Goal: Task Accomplishment & Management: Complete application form

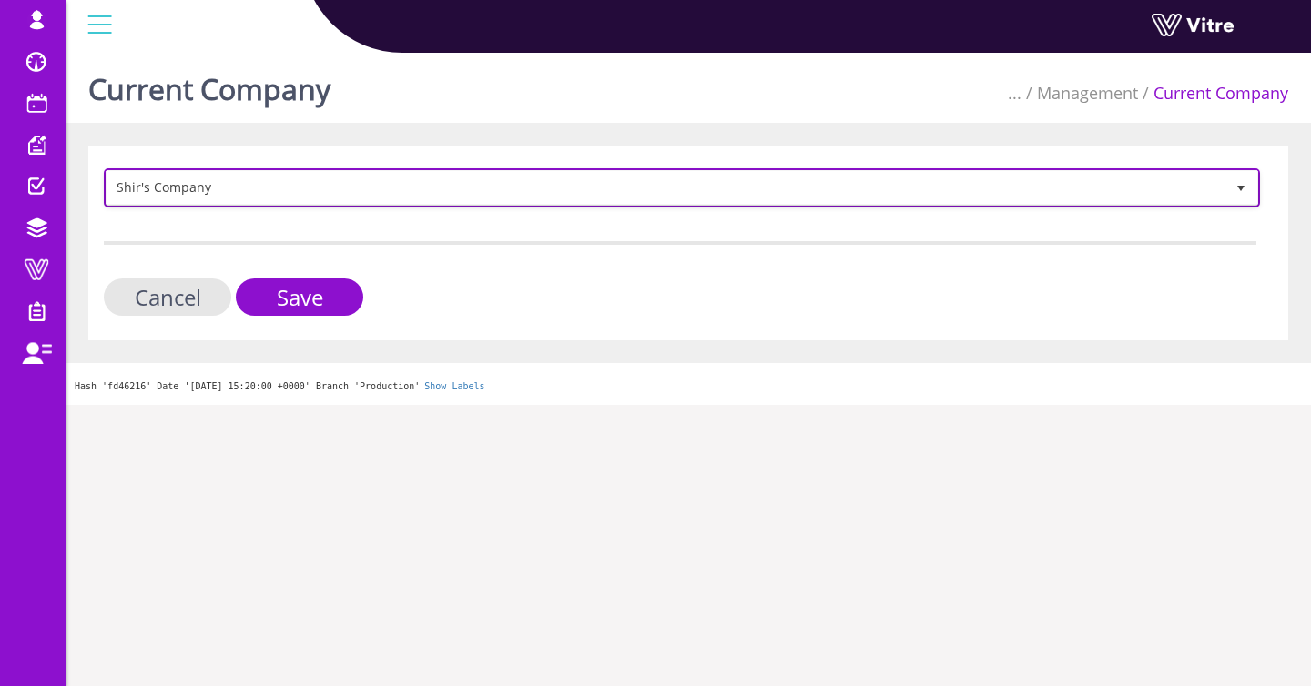
click at [181, 170] on span "Shir's Company" at bounding box center [682, 187] width 1153 height 35
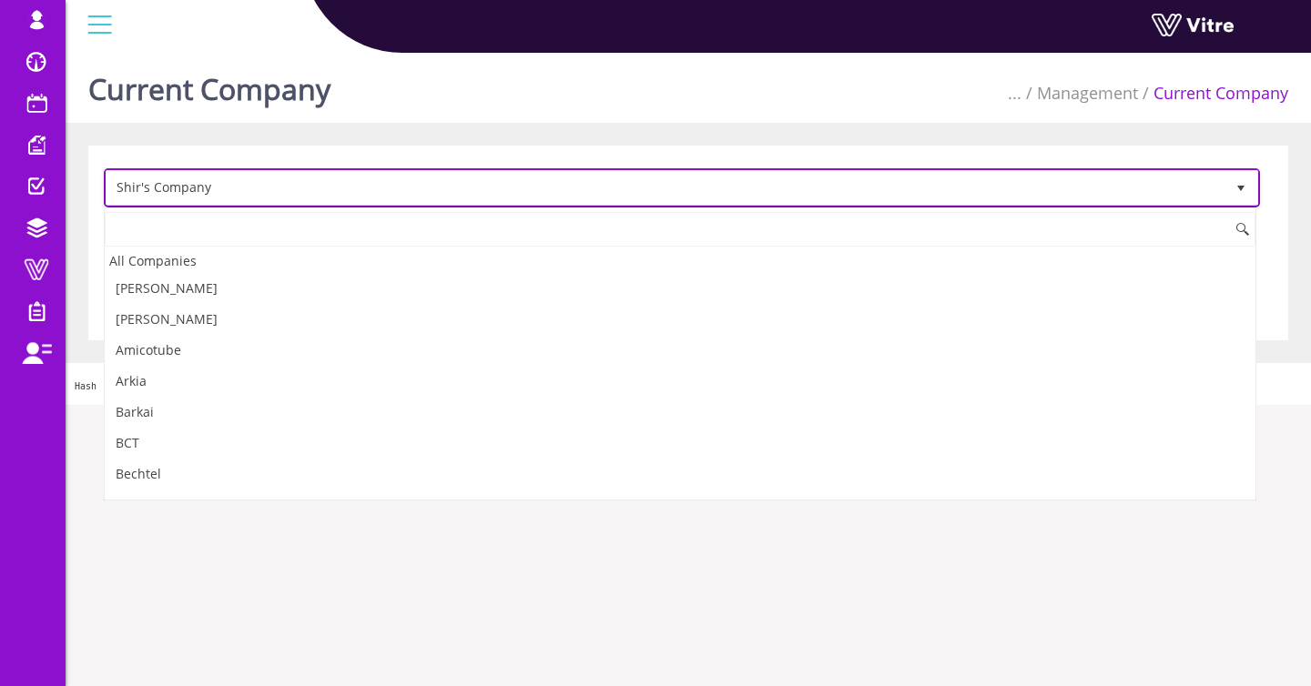
scroll to position [2036, 0]
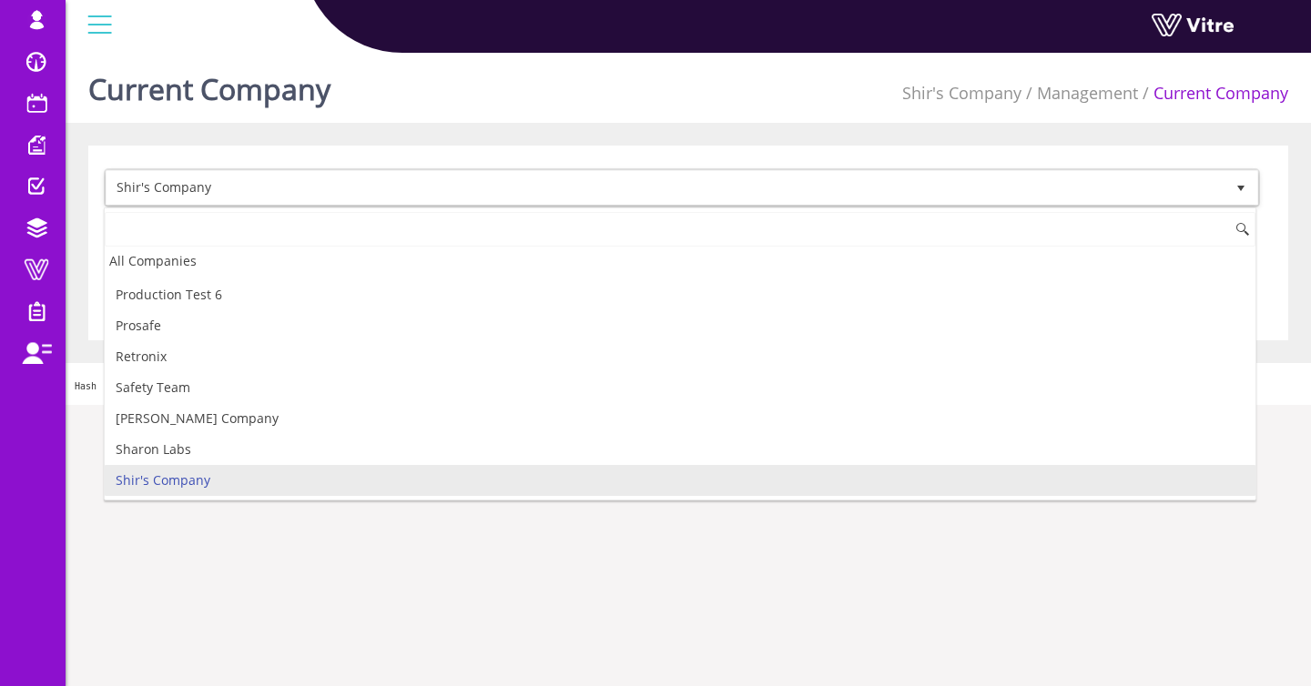
type input "t"
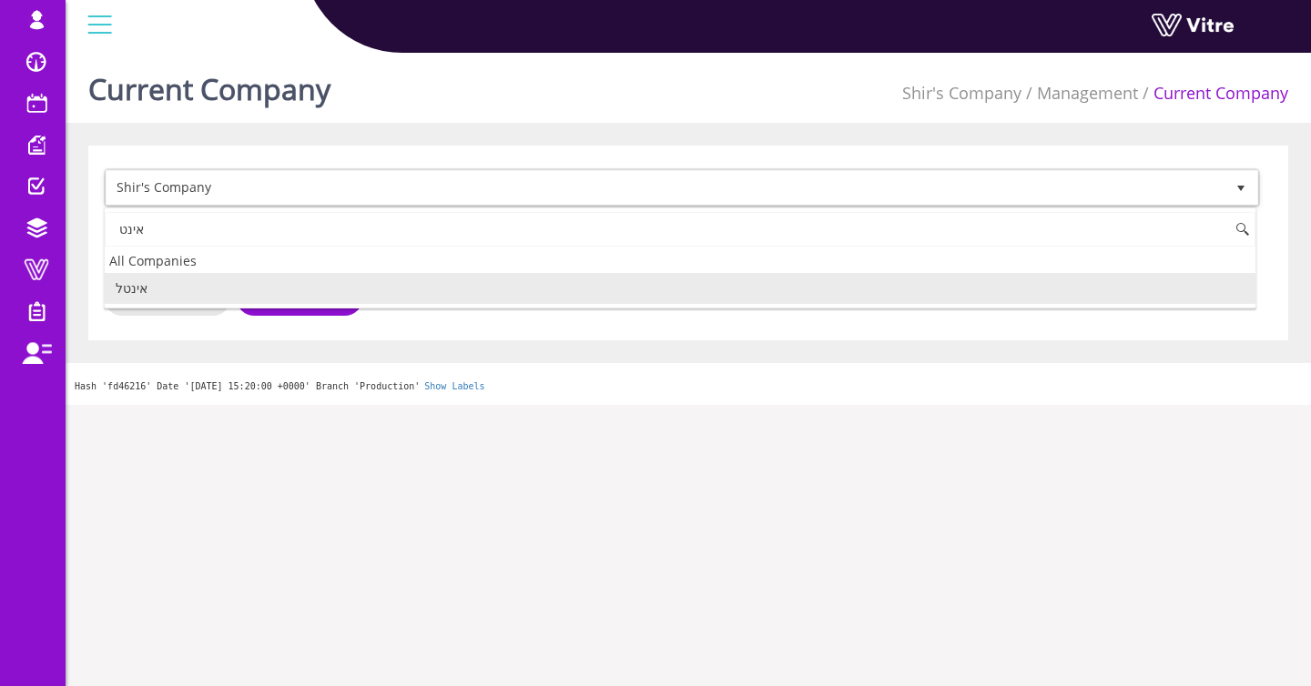
click at [151, 292] on li "אינטל" at bounding box center [680, 288] width 1151 height 31
type input "אינט"
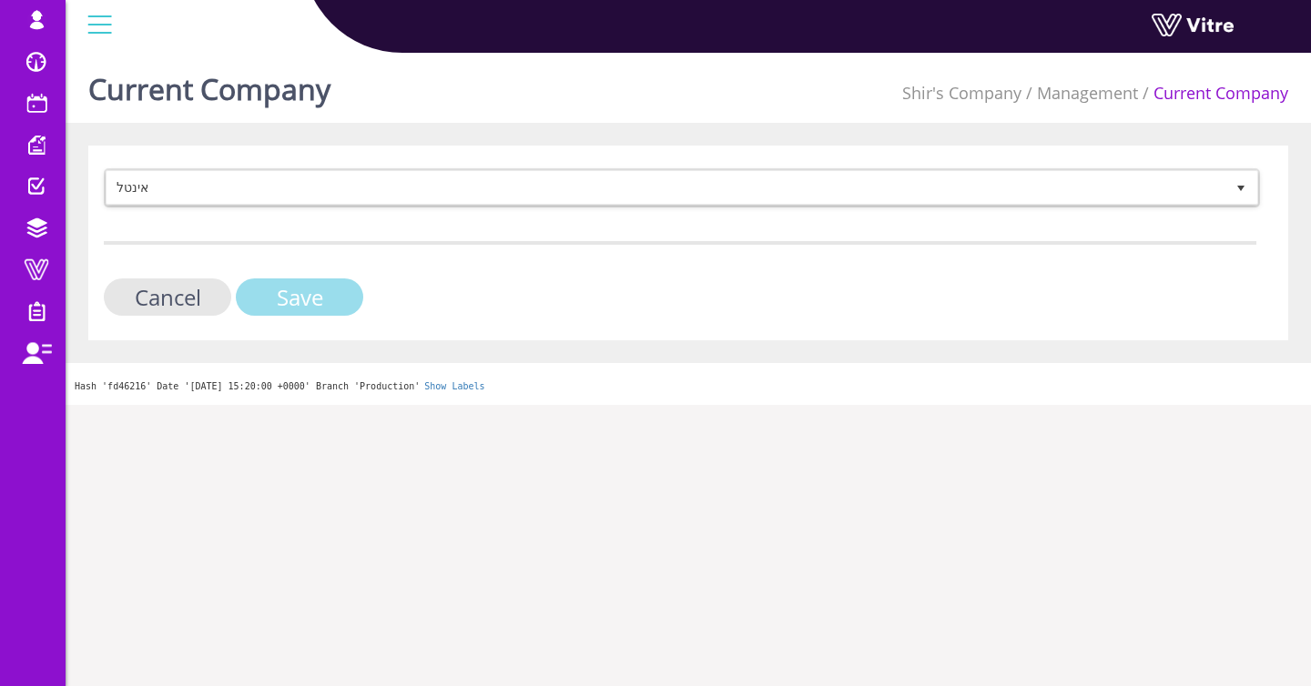
click at [272, 294] on input "Save" at bounding box center [299, 297] width 127 height 37
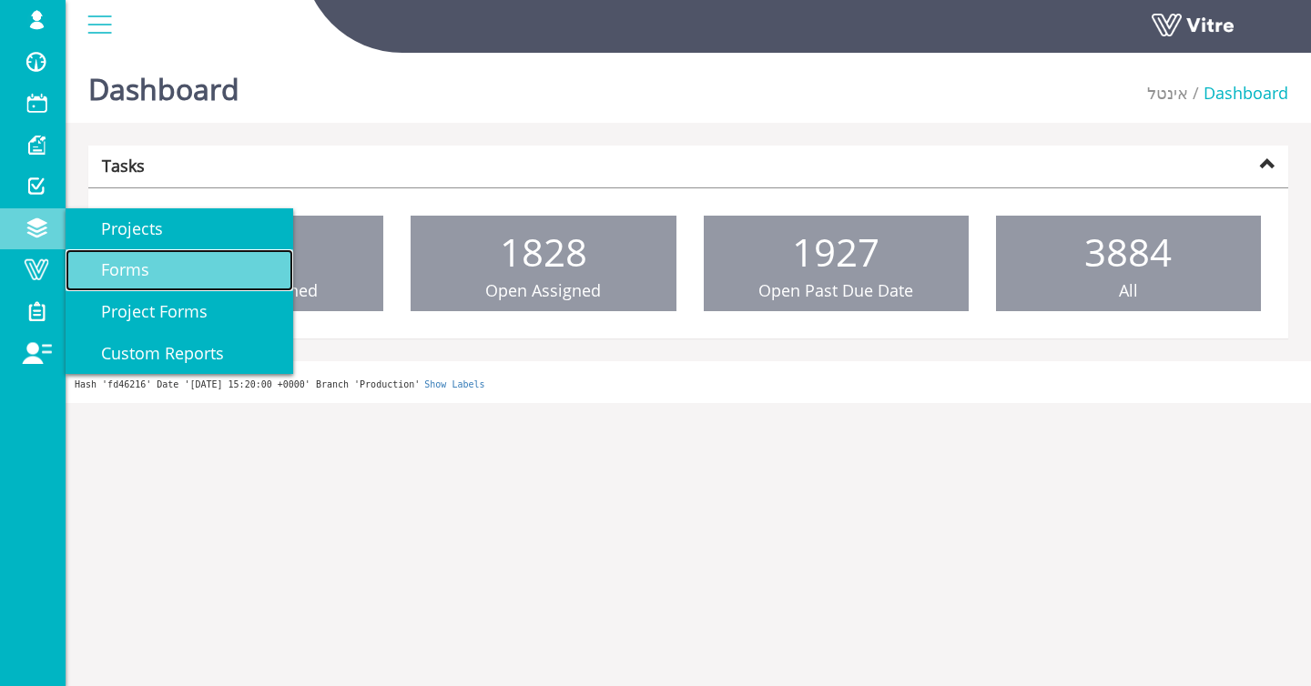
click at [176, 271] on link "Forms" at bounding box center [180, 270] width 228 height 42
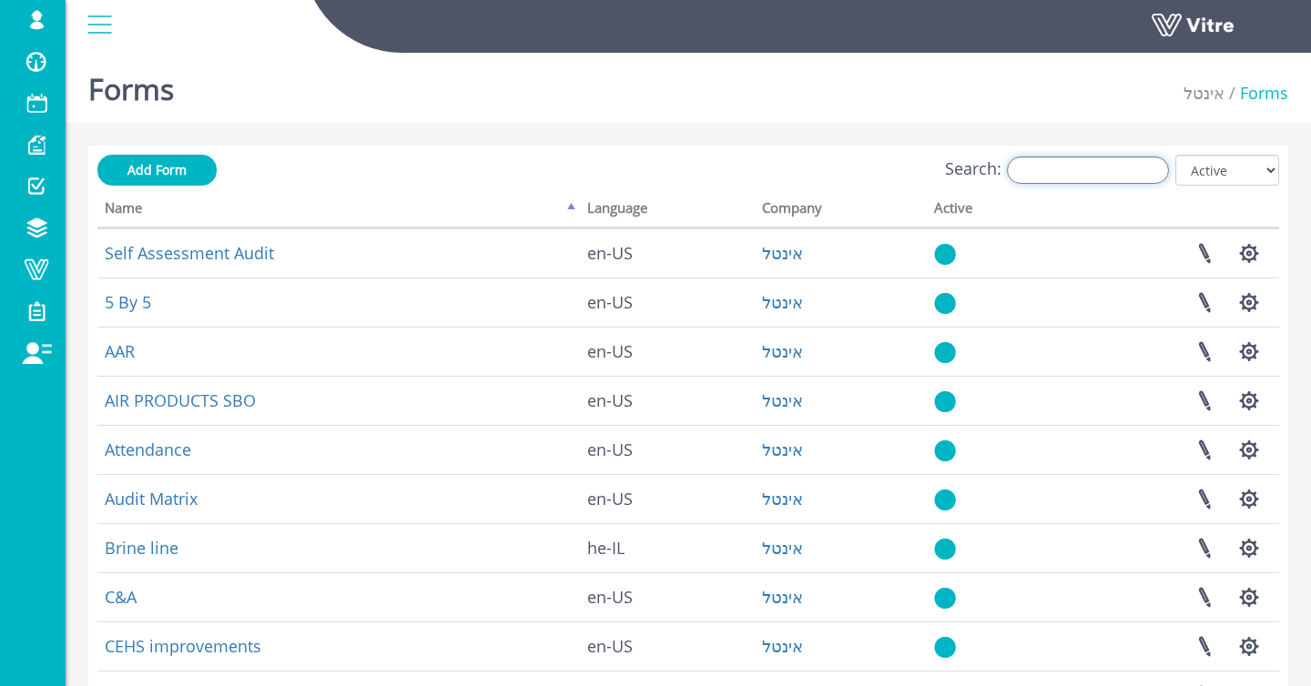
click at [1112, 178] on input "Search:" at bounding box center [1088, 170] width 162 height 27
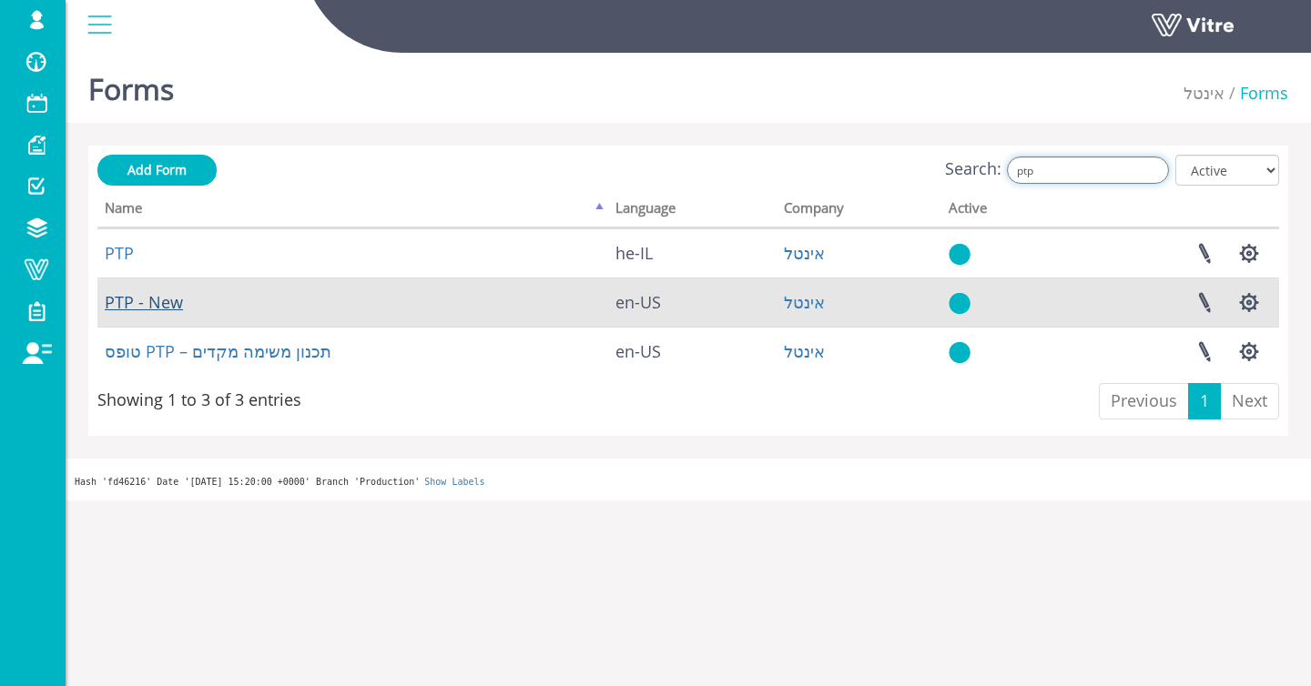
type input "ptp"
click at [166, 296] on link "PTP - New" at bounding box center [144, 302] width 78 height 22
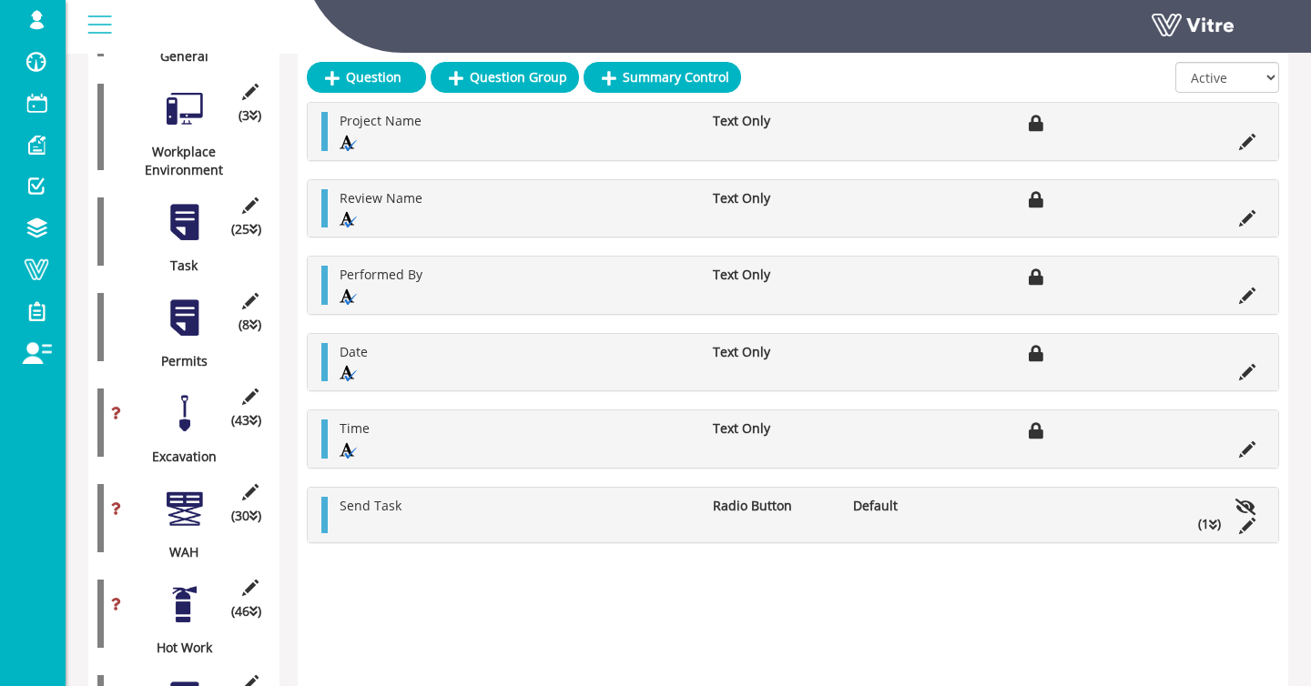
scroll to position [582, 0]
click at [175, 409] on div at bounding box center [184, 414] width 41 height 41
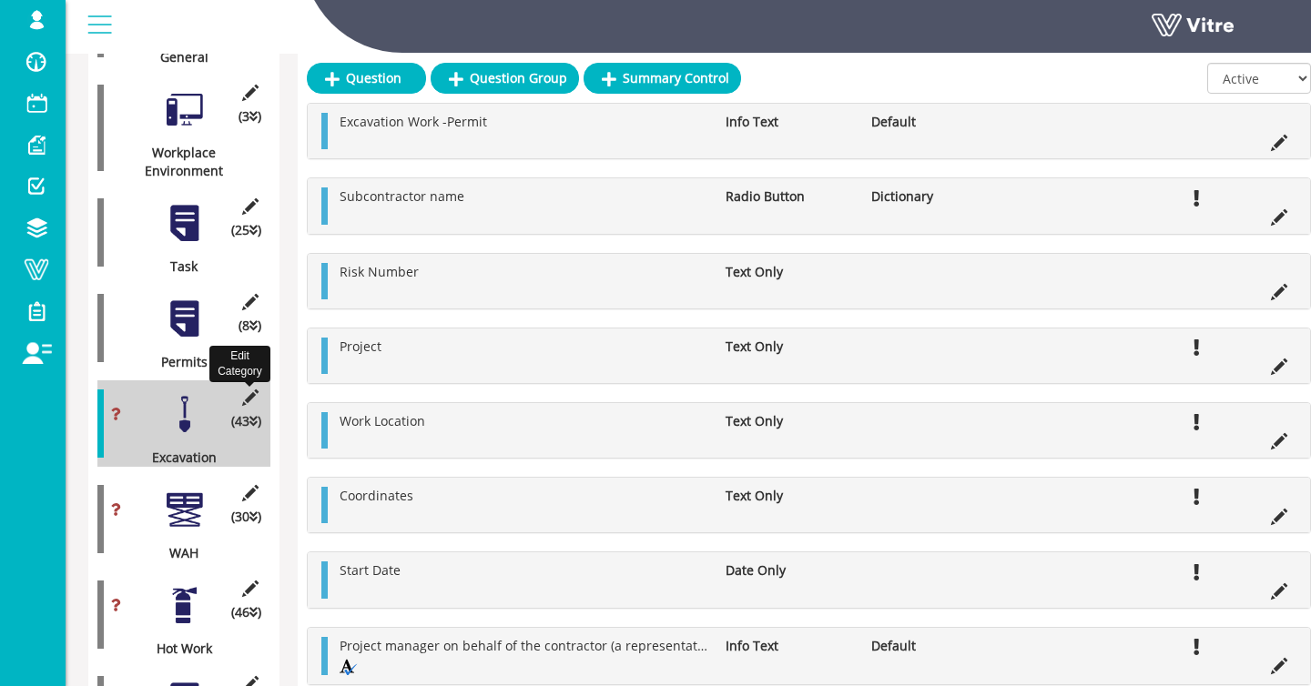
click at [255, 396] on icon at bounding box center [250, 398] width 23 height 16
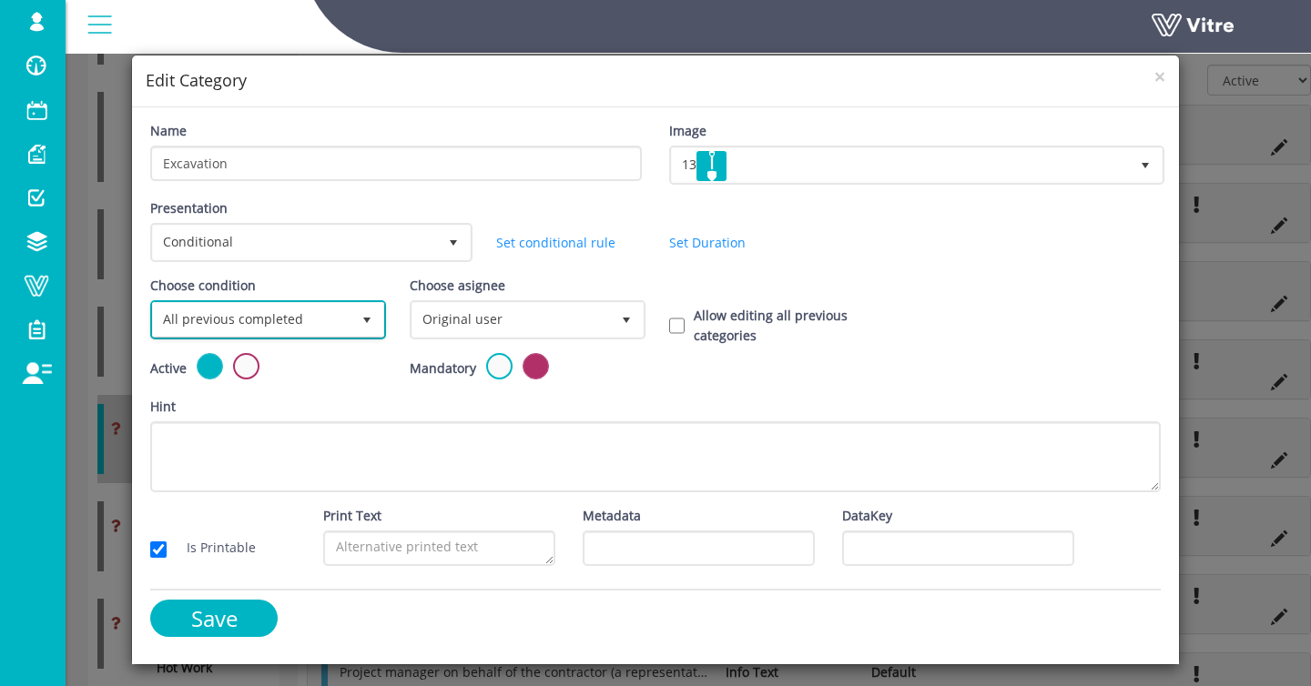
click at [256, 311] on span "All previous completed" at bounding box center [252, 319] width 198 height 33
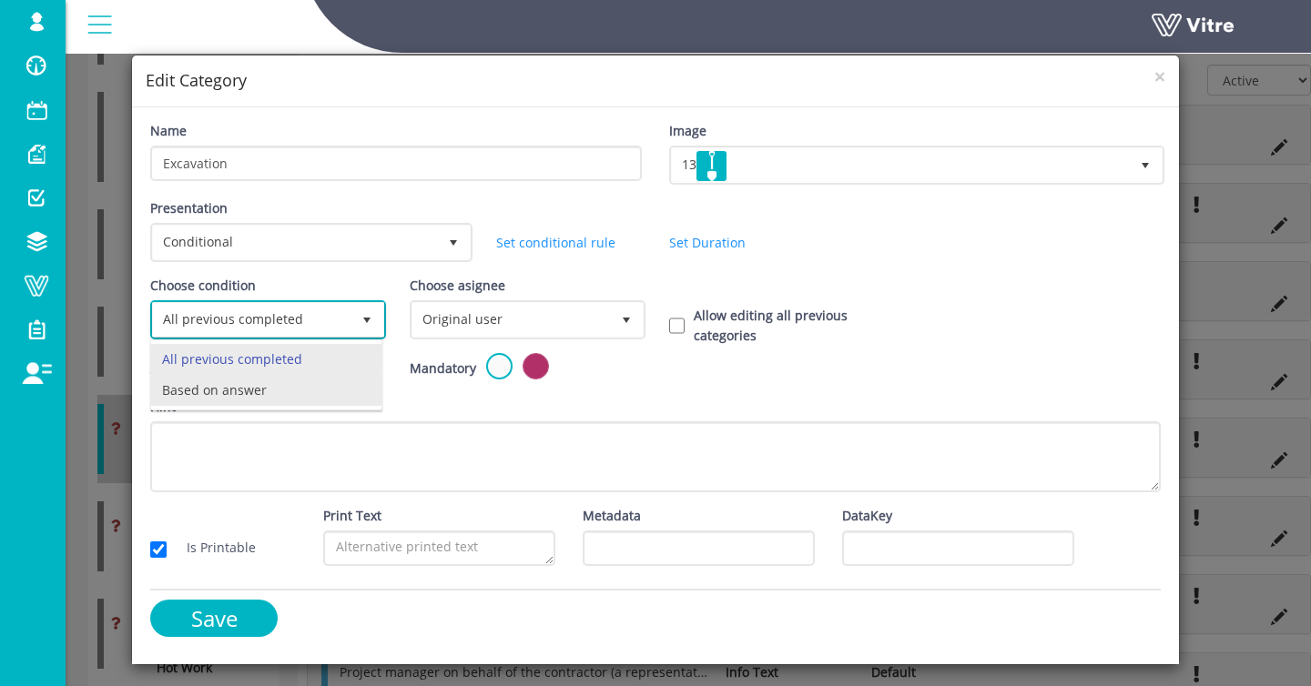
click at [253, 393] on li "Based on answer" at bounding box center [266, 390] width 230 height 31
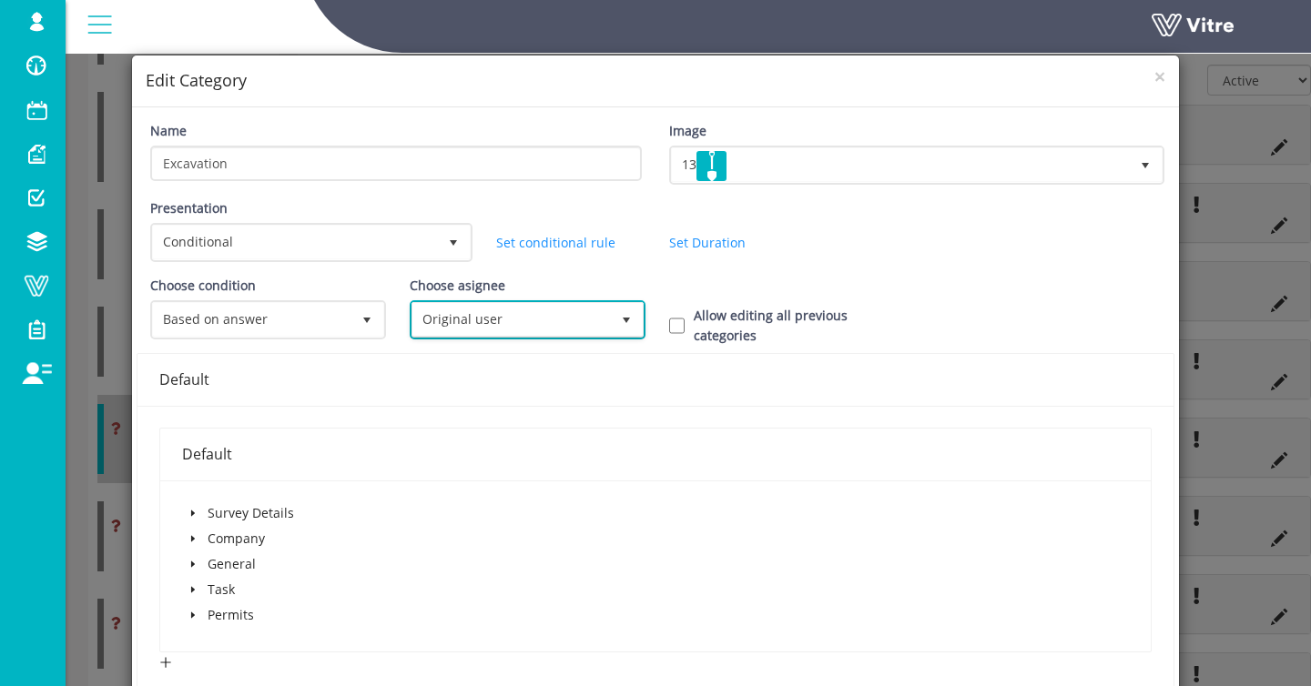
click at [416, 330] on span "Original user" at bounding box center [511, 319] width 198 height 33
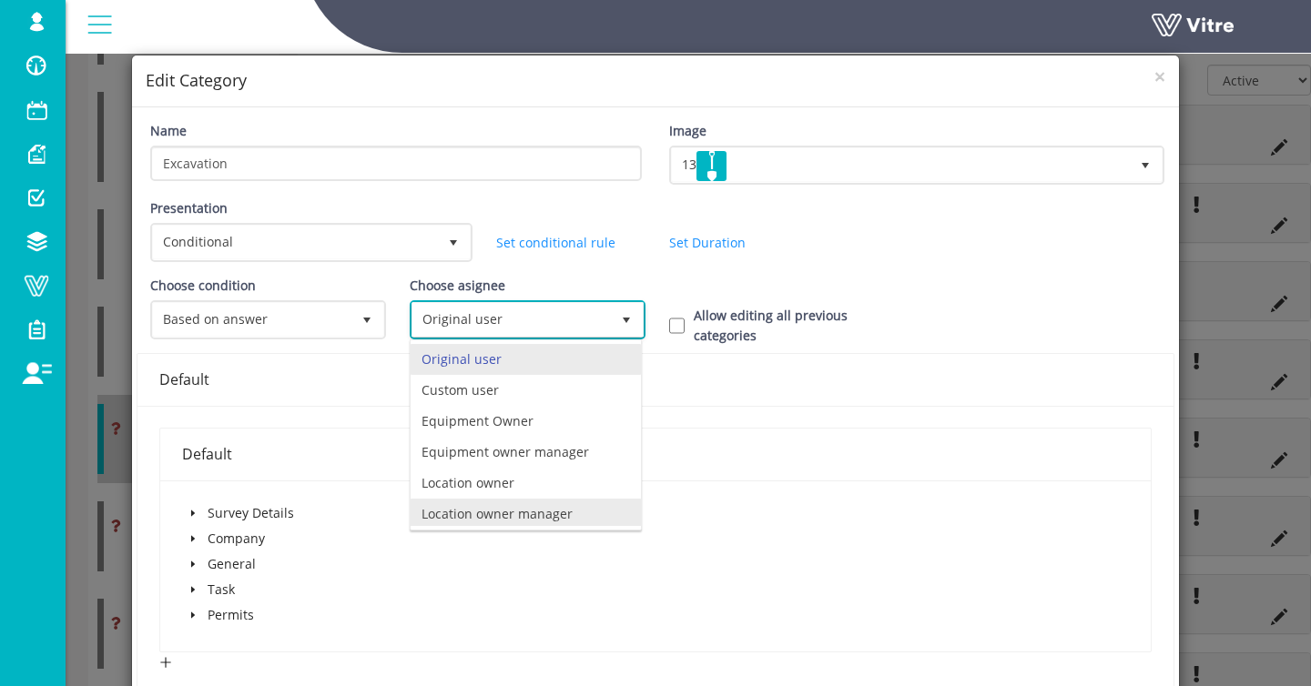
scroll to position [127, 0]
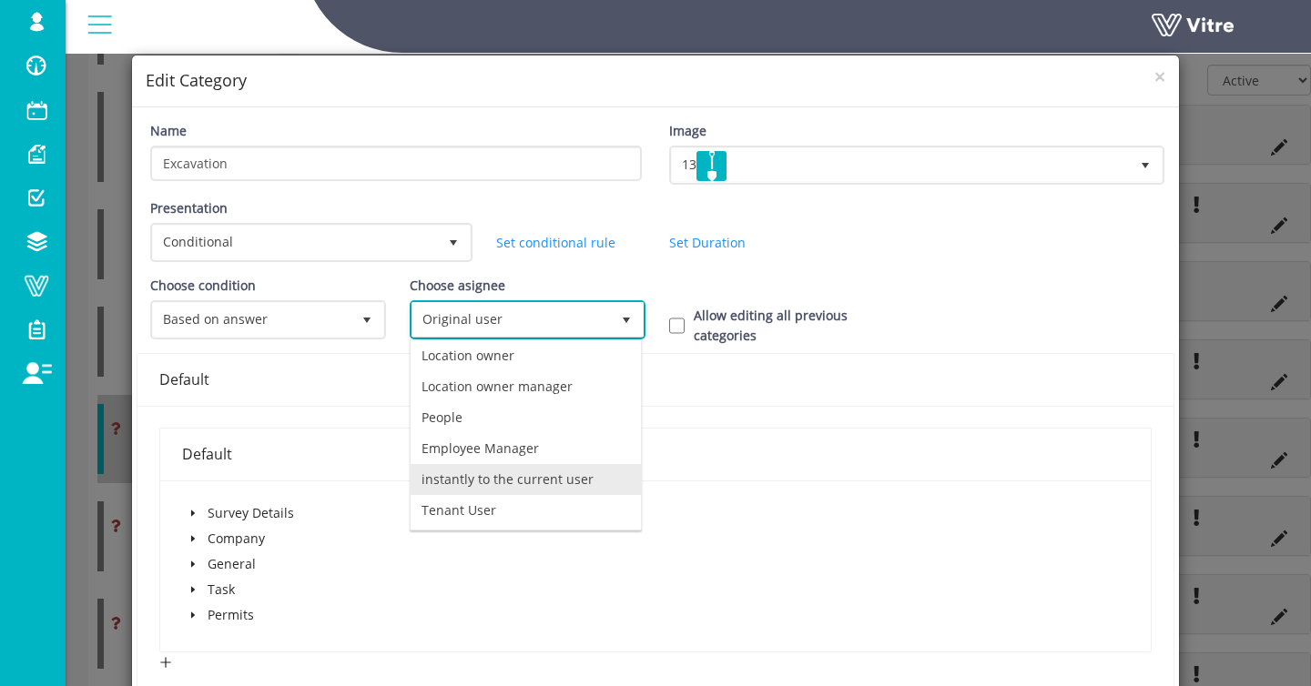
click at [500, 485] on li "instantly to the current user" at bounding box center [526, 479] width 230 height 31
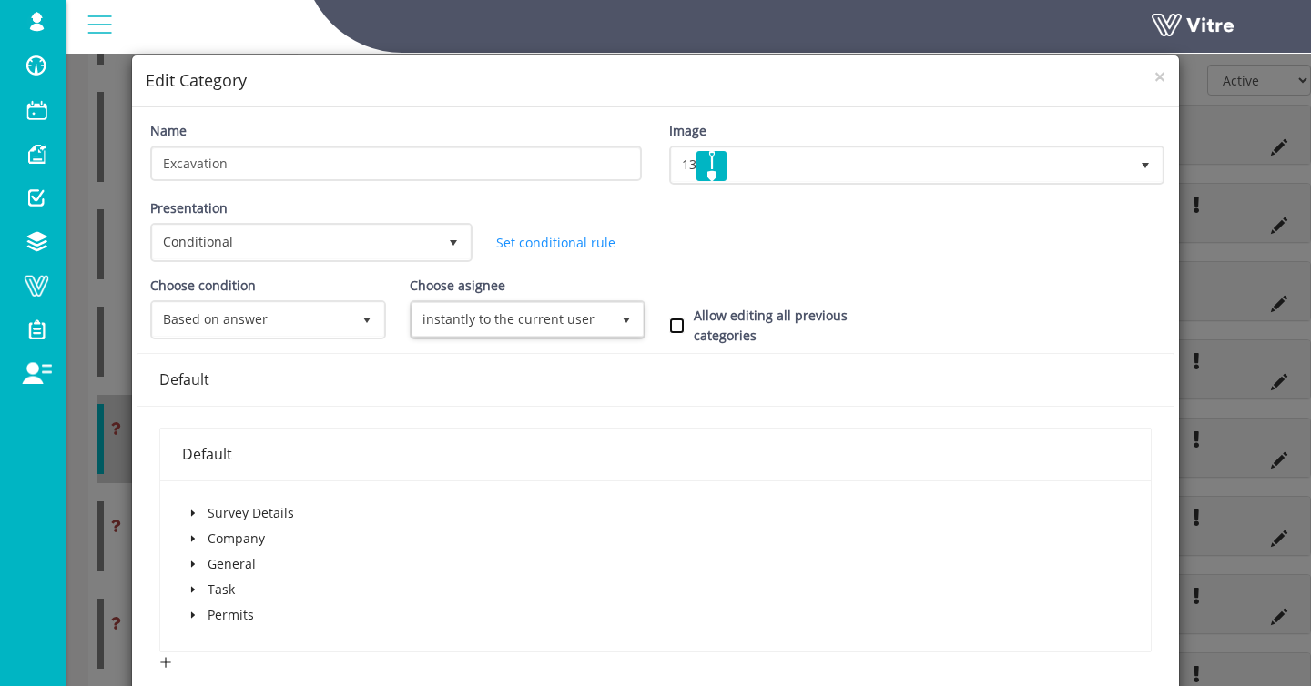
click at [683, 320] on input "Allow editing all previous categories" at bounding box center [676, 326] width 15 height 16
checkbox input "true"
click at [186, 611] on span at bounding box center [193, 615] width 22 height 22
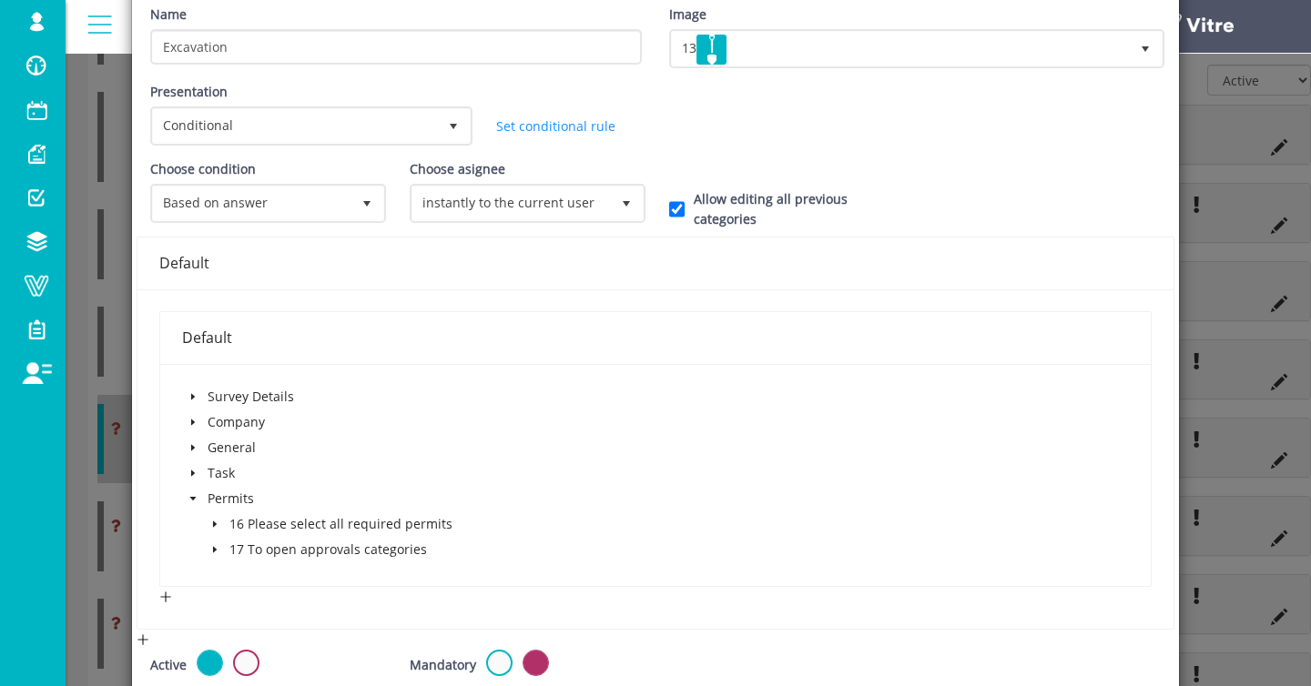
scroll to position [131, 0]
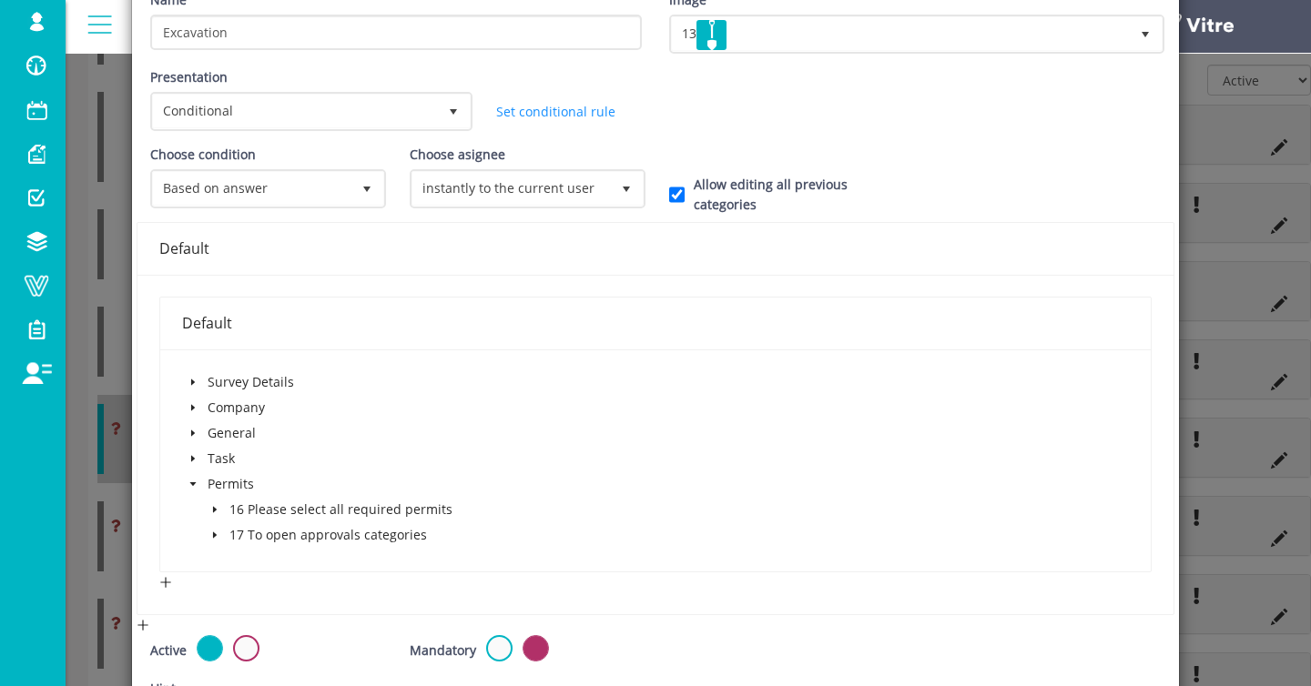
click at [217, 511] on icon "caret-down" at bounding box center [214, 509] width 9 height 9
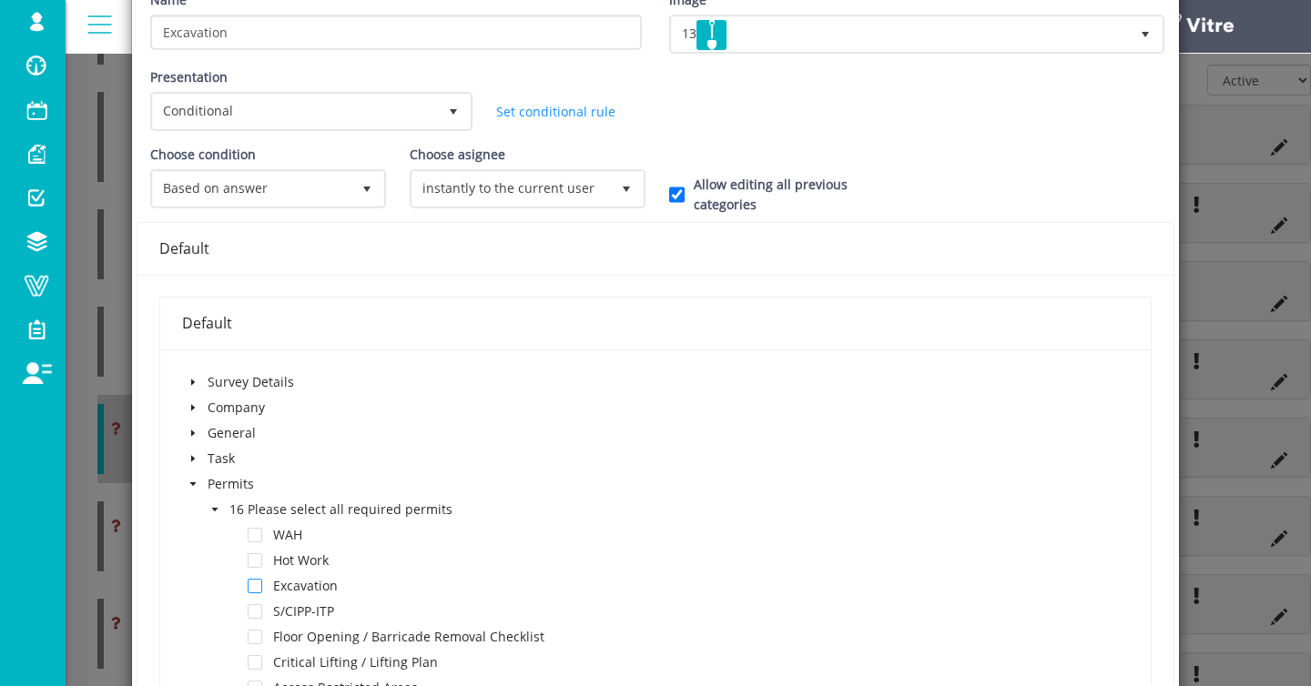
drag, startPoint x: 251, startPoint y: 583, endPoint x: 294, endPoint y: 570, distance: 44.6
click at [252, 583] on span at bounding box center [255, 586] width 15 height 15
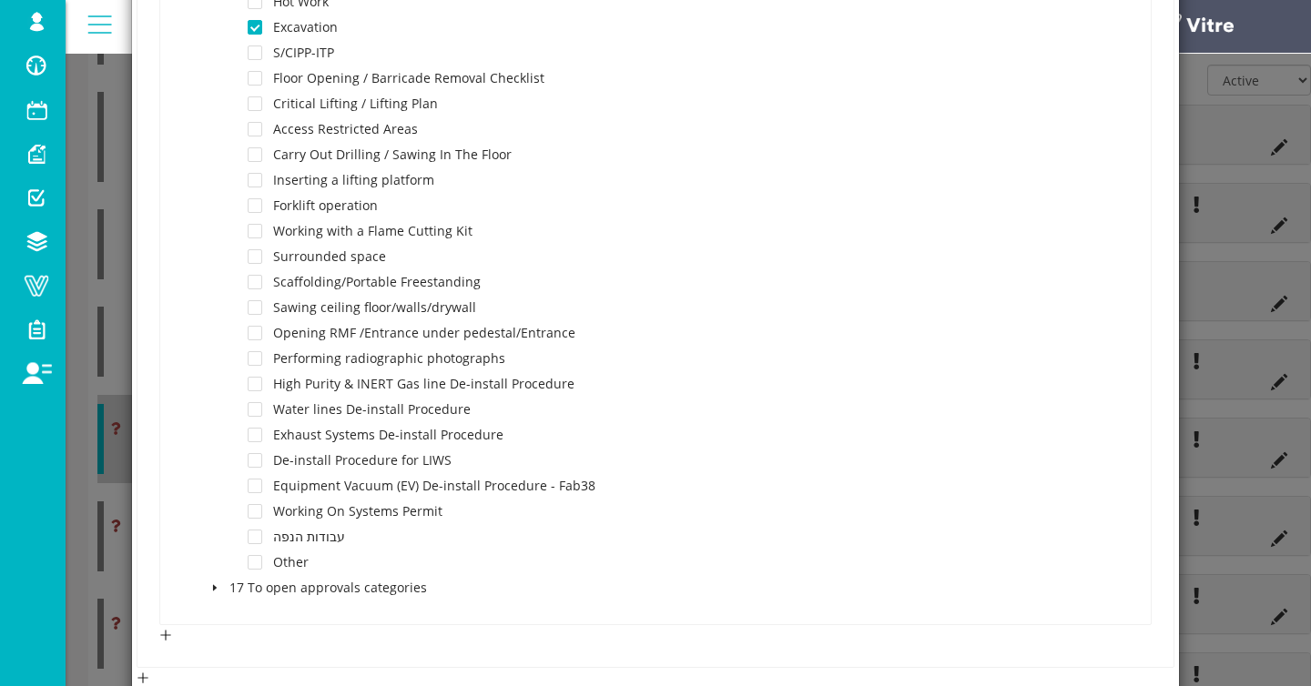
scroll to position [1003, 0]
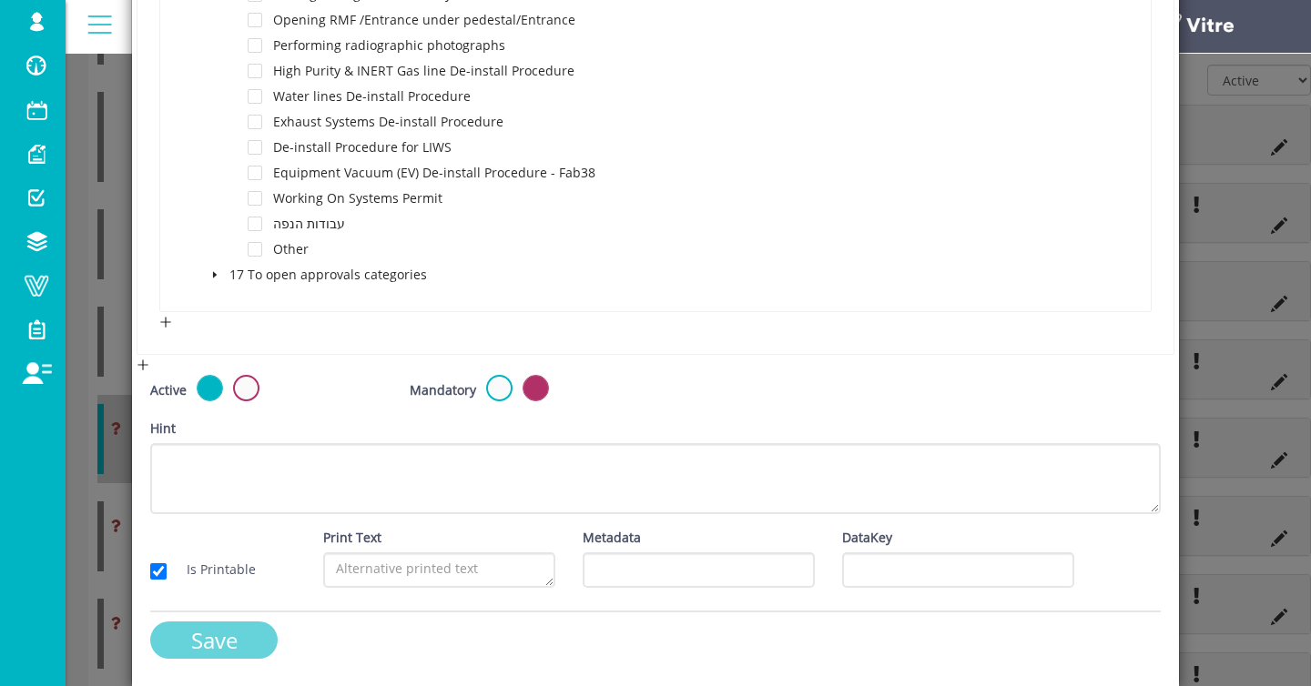
click at [235, 645] on input "Save" at bounding box center [213, 640] width 127 height 37
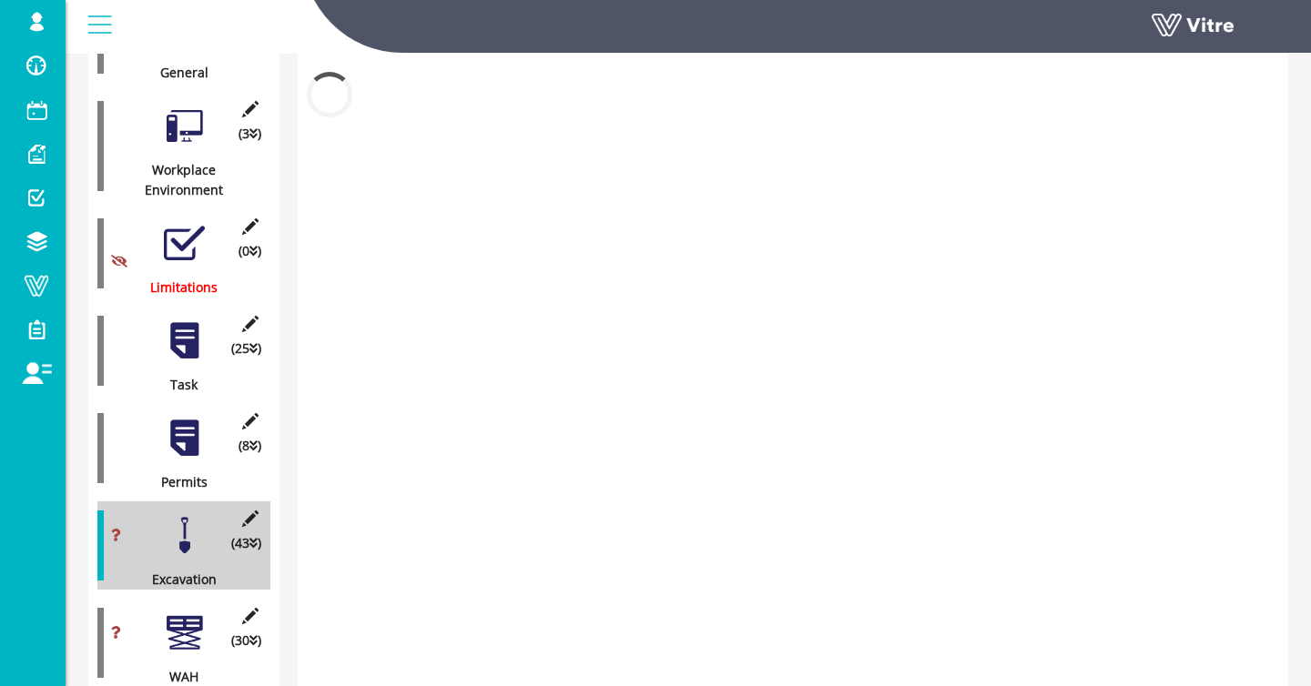
scroll to position [582, 0]
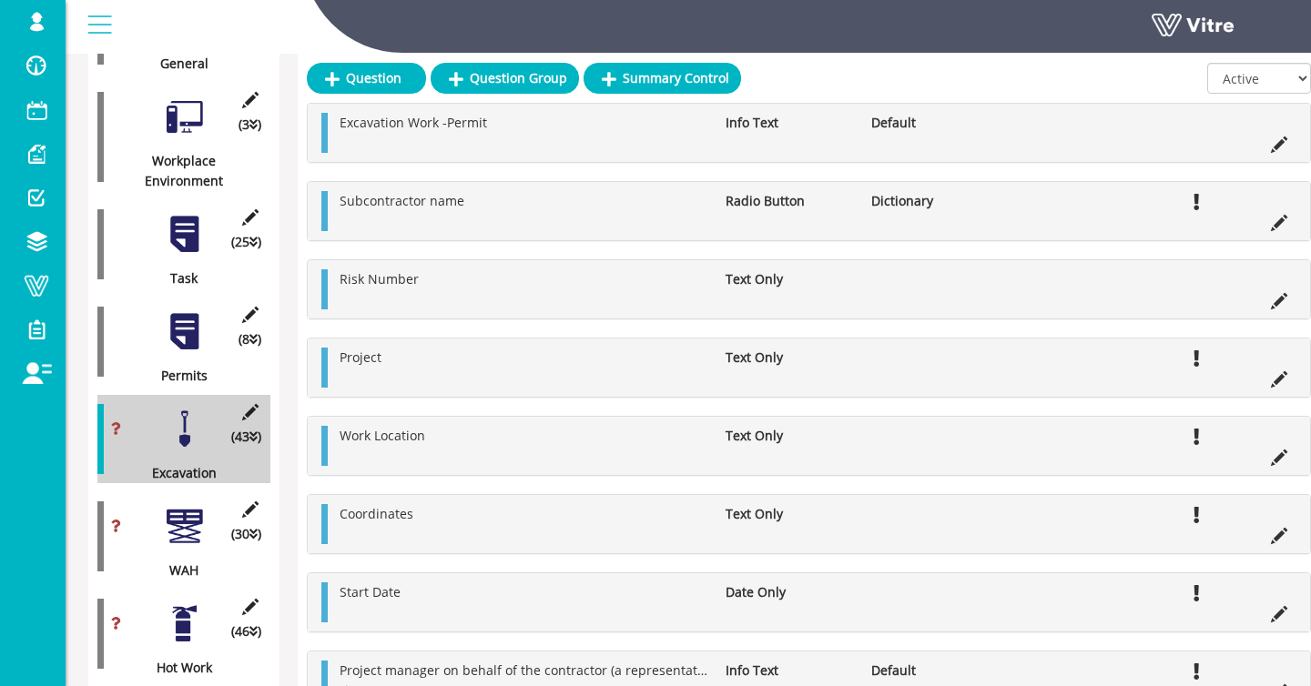
click at [202, 533] on div at bounding box center [184, 526] width 41 height 41
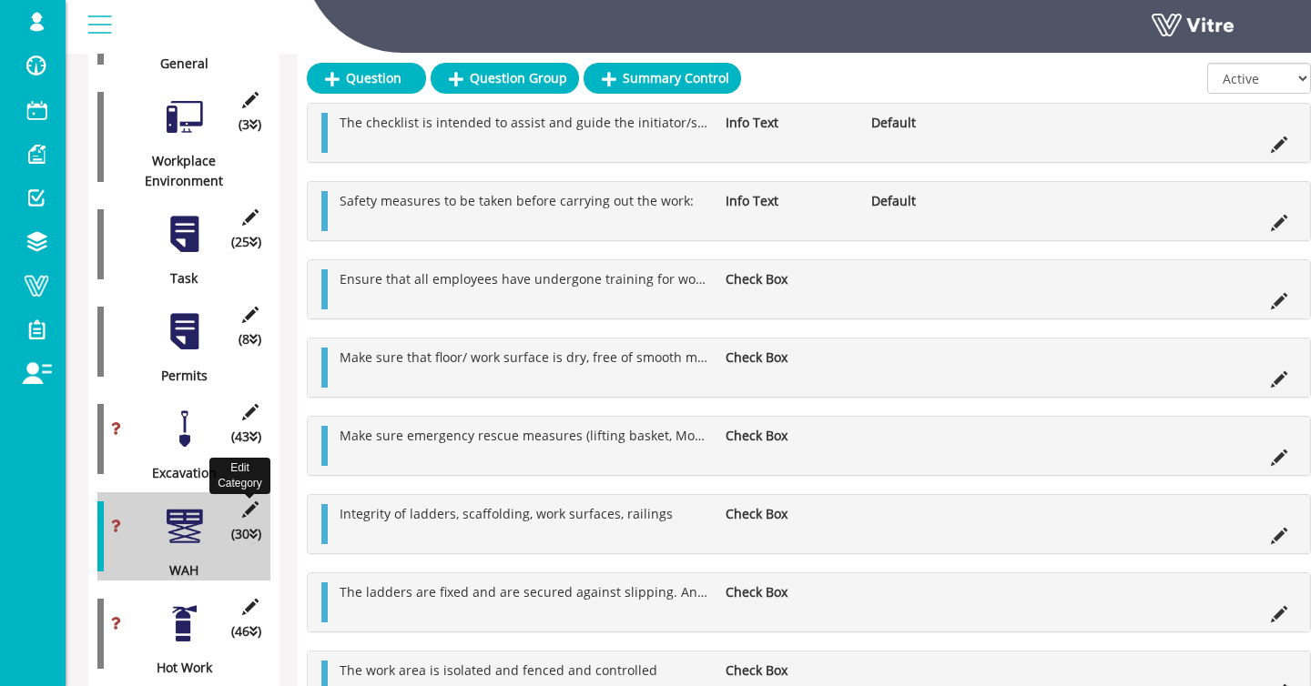
click at [252, 506] on icon at bounding box center [250, 510] width 23 height 16
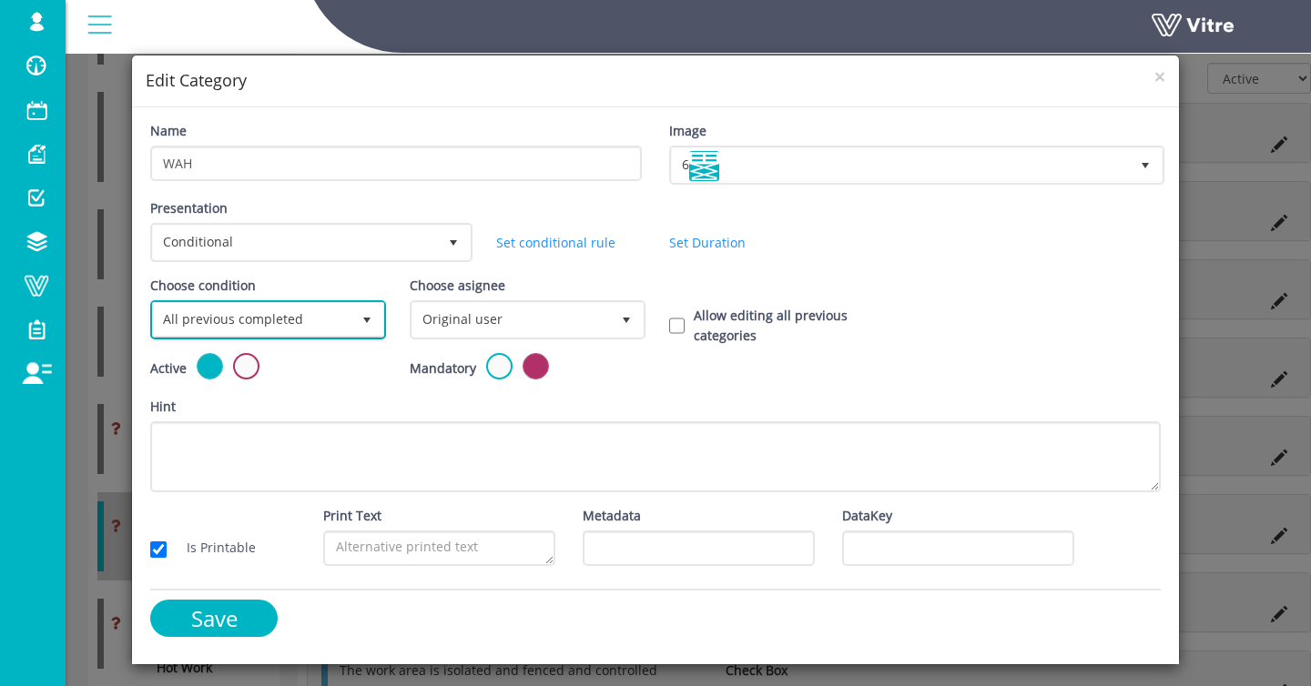
click at [239, 314] on span "All previous completed" at bounding box center [252, 319] width 198 height 33
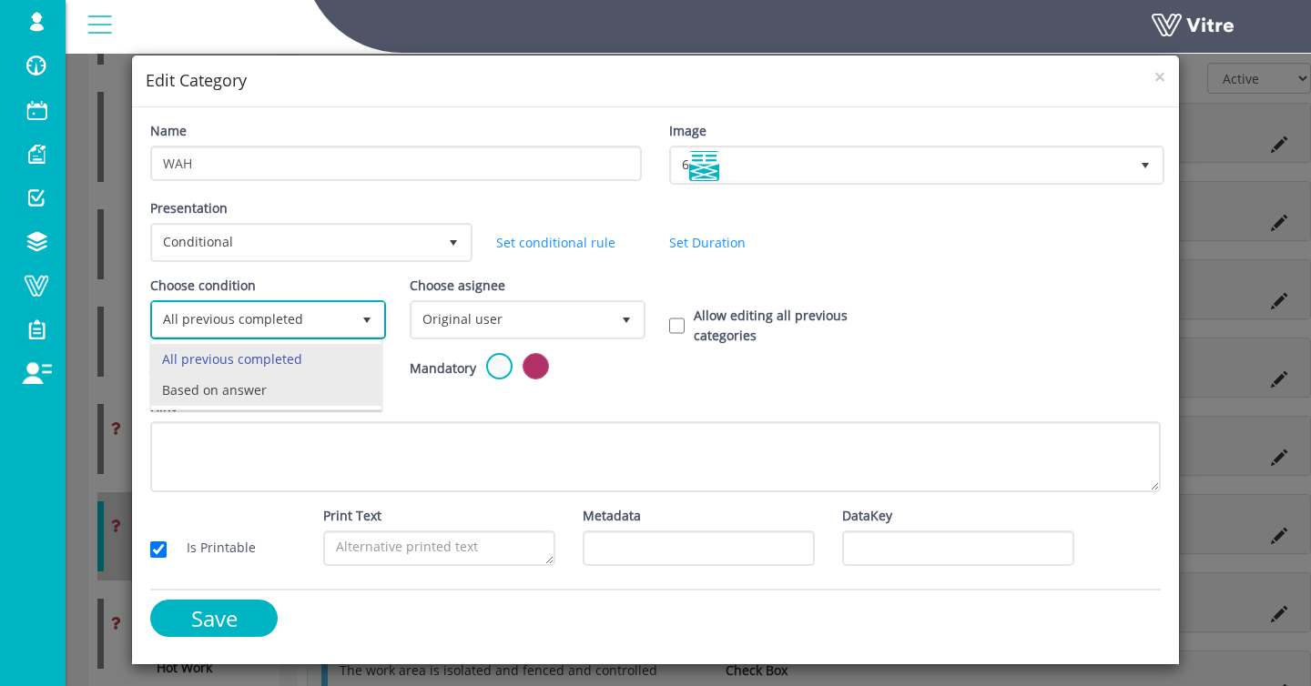
drag, startPoint x: 239, startPoint y: 393, endPoint x: 316, endPoint y: 366, distance: 82.1
click at [239, 393] on li "Based on answer" at bounding box center [266, 390] width 230 height 31
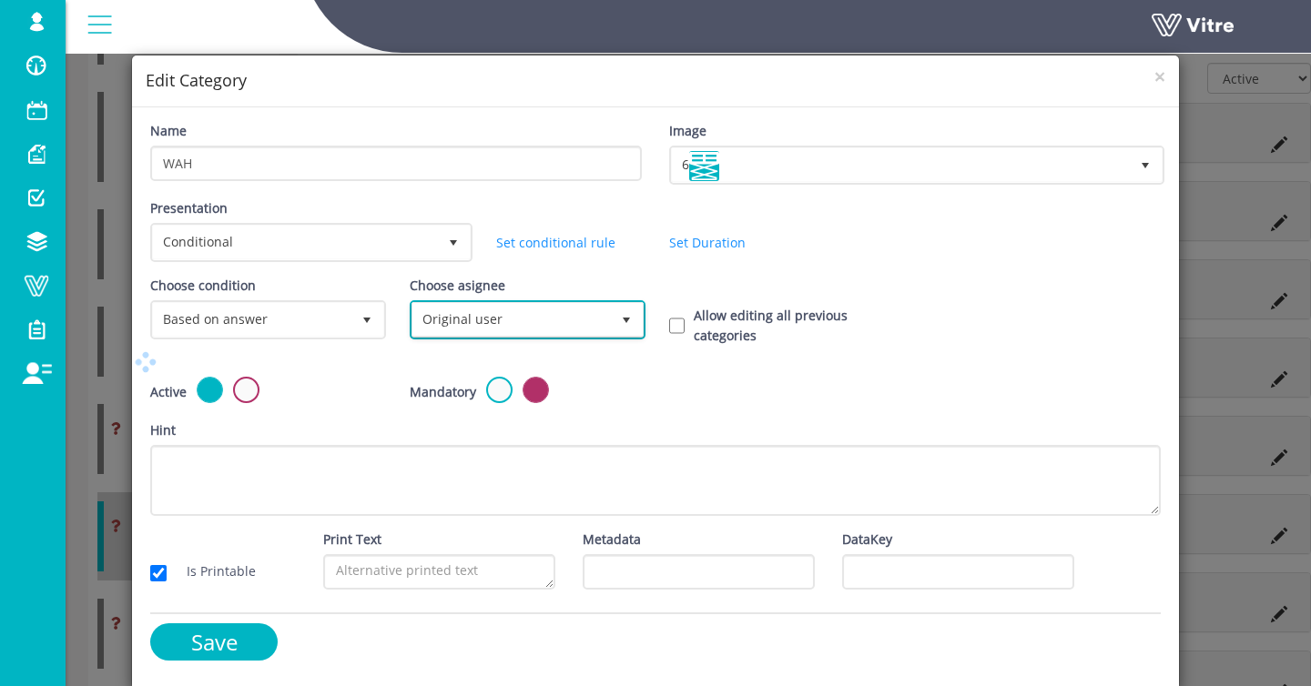
click at [475, 330] on span "Original user" at bounding box center [511, 319] width 198 height 33
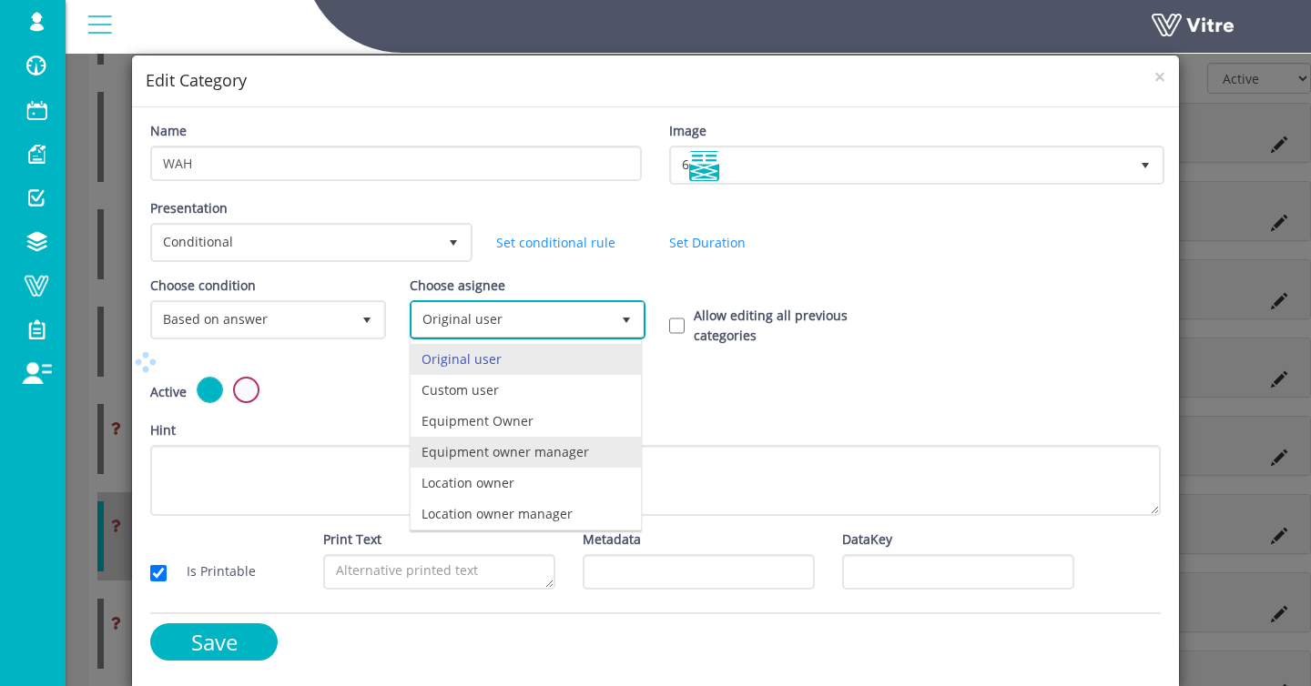
scroll to position [127, 0]
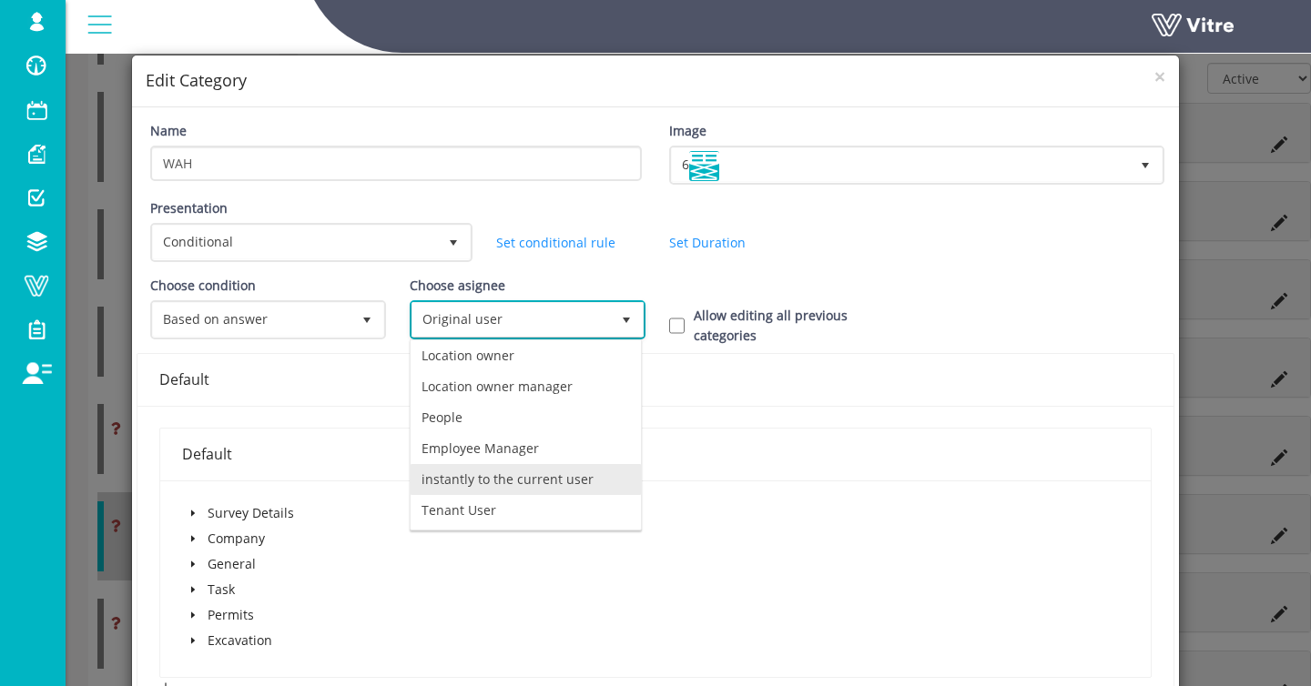
click at [491, 483] on li "instantly to the current user" at bounding box center [526, 479] width 230 height 31
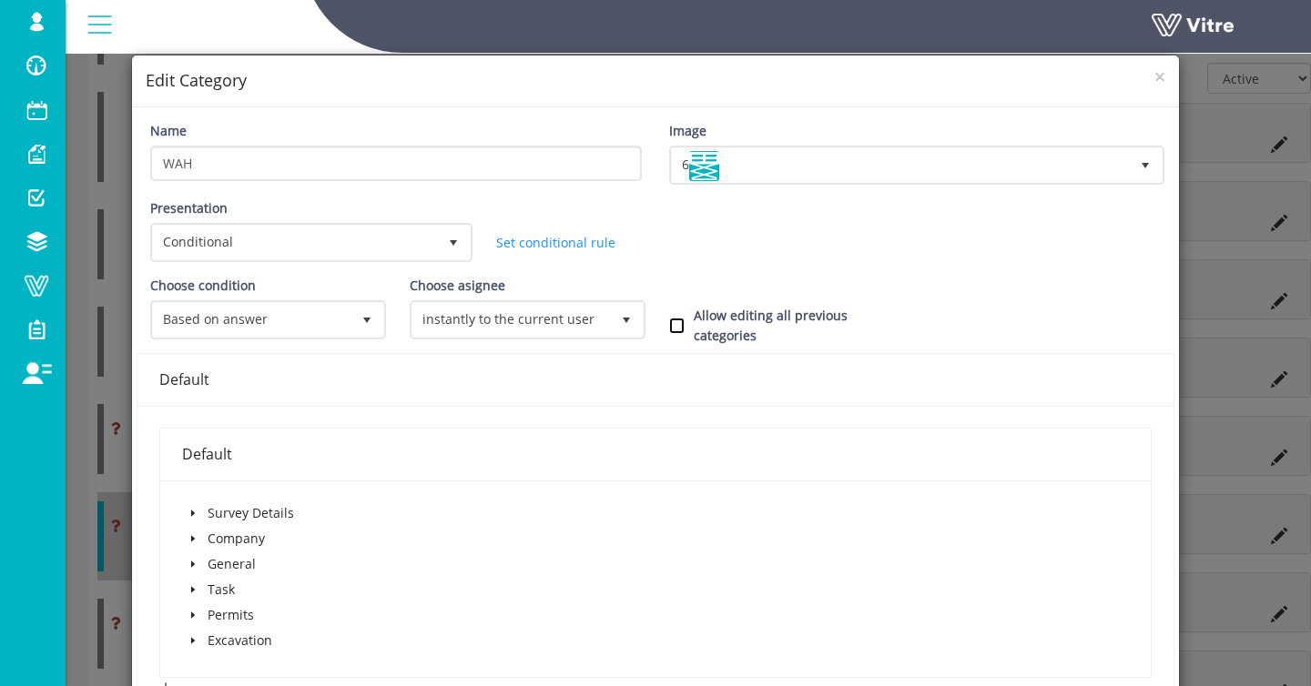
click at [676, 324] on input "Allow editing all previous categories" at bounding box center [676, 326] width 15 height 16
checkbox input "true"
click at [197, 619] on icon "caret-down" at bounding box center [192, 615] width 9 height 9
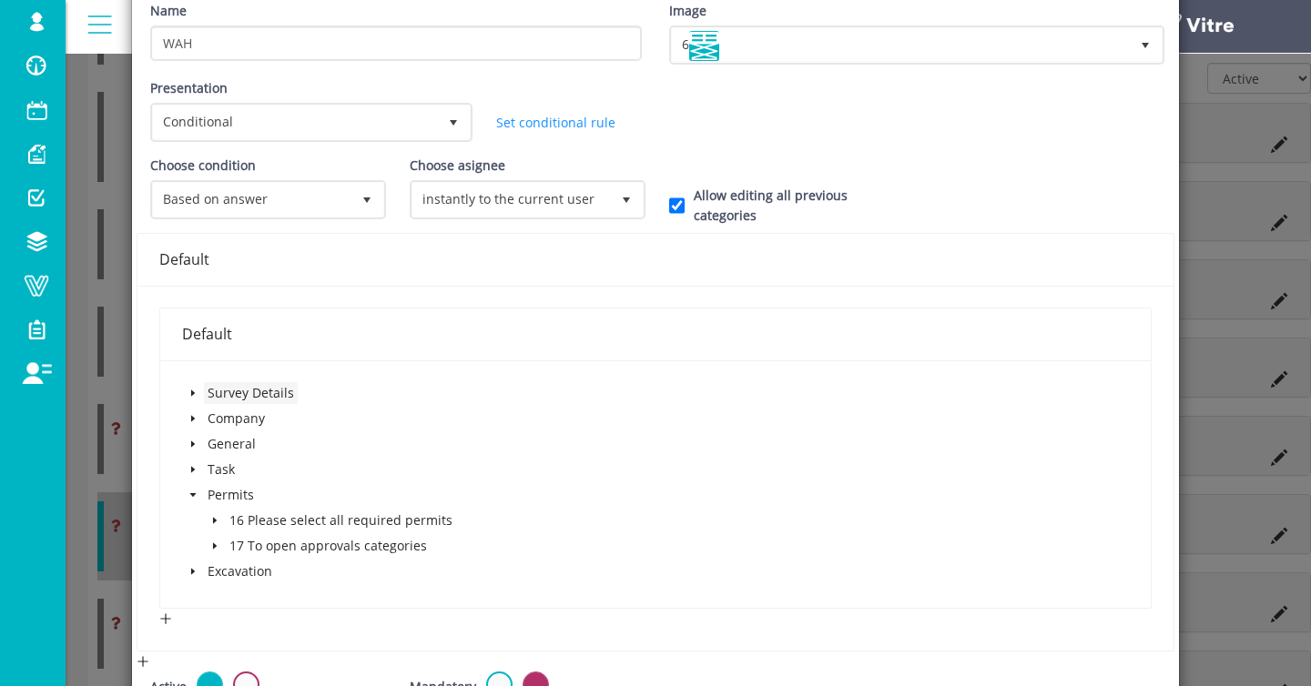
scroll to position [147, 0]
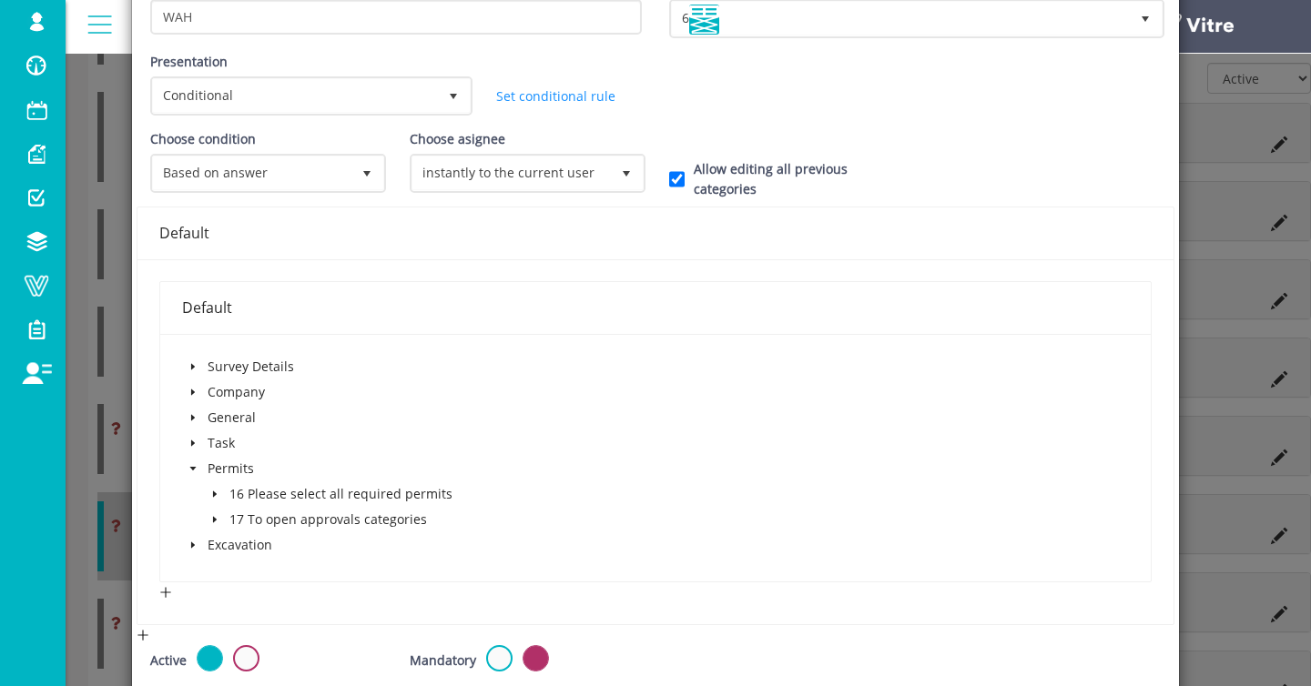
click at [222, 494] on span at bounding box center [215, 494] width 22 height 22
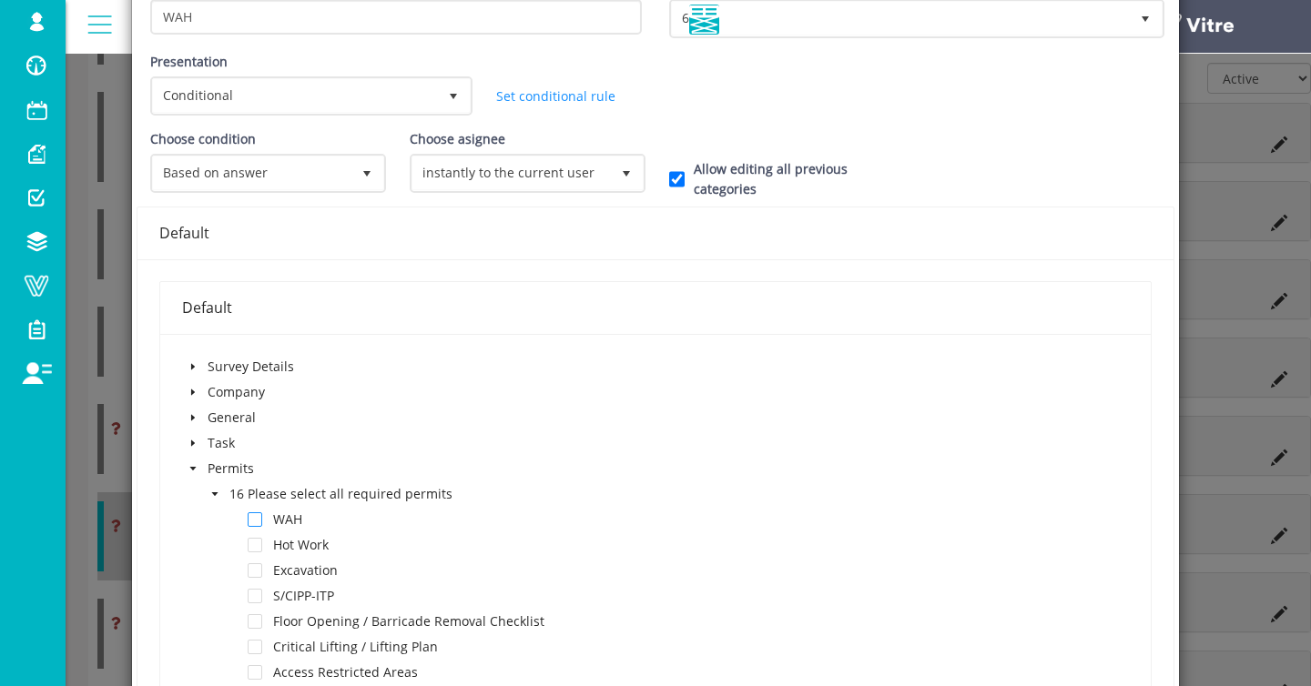
click at [256, 519] on span at bounding box center [255, 520] width 15 height 15
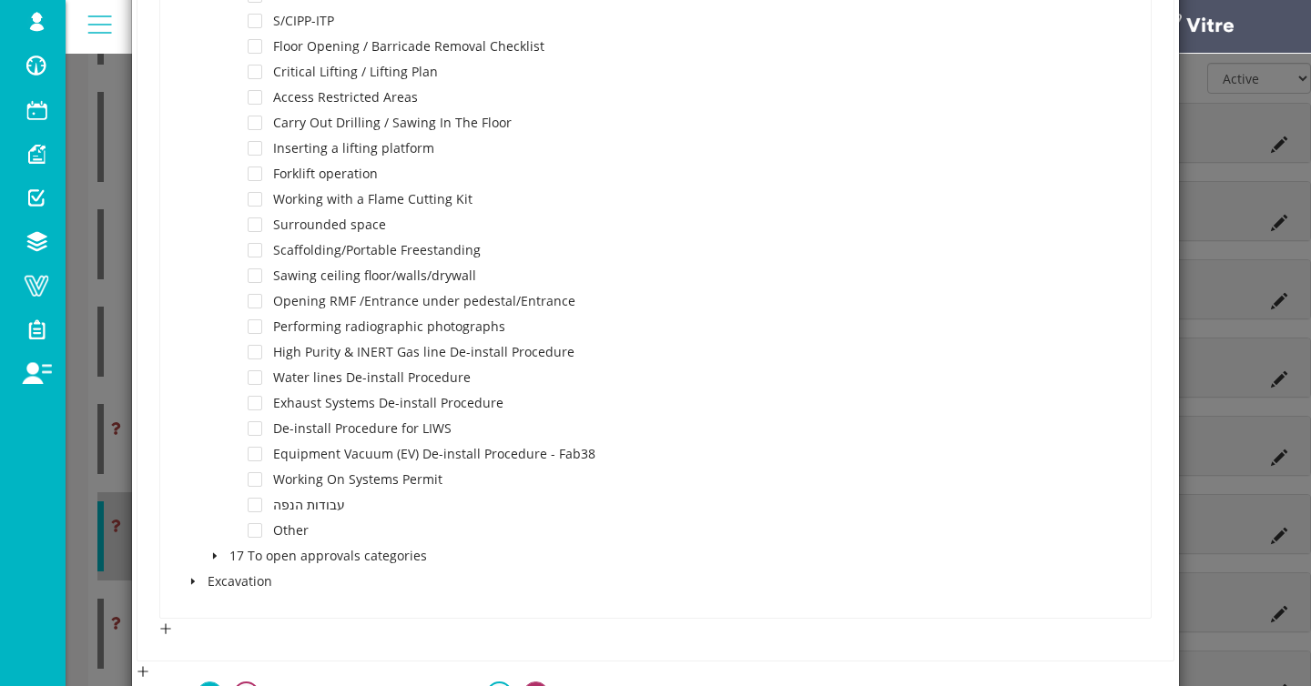
scroll to position [1029, 0]
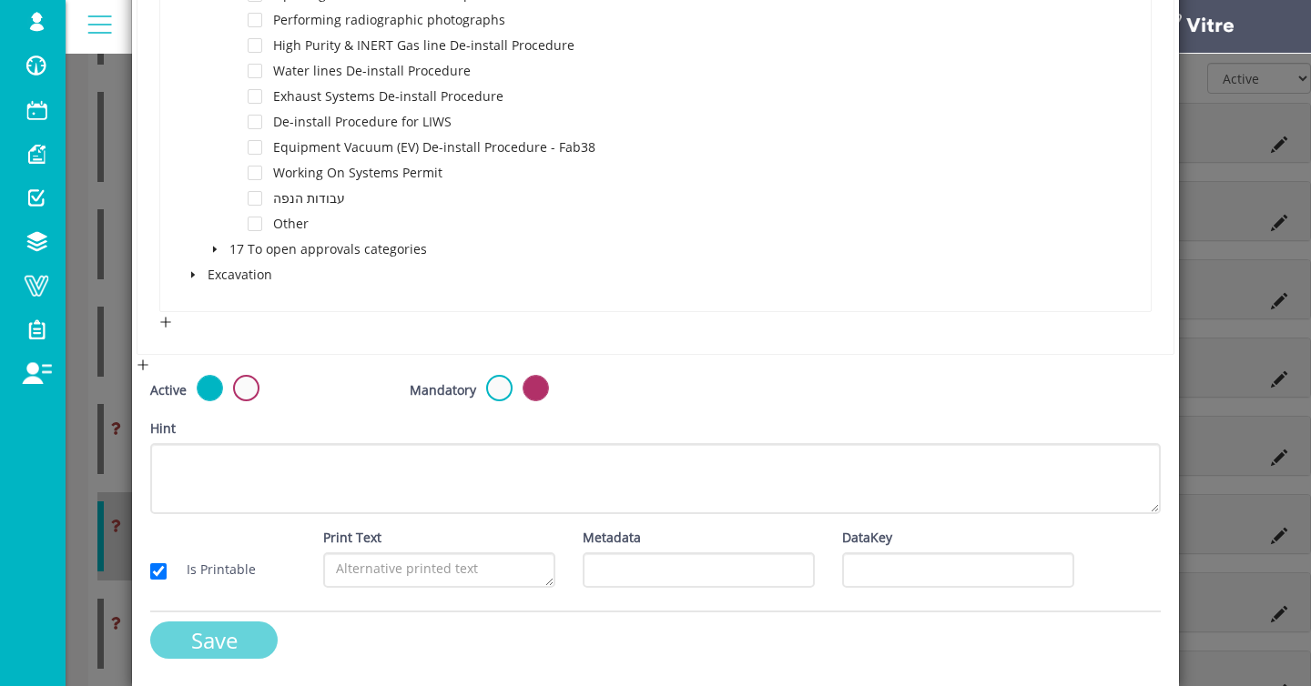
click at [251, 641] on input "Save" at bounding box center [213, 640] width 127 height 37
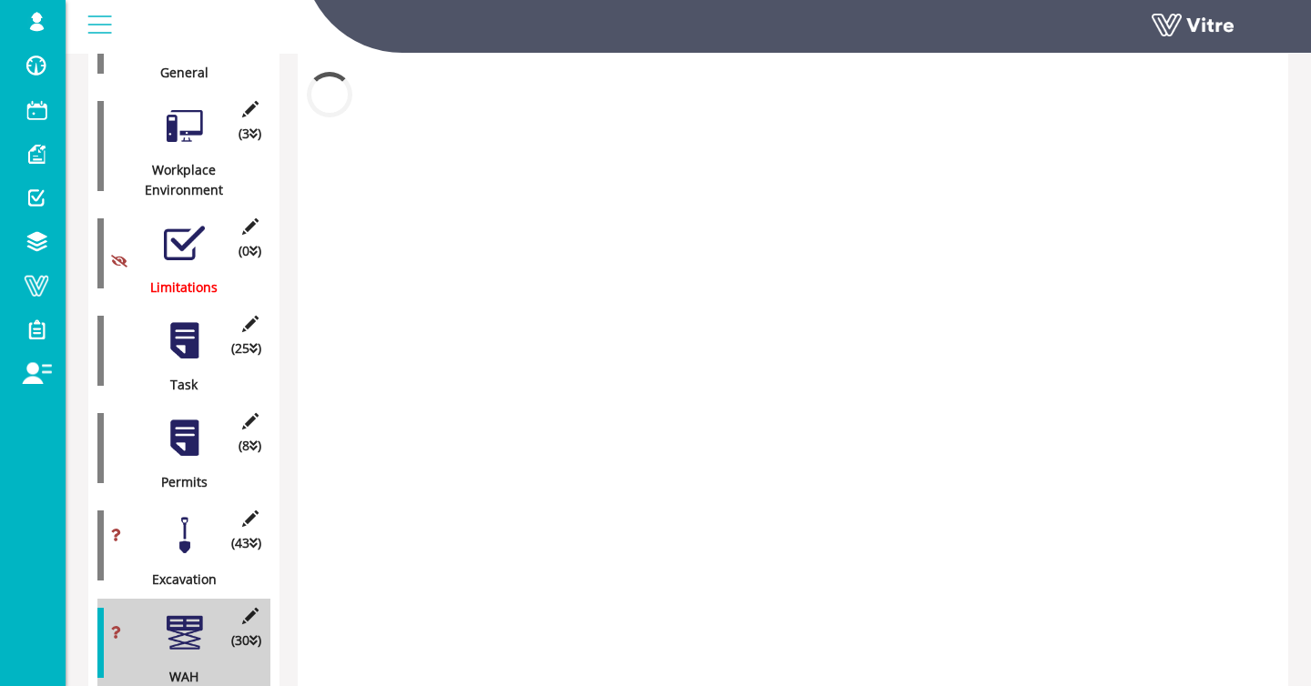
scroll to position [582, 0]
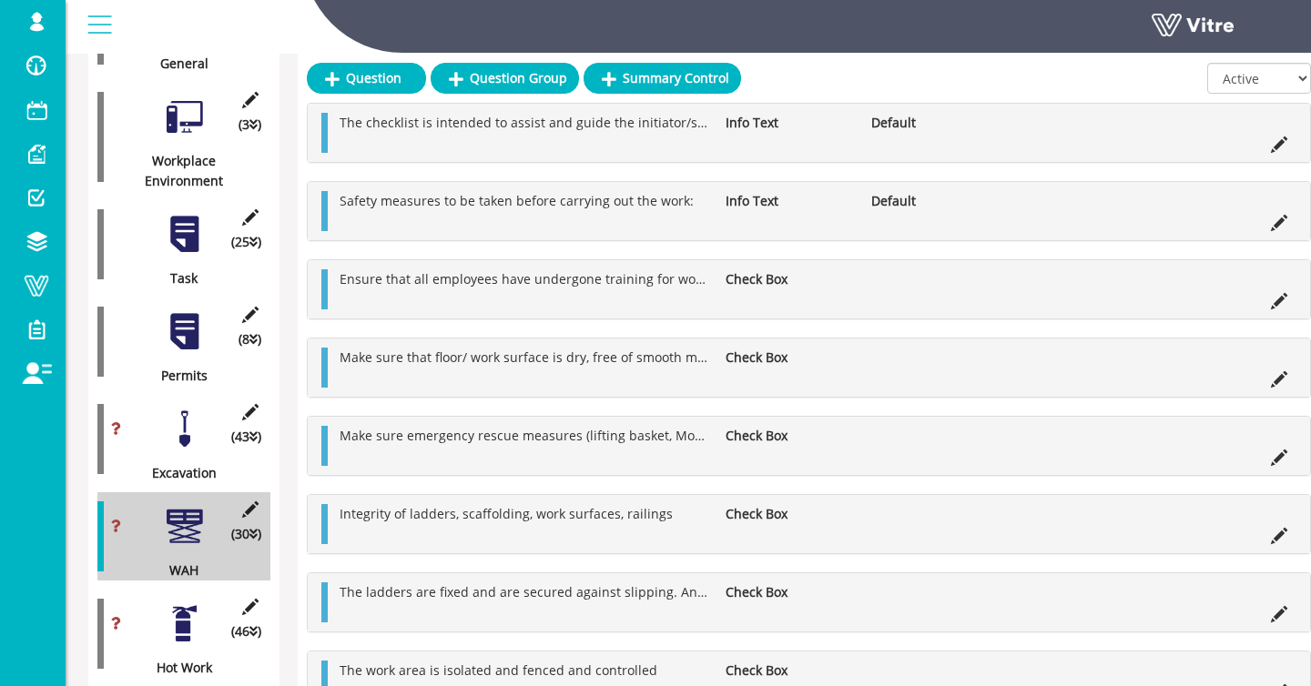
click at [193, 608] on div at bounding box center [184, 624] width 41 height 41
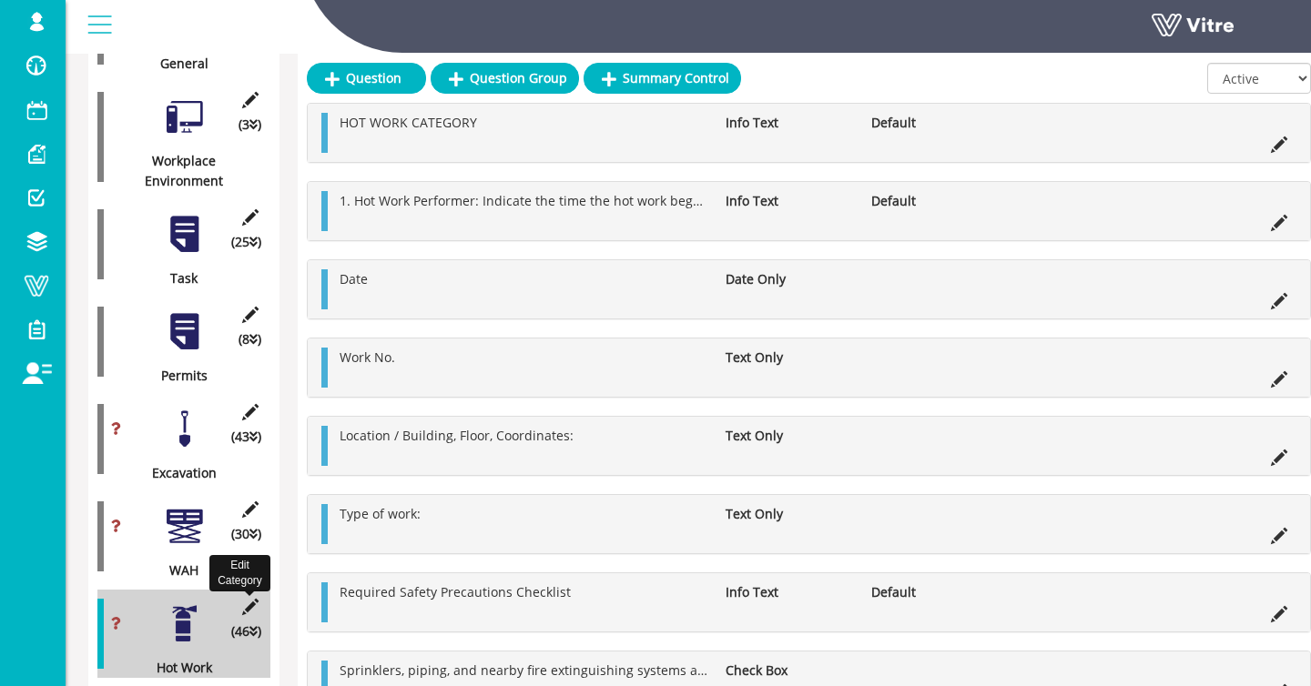
click at [259, 603] on icon at bounding box center [250, 607] width 23 height 16
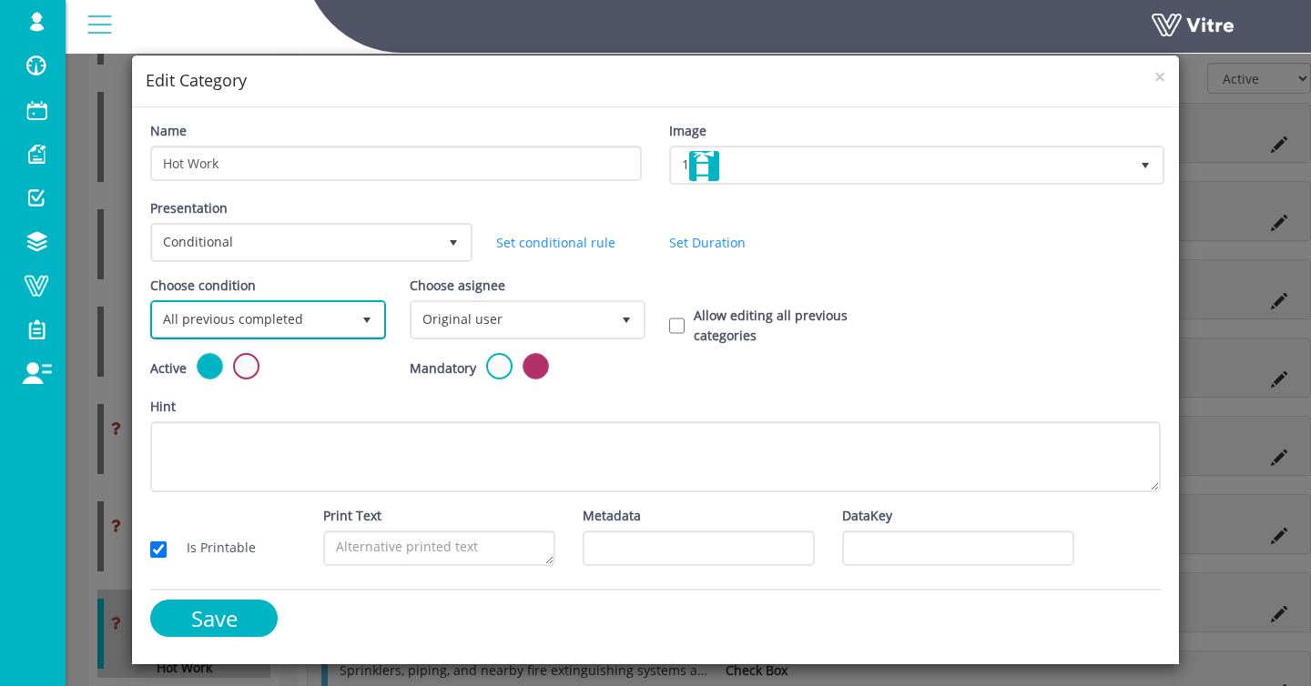
click at [324, 326] on span "All previous completed" at bounding box center [252, 319] width 198 height 33
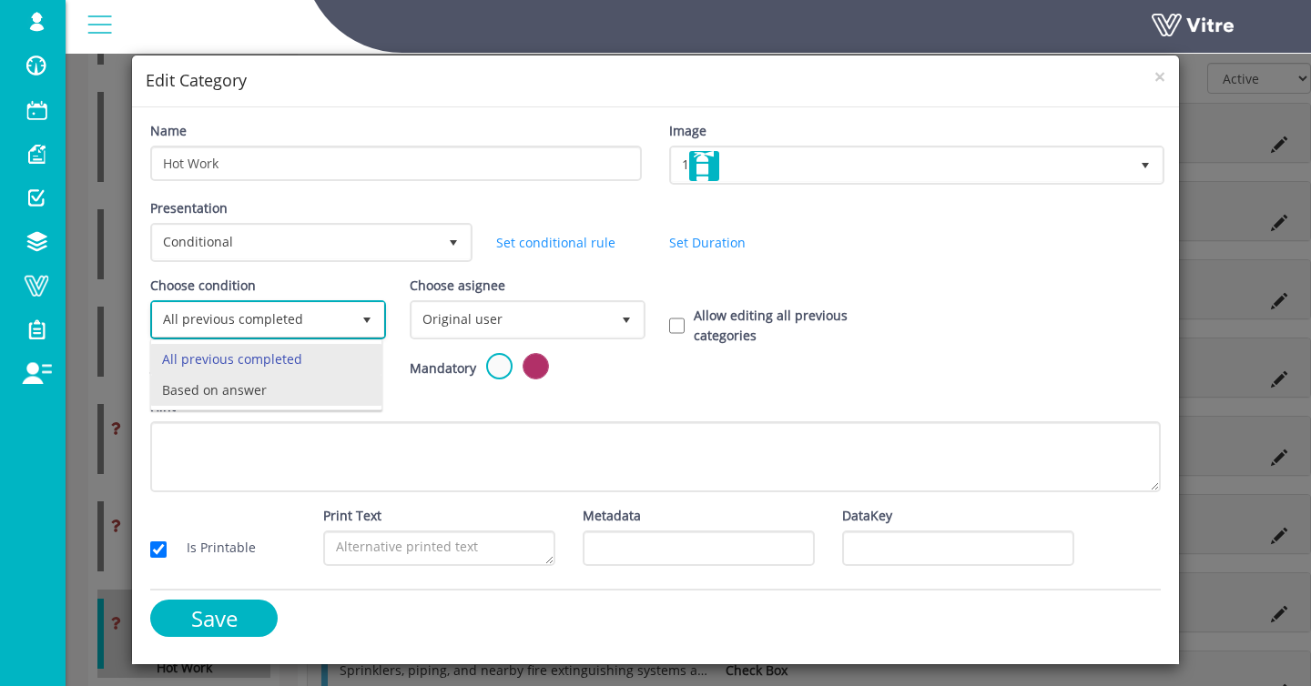
click at [307, 391] on li "Based on answer" at bounding box center [266, 390] width 230 height 31
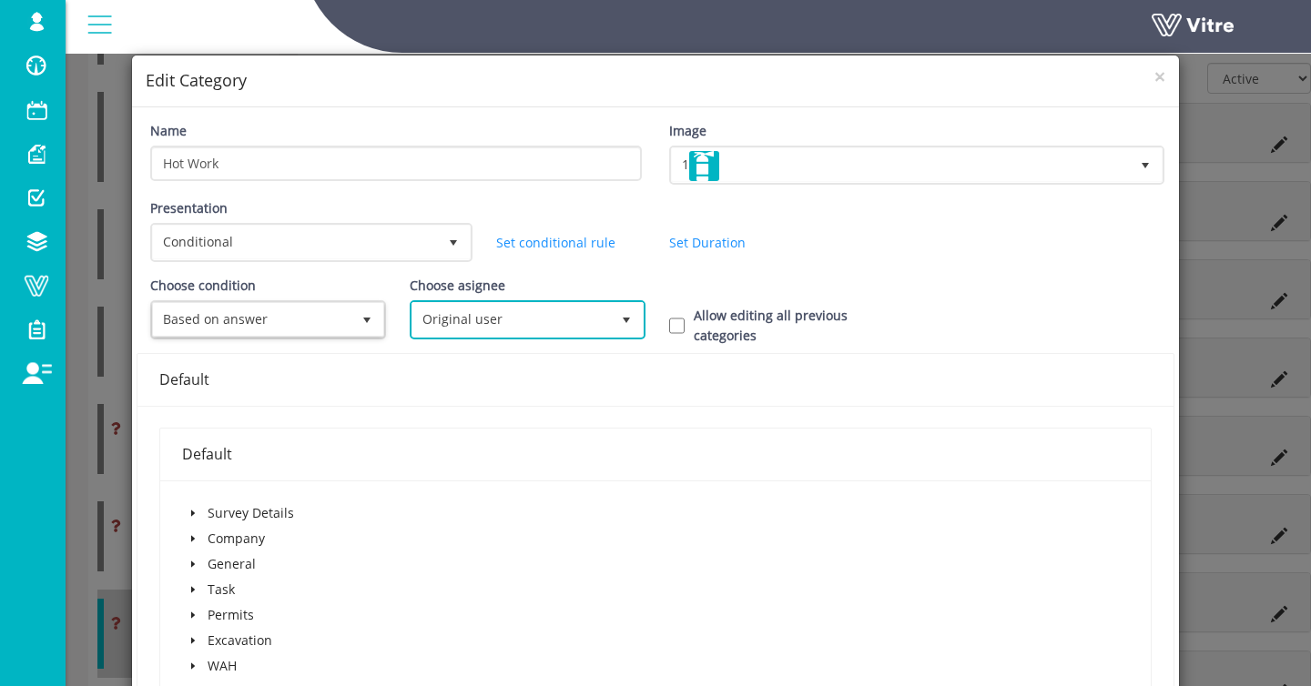
click at [426, 327] on span "Original user" at bounding box center [511, 319] width 198 height 33
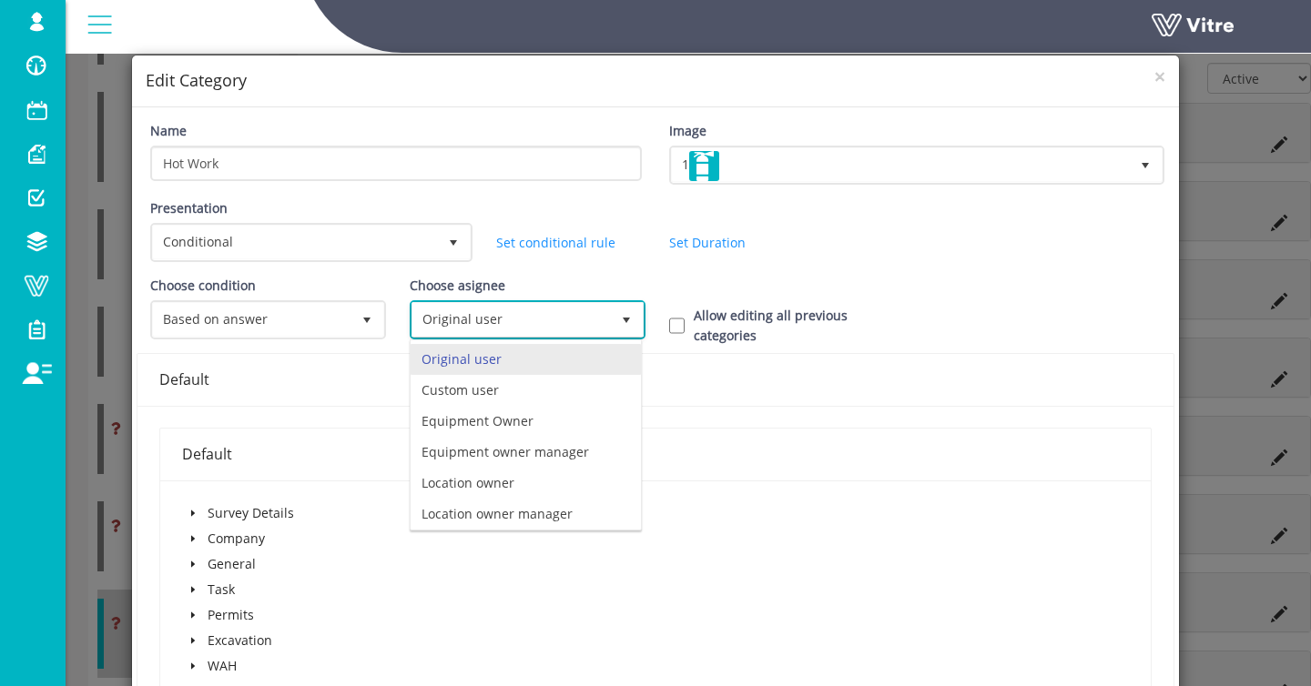
scroll to position [127, 0]
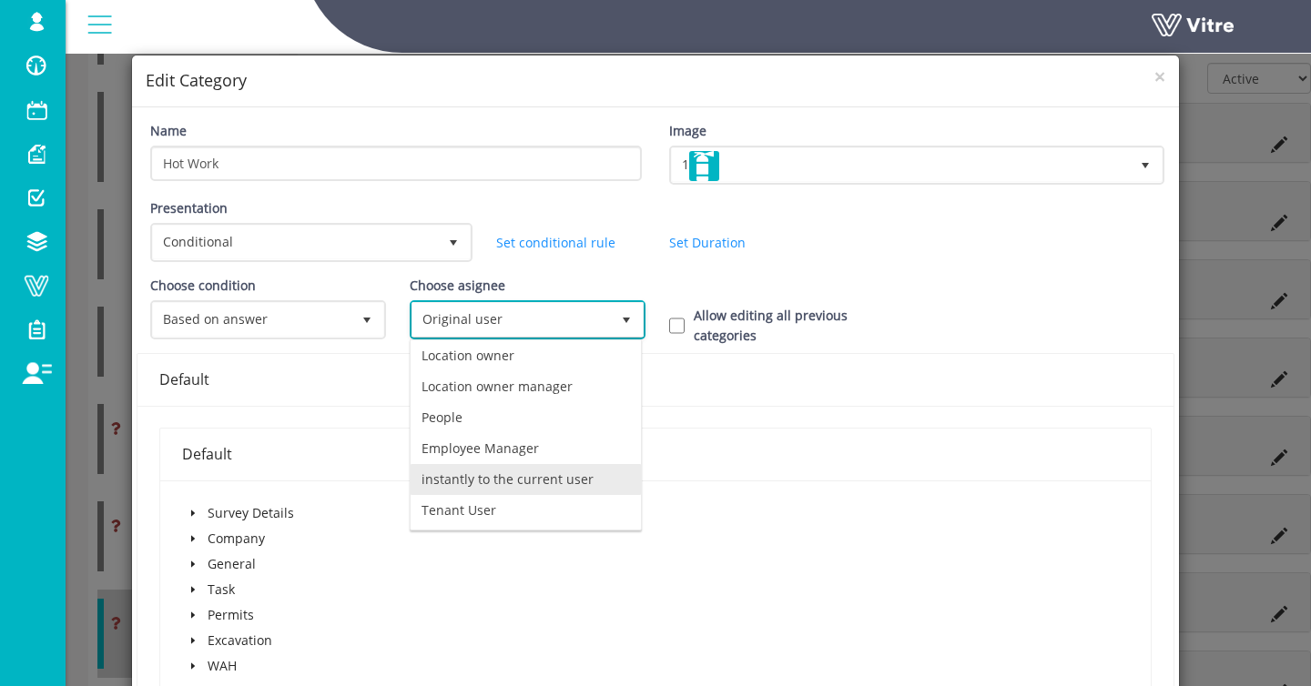
click at [513, 479] on li "instantly to the current user" at bounding box center [526, 479] width 230 height 31
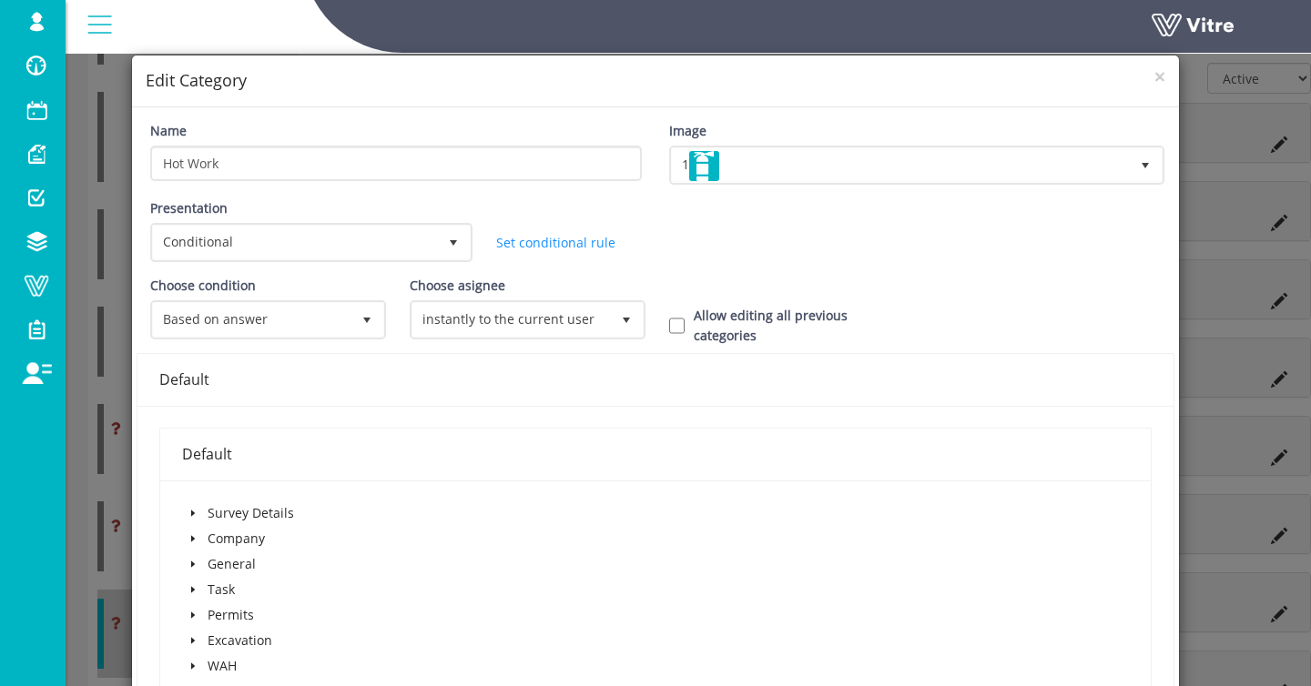
click at [719, 331] on label "Allow editing all previous categories" at bounding box center [798, 326] width 208 height 40
click at [685, 331] on input "Allow editing all previous categories" at bounding box center [676, 326] width 15 height 16
checkbox input "true"
click at [194, 615] on icon "caret-down" at bounding box center [193, 616] width 4 height 6
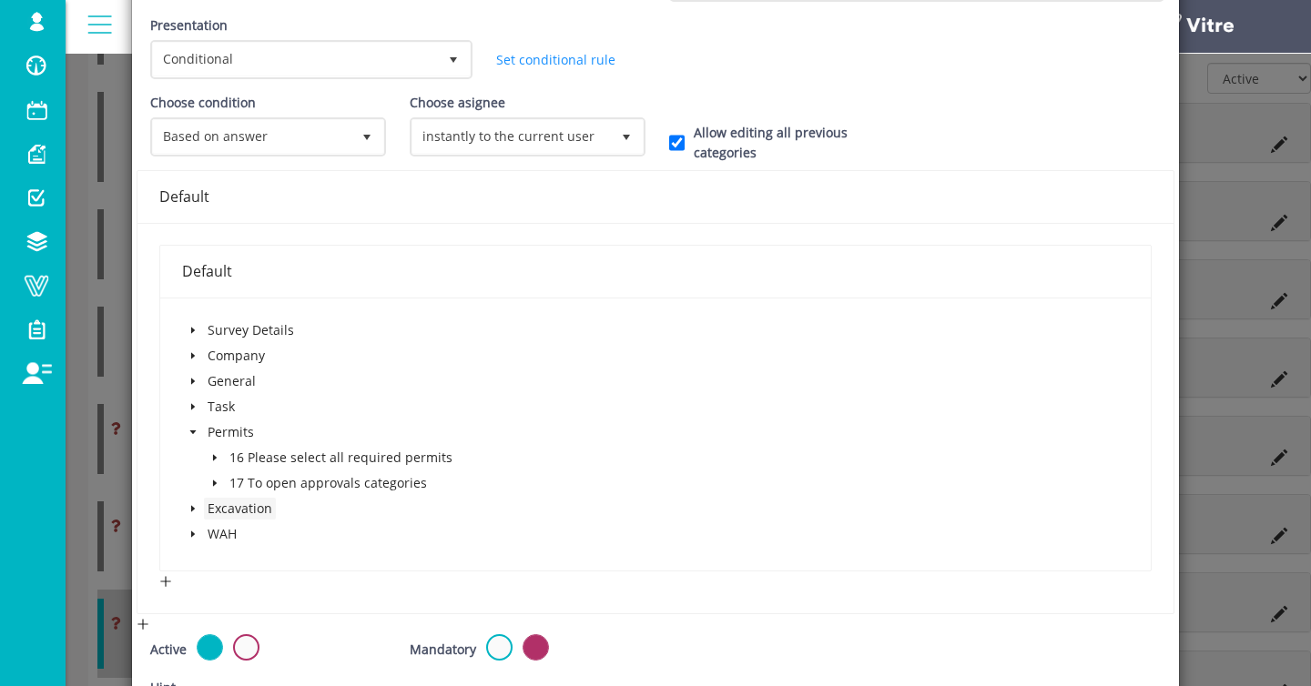
scroll to position [185, 0]
click at [218, 459] on icon "caret-down" at bounding box center [214, 456] width 9 height 9
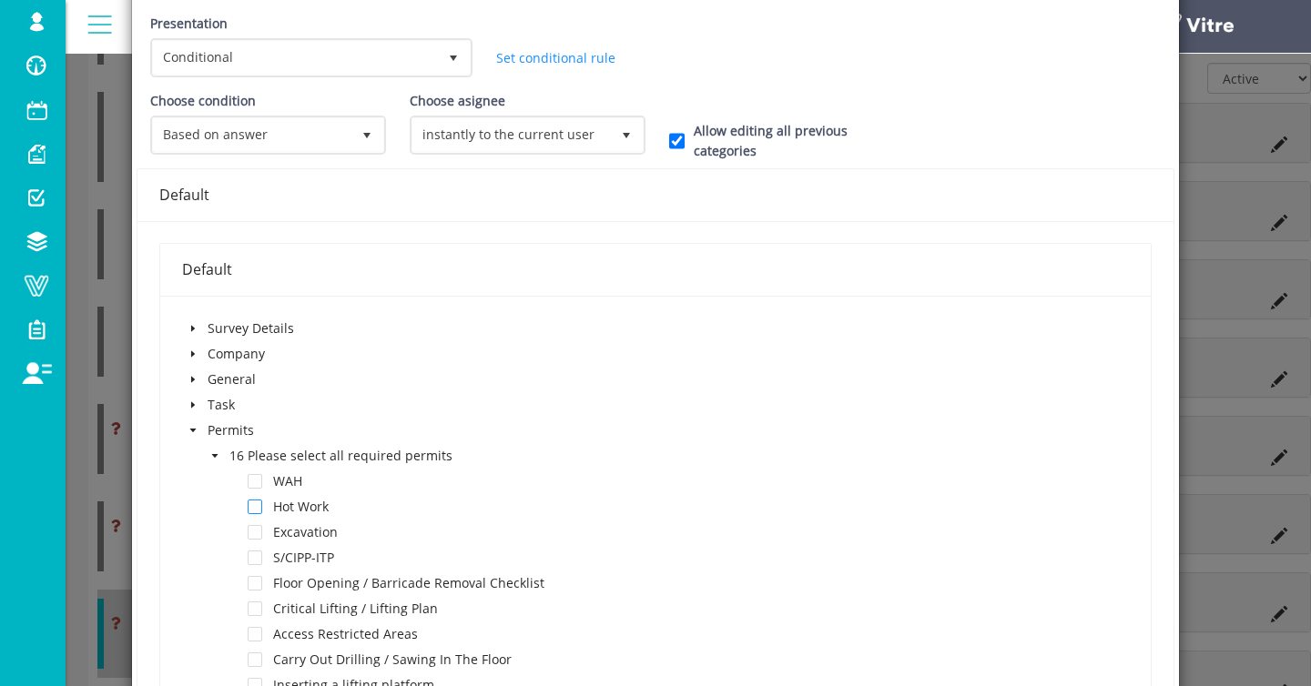
click at [249, 502] on span at bounding box center [255, 507] width 15 height 15
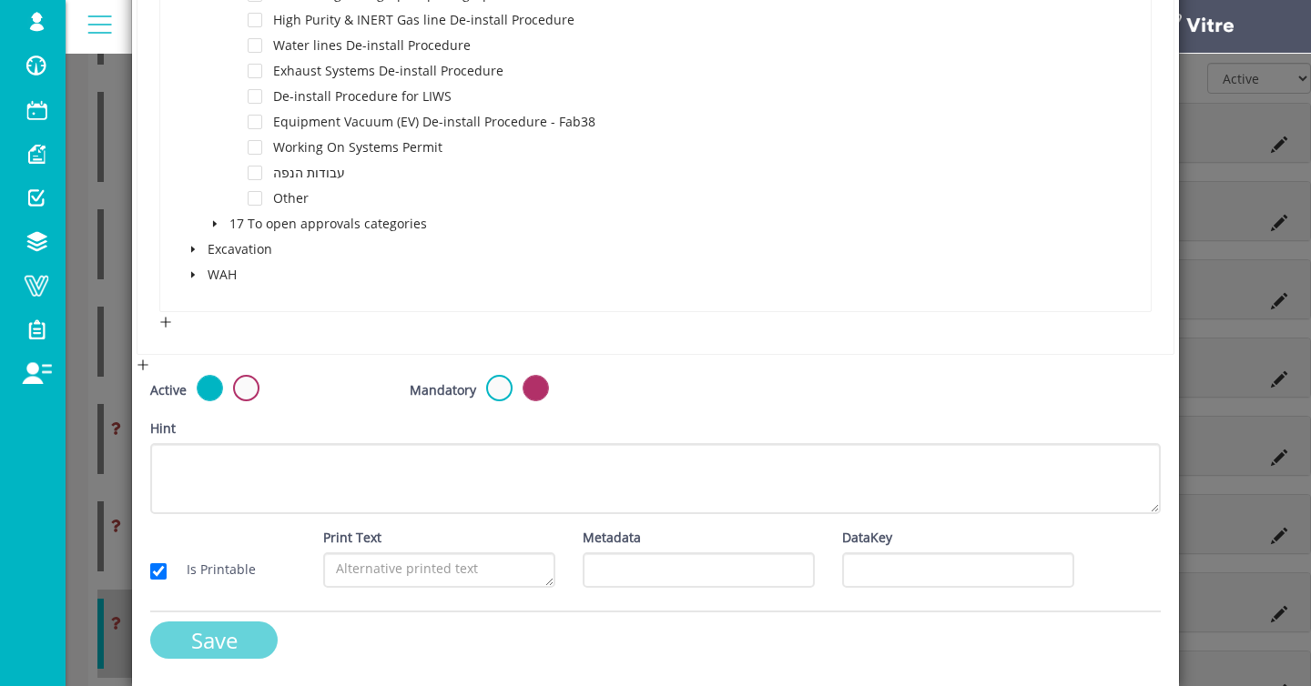
click at [214, 642] on input "Save" at bounding box center [213, 640] width 127 height 37
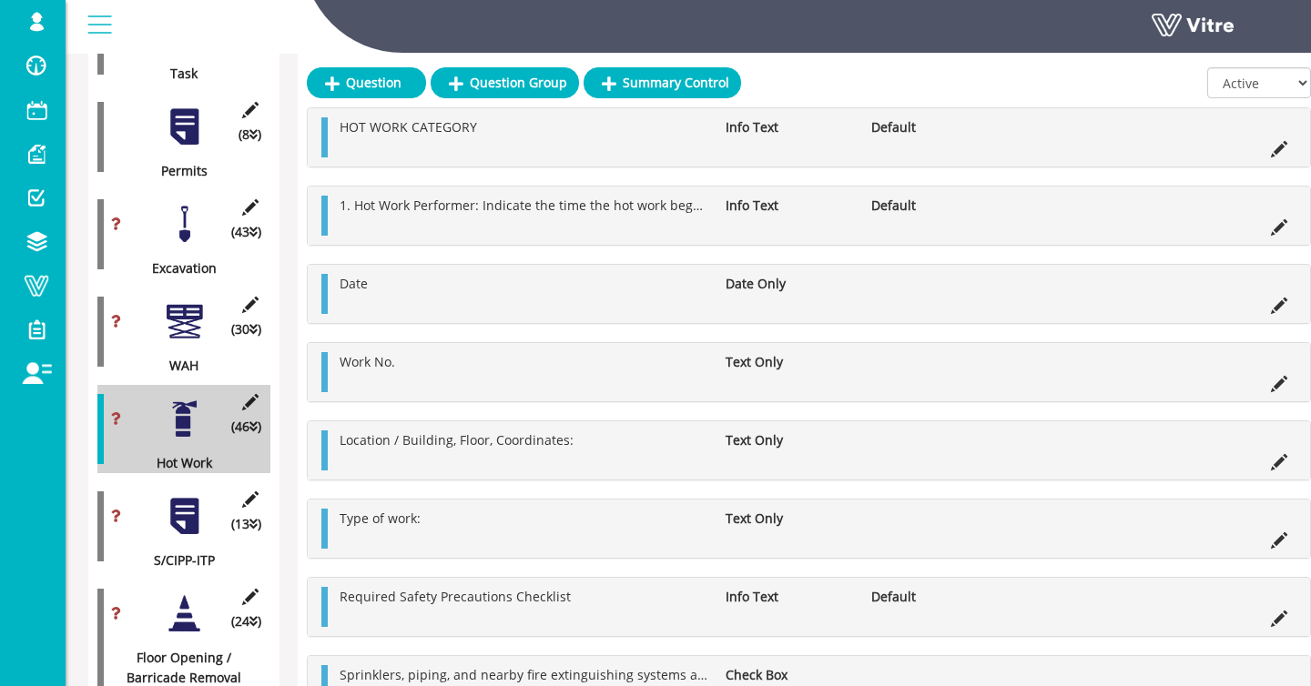
scroll to position [791, 0]
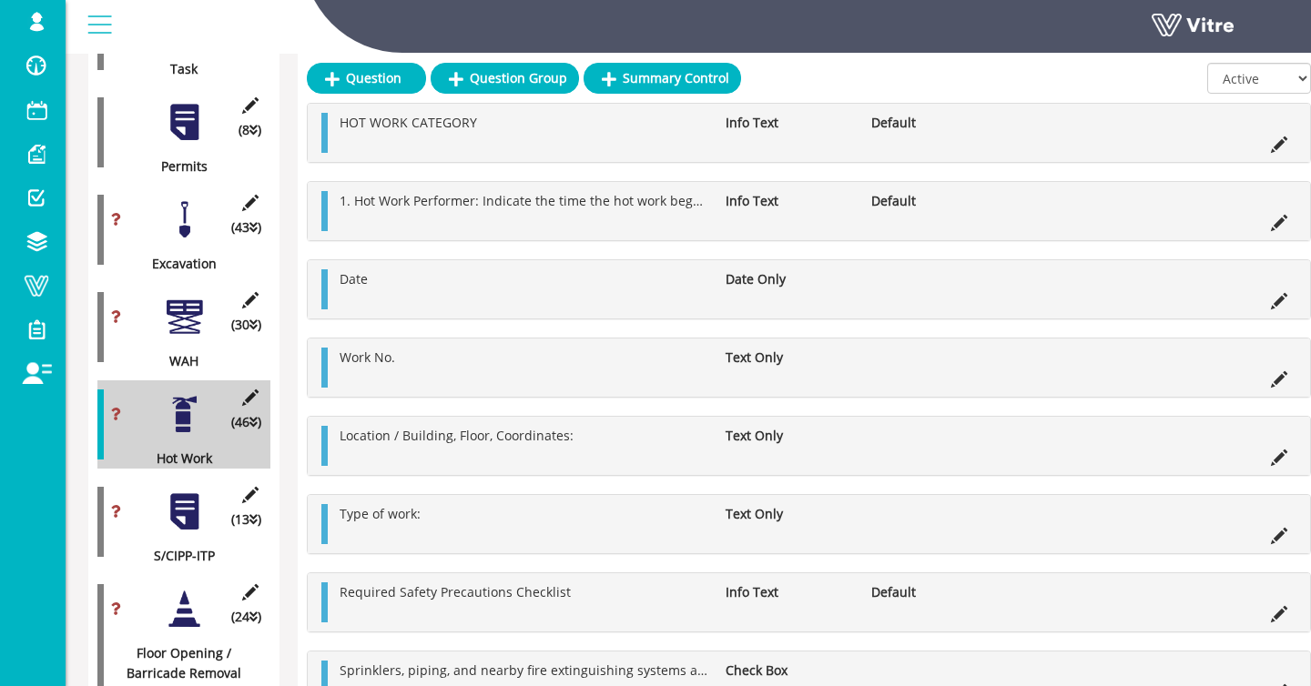
click at [166, 501] on div at bounding box center [184, 512] width 41 height 41
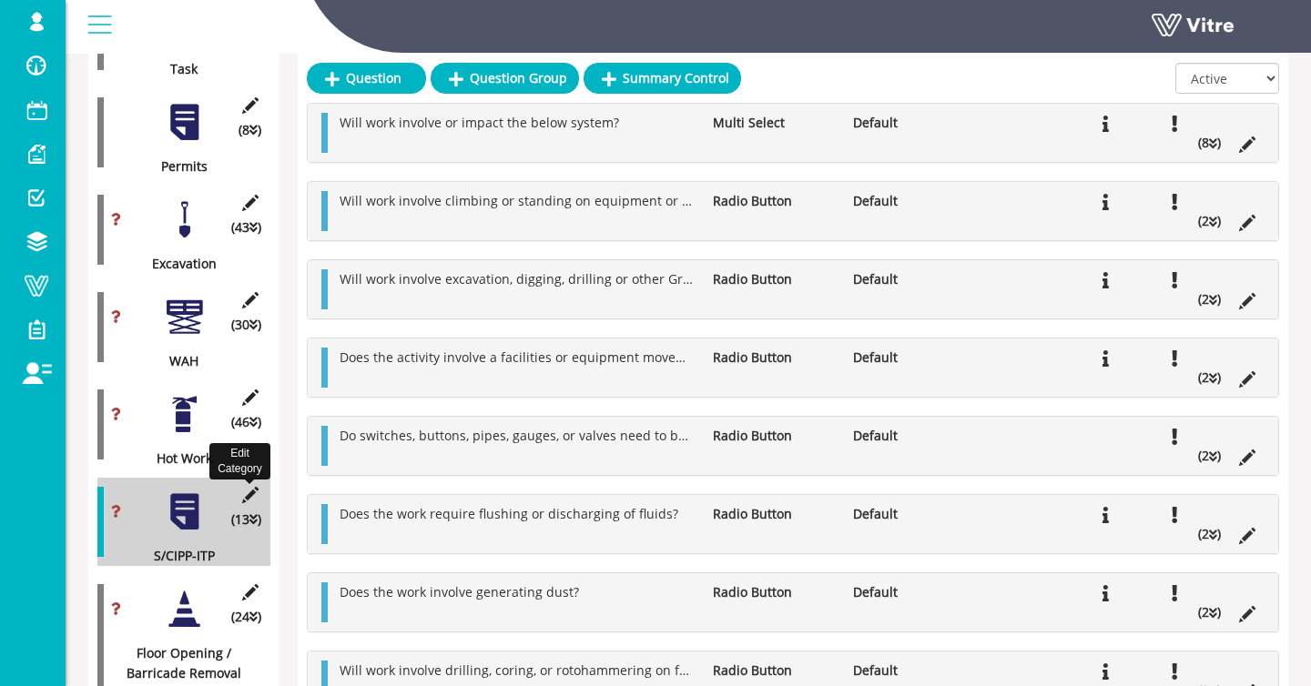
click at [242, 493] on icon at bounding box center [250, 495] width 23 height 16
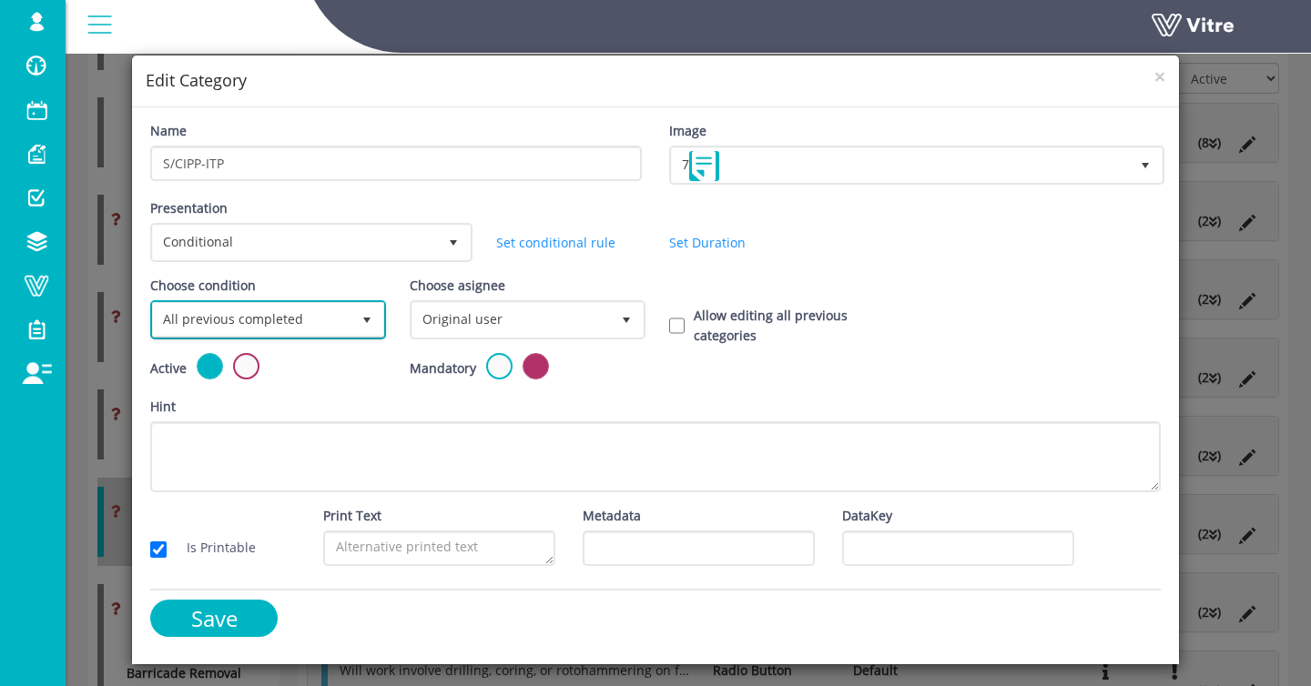
click at [257, 314] on span "All previous completed" at bounding box center [252, 319] width 198 height 33
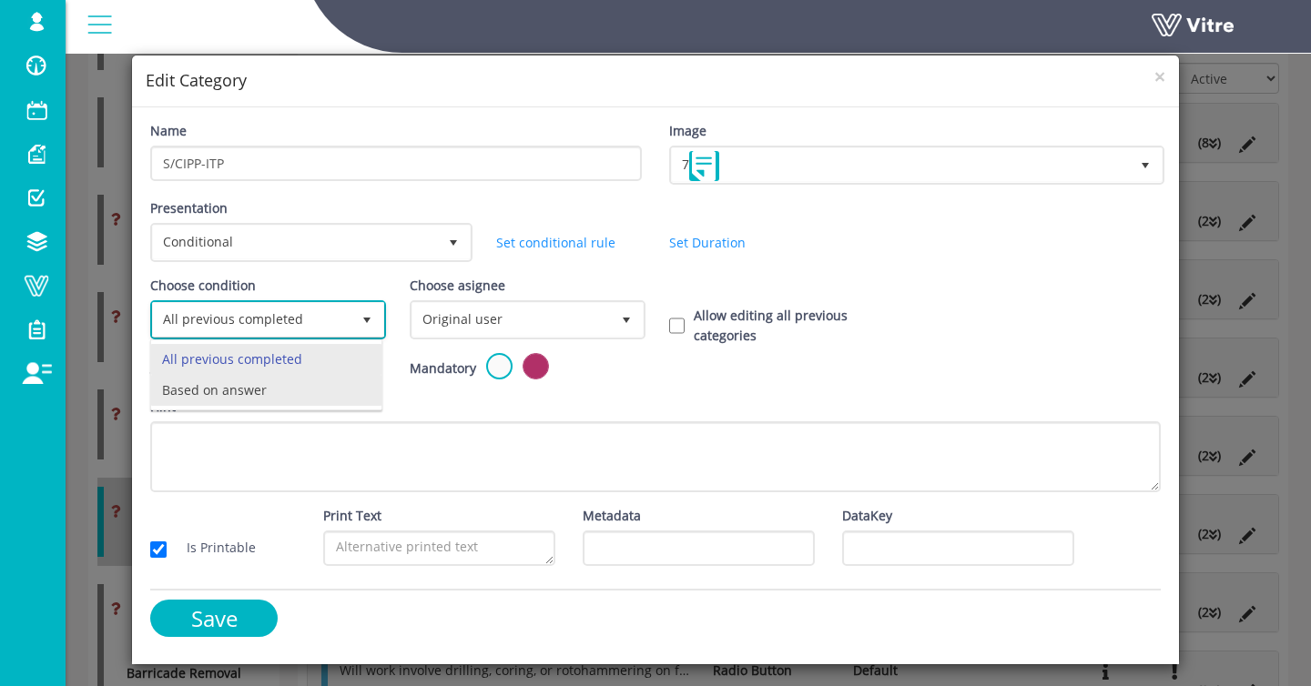
click at [268, 381] on li "Based on answer" at bounding box center [266, 390] width 230 height 31
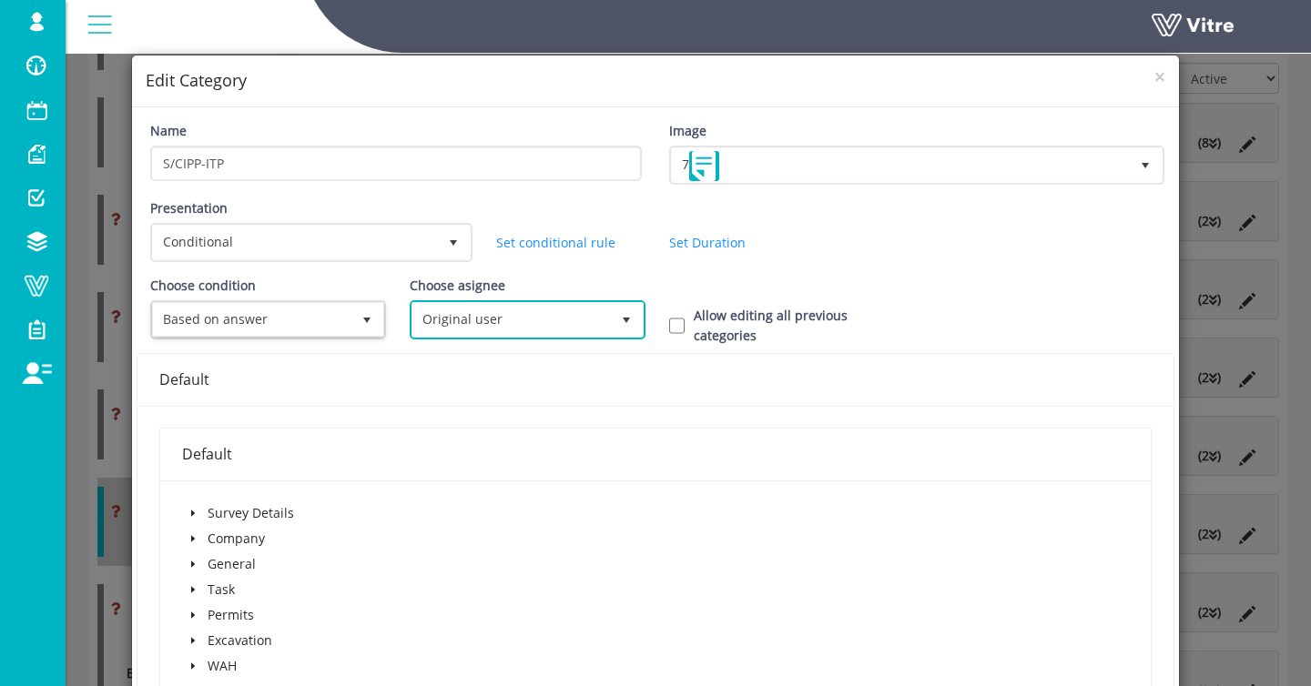
click at [535, 324] on span "Original user" at bounding box center [511, 319] width 198 height 33
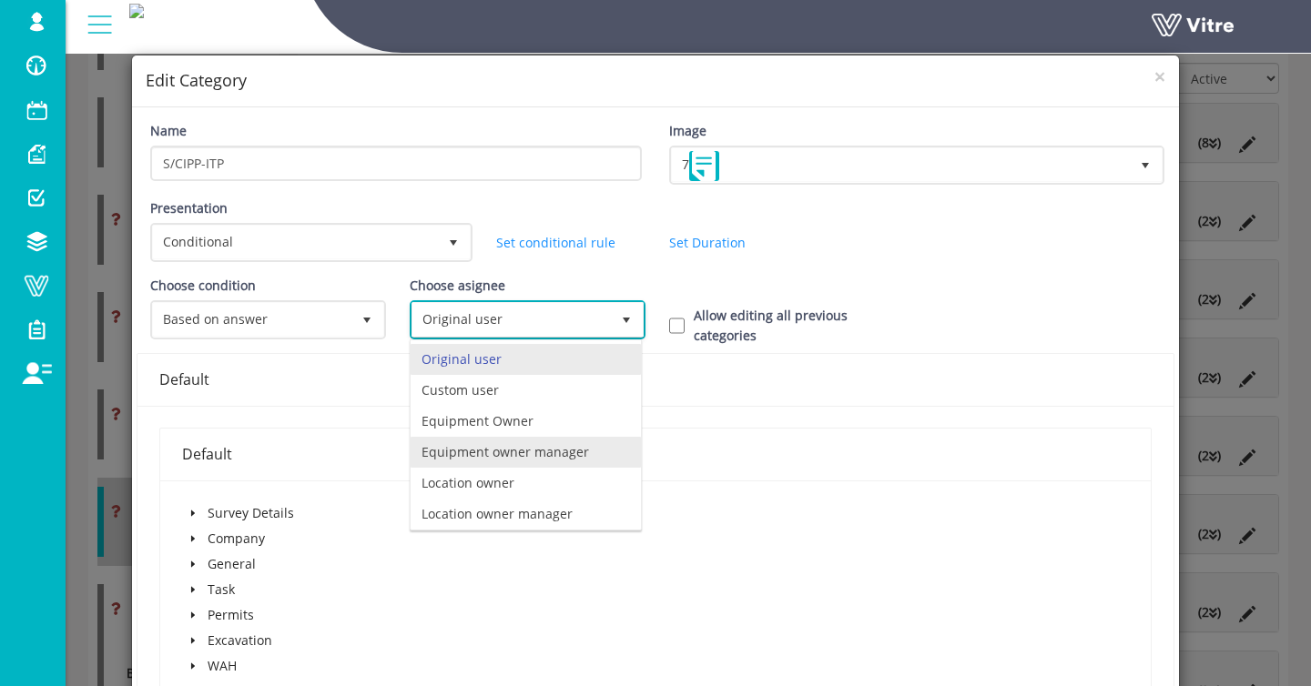
scroll to position [127, 0]
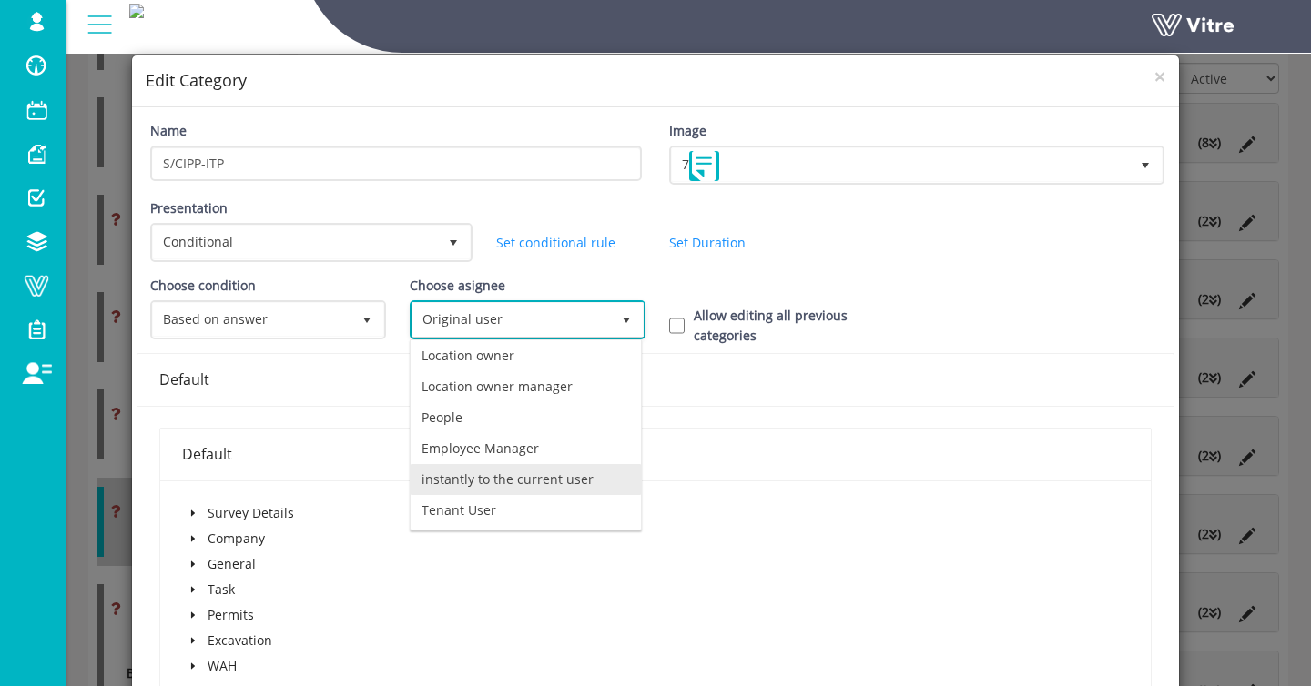
click at [518, 470] on li "instantly to the current user" at bounding box center [526, 479] width 230 height 31
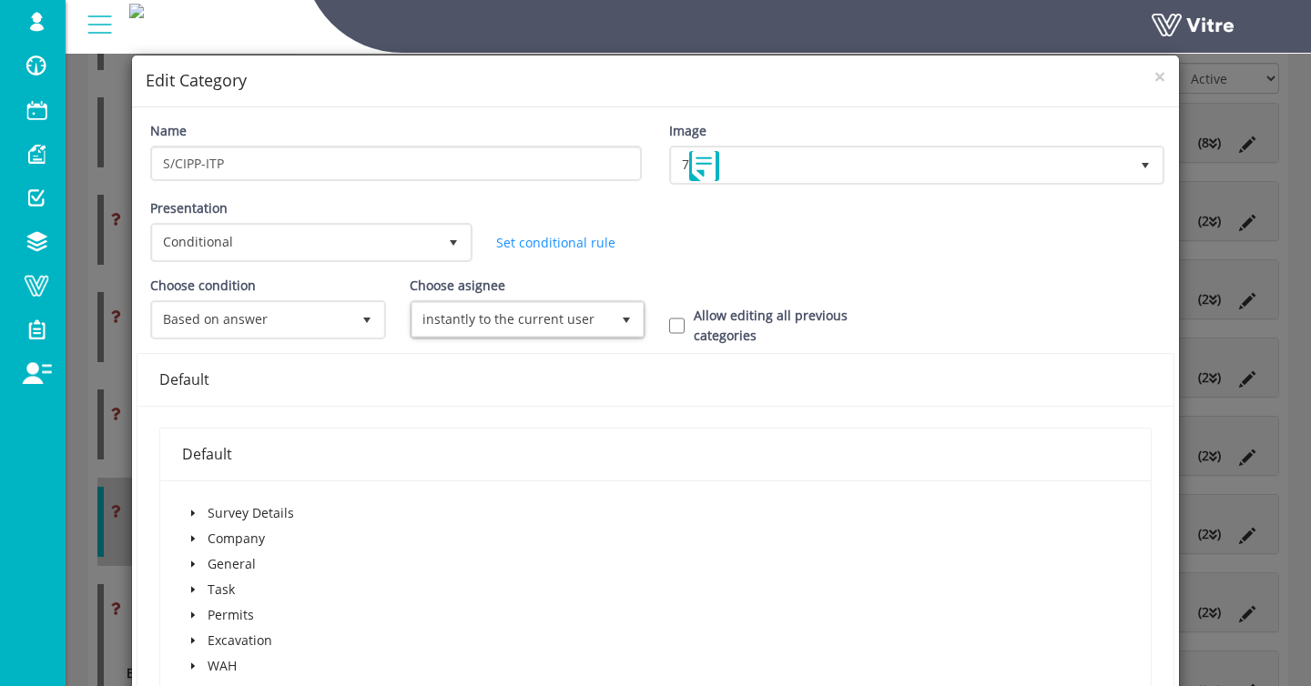
click at [710, 333] on label "Allow editing all previous categories" at bounding box center [798, 326] width 208 height 40
click at [685, 333] on input "Allow editing all previous categories" at bounding box center [676, 326] width 15 height 16
checkbox input "true"
click at [191, 614] on icon "caret-down" at bounding box center [193, 616] width 4 height 6
click at [208, 642] on span at bounding box center [215, 641] width 22 height 22
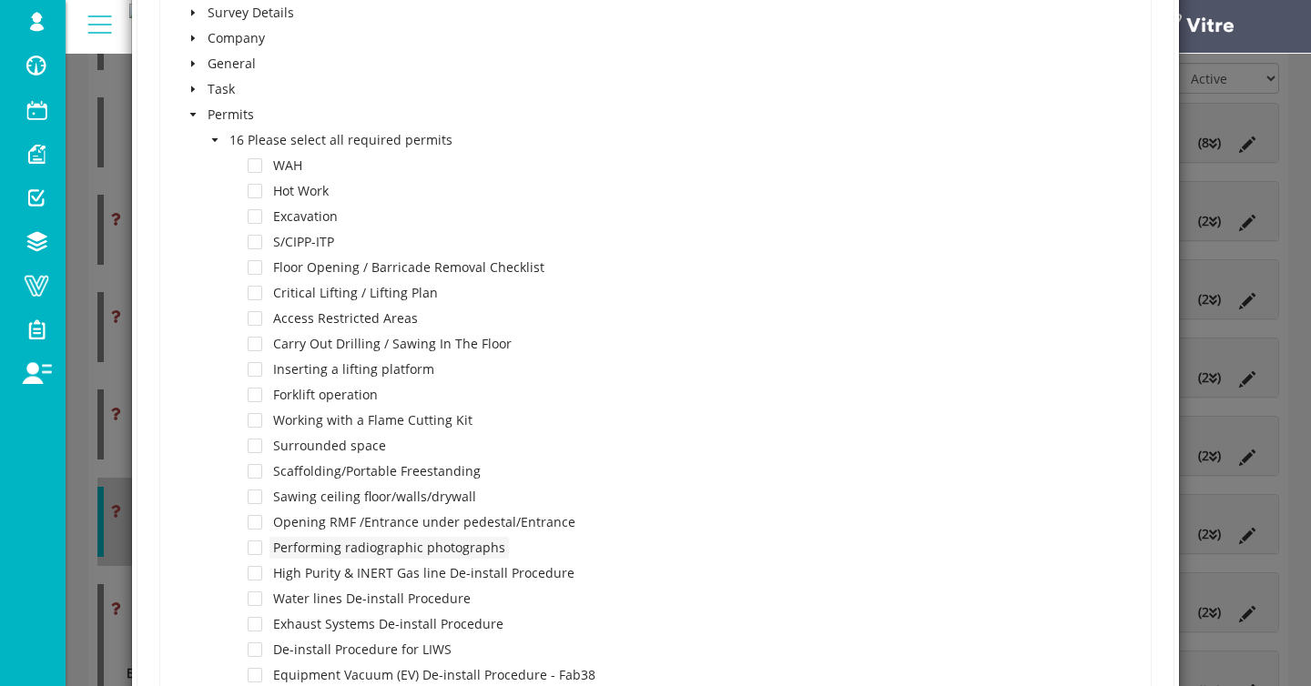
scroll to position [514, 0]
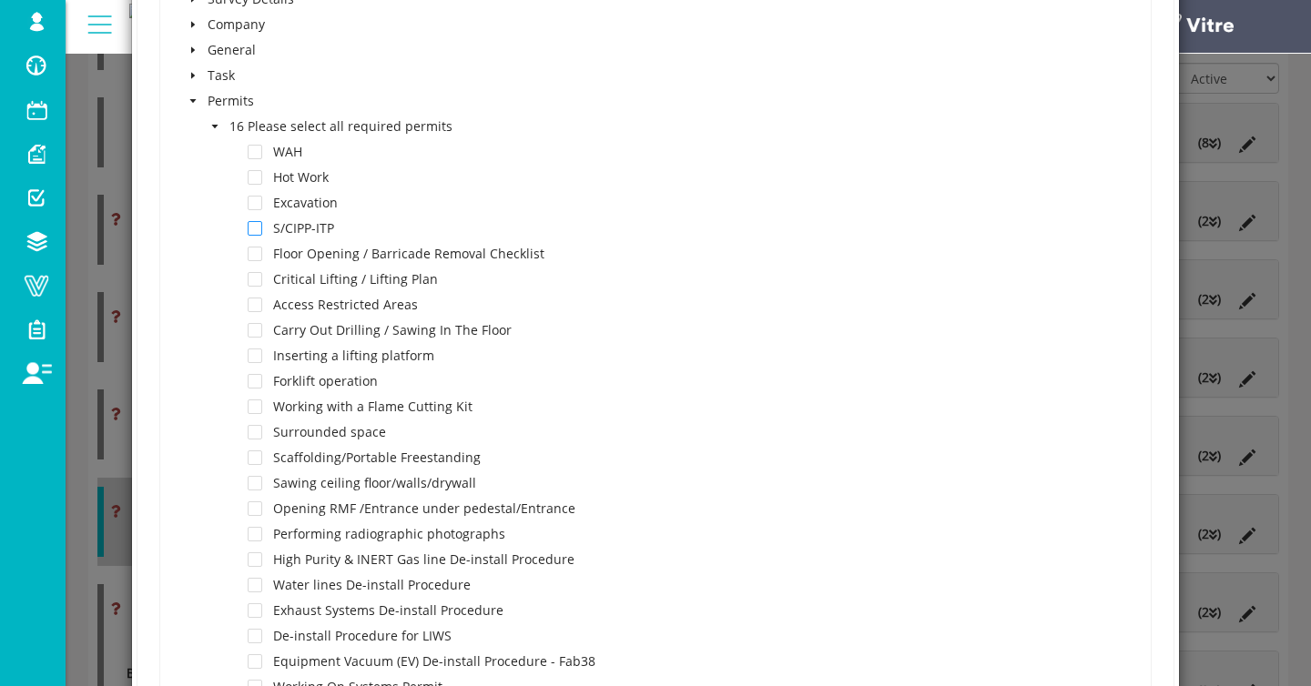
click at [261, 224] on span at bounding box center [255, 228] width 15 height 15
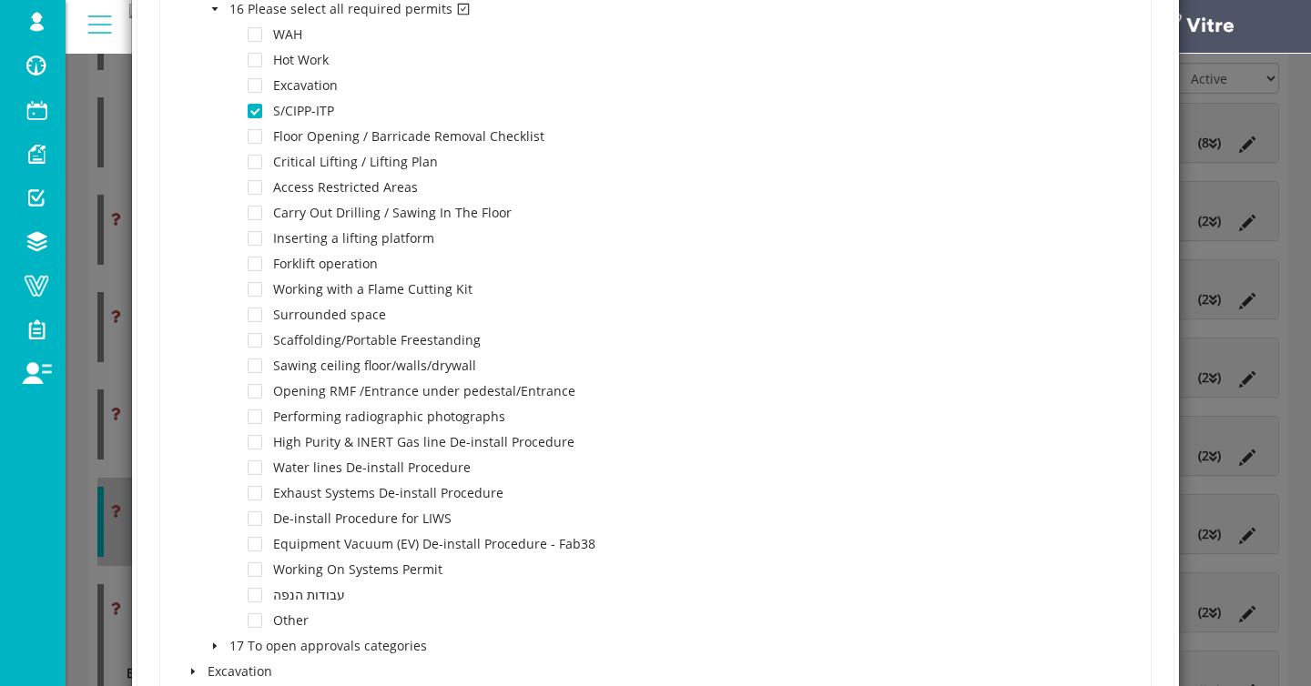
scroll to position [1080, 0]
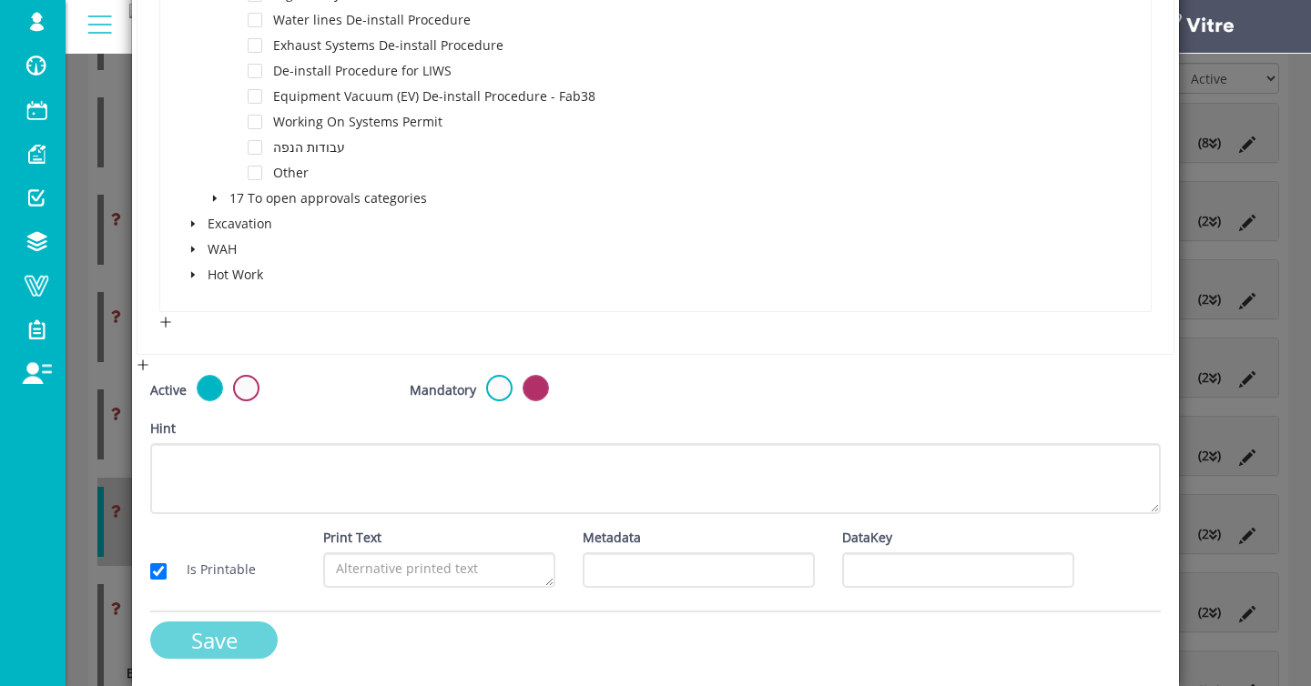
click at [182, 633] on input "Save" at bounding box center [213, 640] width 127 height 37
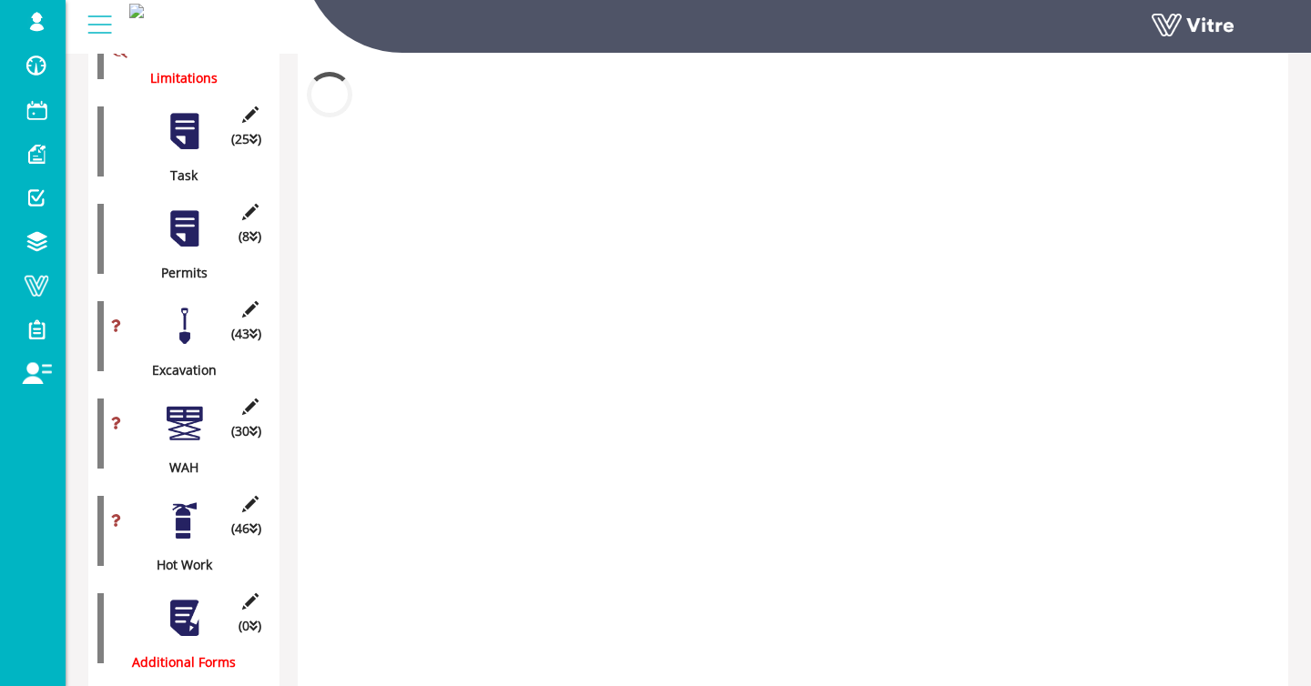
scroll to position [791, 0]
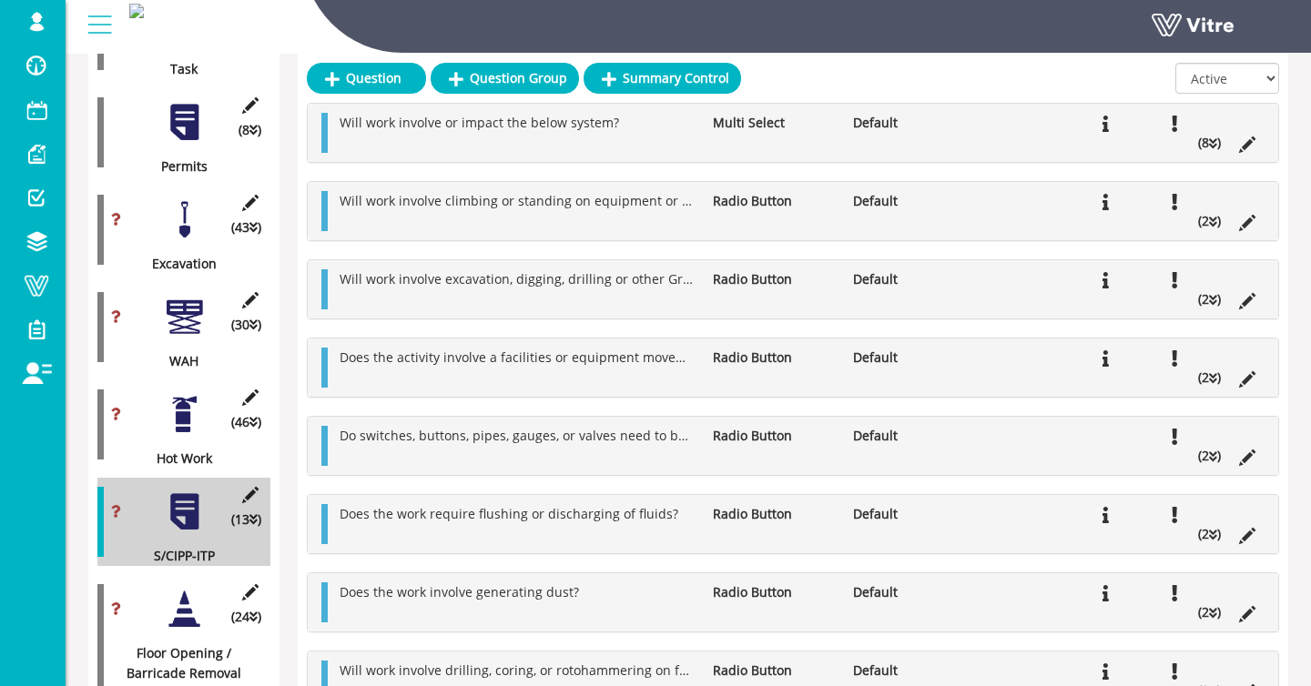
click at [189, 614] on div at bounding box center [184, 609] width 41 height 41
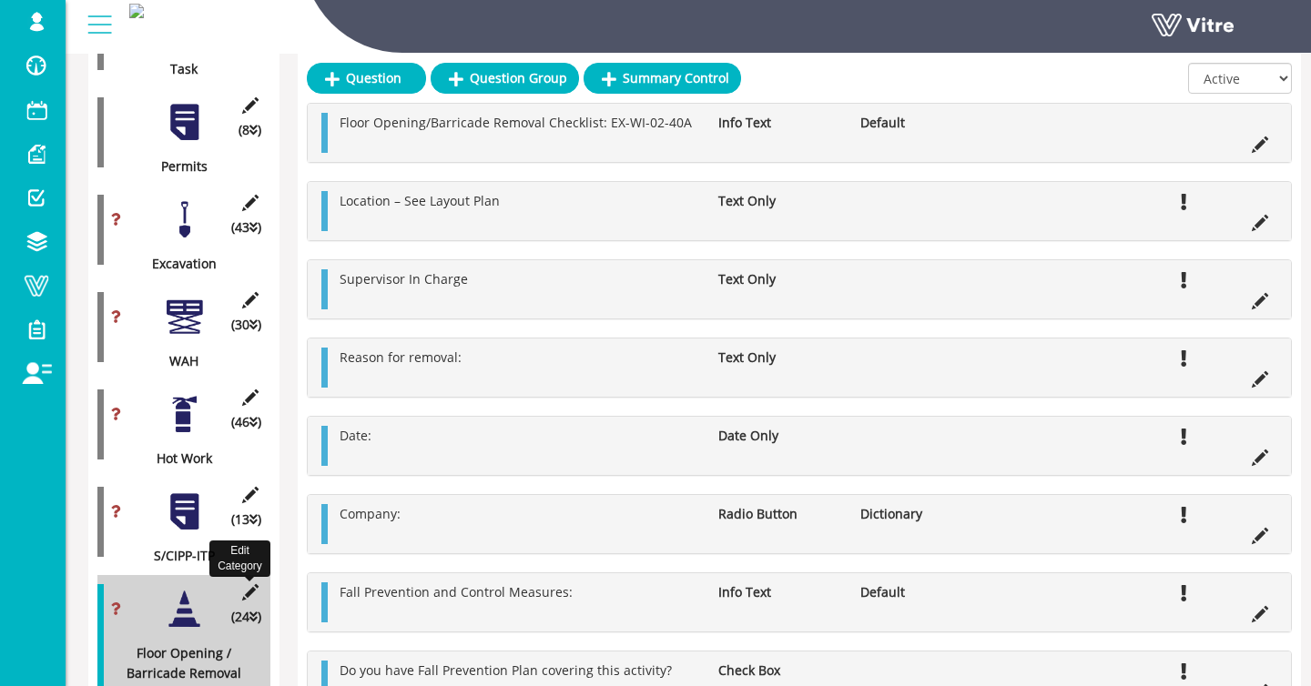
click at [241, 591] on icon at bounding box center [250, 592] width 23 height 16
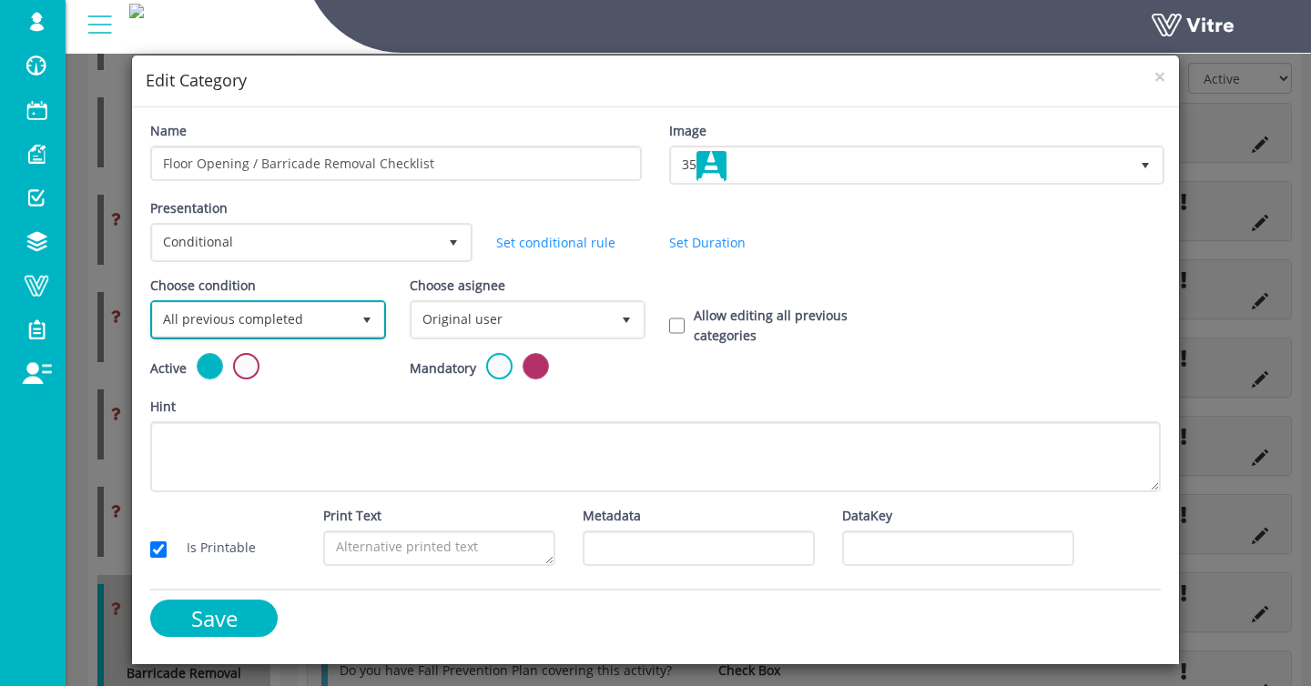
click at [291, 318] on span "All previous completed" at bounding box center [252, 319] width 198 height 33
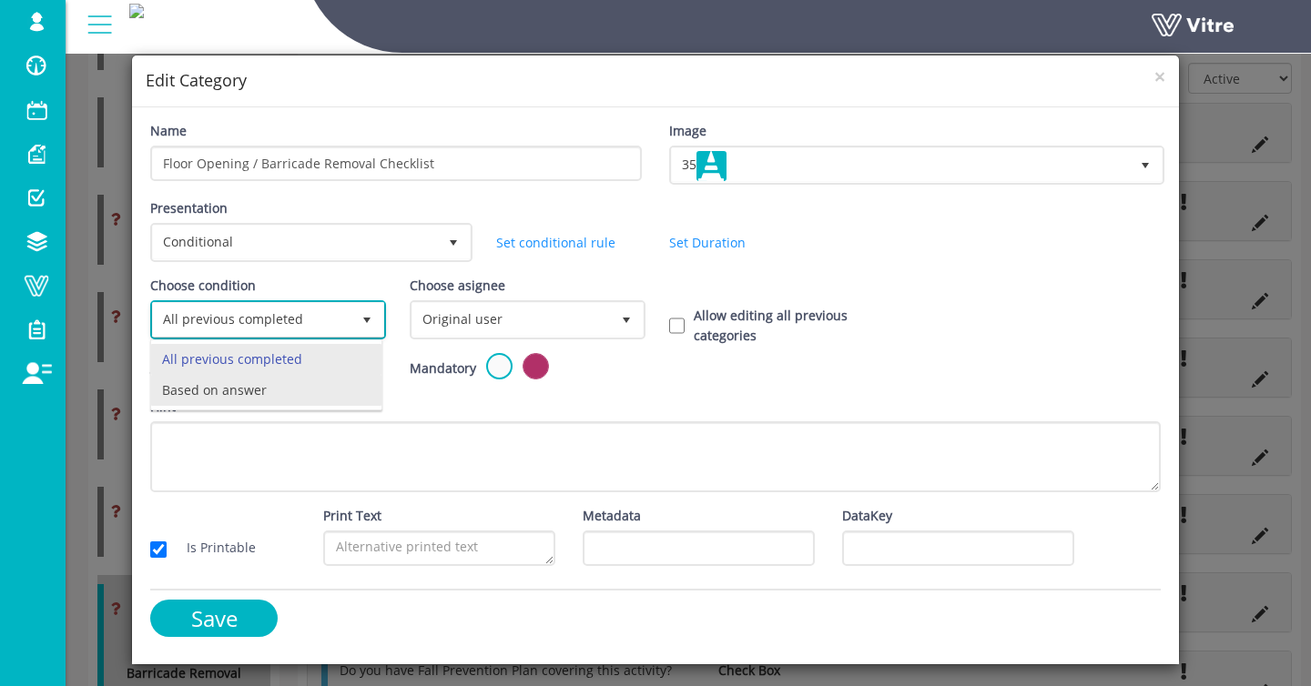
click at [264, 391] on li "Based on answer" at bounding box center [266, 390] width 230 height 31
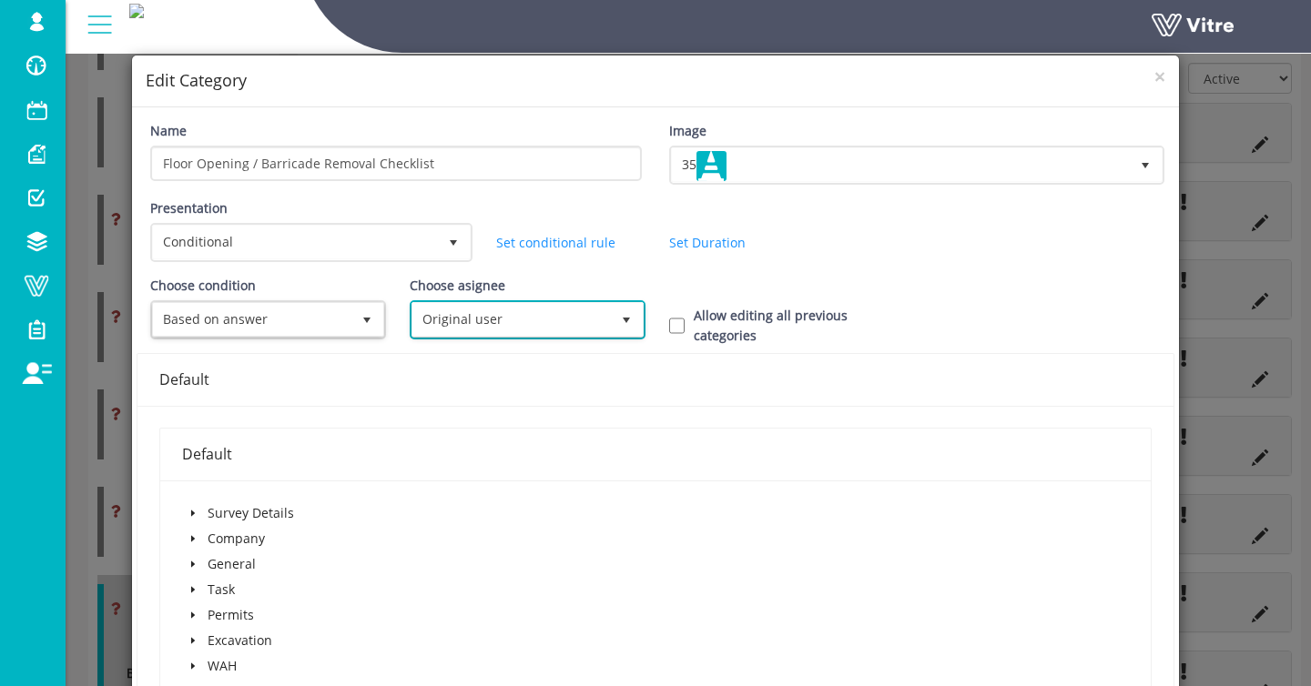
click at [447, 308] on span "Original user" at bounding box center [511, 319] width 198 height 33
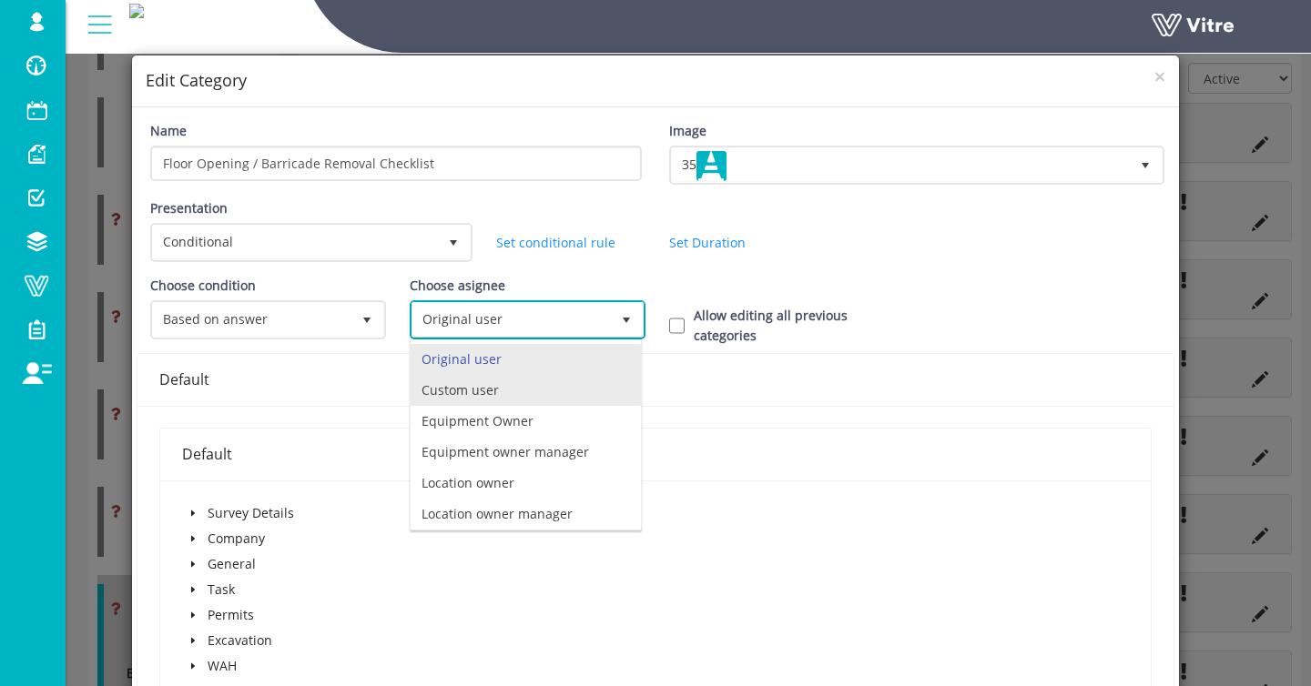
scroll to position [127, 0]
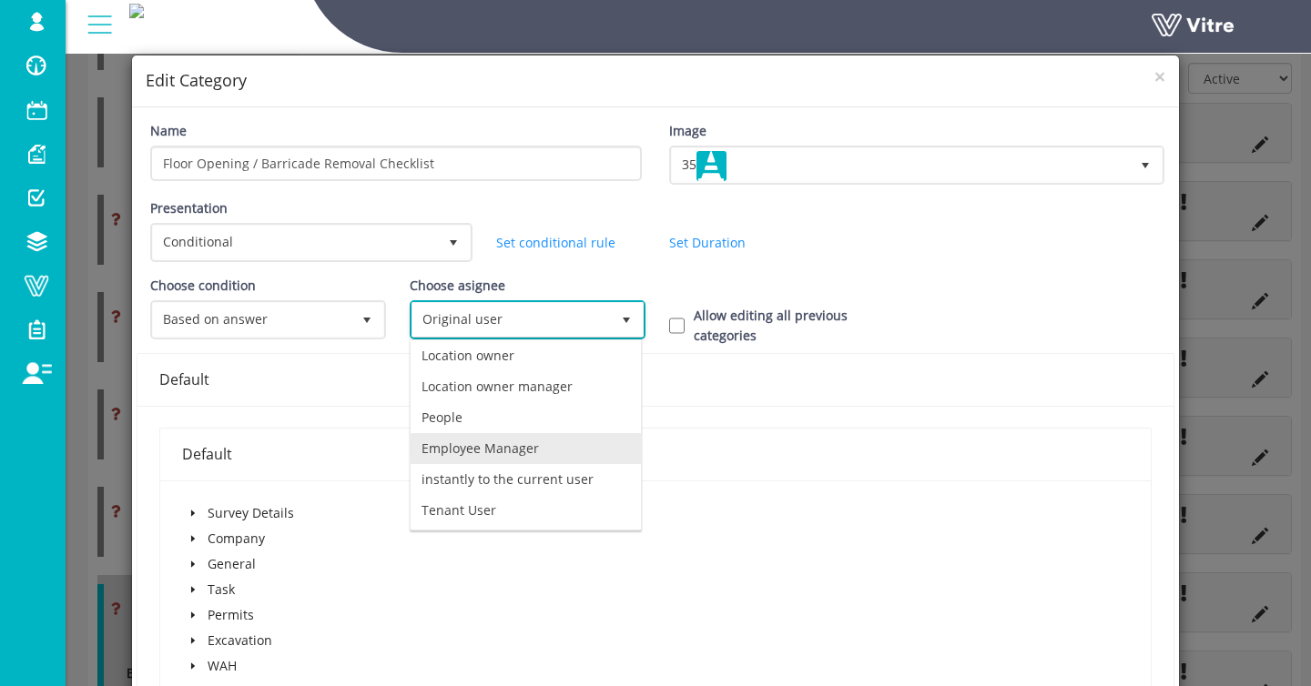
click at [476, 464] on ul "Original user Custom user Equipment Owner Equipment owner manager Location owne…" at bounding box center [526, 372] width 230 height 310
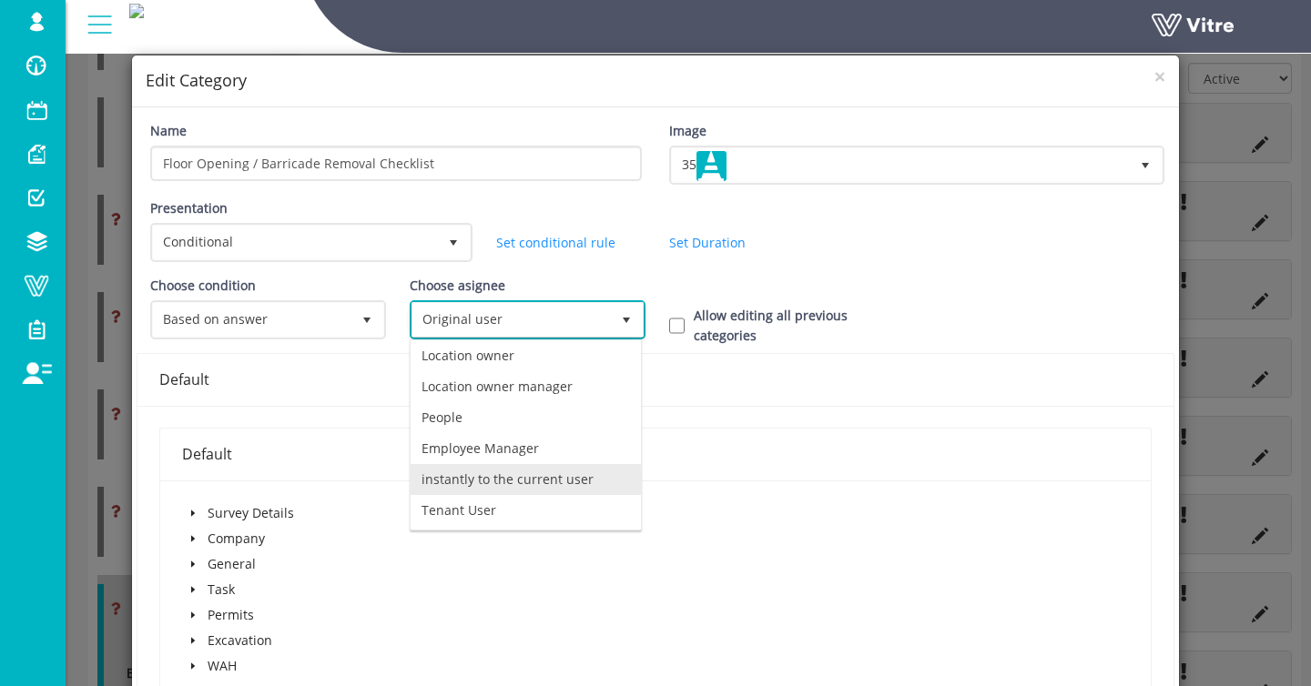
click at [482, 470] on li "instantly to the current user" at bounding box center [526, 479] width 230 height 31
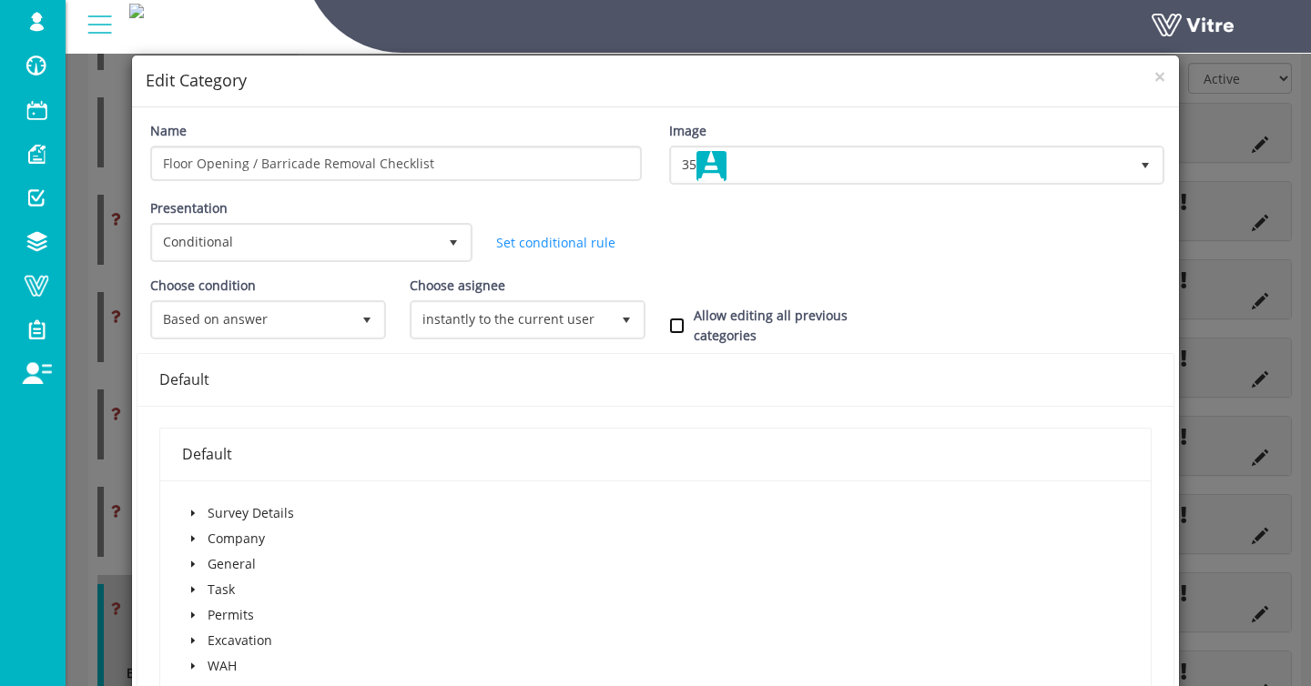
click at [677, 327] on input "Allow editing all previous categories" at bounding box center [676, 326] width 15 height 16
checkbox input "true"
click at [186, 612] on span at bounding box center [193, 615] width 22 height 22
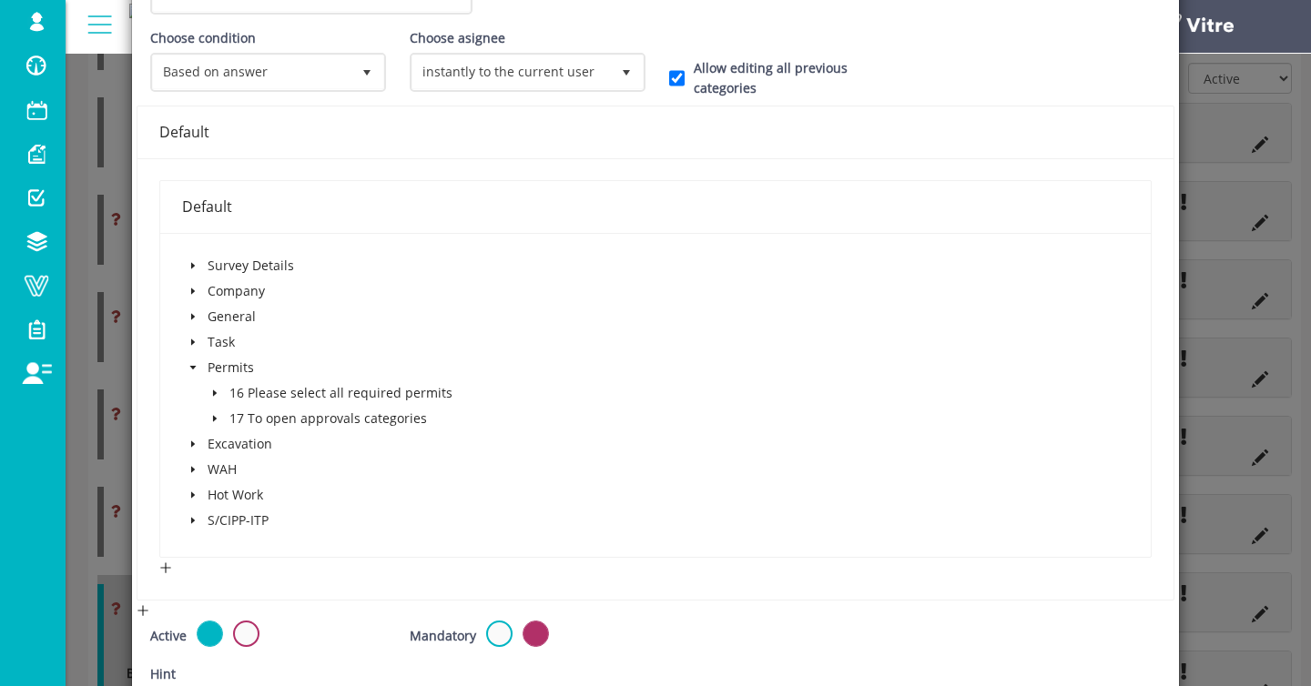
scroll to position [251, 0]
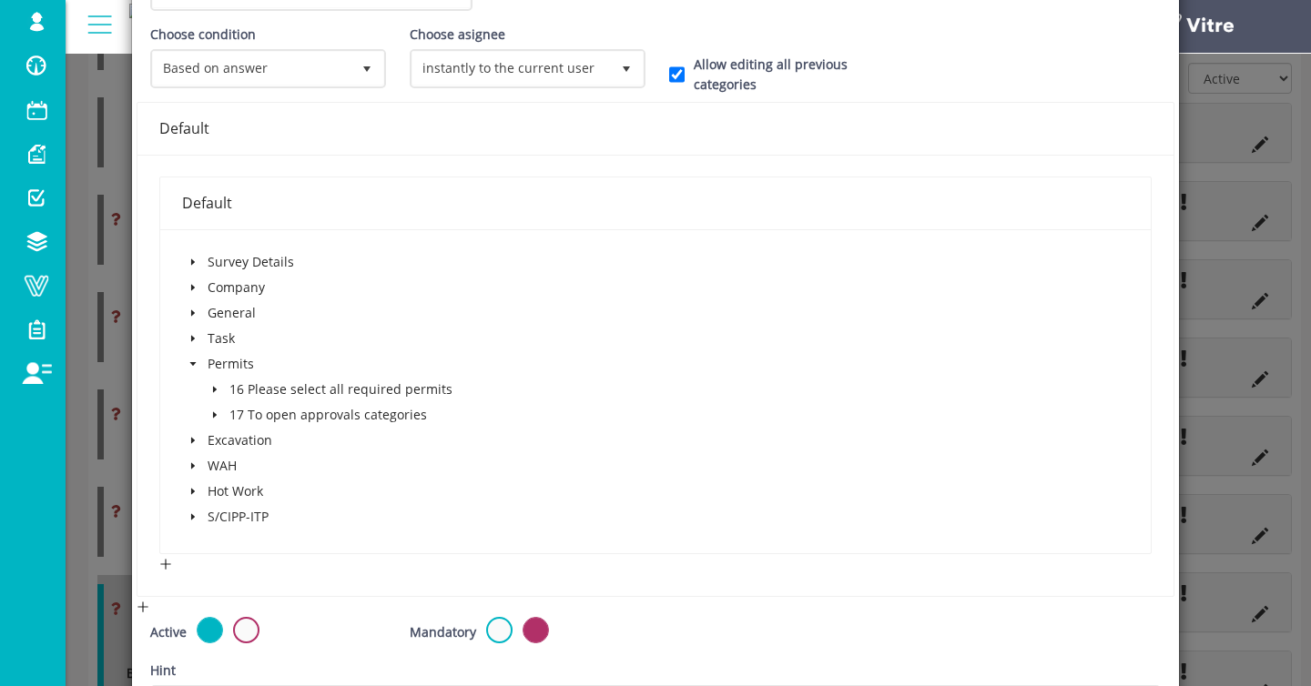
click at [217, 390] on icon "caret-down" at bounding box center [214, 389] width 9 height 9
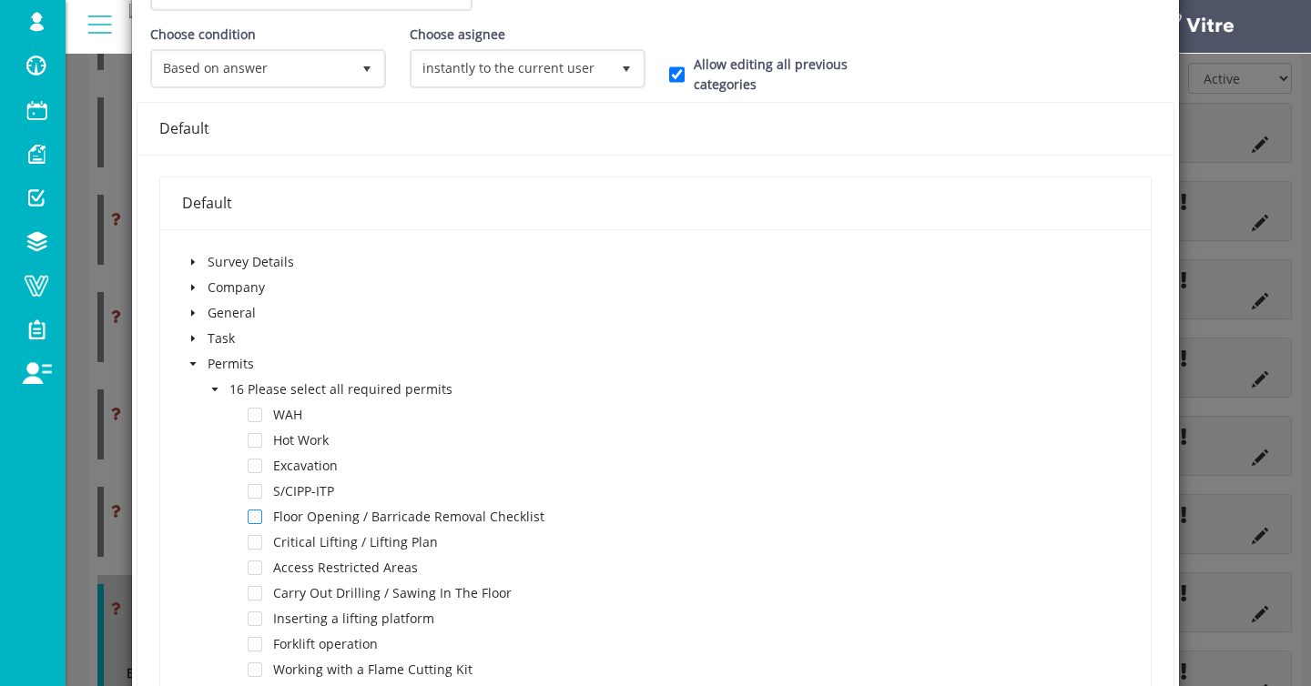
click at [260, 511] on span at bounding box center [255, 517] width 15 height 15
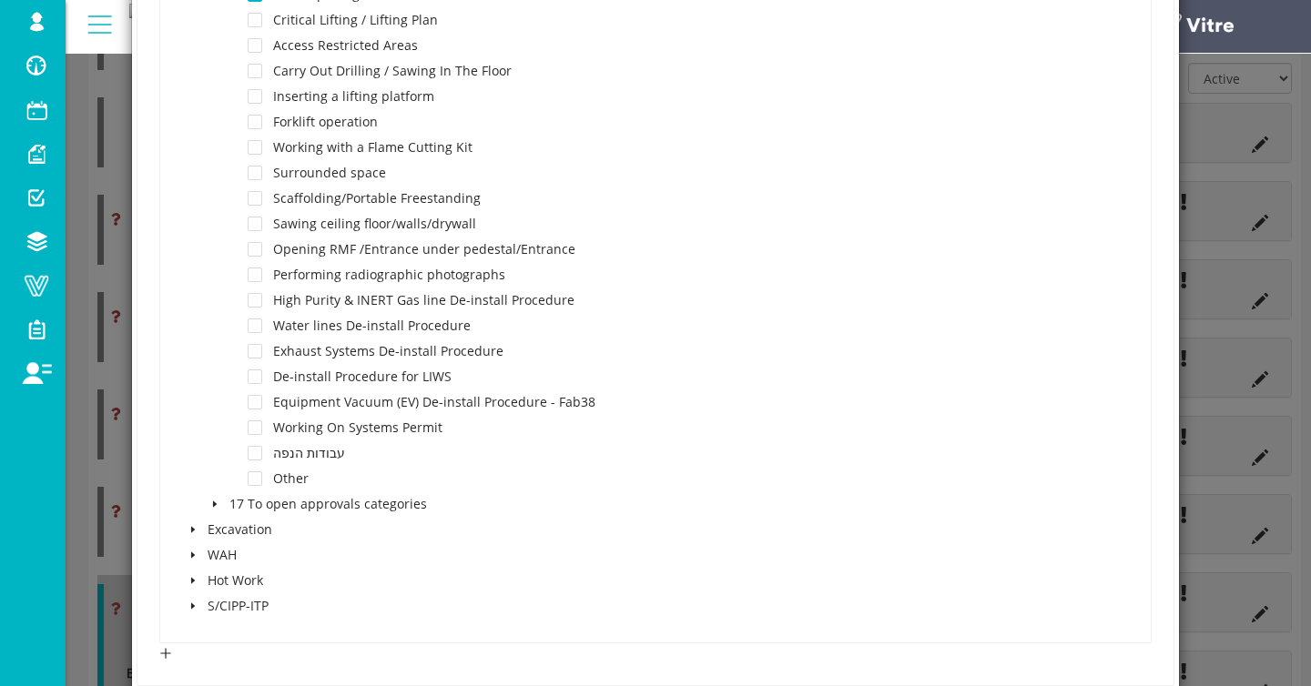
scroll to position [1105, 0]
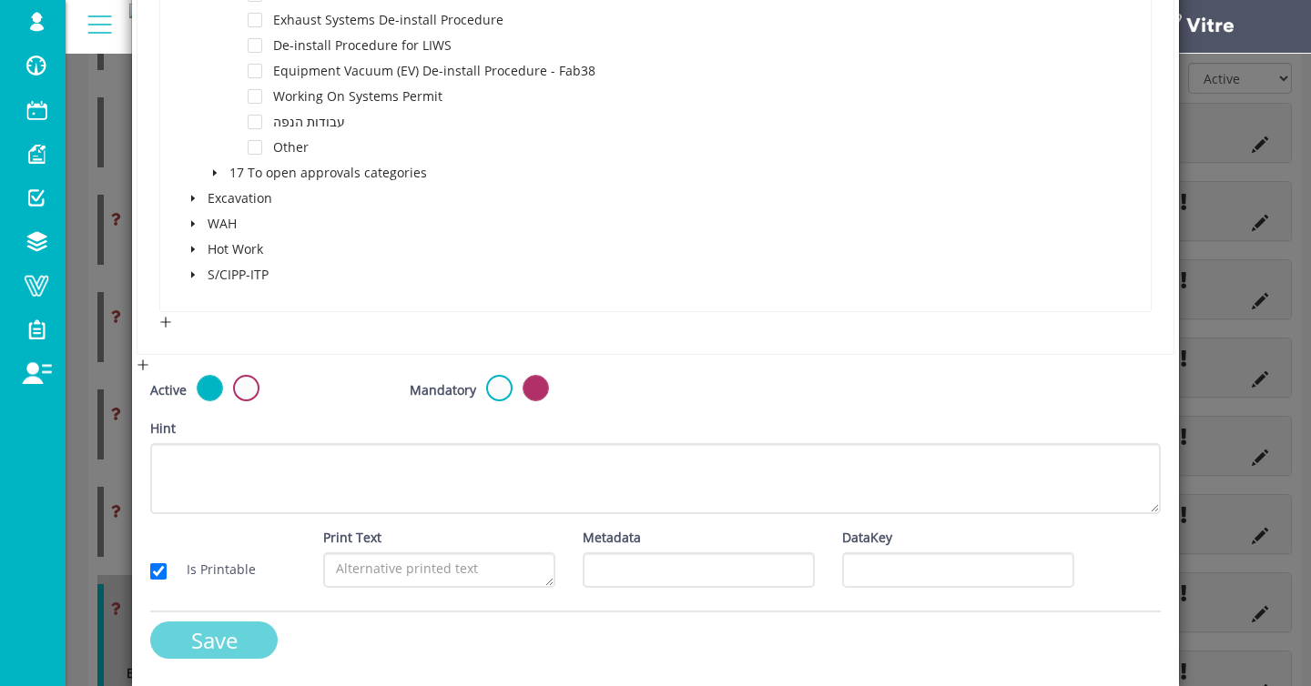
click at [257, 641] on input "Save" at bounding box center [213, 640] width 127 height 37
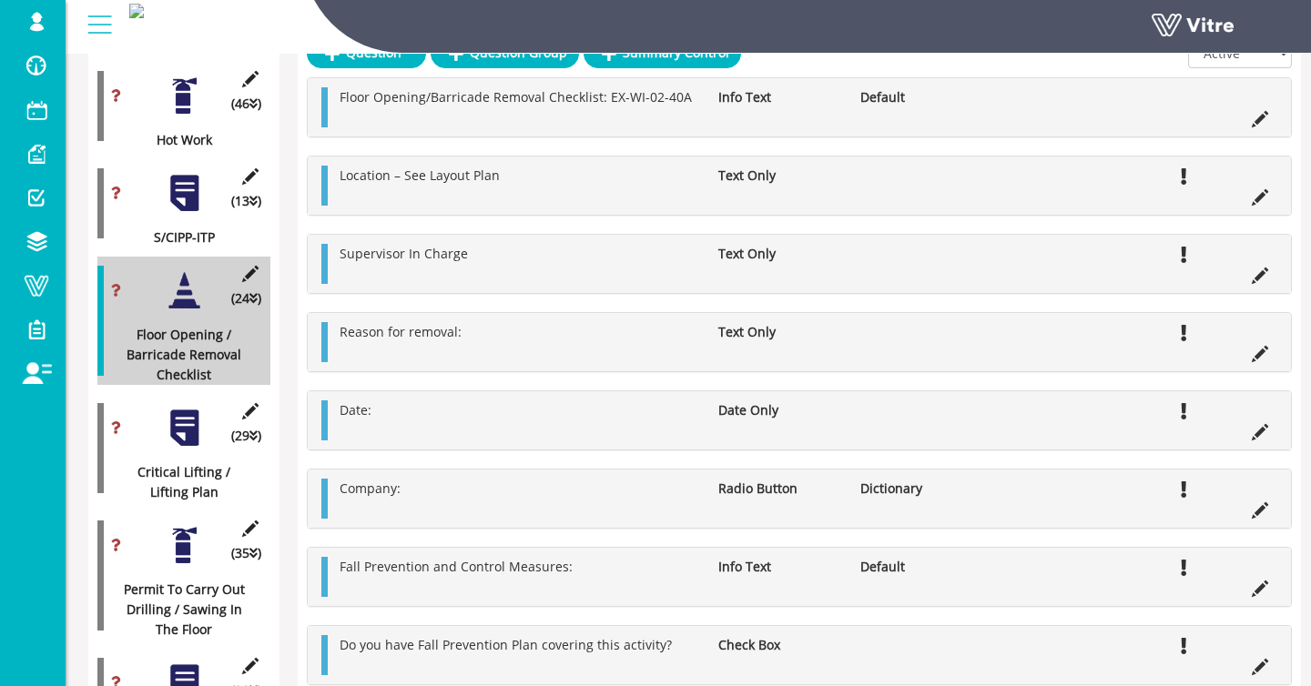
scroll to position [1081, 0]
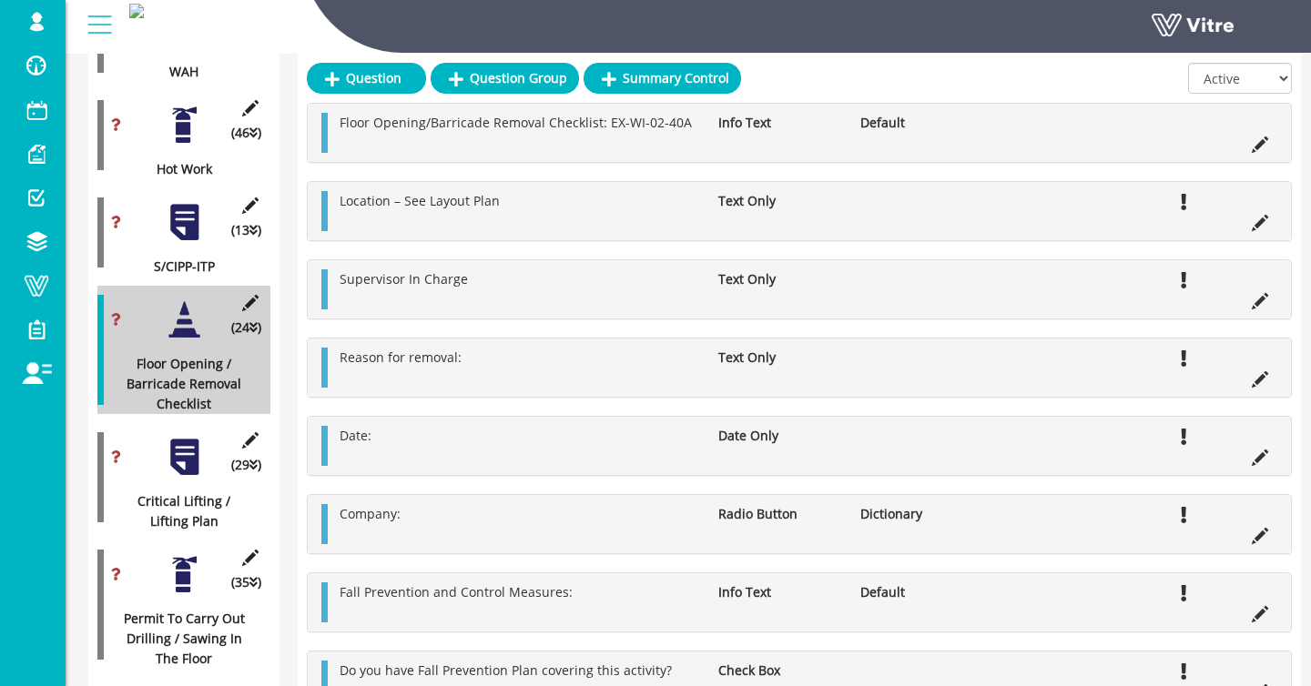
click at [170, 455] on div at bounding box center [184, 457] width 41 height 41
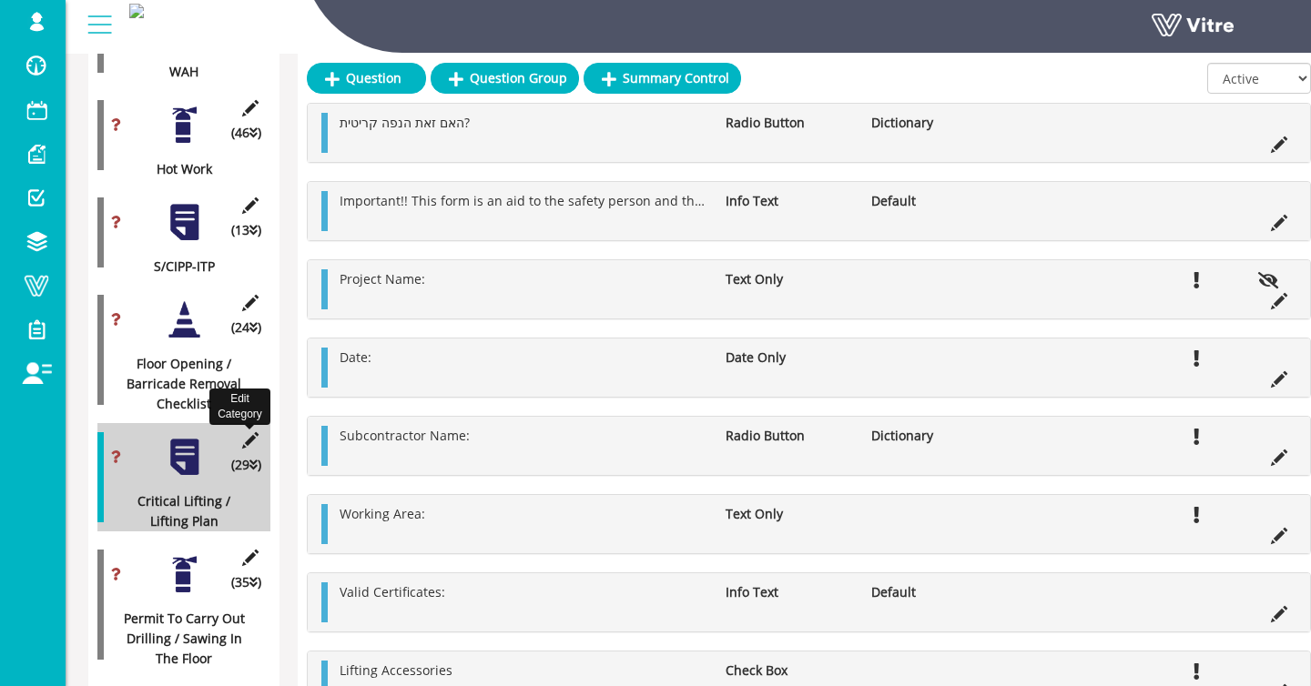
click at [249, 441] on icon at bounding box center [250, 440] width 23 height 16
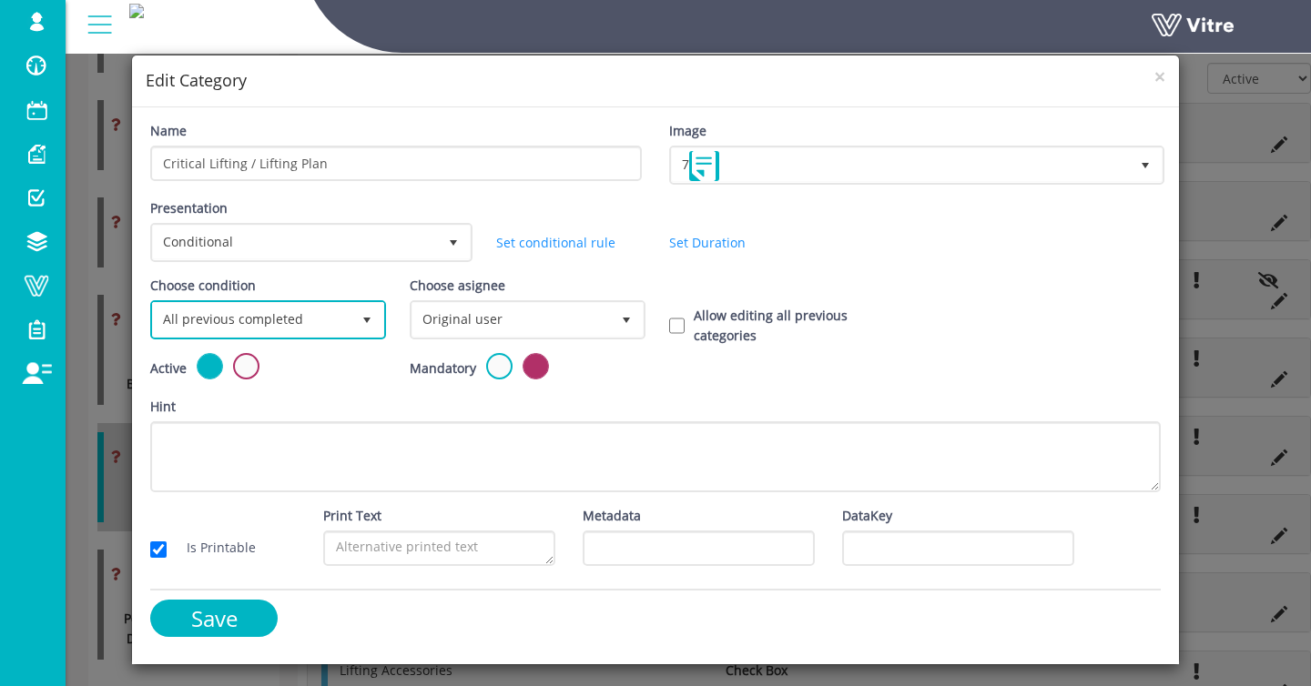
click at [309, 330] on span "All previous completed" at bounding box center [252, 319] width 198 height 33
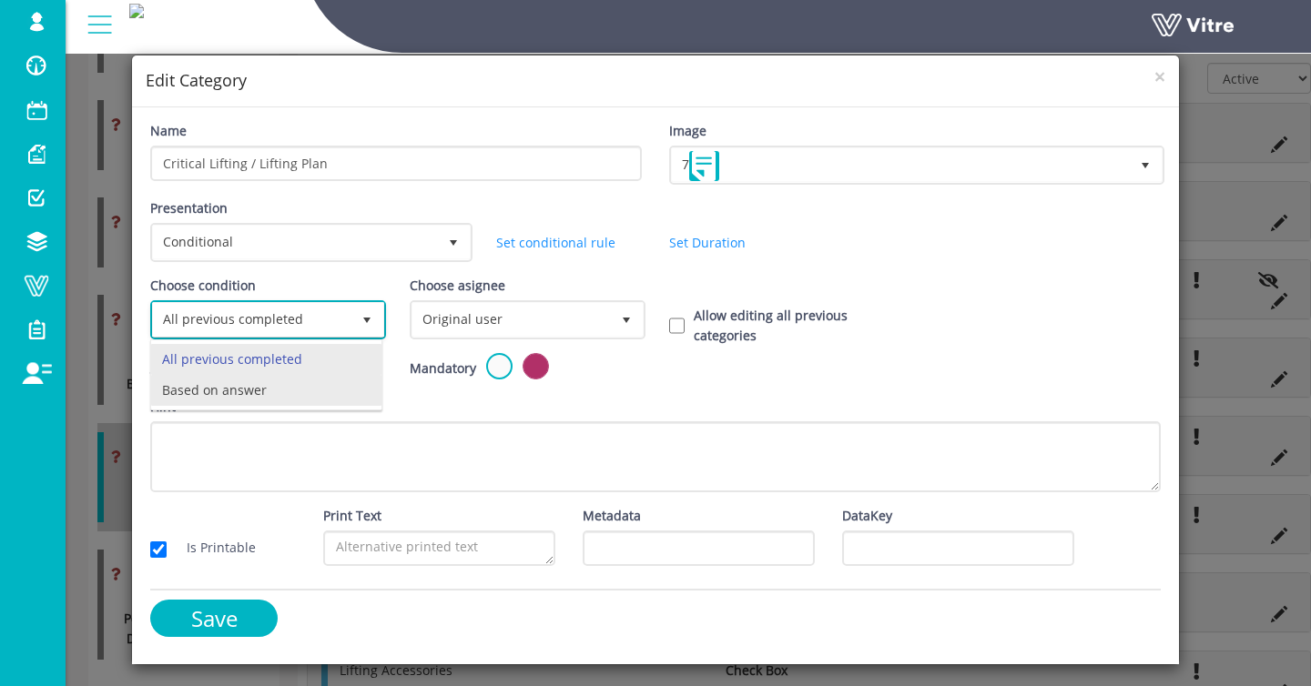
click at [291, 378] on li "Based on answer" at bounding box center [266, 390] width 230 height 31
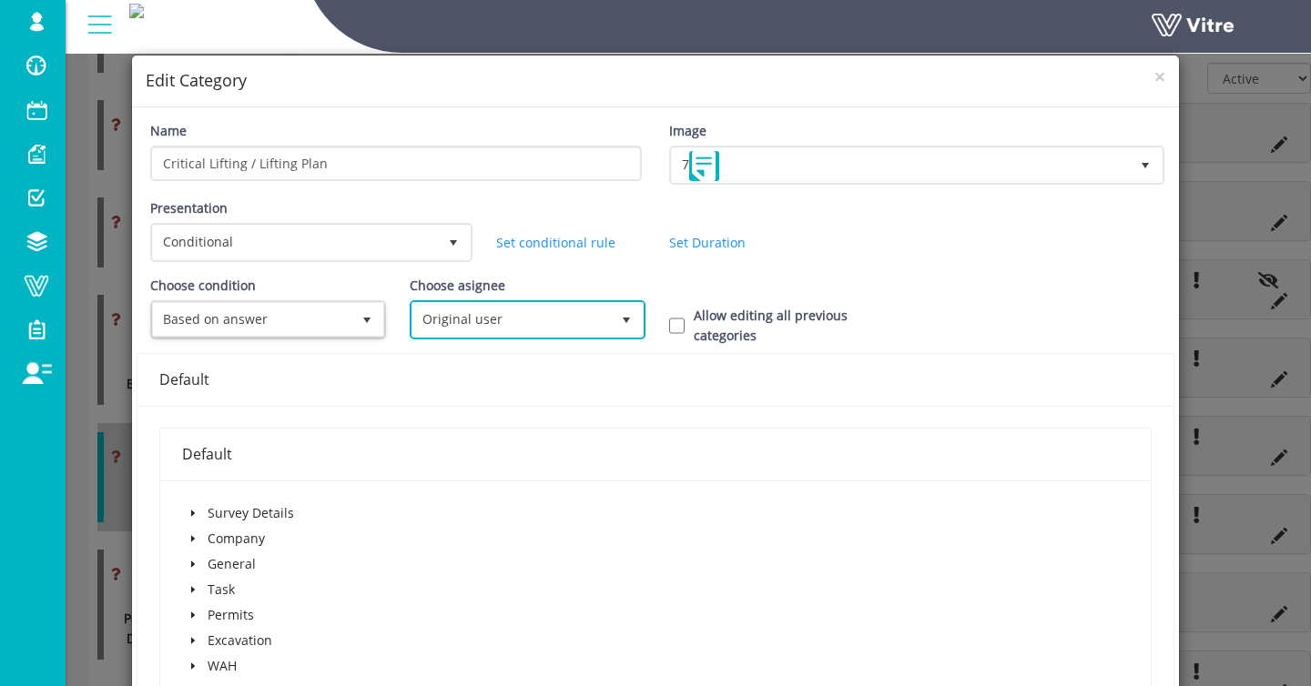
click at [452, 324] on span "Original user" at bounding box center [511, 319] width 198 height 33
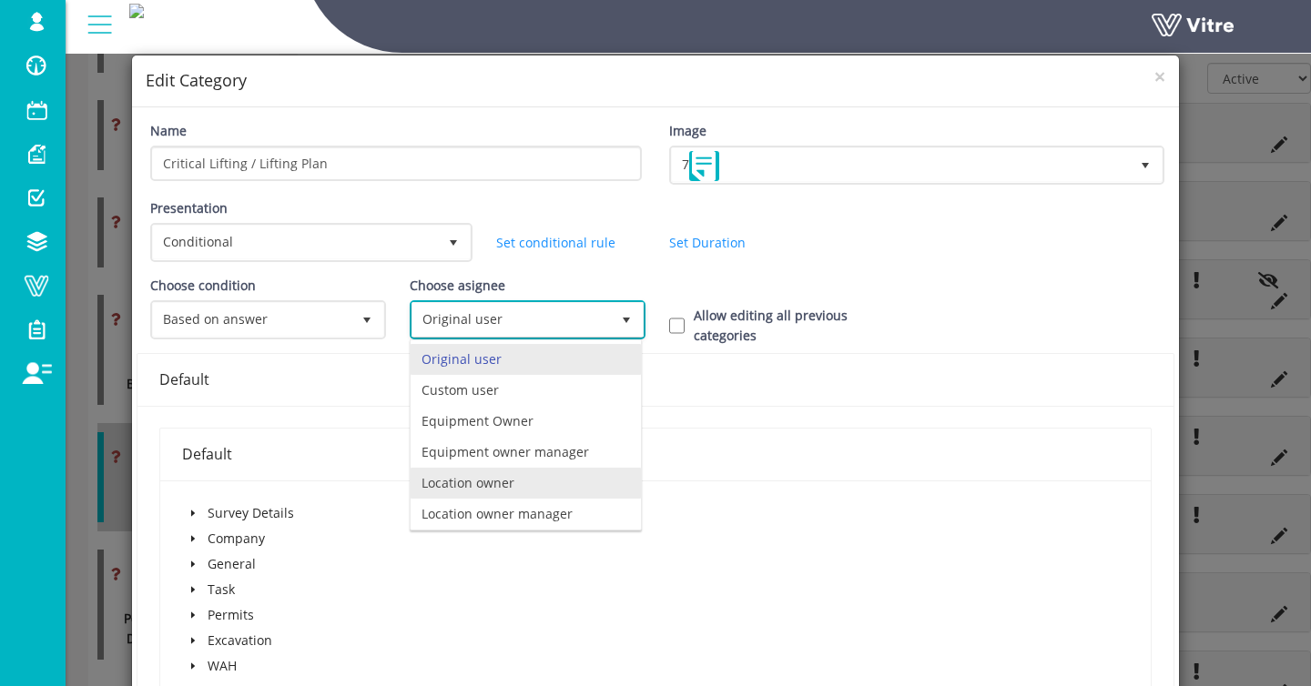
scroll to position [127, 0]
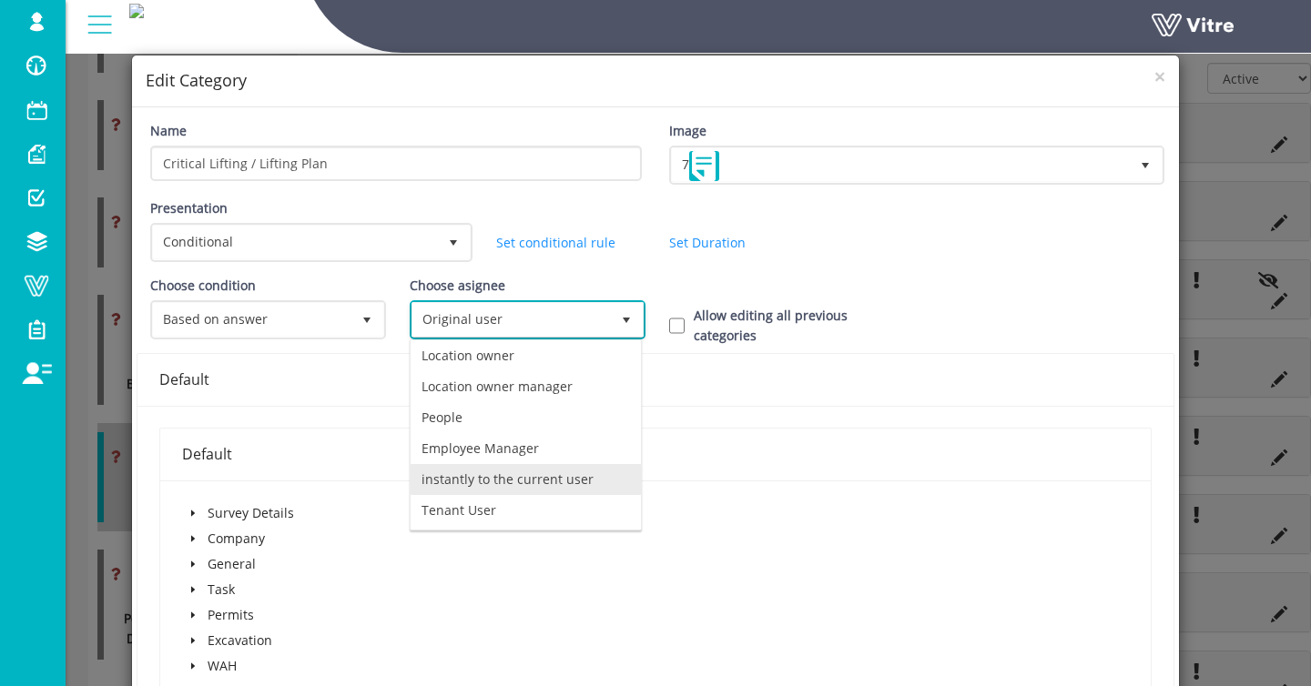
click at [532, 475] on li "instantly to the current user" at bounding box center [526, 479] width 230 height 31
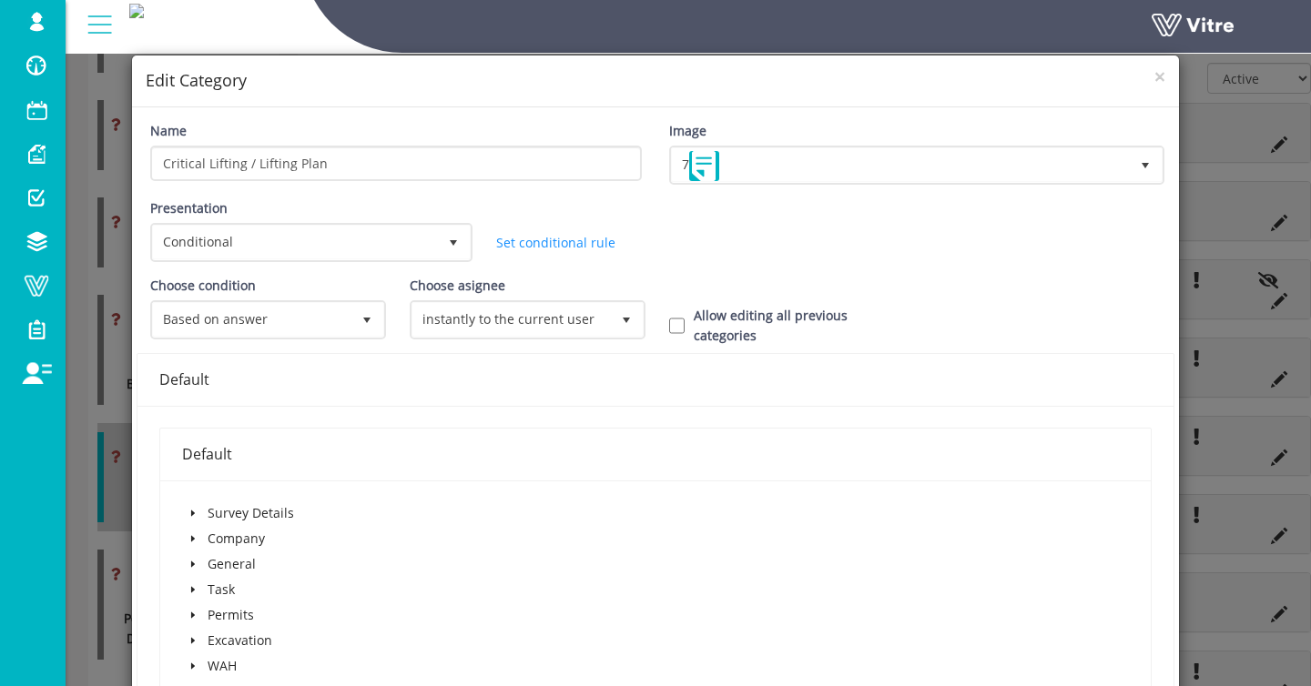
click at [746, 317] on label "Allow editing all previous categories" at bounding box center [798, 326] width 208 height 40
click at [685, 318] on input "Allow editing all previous categories" at bounding box center [676, 326] width 15 height 16
checkbox input "true"
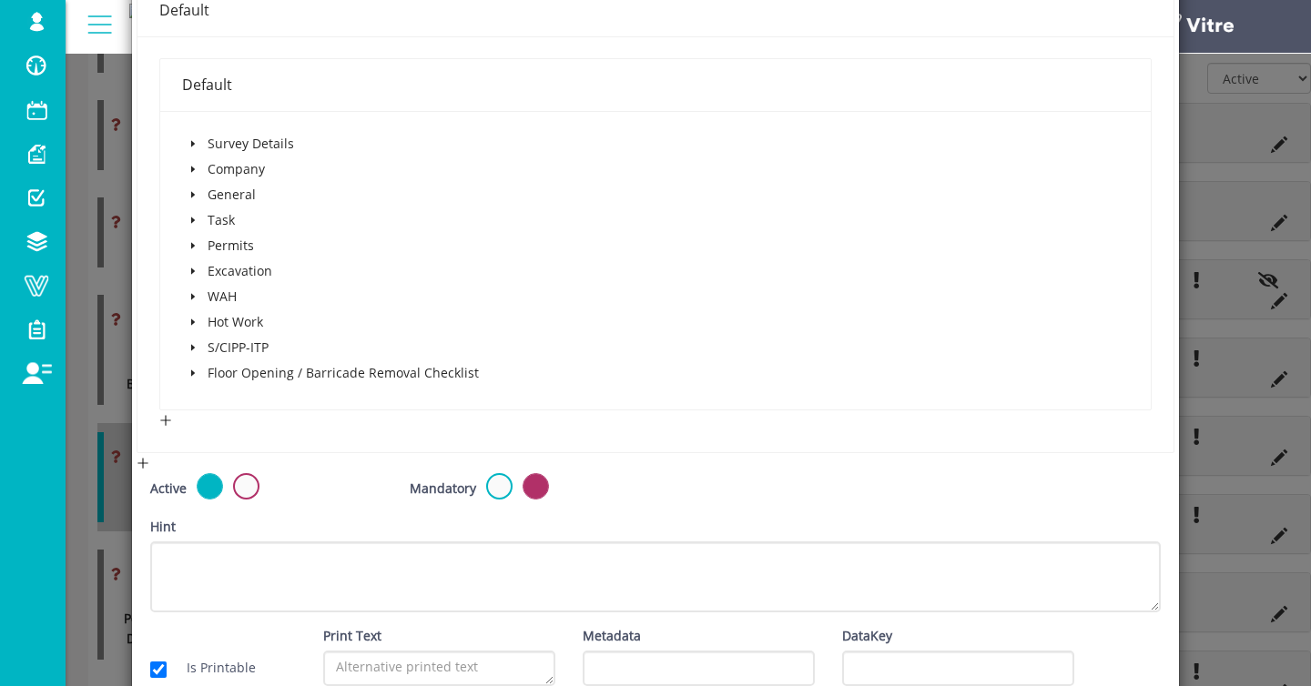
scroll to position [390, 0]
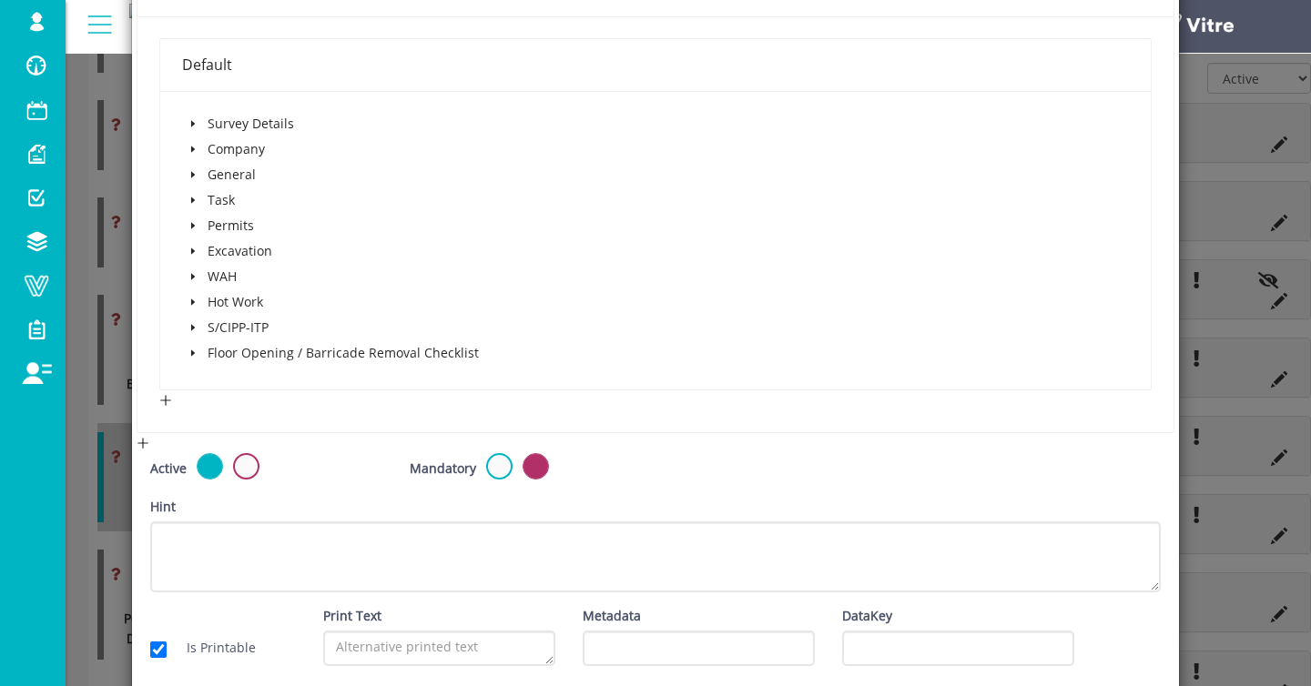
click at [193, 226] on icon "caret-down" at bounding box center [193, 226] width 4 height 6
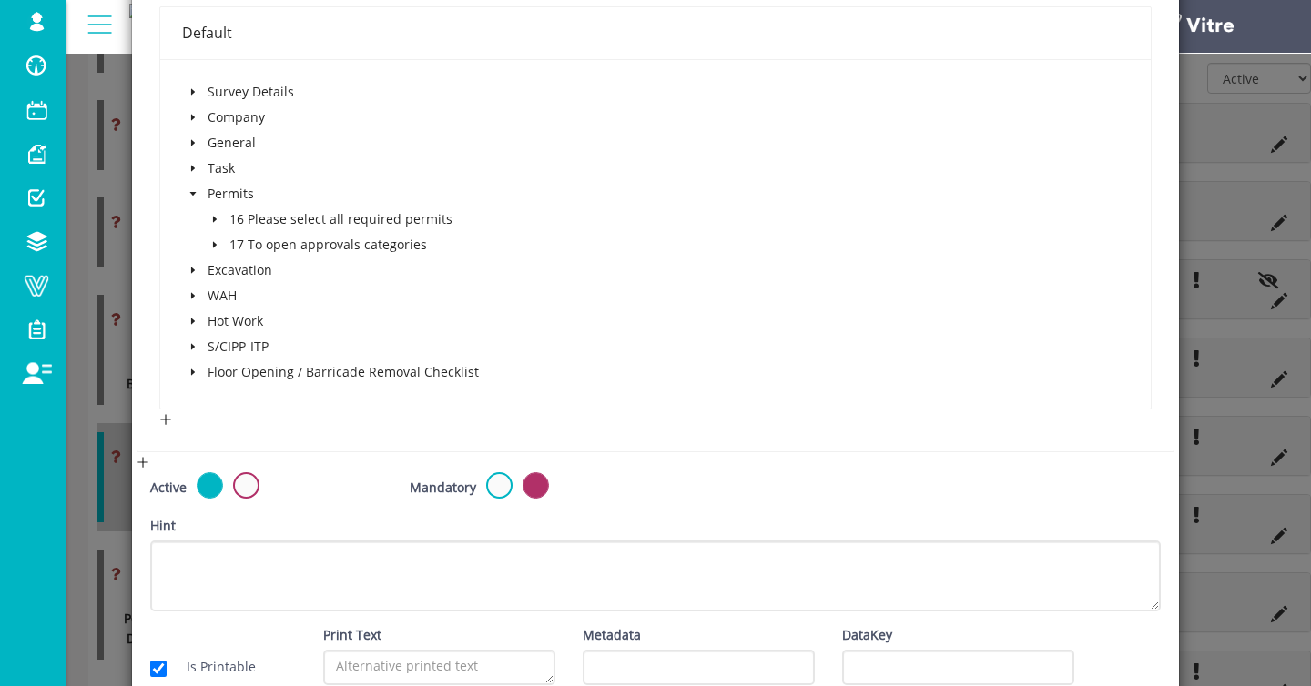
scroll to position [519, 0]
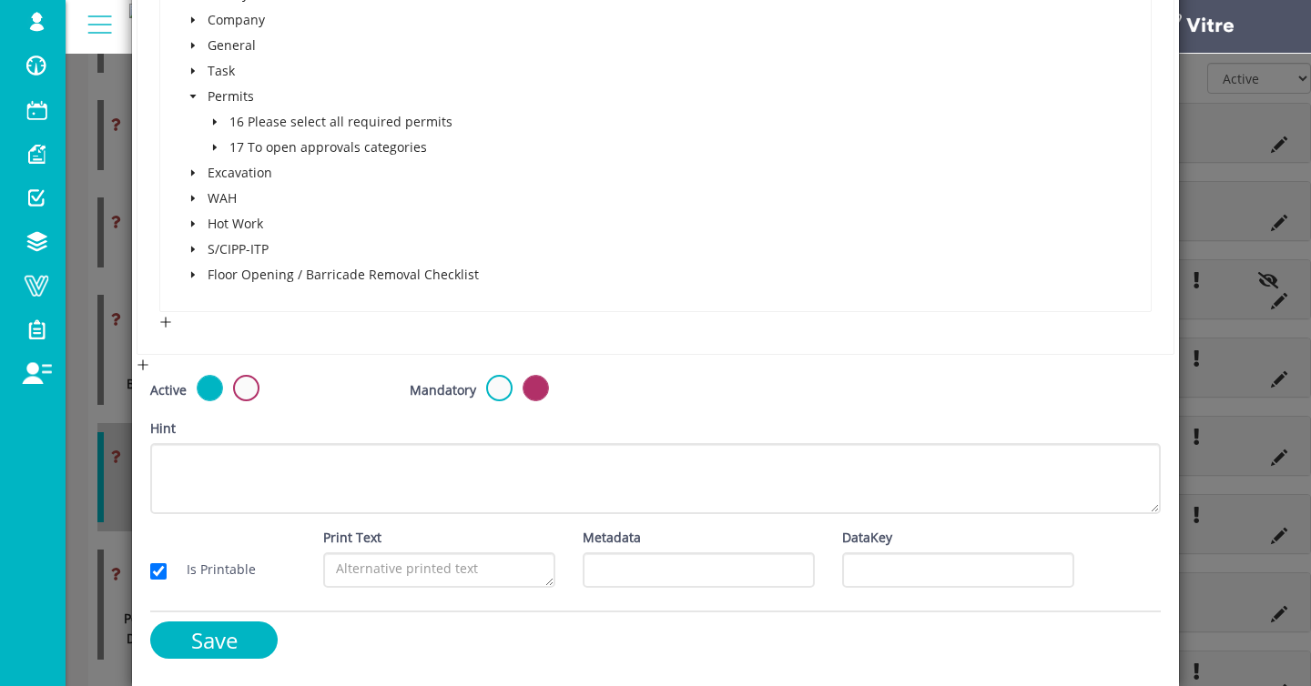
click at [218, 121] on icon "caret-down" at bounding box center [214, 121] width 9 height 9
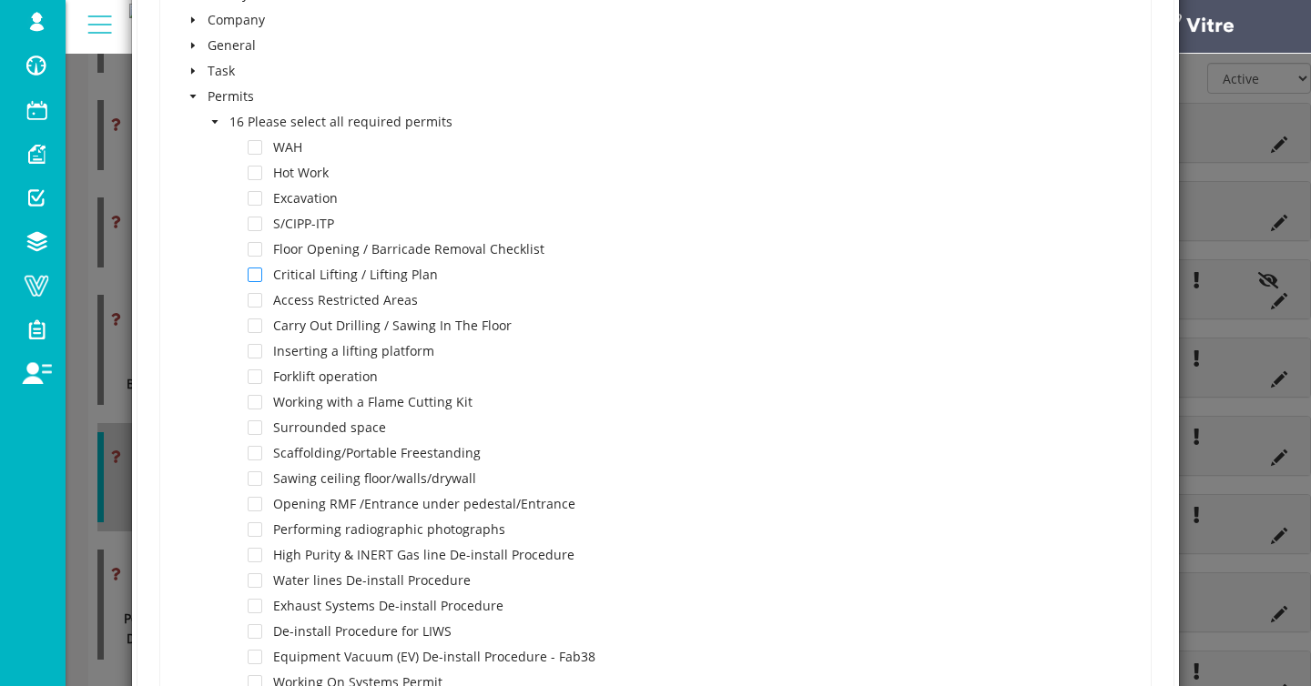
click at [260, 278] on span at bounding box center [255, 275] width 15 height 15
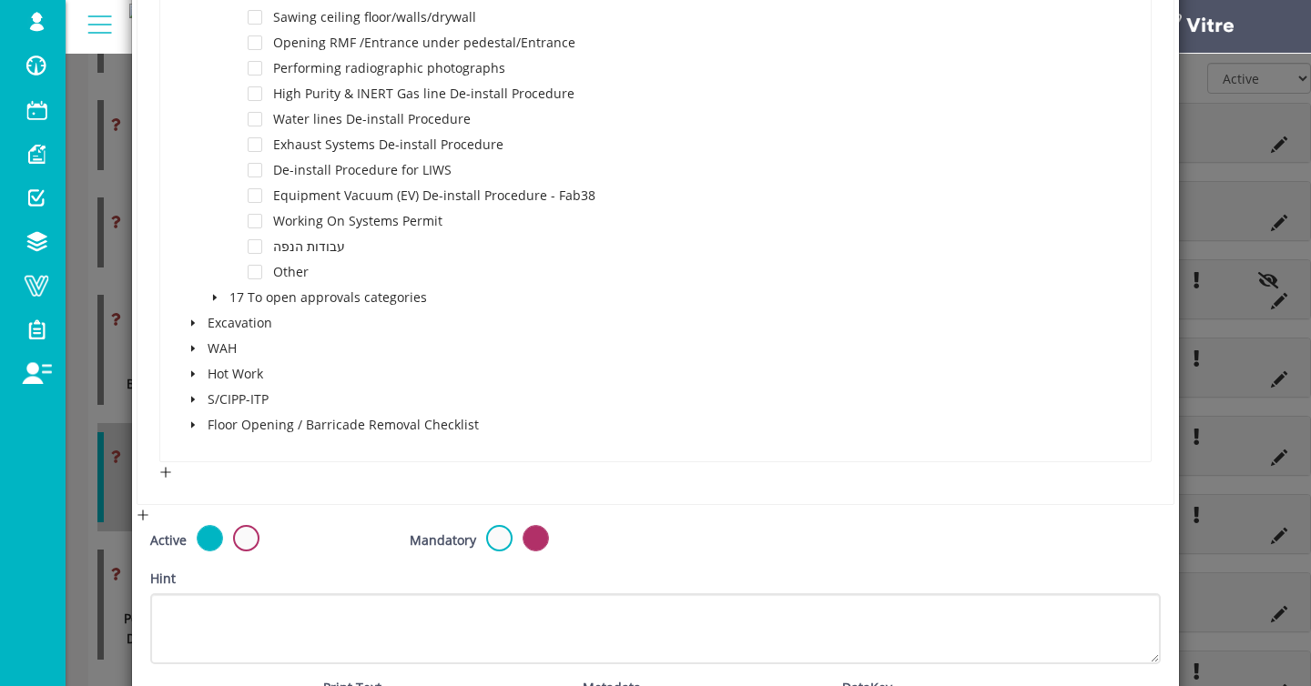
scroll to position [1131, 0]
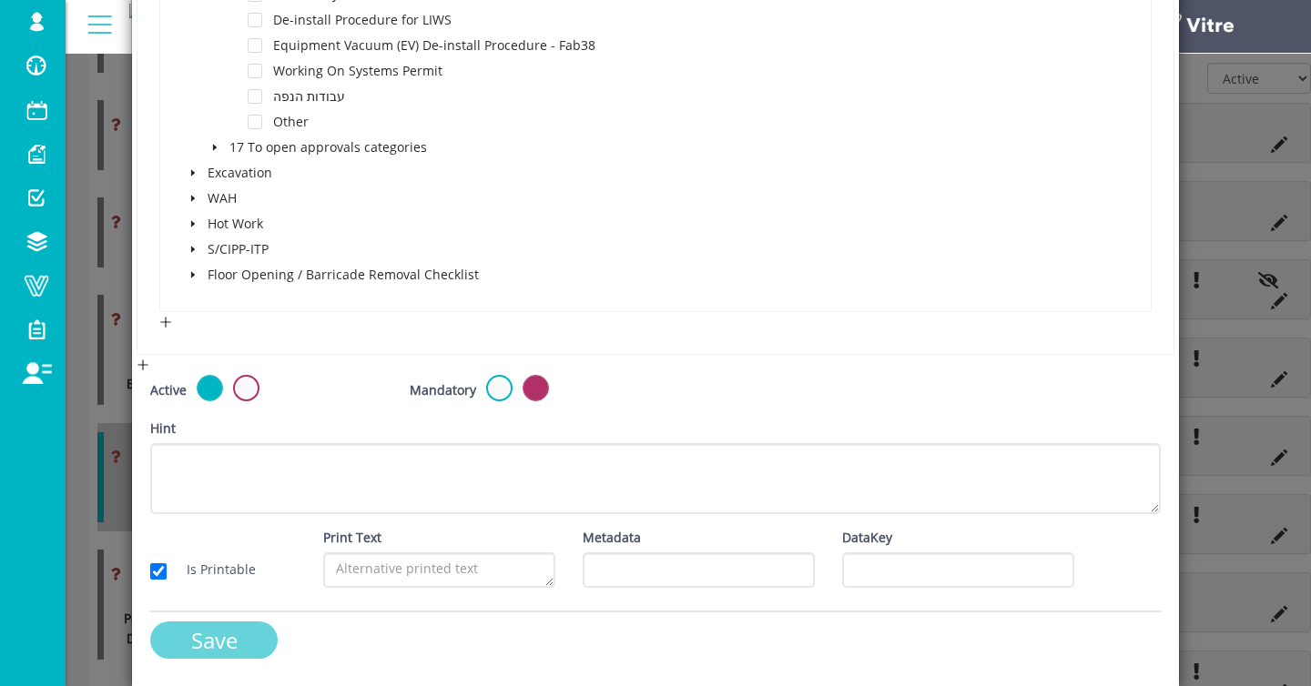
click at [219, 632] on input "Save" at bounding box center [213, 640] width 127 height 37
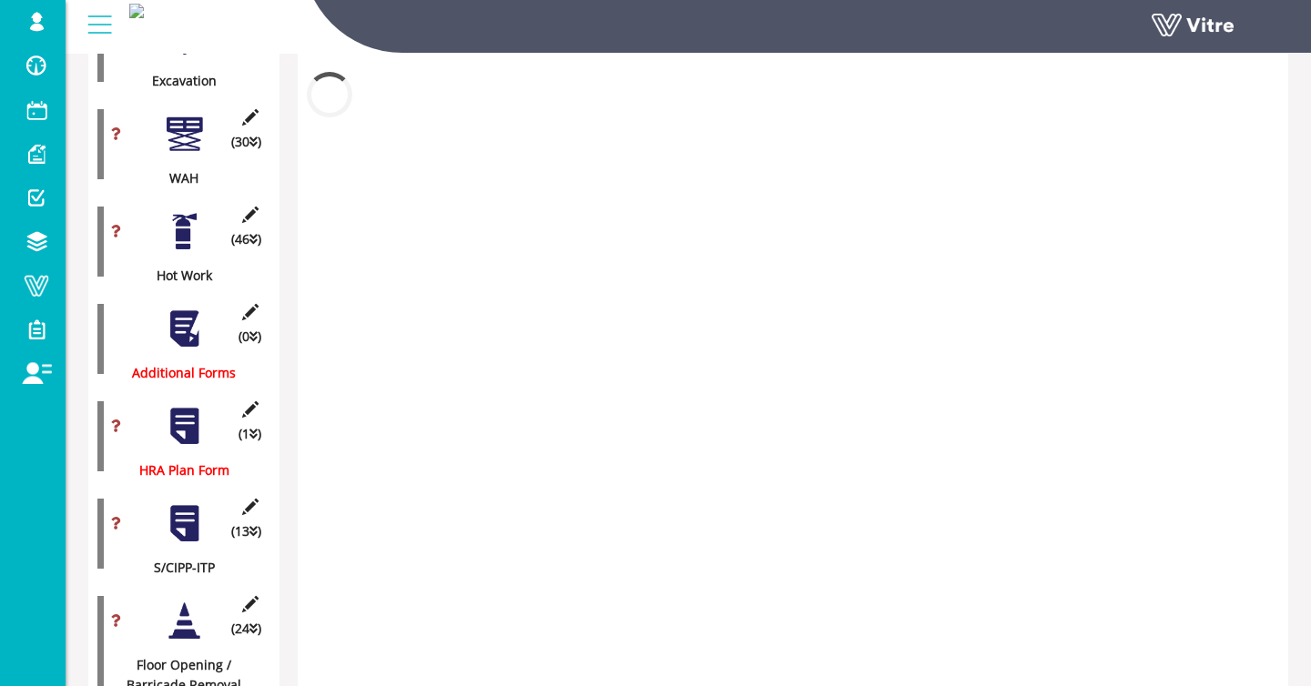
scroll to position [1081, 0]
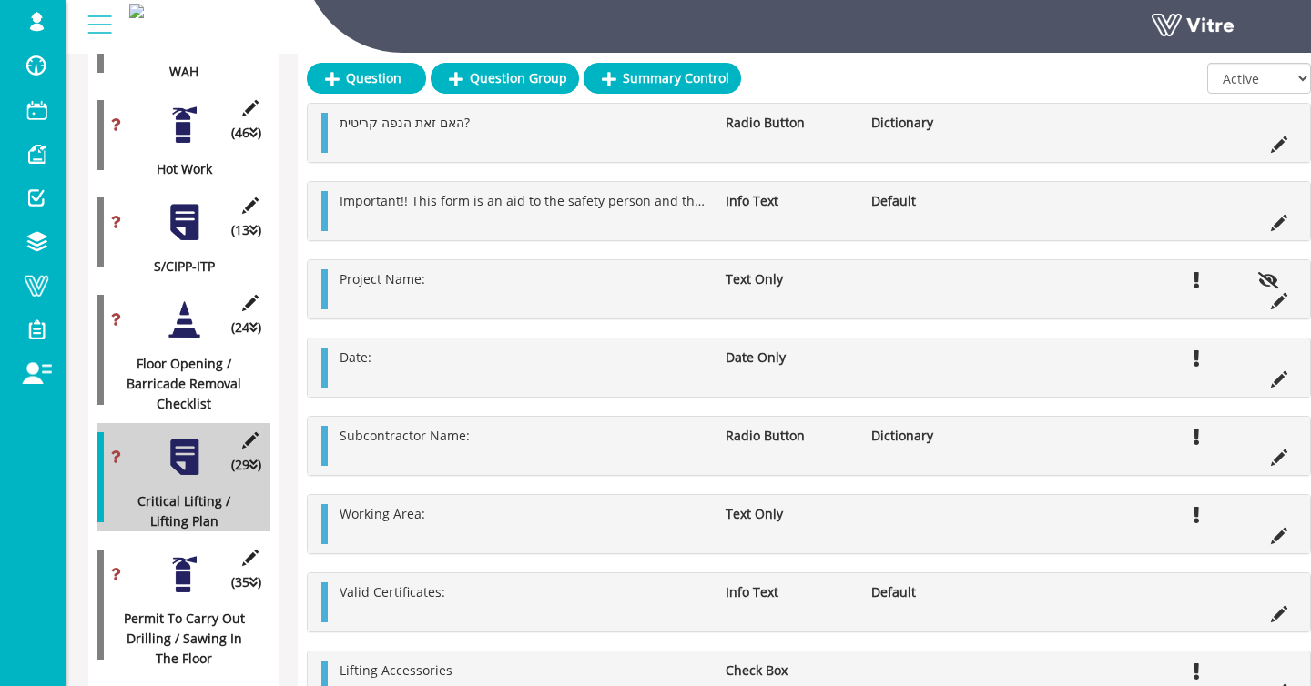
click at [192, 578] on div at bounding box center [184, 574] width 41 height 41
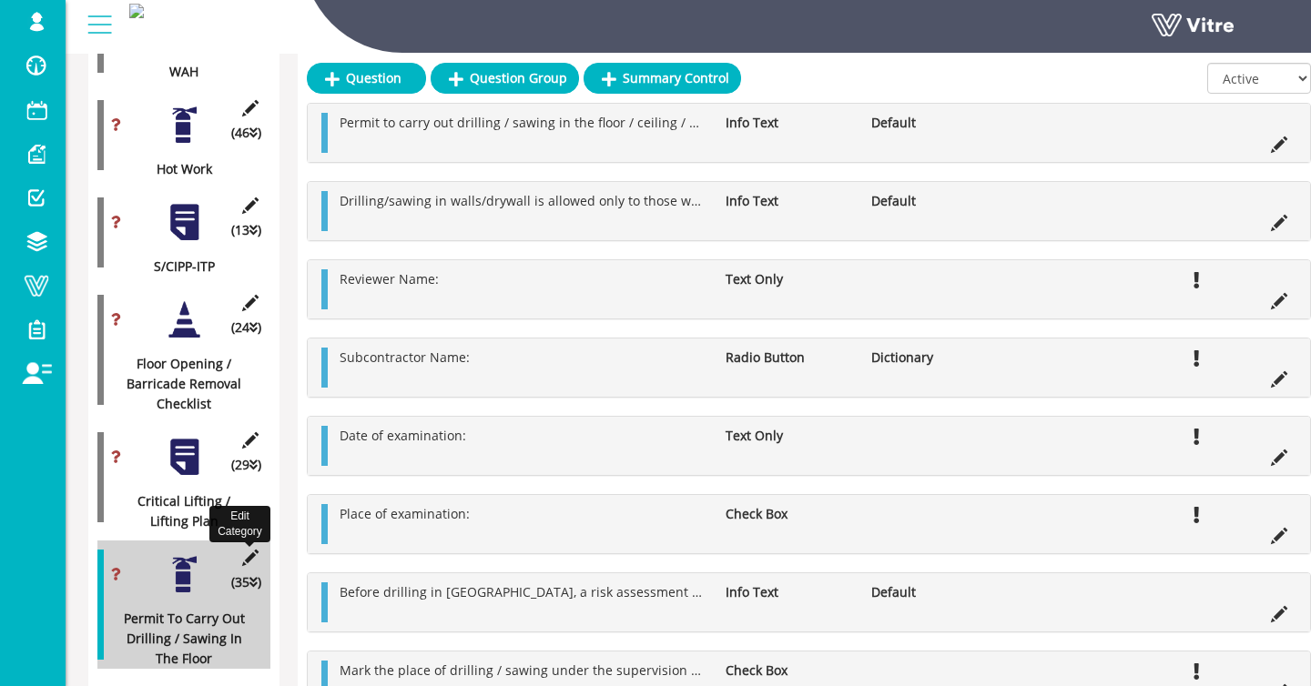
click at [252, 556] on icon at bounding box center [250, 558] width 23 height 16
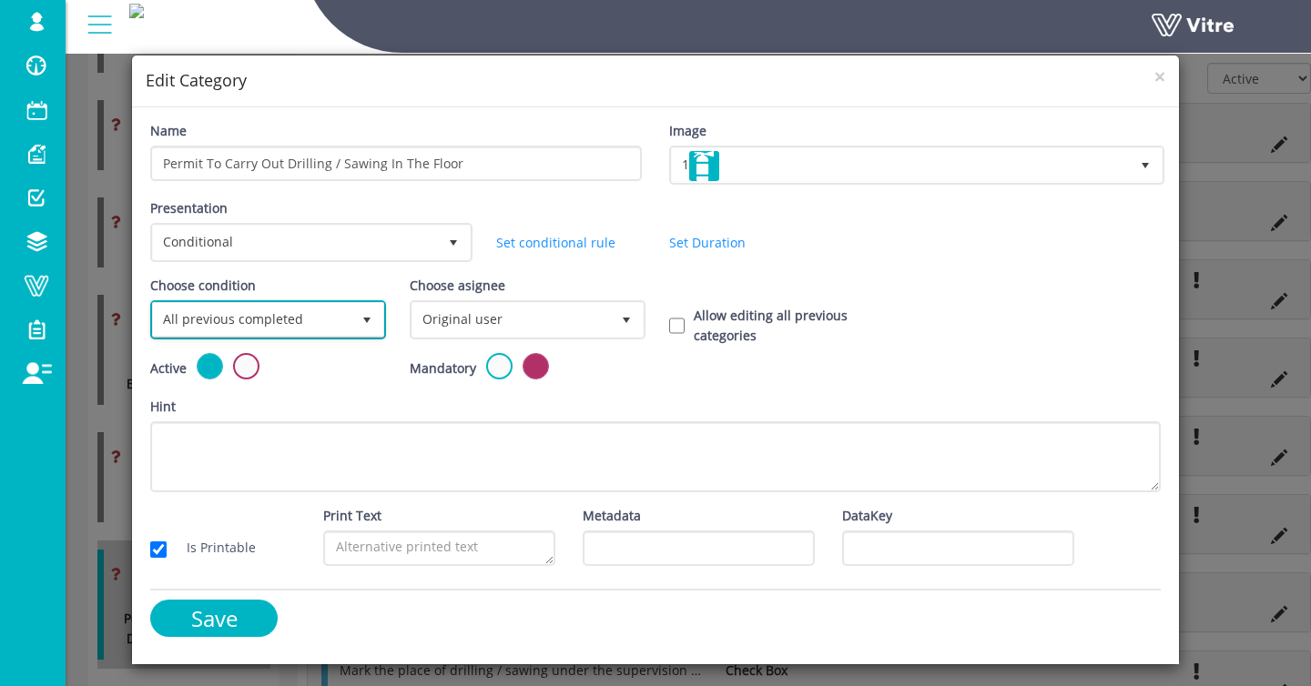
click at [228, 314] on span "All previous completed" at bounding box center [252, 319] width 198 height 33
click at [237, 391] on li "Based on answer" at bounding box center [266, 390] width 230 height 31
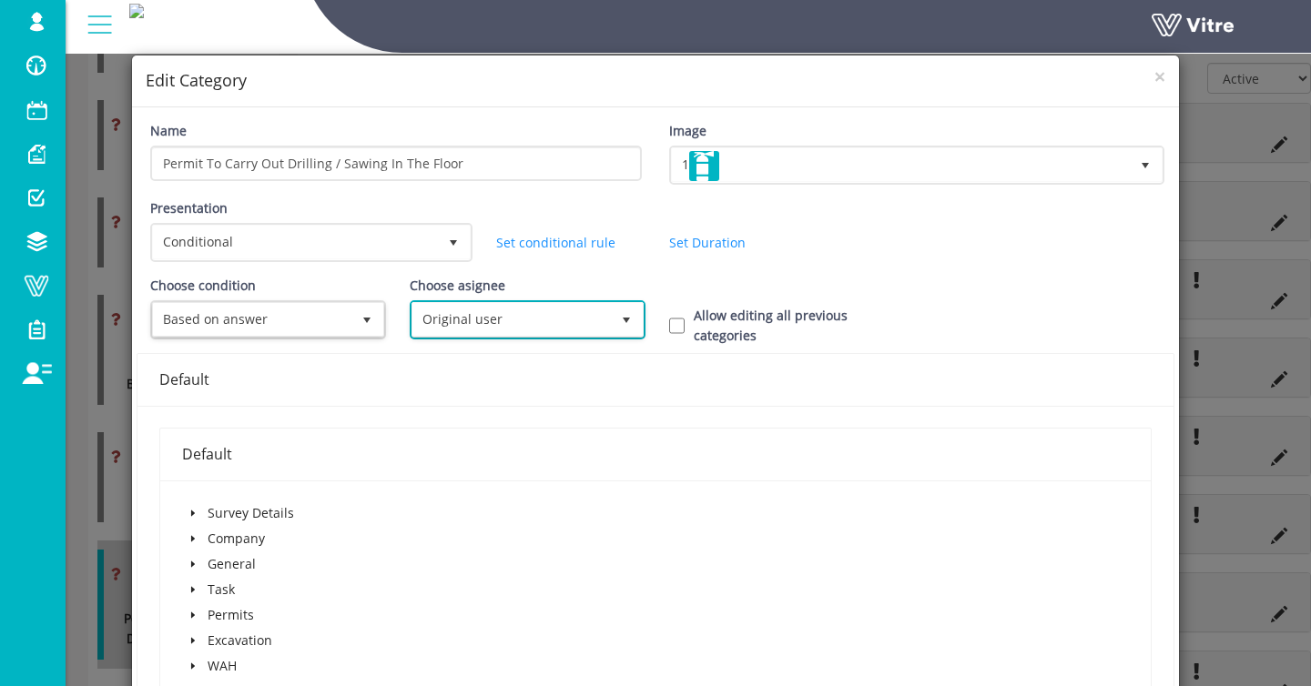
click at [456, 326] on span "Original user" at bounding box center [511, 319] width 198 height 33
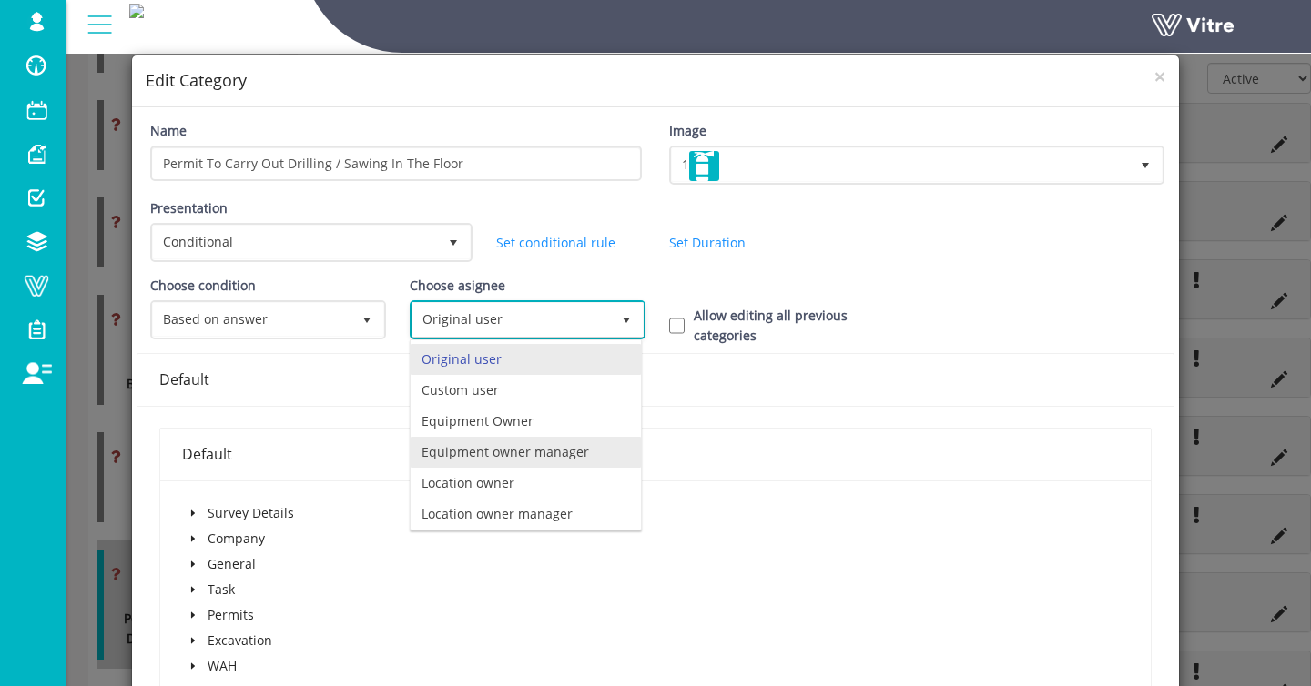
scroll to position [127, 0]
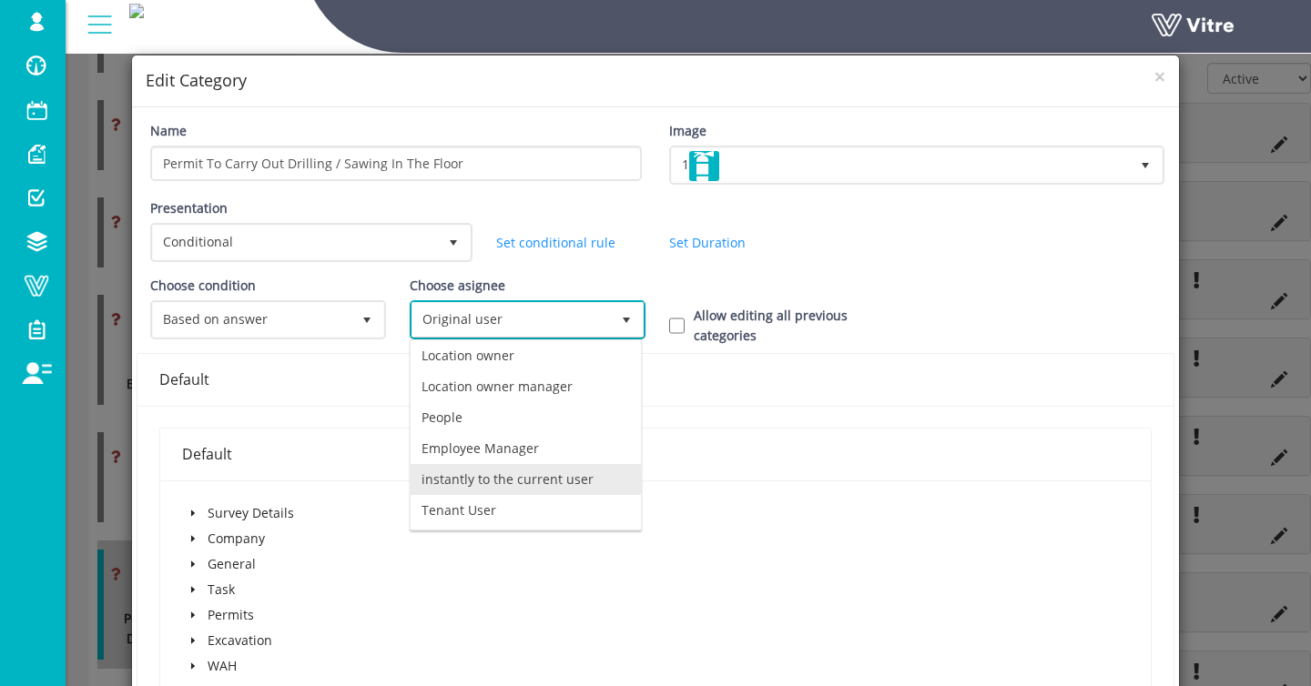
click at [460, 473] on li "instantly to the current user" at bounding box center [526, 479] width 230 height 31
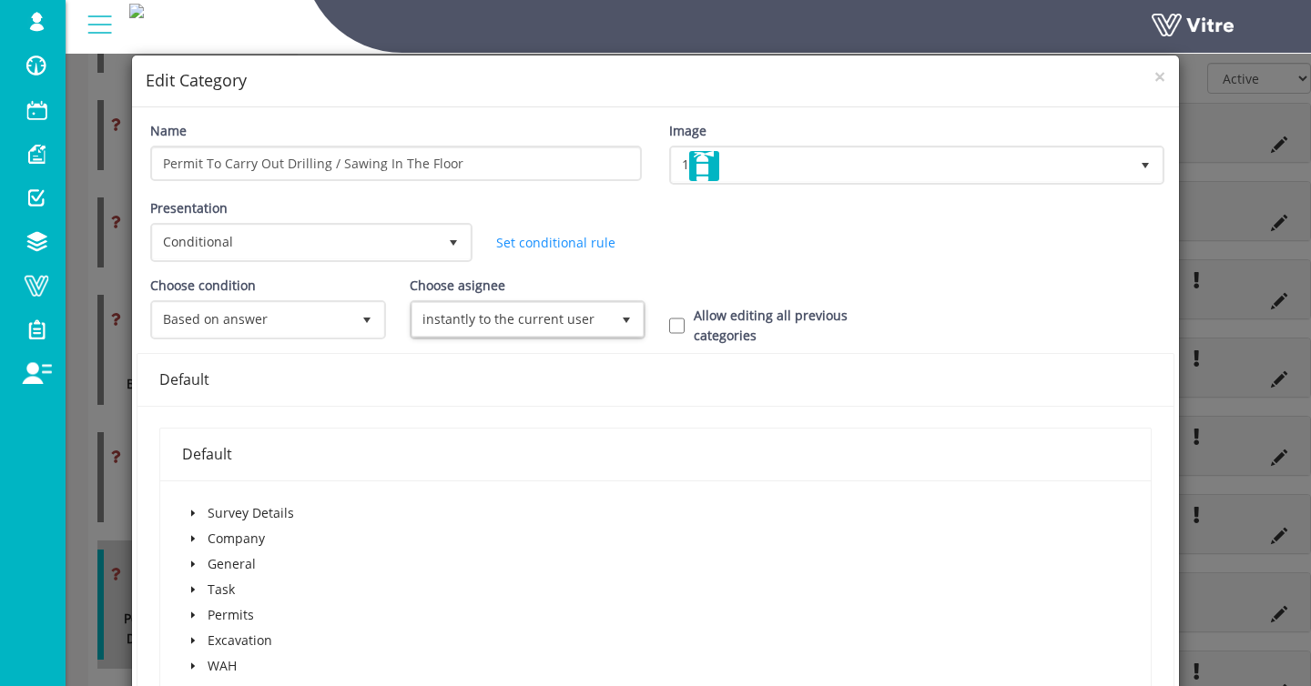
click at [742, 309] on label "Allow editing all previous categories" at bounding box center [798, 326] width 208 height 40
click at [685, 318] on input "Allow editing all previous categories" at bounding box center [676, 326] width 15 height 16
checkbox input "true"
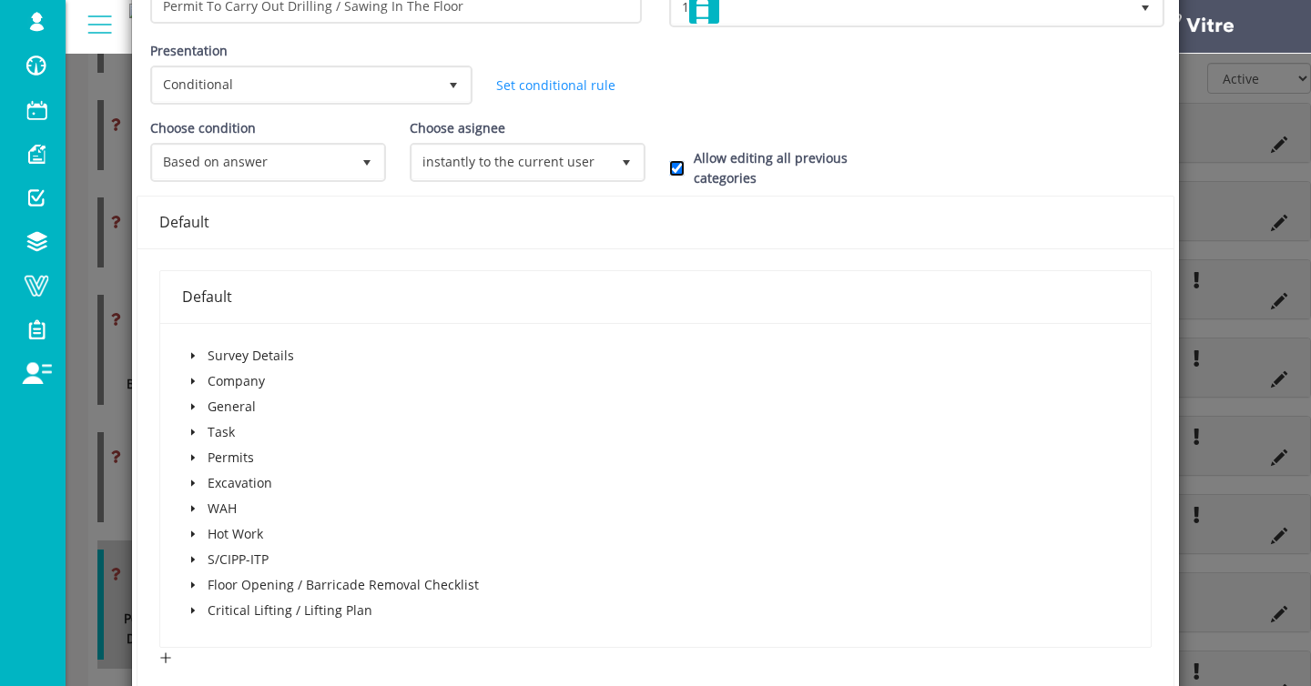
scroll to position [162, 0]
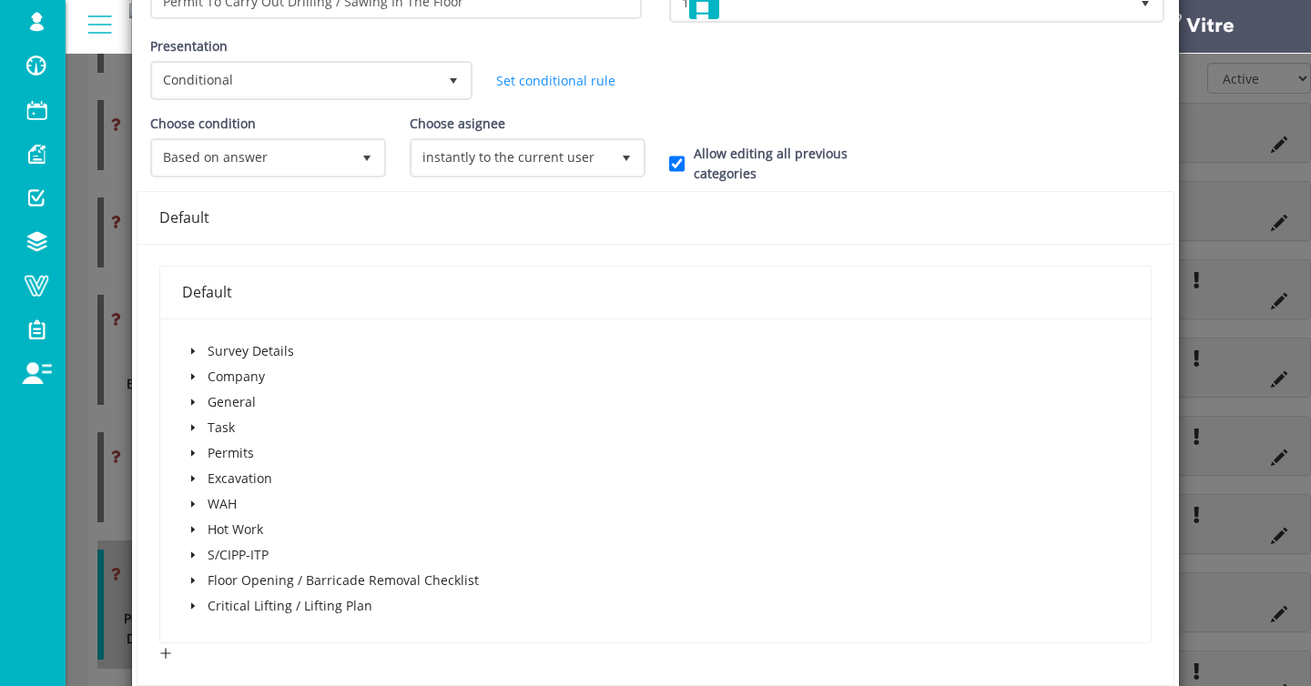
click at [193, 448] on span at bounding box center [193, 453] width 22 height 22
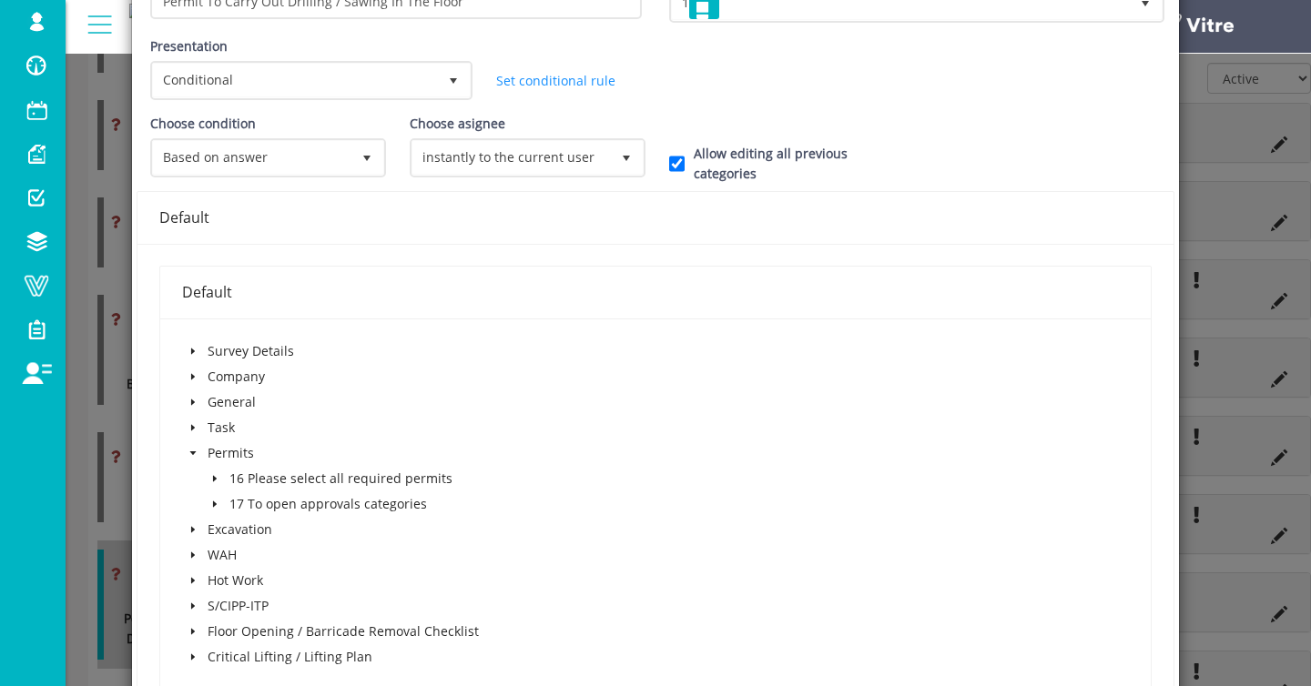
click at [213, 481] on icon "caret-down" at bounding box center [215, 479] width 4 height 6
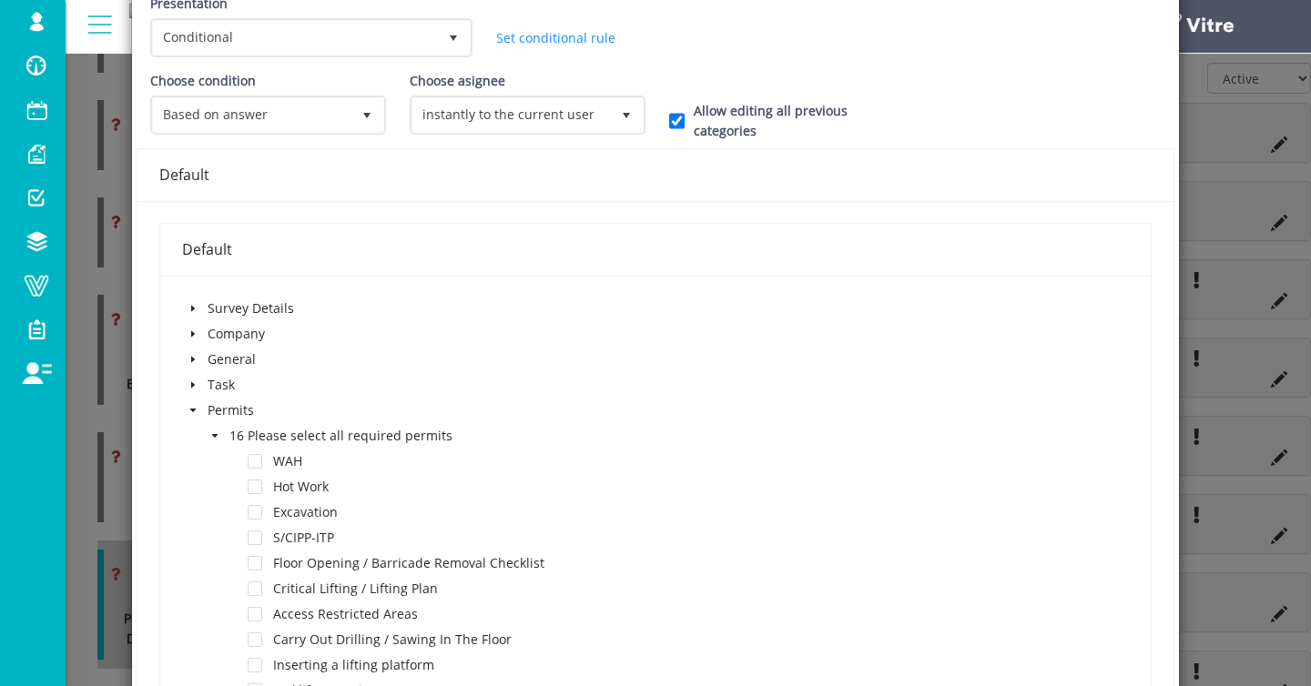
scroll to position [259, 0]
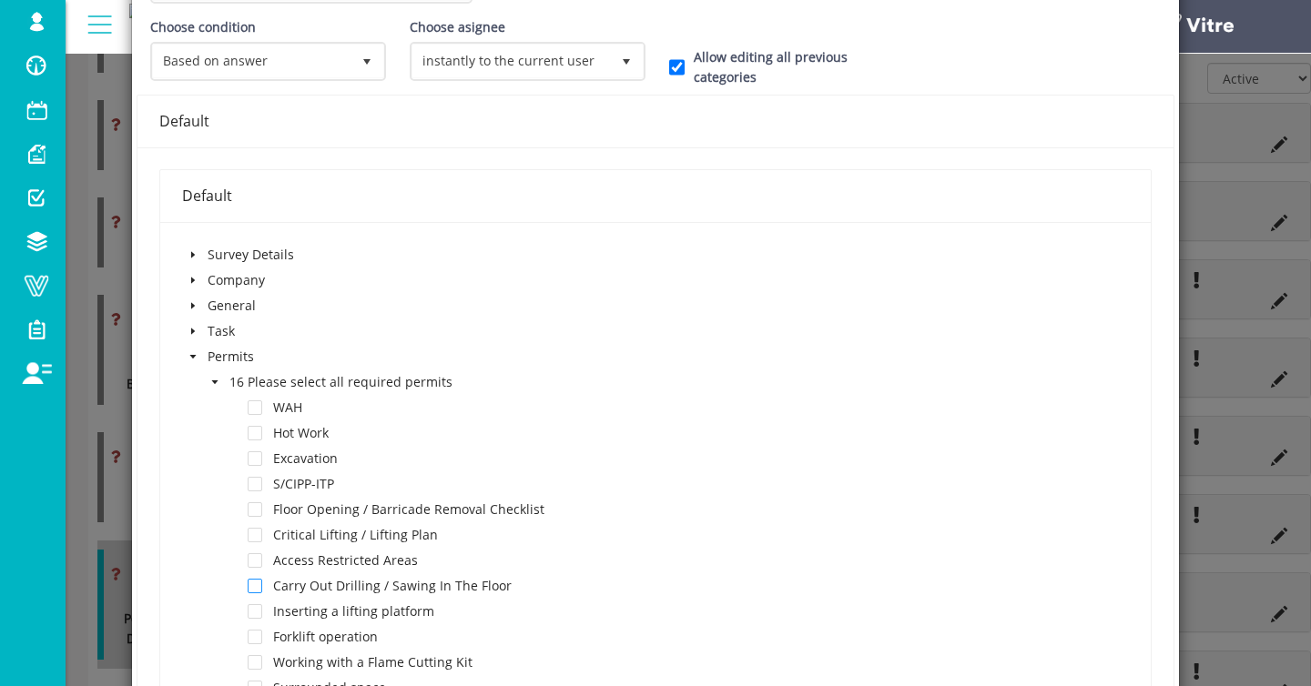
click at [250, 592] on span at bounding box center [255, 586] width 15 height 15
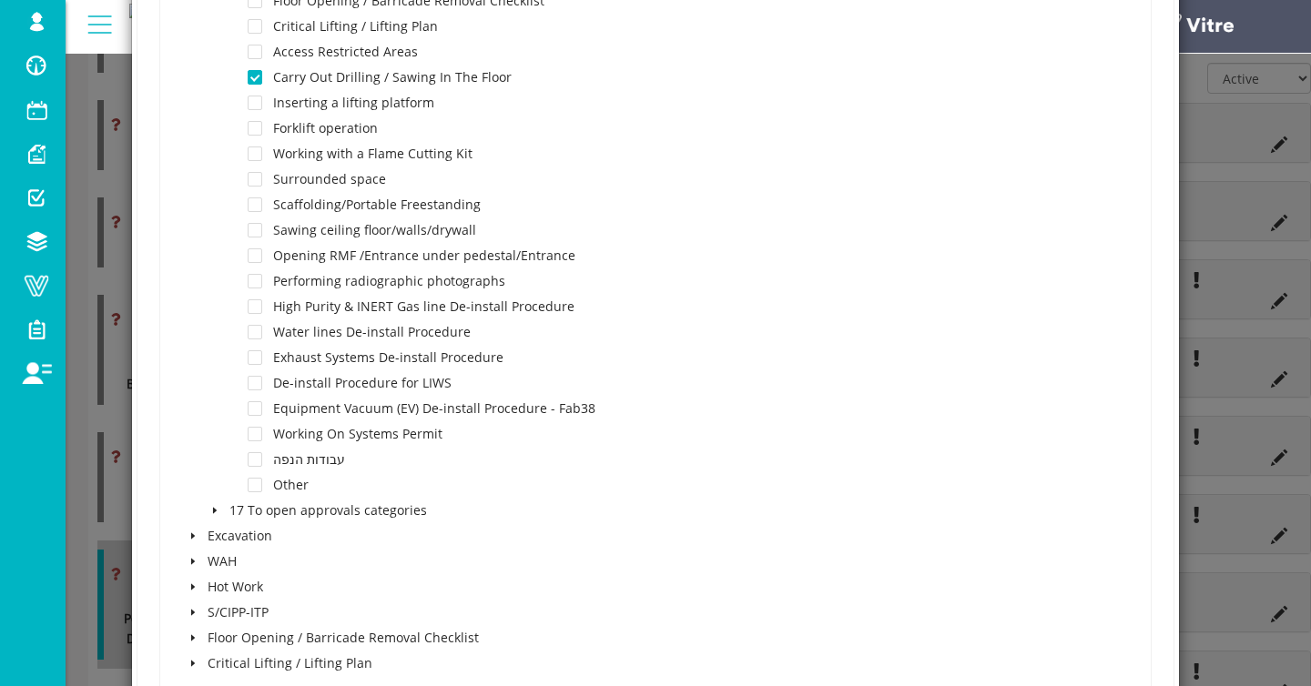
scroll to position [1156, 0]
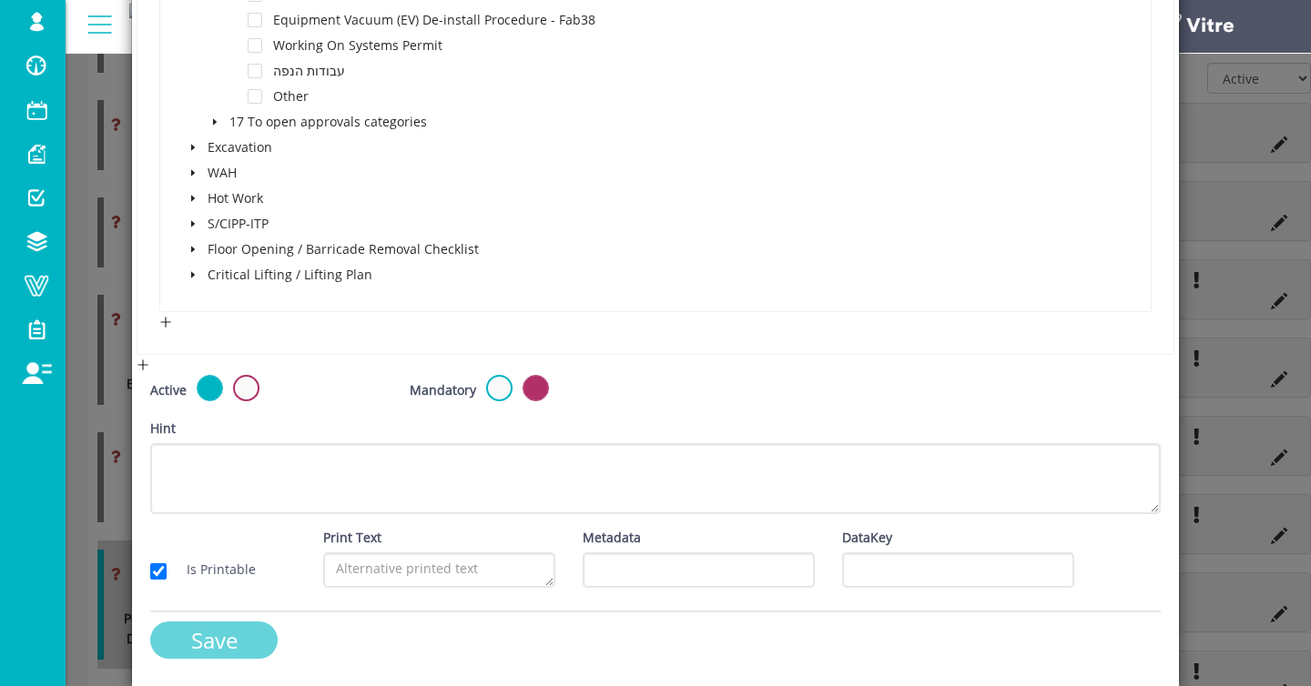
click at [218, 645] on input "Save" at bounding box center [213, 640] width 127 height 37
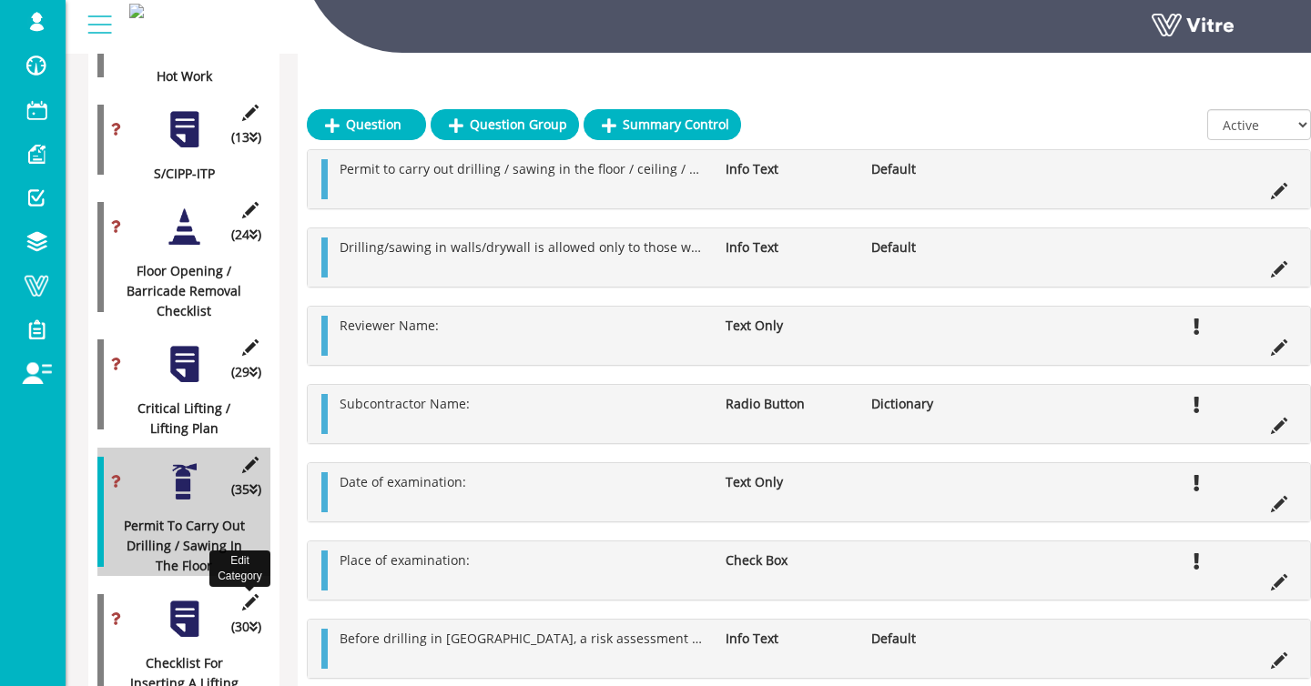
scroll to position [1220, 0]
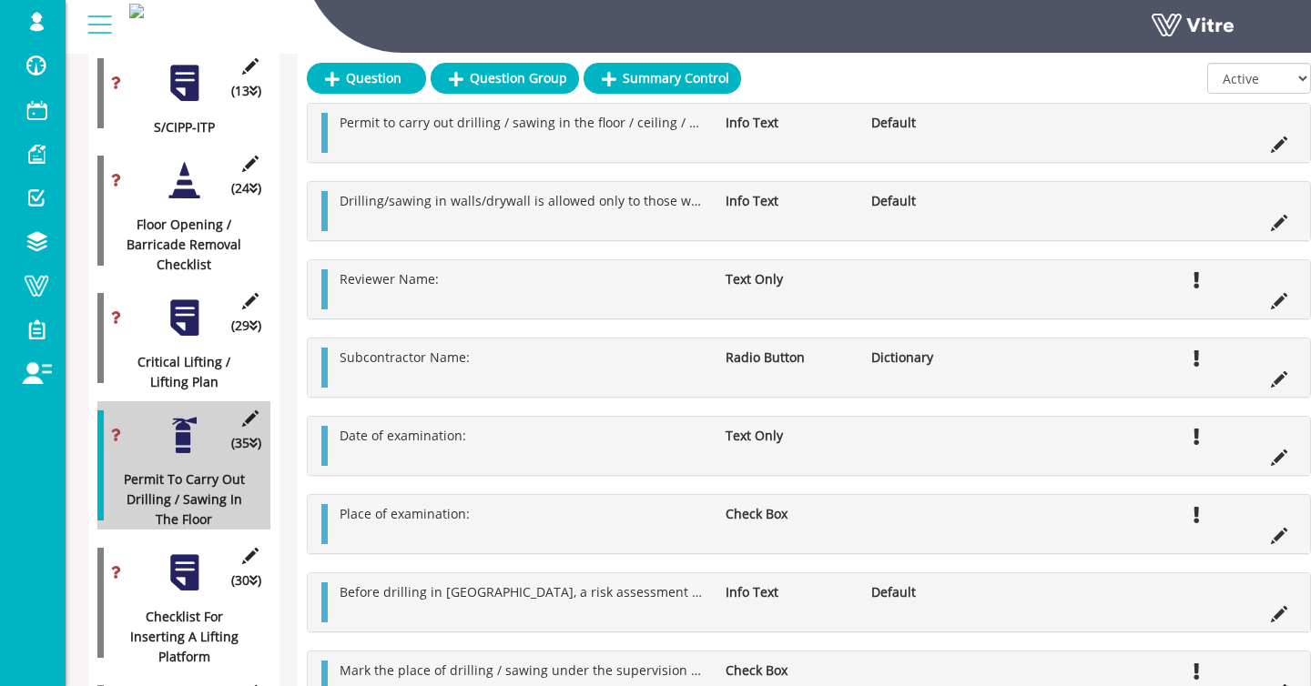
click at [156, 550] on div "(30 ) Checklist For Inserting A Lifting Platform" at bounding box center [183, 603] width 173 height 128
click at [173, 553] on div at bounding box center [184, 573] width 41 height 41
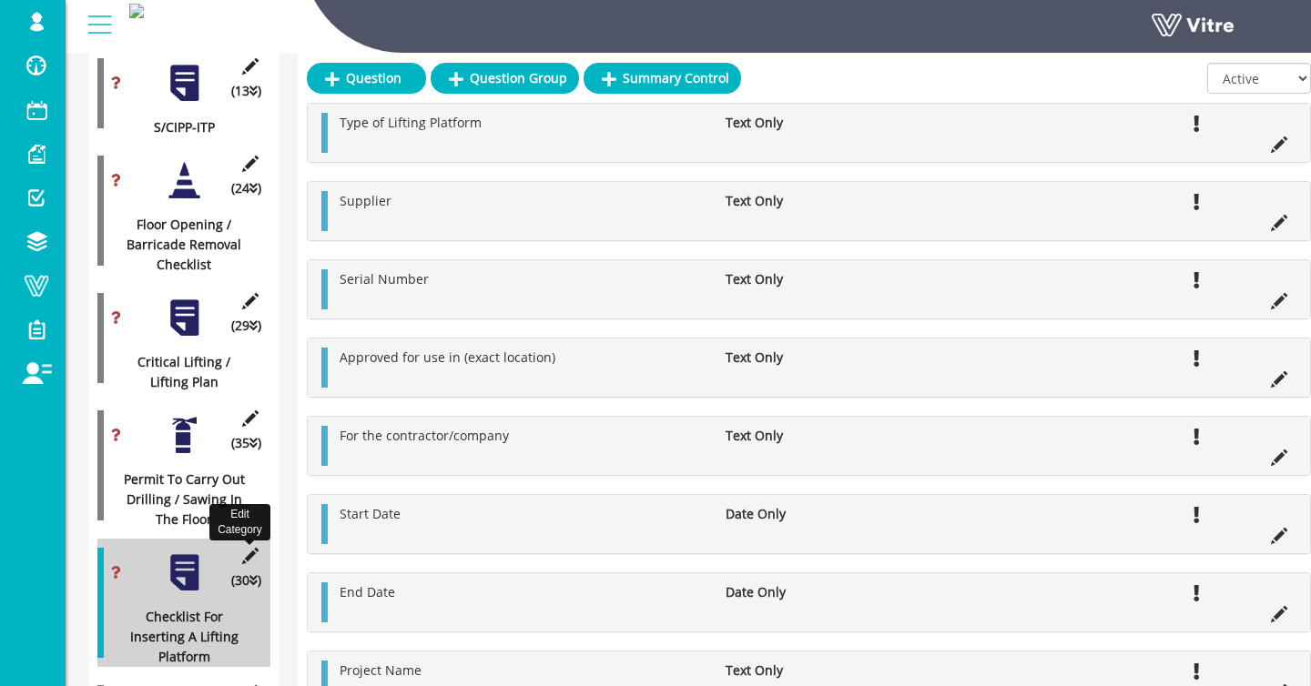
click at [248, 557] on icon at bounding box center [250, 556] width 23 height 16
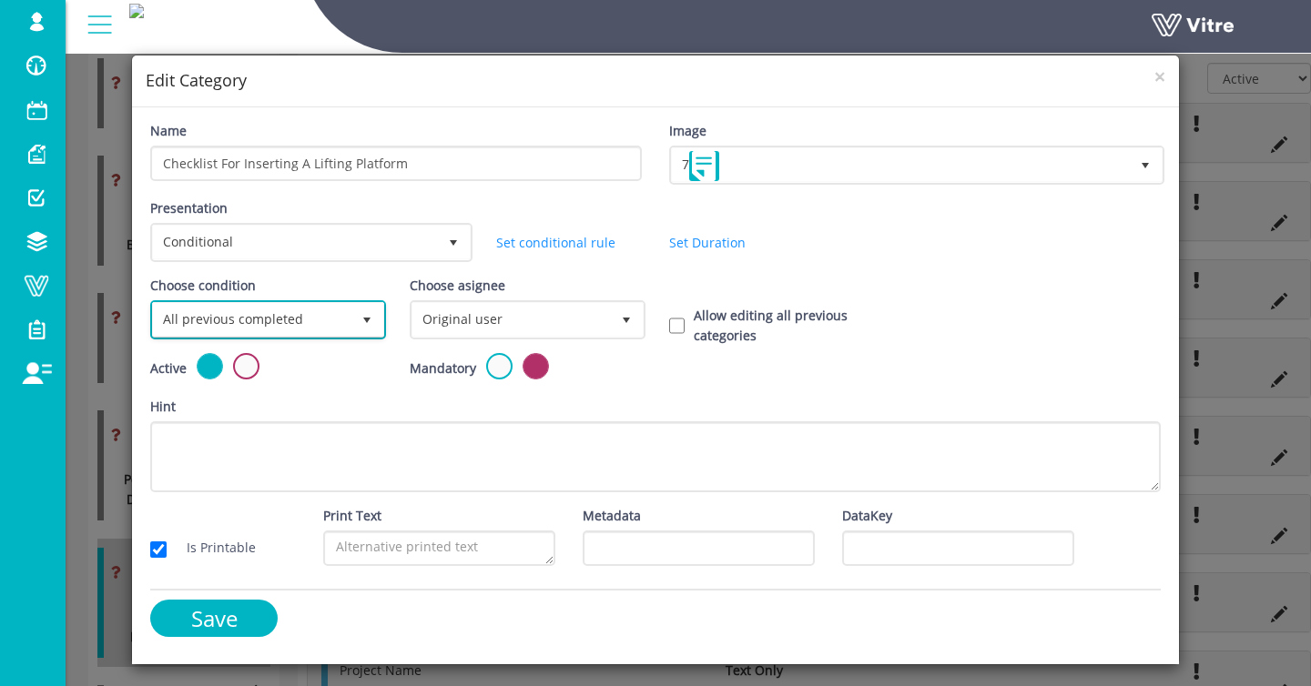
click at [286, 310] on span "All previous completed" at bounding box center [252, 319] width 198 height 33
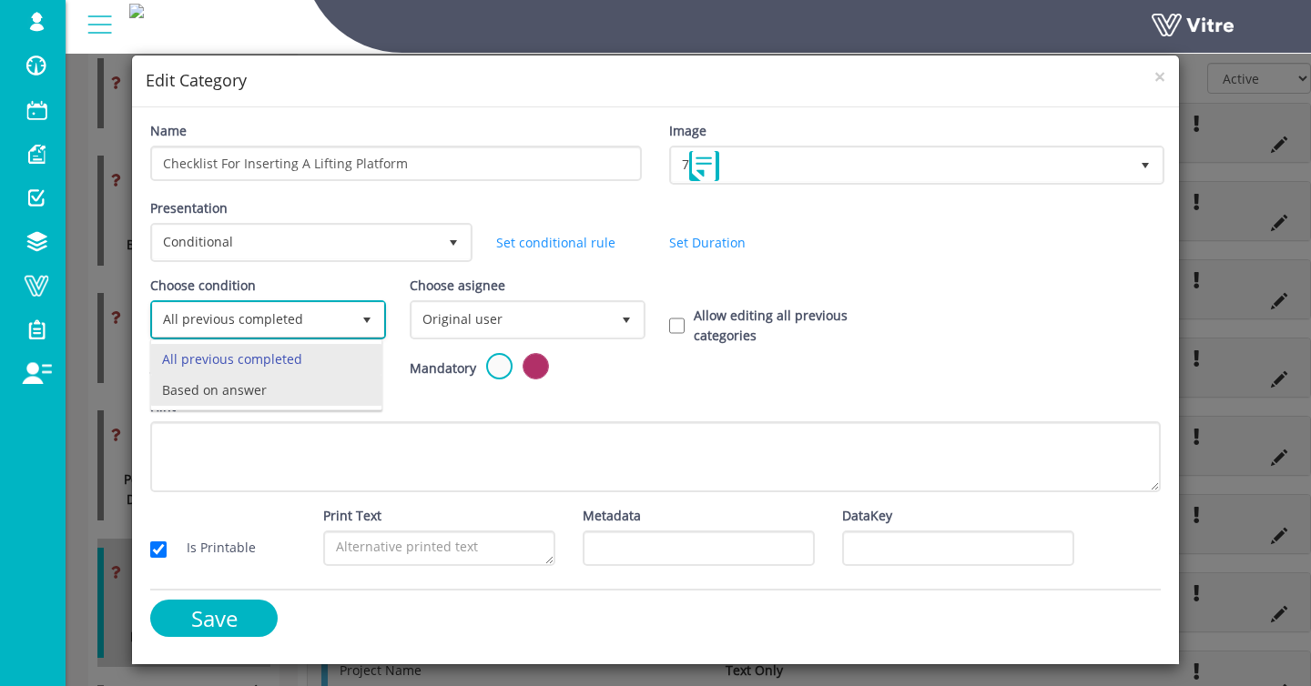
click at [271, 378] on li "Based on answer" at bounding box center [266, 390] width 230 height 31
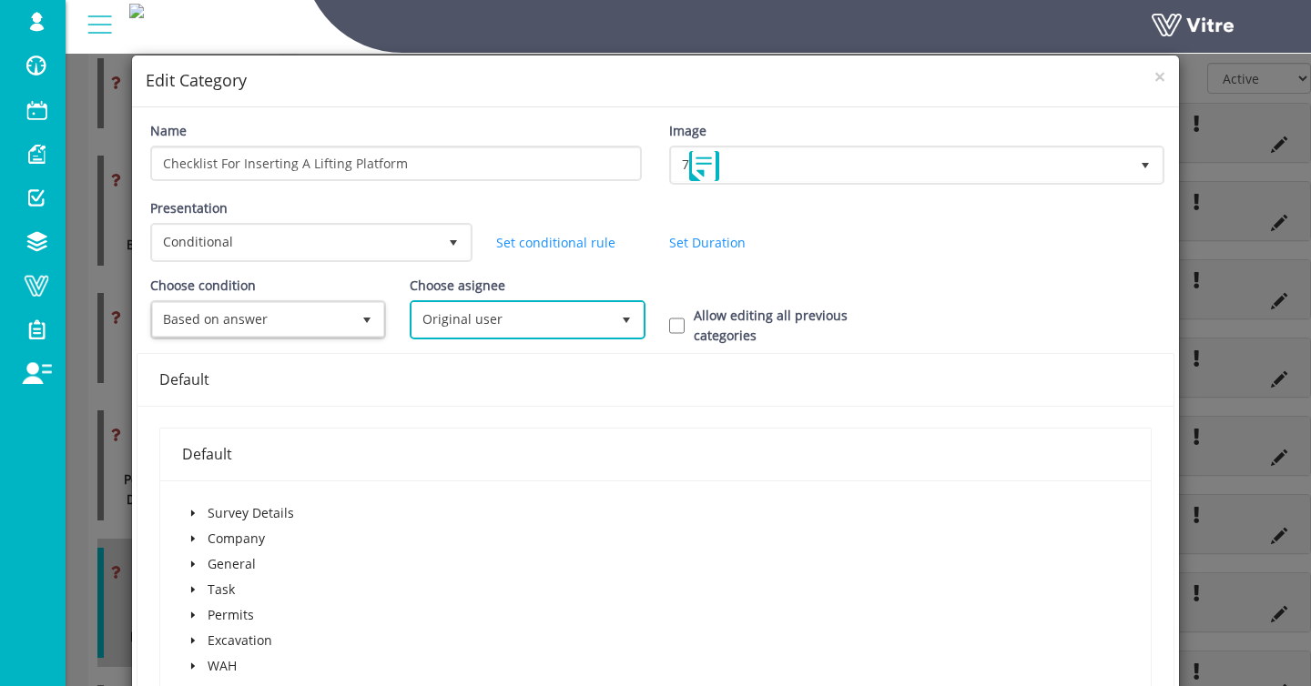
click at [494, 330] on span "Original user" at bounding box center [511, 319] width 198 height 33
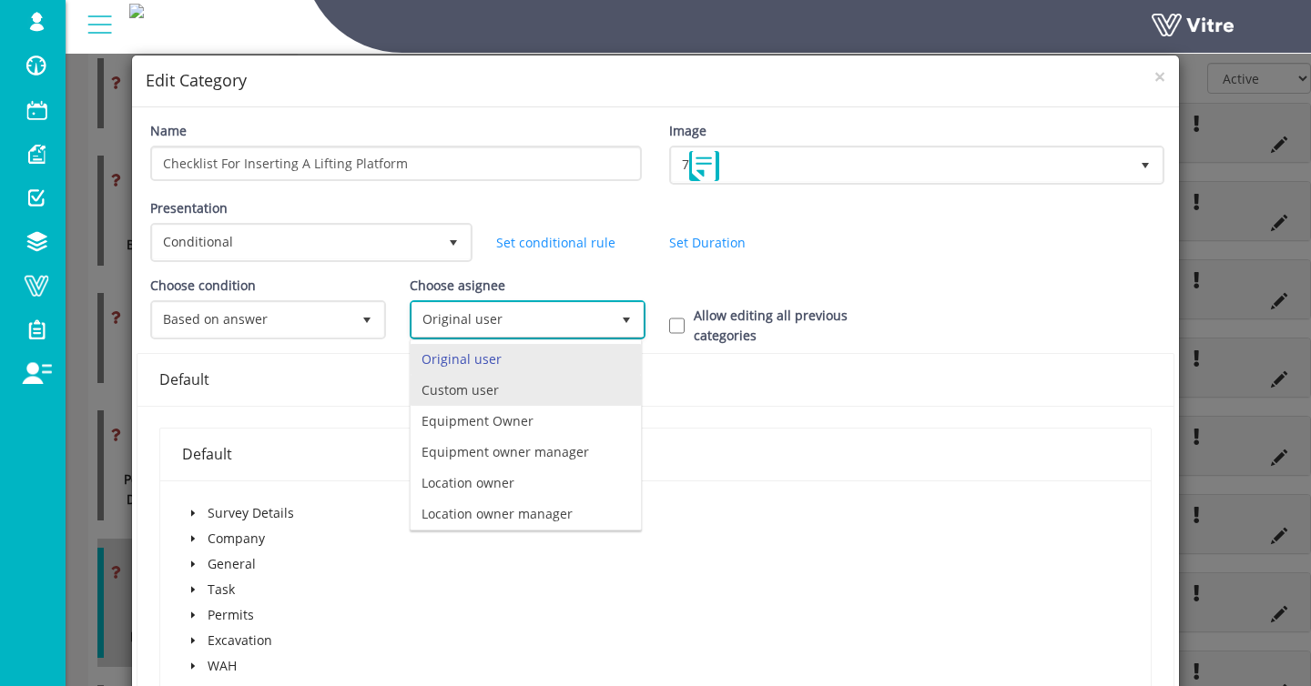
scroll to position [127, 0]
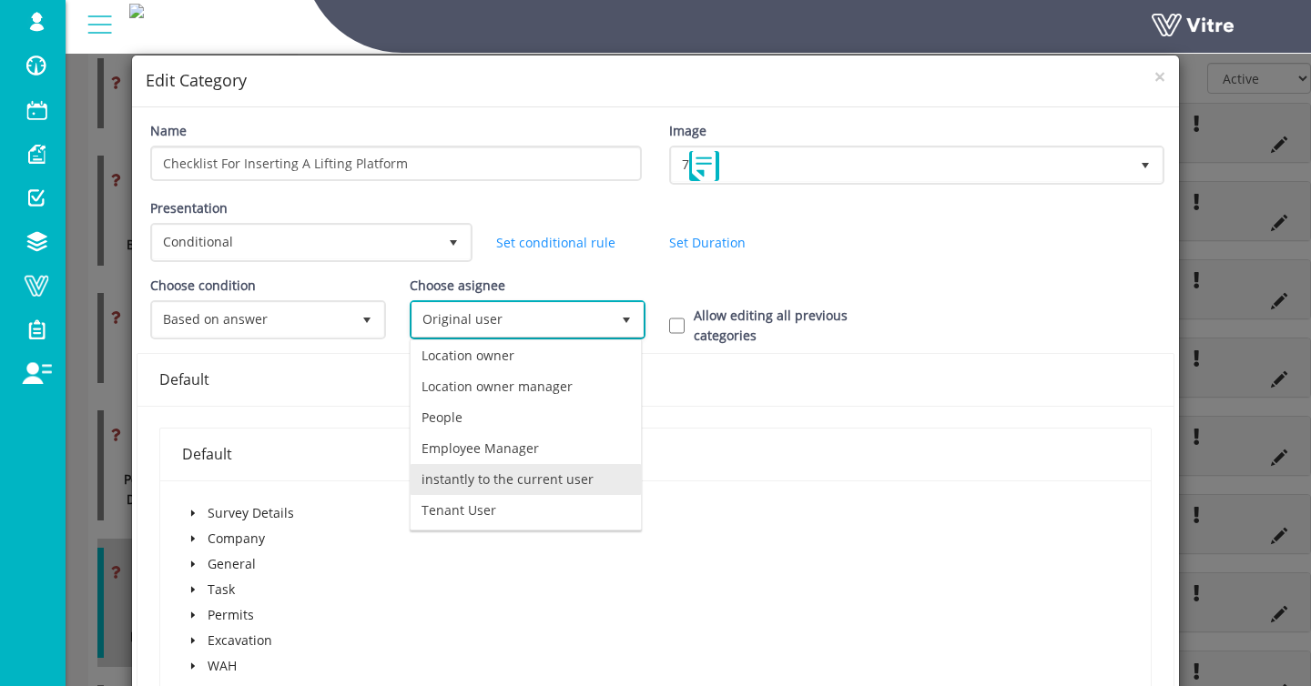
click at [507, 466] on li "instantly to the current user" at bounding box center [526, 479] width 230 height 31
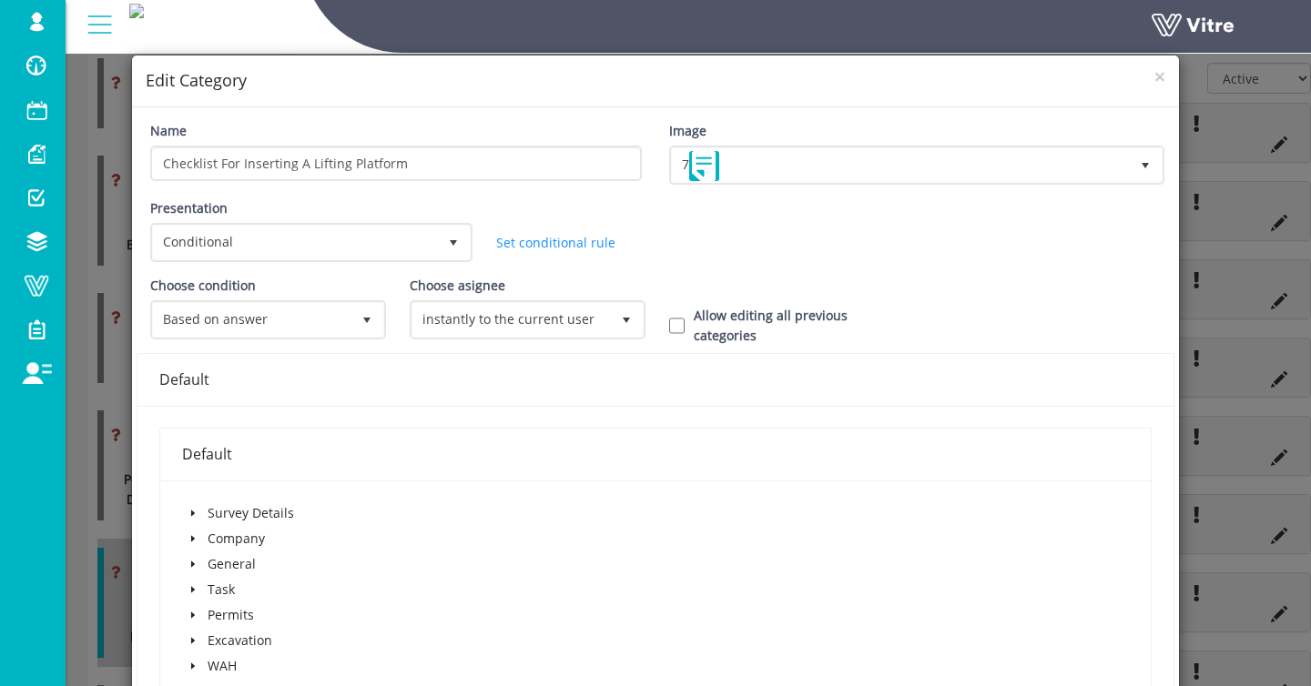
click at [777, 321] on label "Allow editing all previous categories" at bounding box center [798, 326] width 208 height 40
click at [669, 329] on input "Allow editing all previous categories" at bounding box center [676, 326] width 15 height 16
checkbox input "true"
click at [196, 613] on icon "caret-down" at bounding box center [192, 615] width 9 height 9
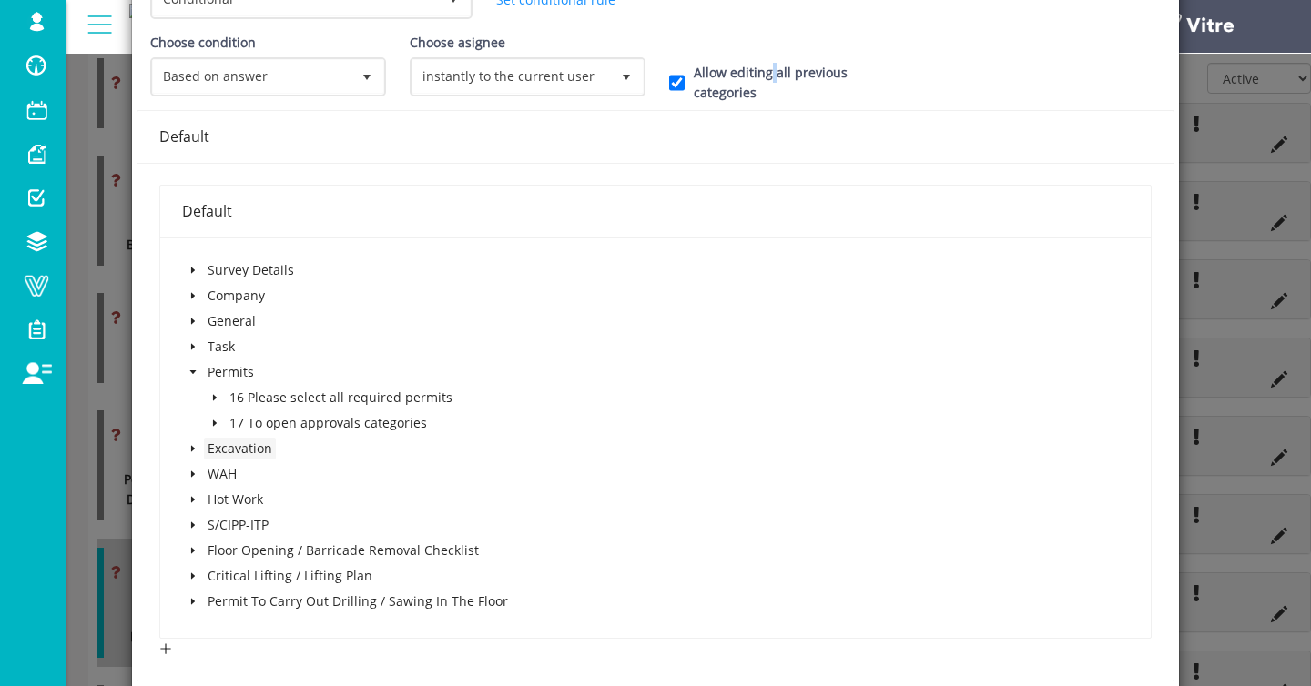
scroll to position [253, 0]
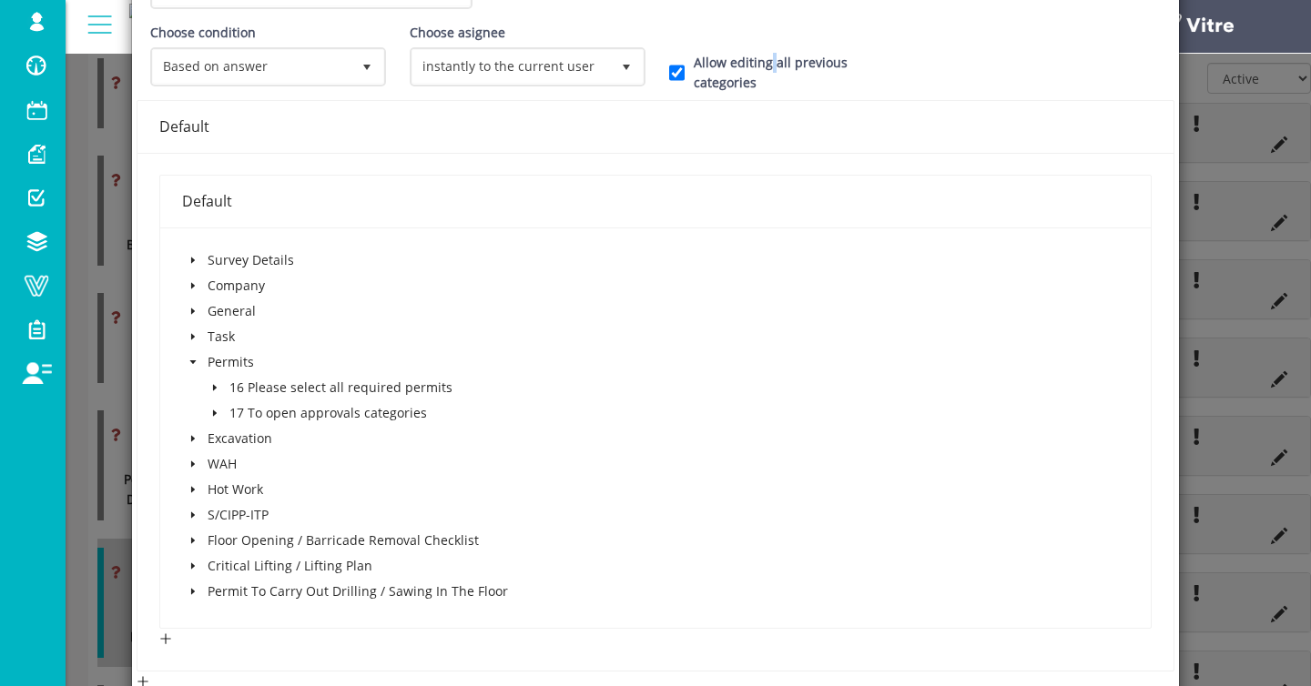
click at [223, 388] on span at bounding box center [215, 388] width 22 height 22
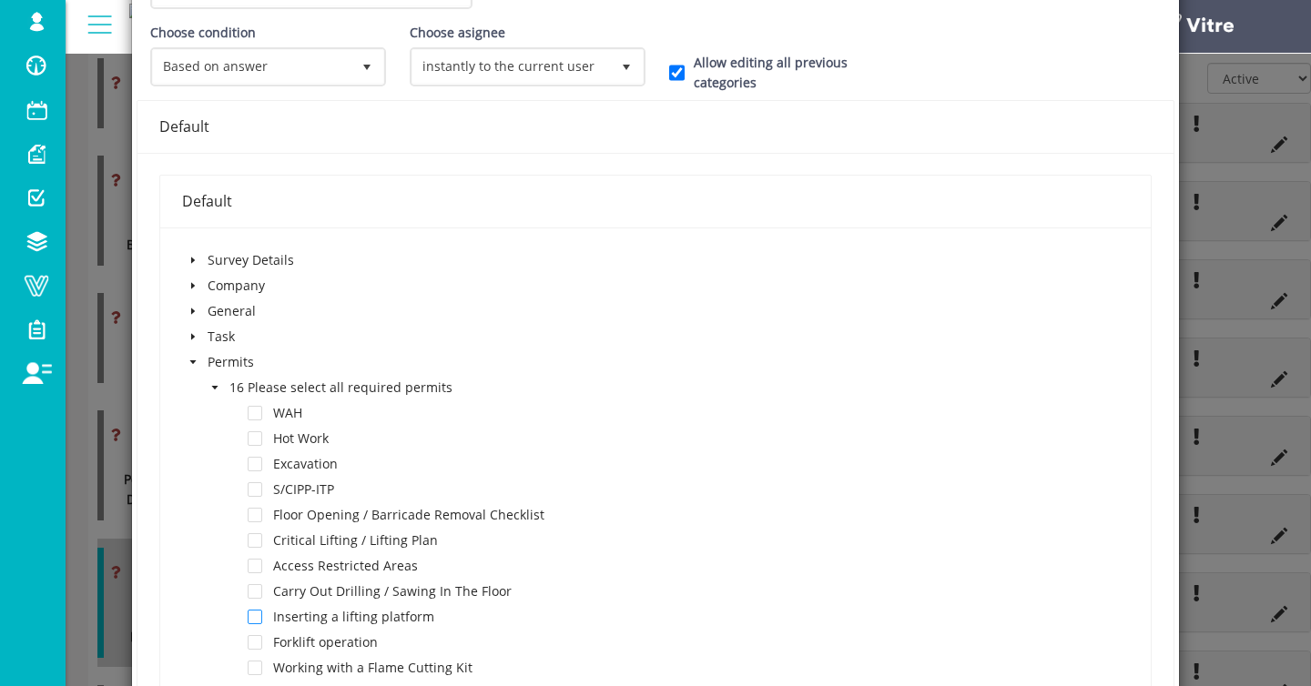
click at [256, 614] on span at bounding box center [255, 617] width 15 height 15
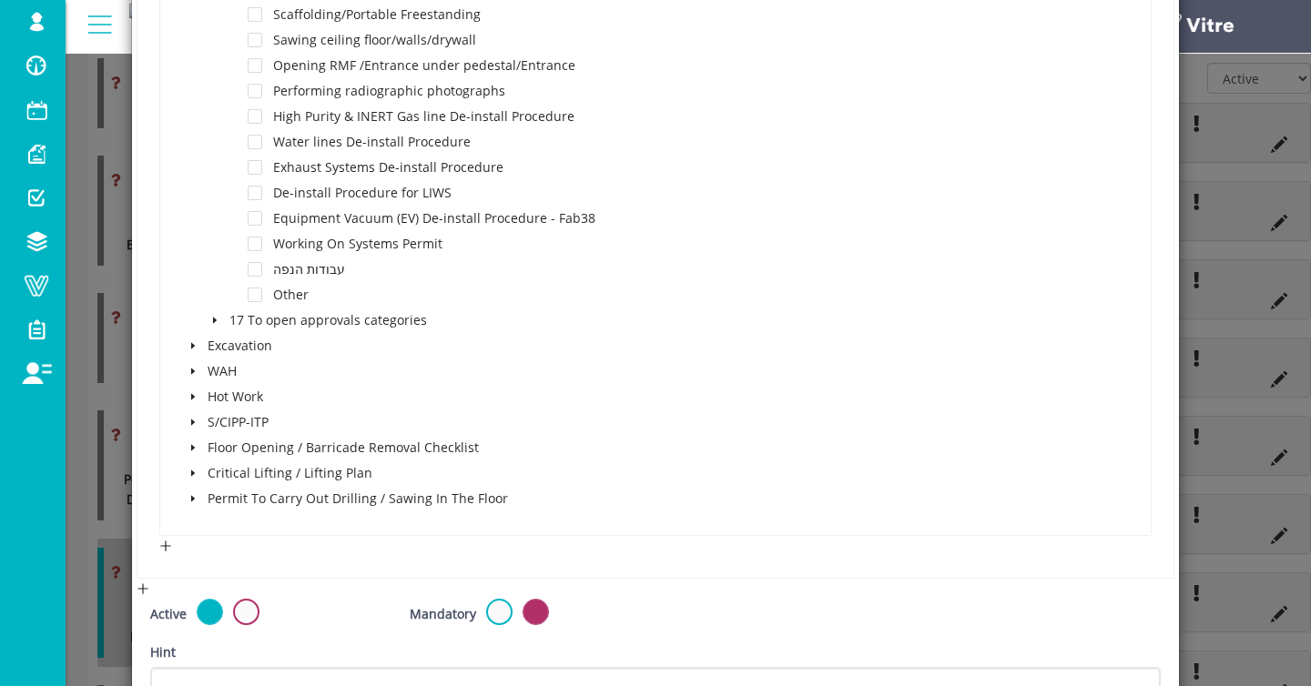
scroll to position [1182, 0]
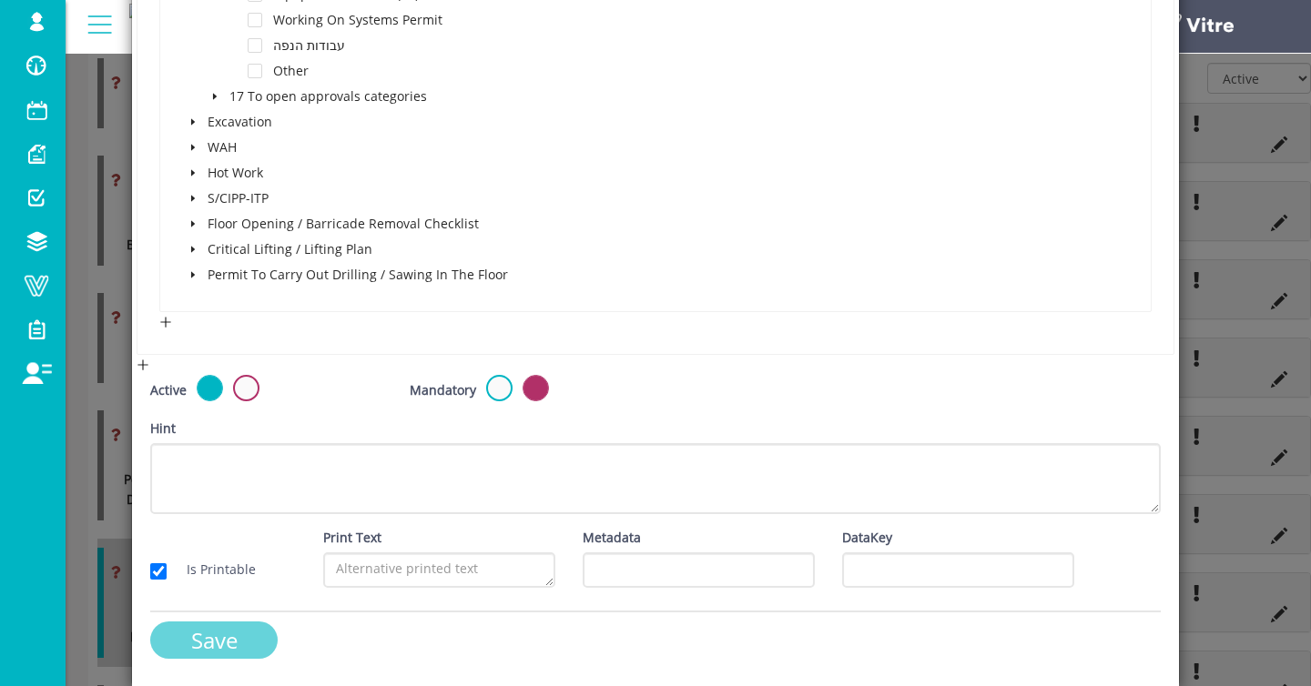
click at [236, 625] on input "Save" at bounding box center [213, 640] width 127 height 37
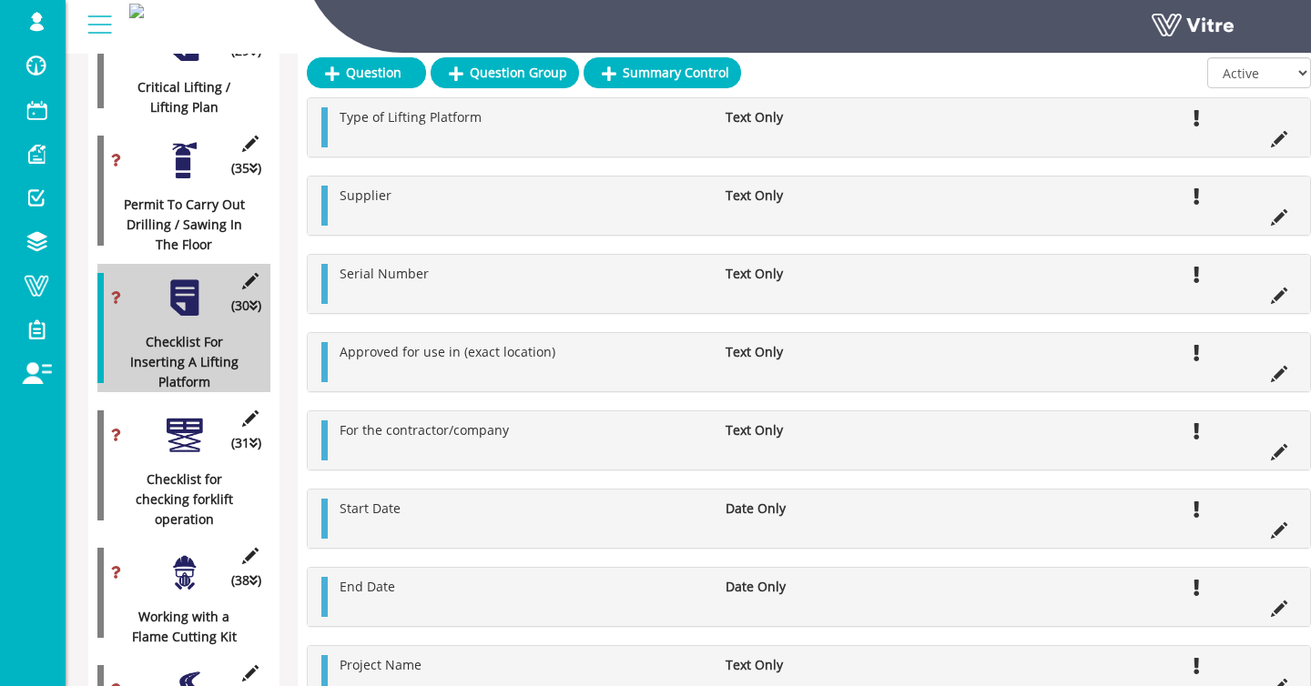
scroll to position [1512, 0]
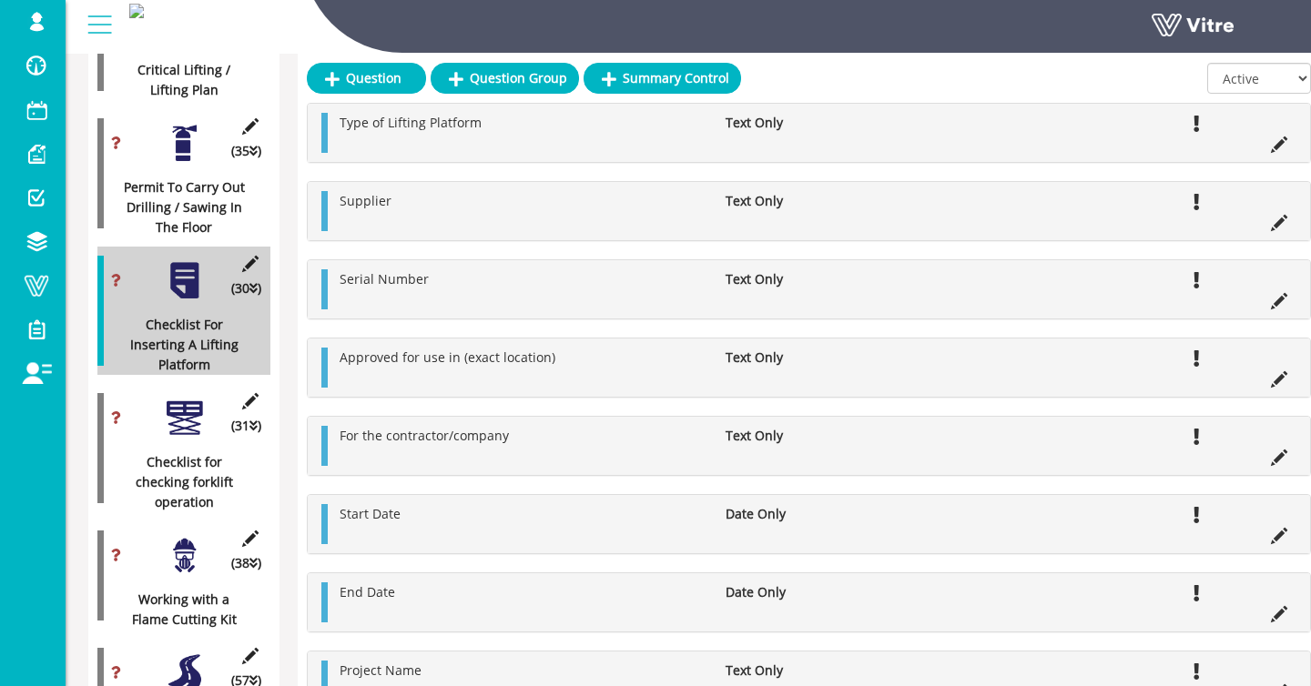
click at [188, 416] on div at bounding box center [184, 418] width 41 height 41
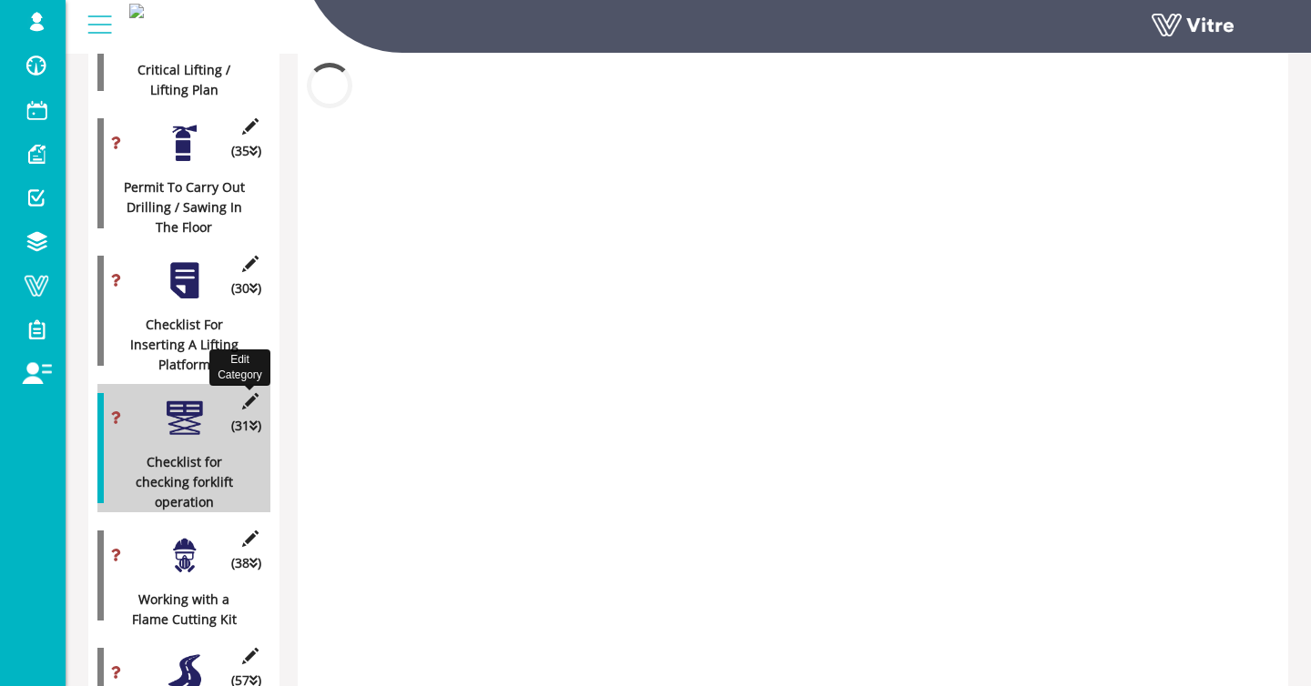
click at [249, 402] on icon at bounding box center [250, 401] width 23 height 16
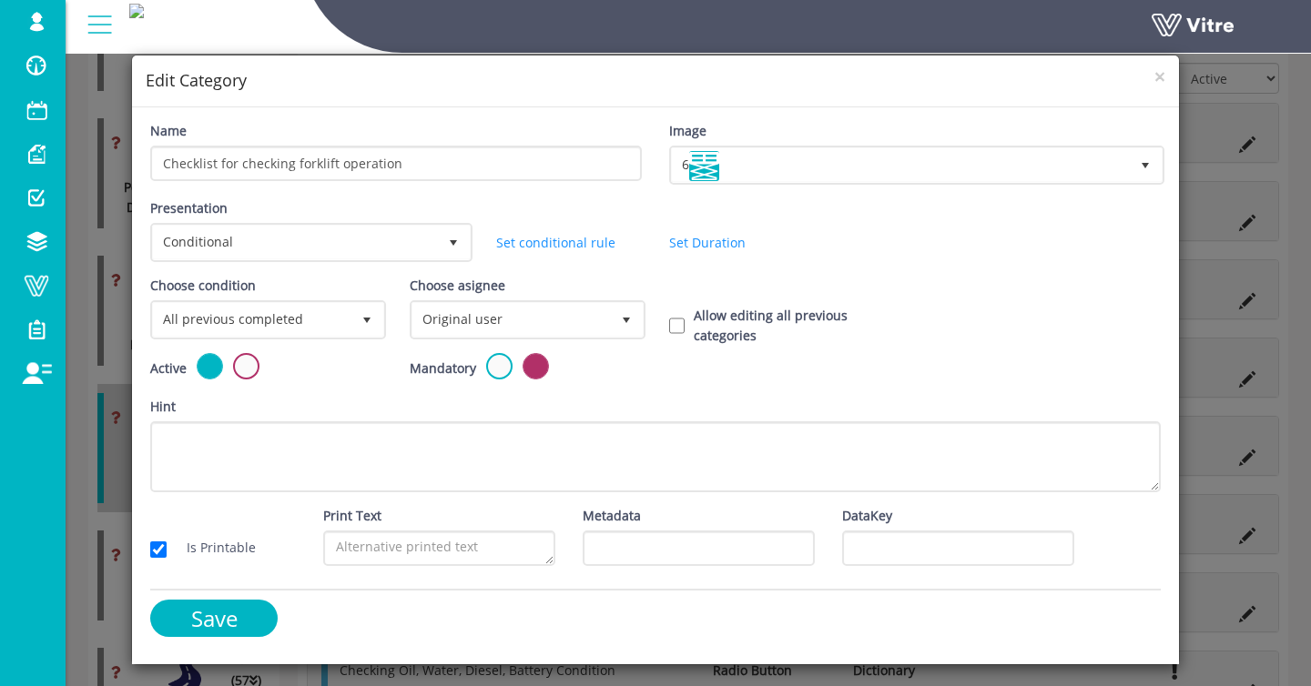
click at [281, 353] on div "Active" at bounding box center [266, 368] width 232 height 30
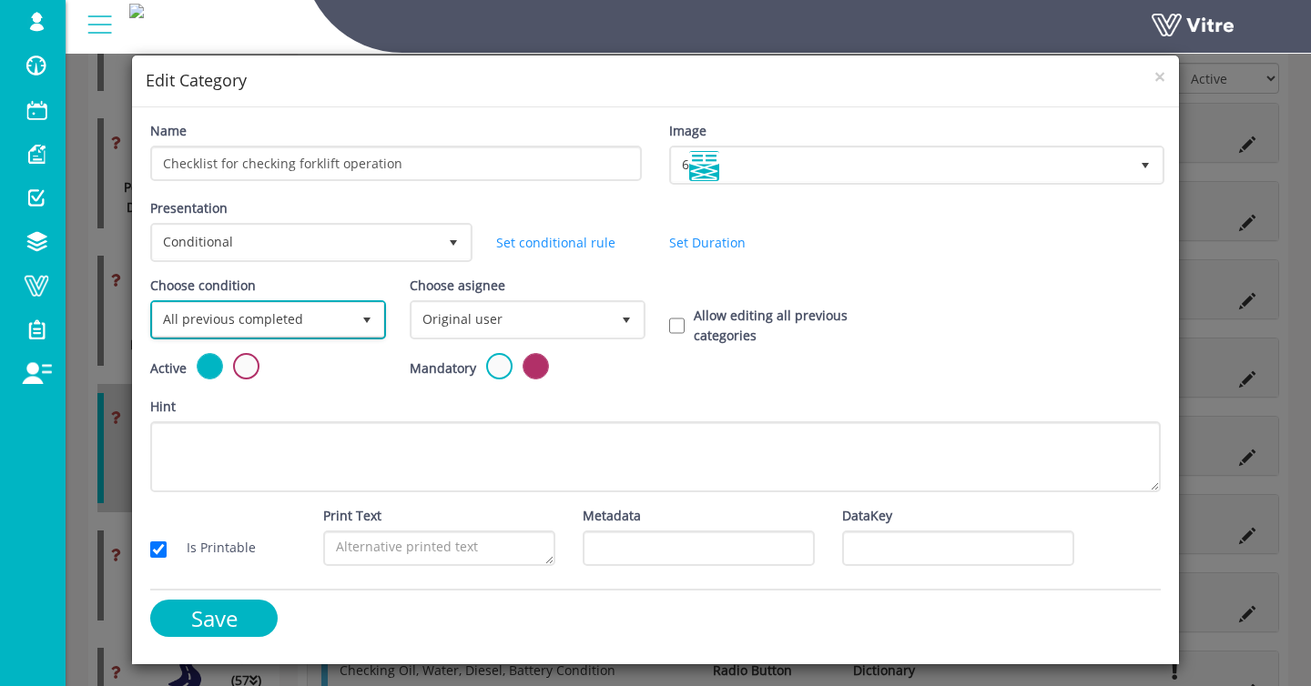
click at [289, 327] on span "All previous completed" at bounding box center [252, 319] width 198 height 33
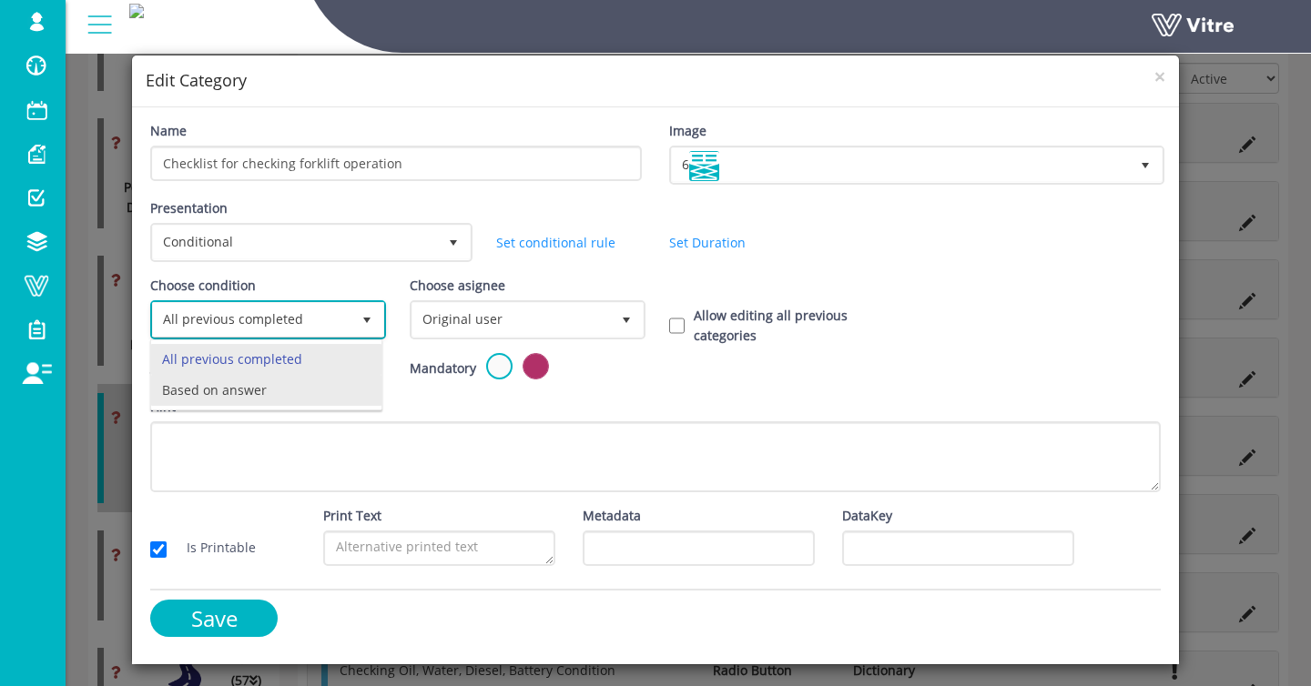
drag, startPoint x: 279, startPoint y: 391, endPoint x: 473, endPoint y: 316, distance: 207.8
click at [279, 391] on li "Based on answer" at bounding box center [266, 390] width 230 height 31
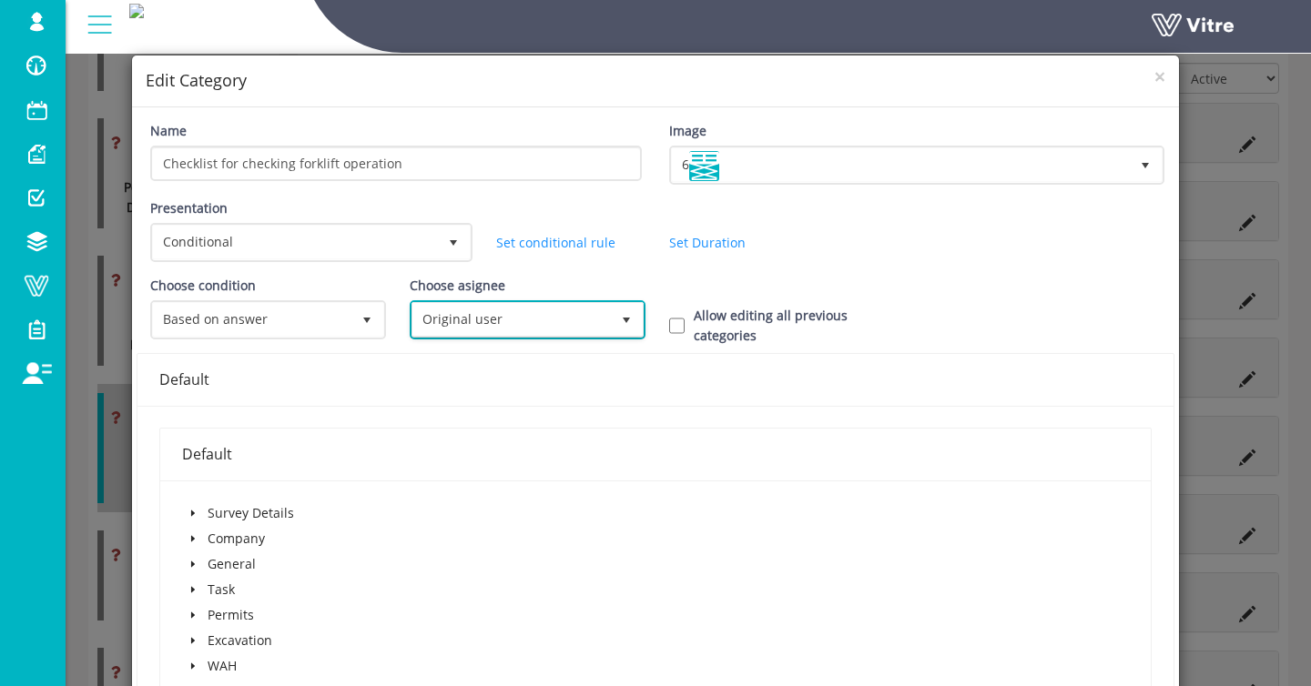
click at [553, 303] on span "Original user" at bounding box center [511, 319] width 198 height 33
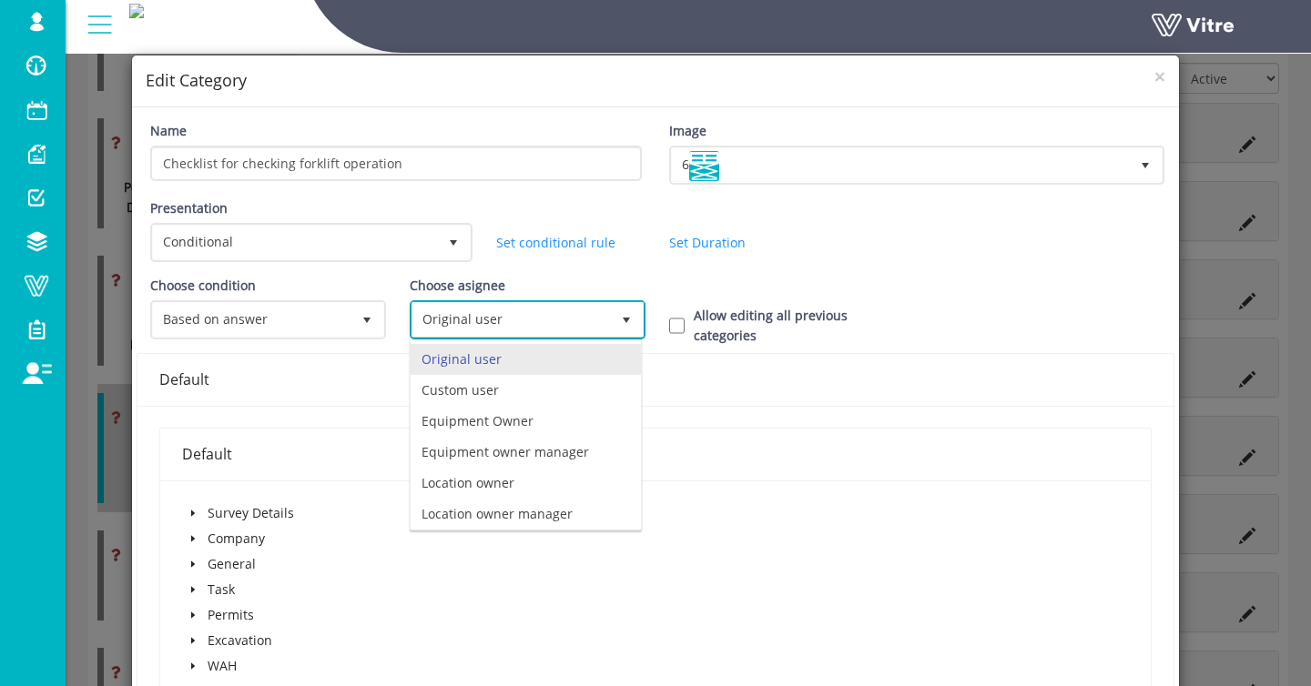
scroll to position [127, 0]
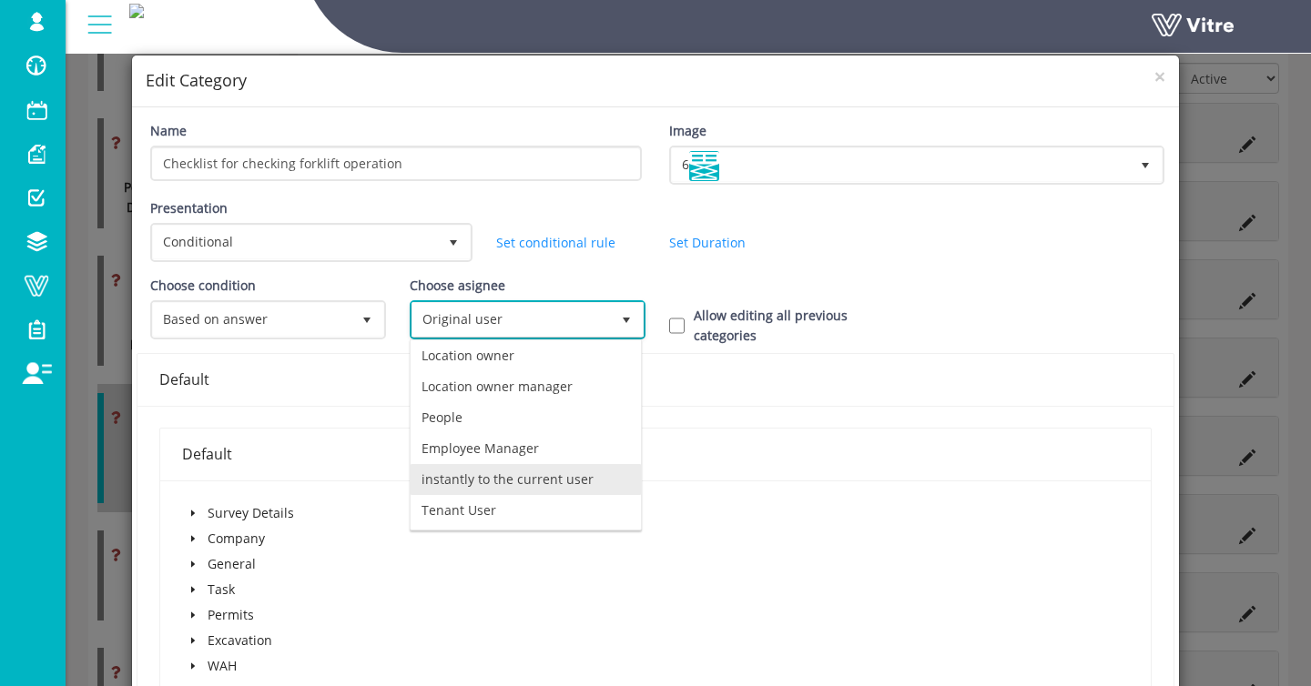
drag, startPoint x: 527, startPoint y: 478, endPoint x: 631, endPoint y: 401, distance: 129.5
click at [528, 478] on li "instantly to the current user" at bounding box center [526, 479] width 230 height 31
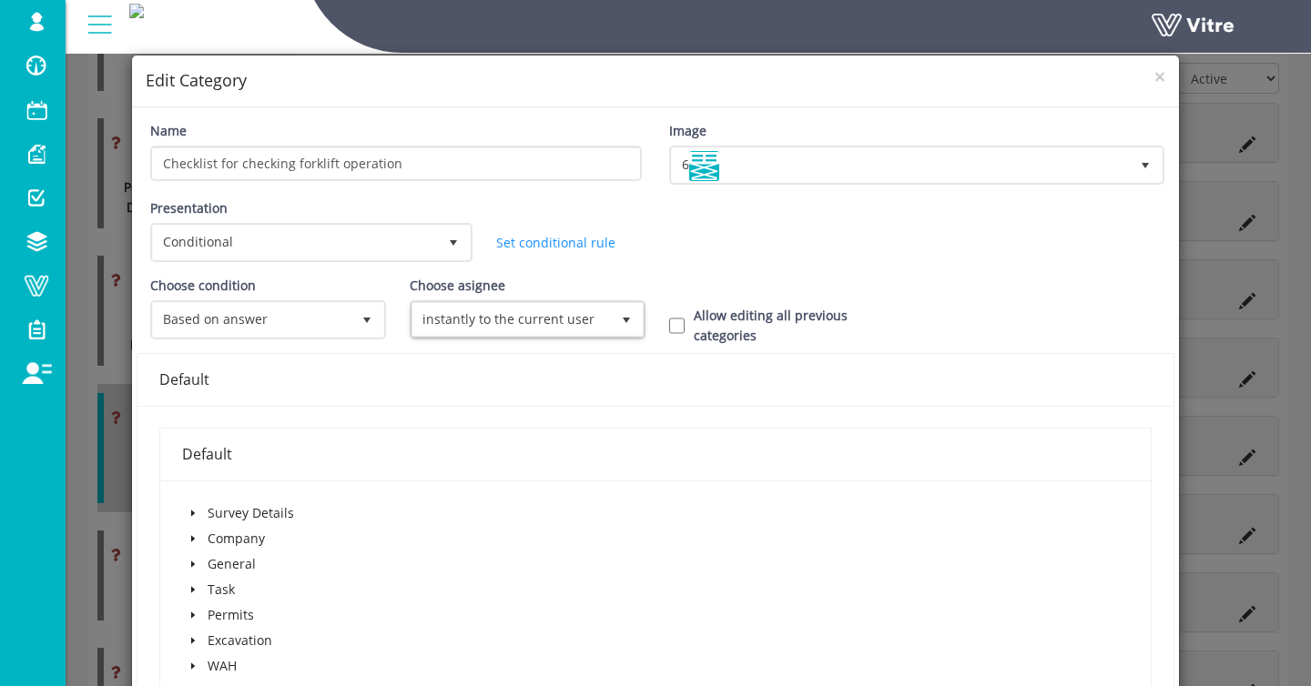
click at [727, 316] on label "Allow editing all previous categories" at bounding box center [798, 326] width 208 height 40
click at [685, 318] on input "Allow editing all previous categories" at bounding box center [676, 326] width 15 height 16
checkbox input "true"
click at [189, 611] on icon "caret-down" at bounding box center [192, 615] width 9 height 9
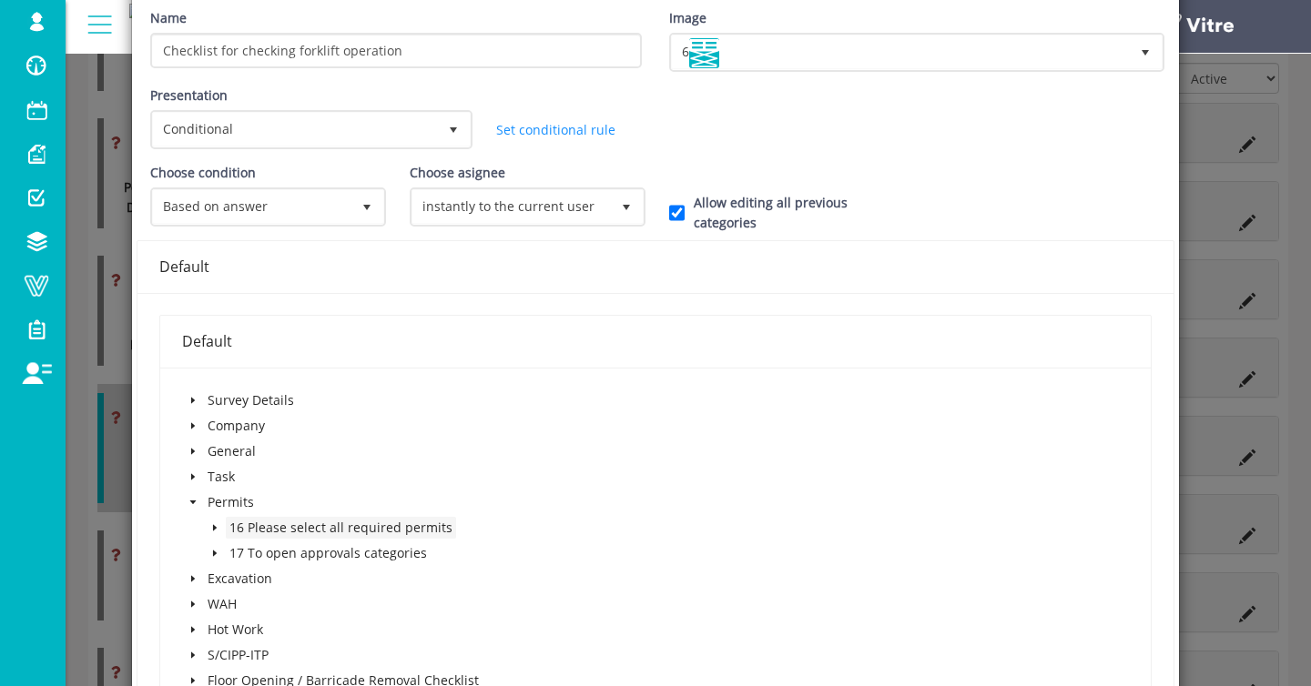
scroll to position [134, 0]
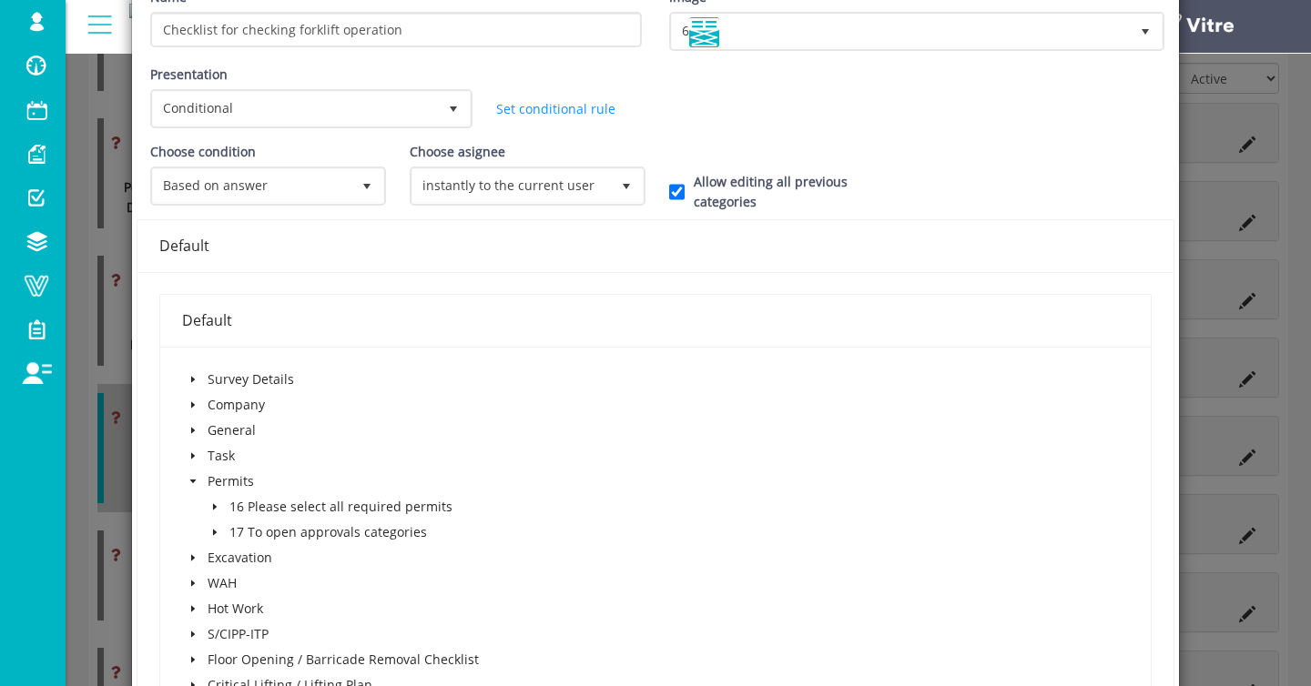
click at [210, 505] on icon "caret-down" at bounding box center [214, 507] width 9 height 9
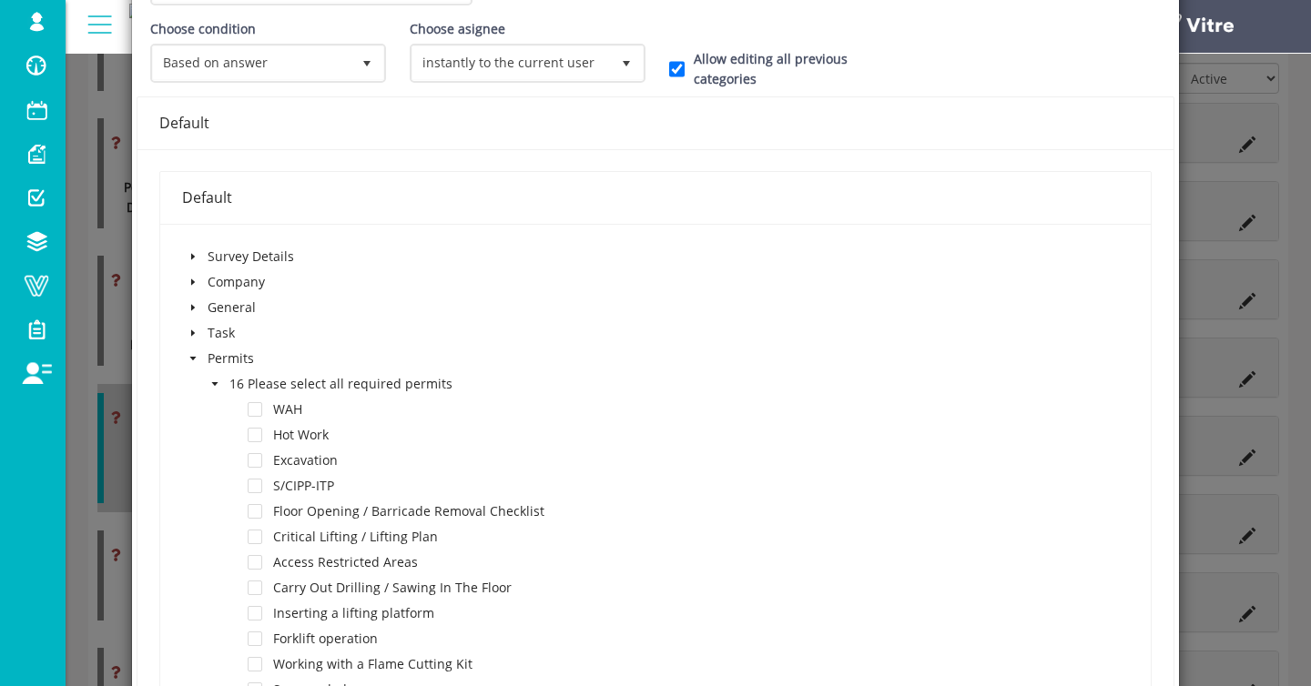
scroll to position [259, 0]
click at [253, 636] on span at bounding box center [255, 636] width 15 height 15
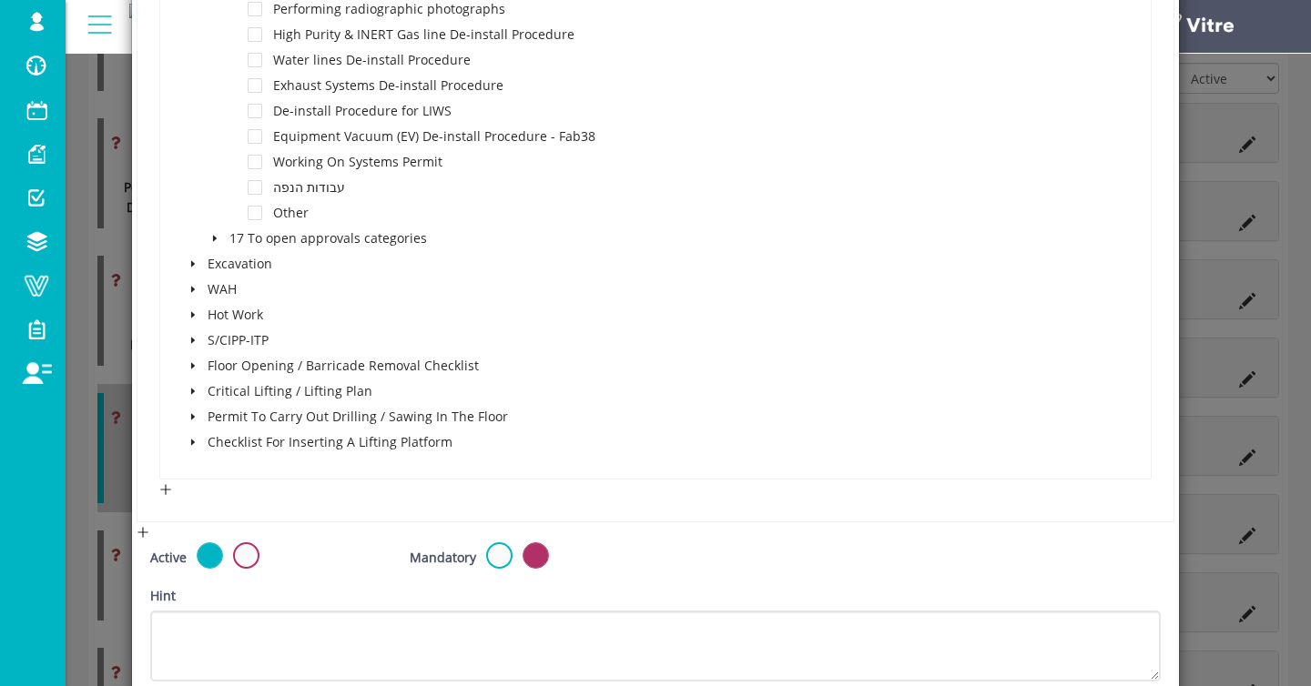
scroll to position [1207, 0]
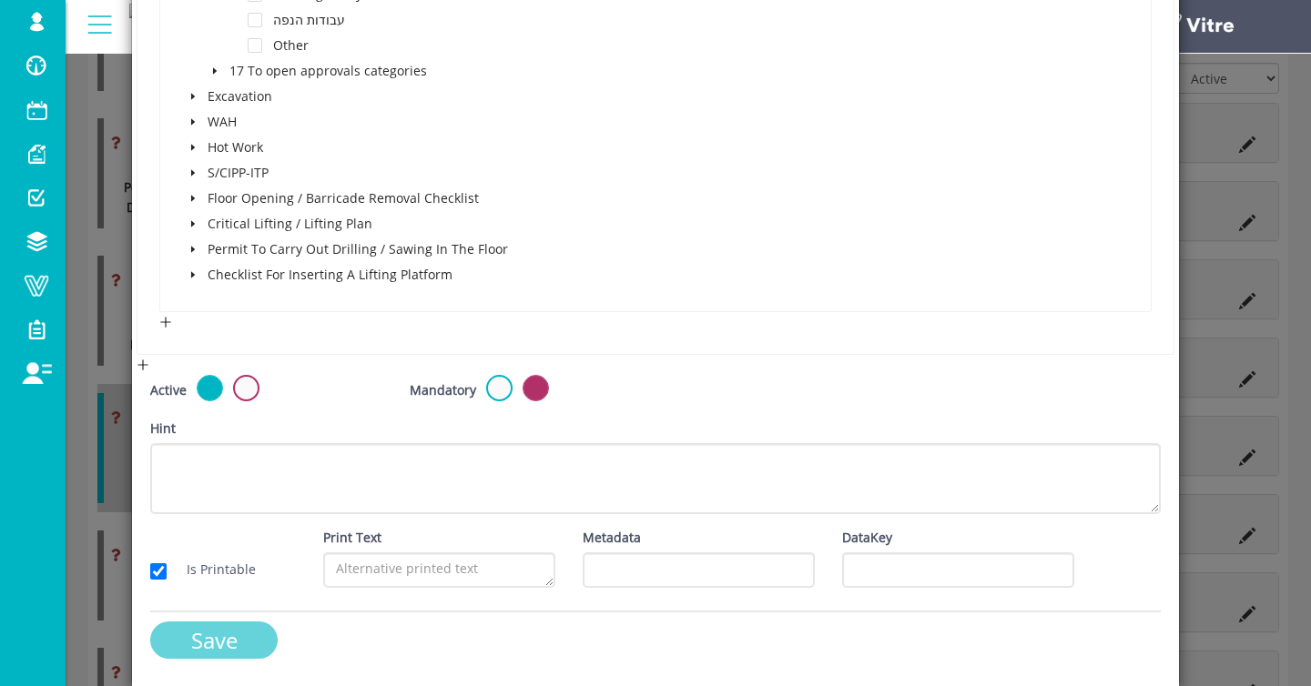
click at [220, 655] on input "Save" at bounding box center [213, 640] width 127 height 37
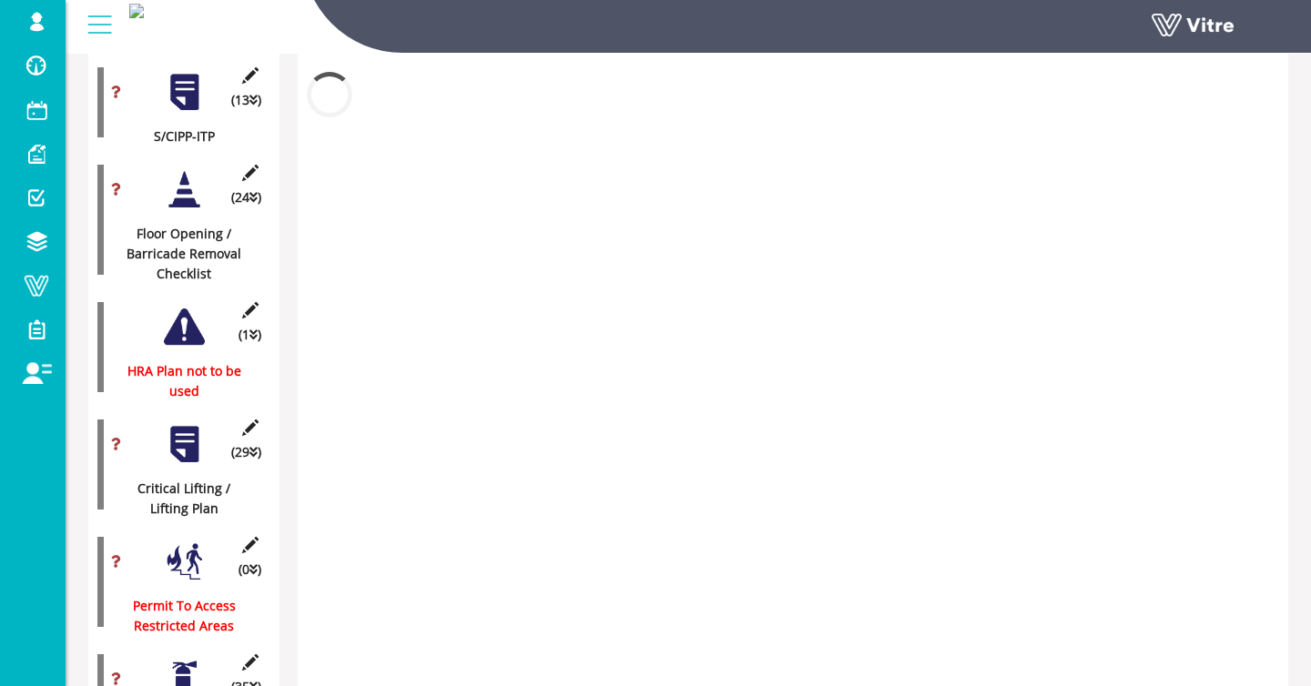
scroll to position [1512, 0]
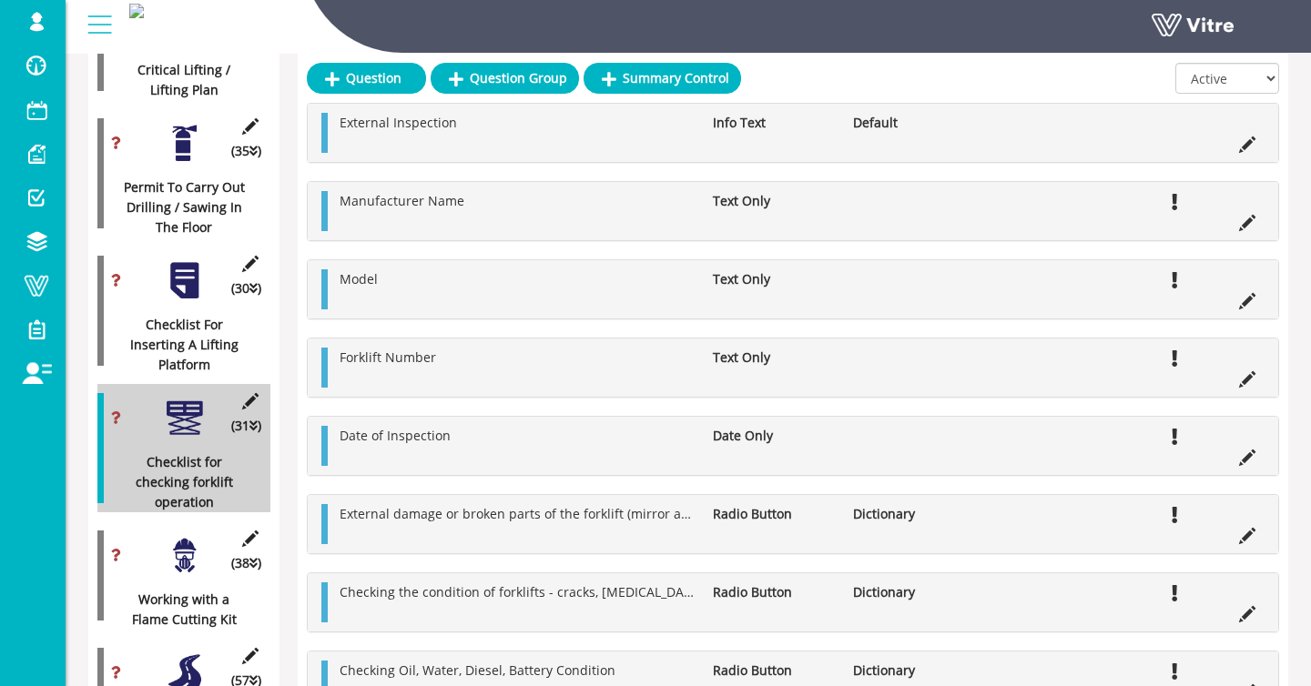
click at [170, 535] on div at bounding box center [184, 555] width 41 height 41
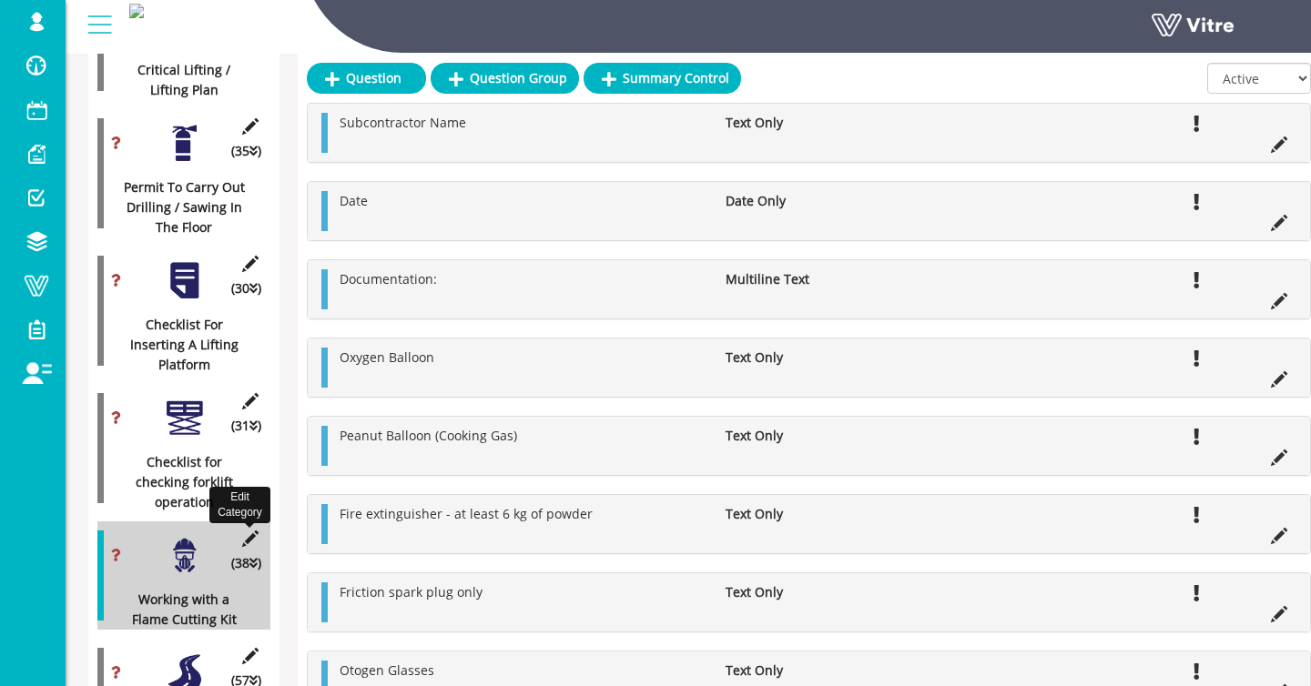
click at [255, 531] on icon at bounding box center [250, 539] width 23 height 16
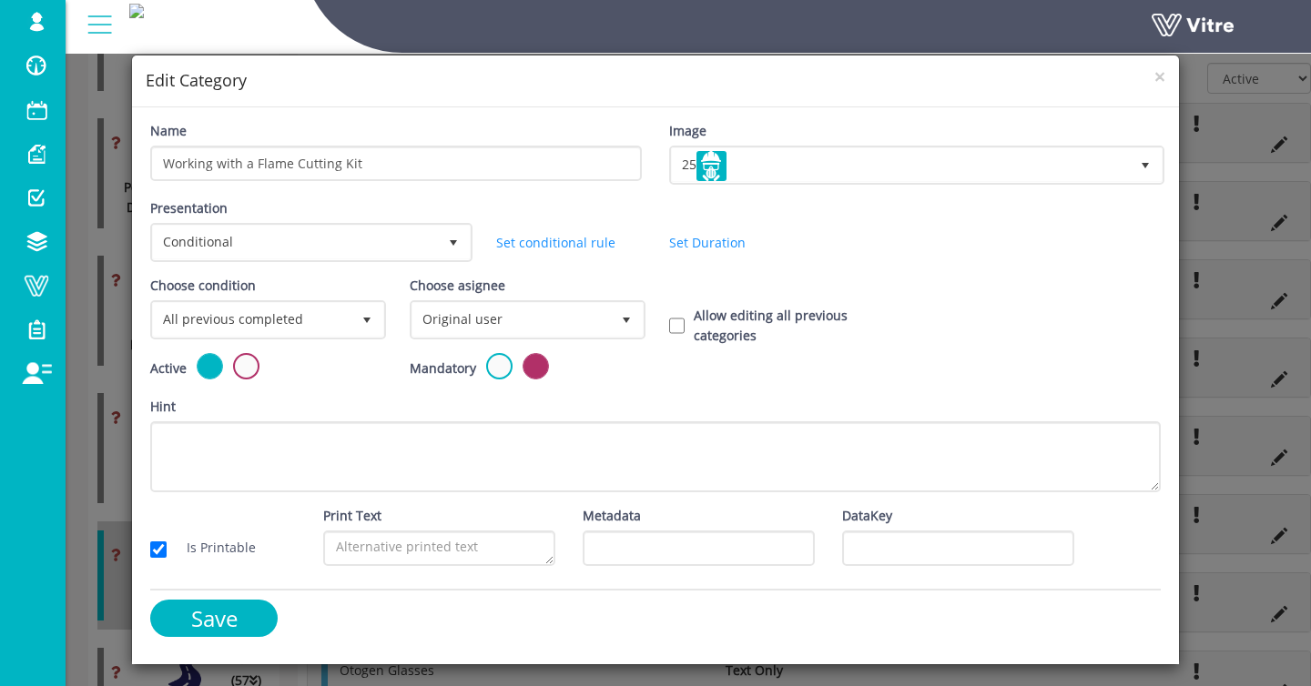
click at [265, 295] on div "Choose condition All previous completed 0" at bounding box center [266, 308] width 232 height 64
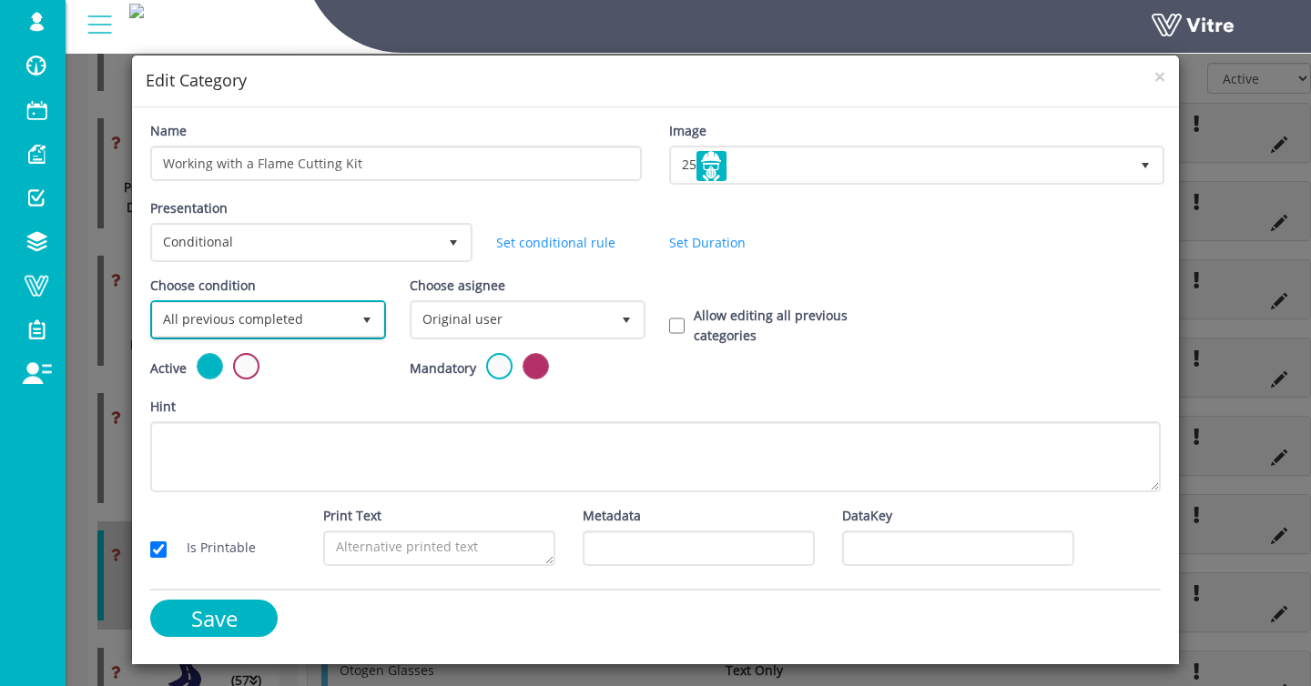
click at [263, 307] on span "All previous completed" at bounding box center [252, 319] width 198 height 33
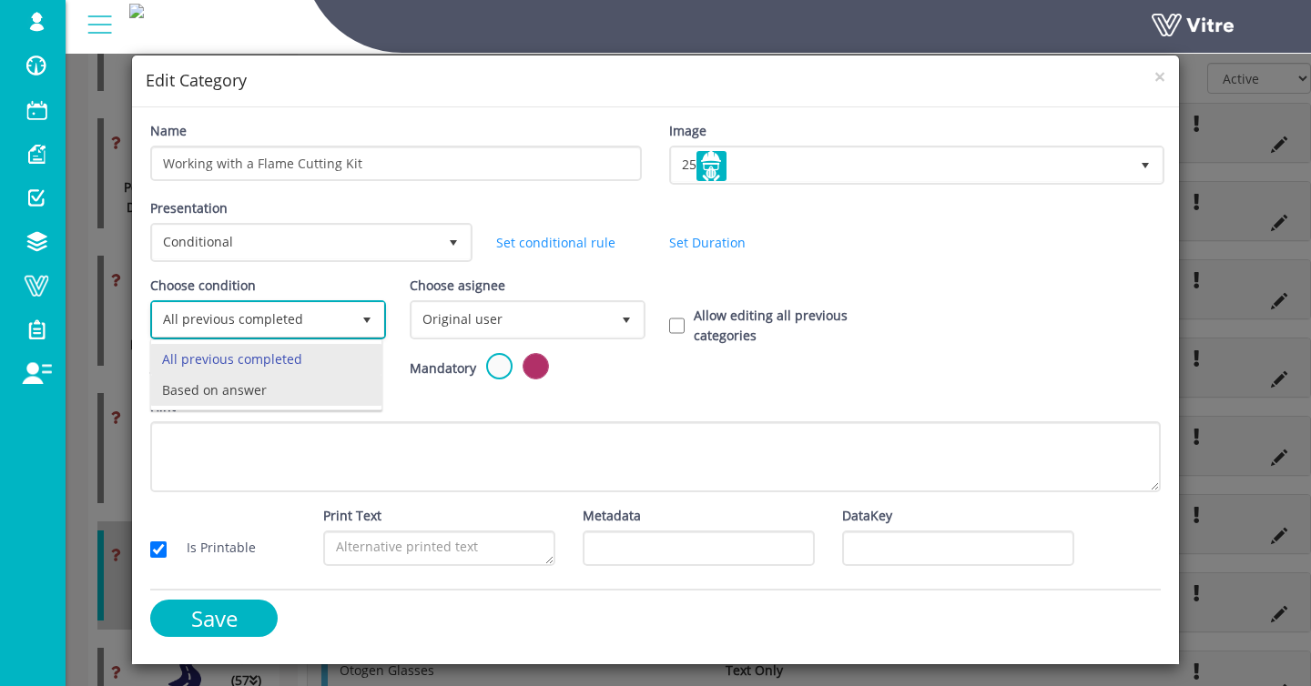
click at [237, 394] on li "Based on answer" at bounding box center [266, 390] width 230 height 31
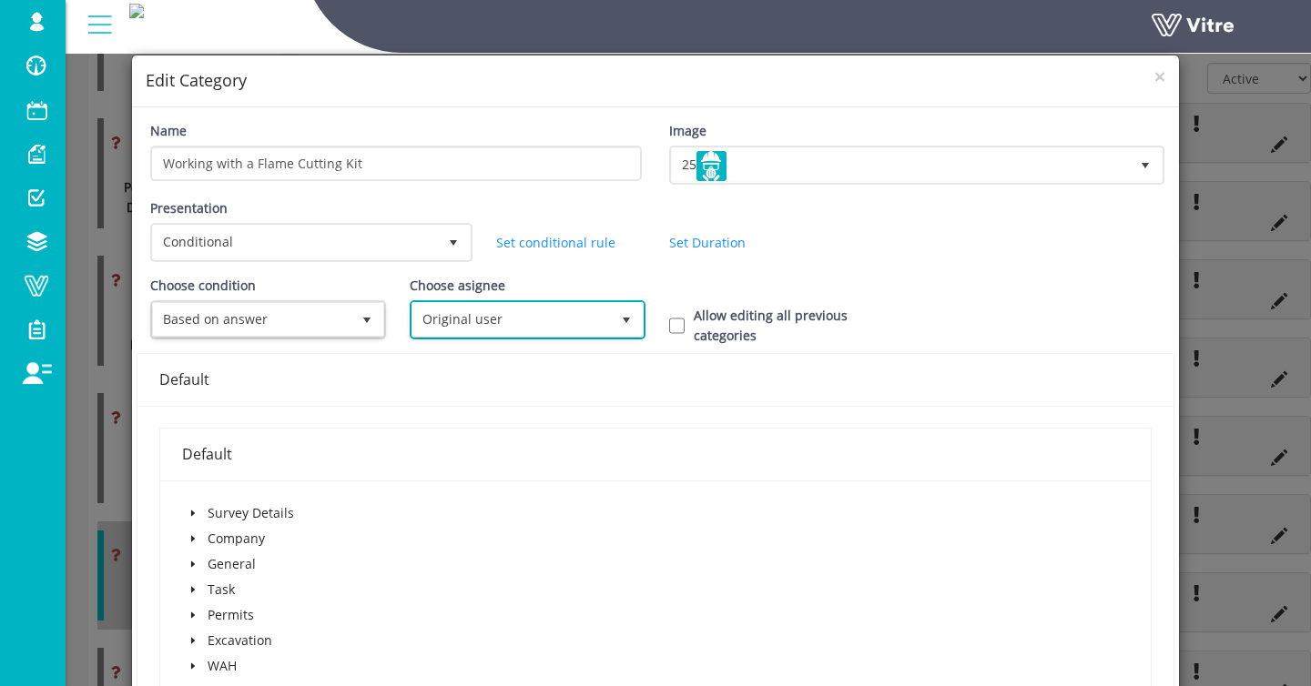
click at [452, 329] on span "Original user" at bounding box center [511, 319] width 198 height 33
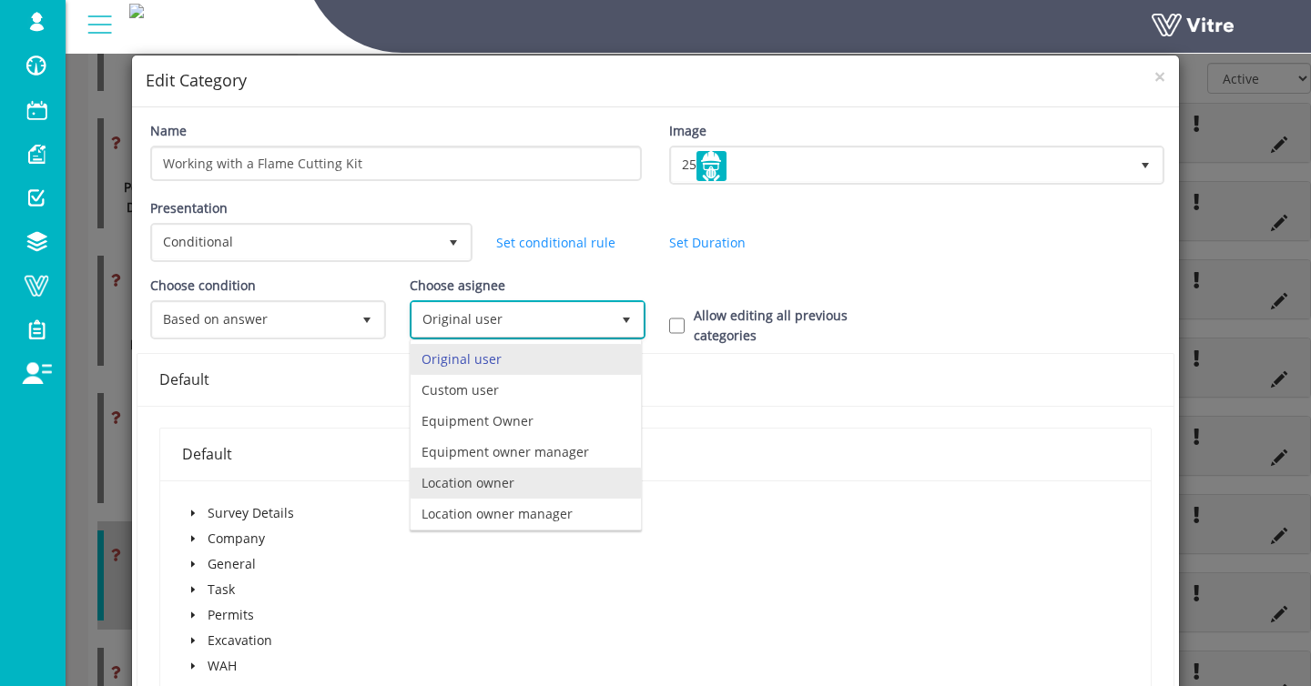
scroll to position [127, 0]
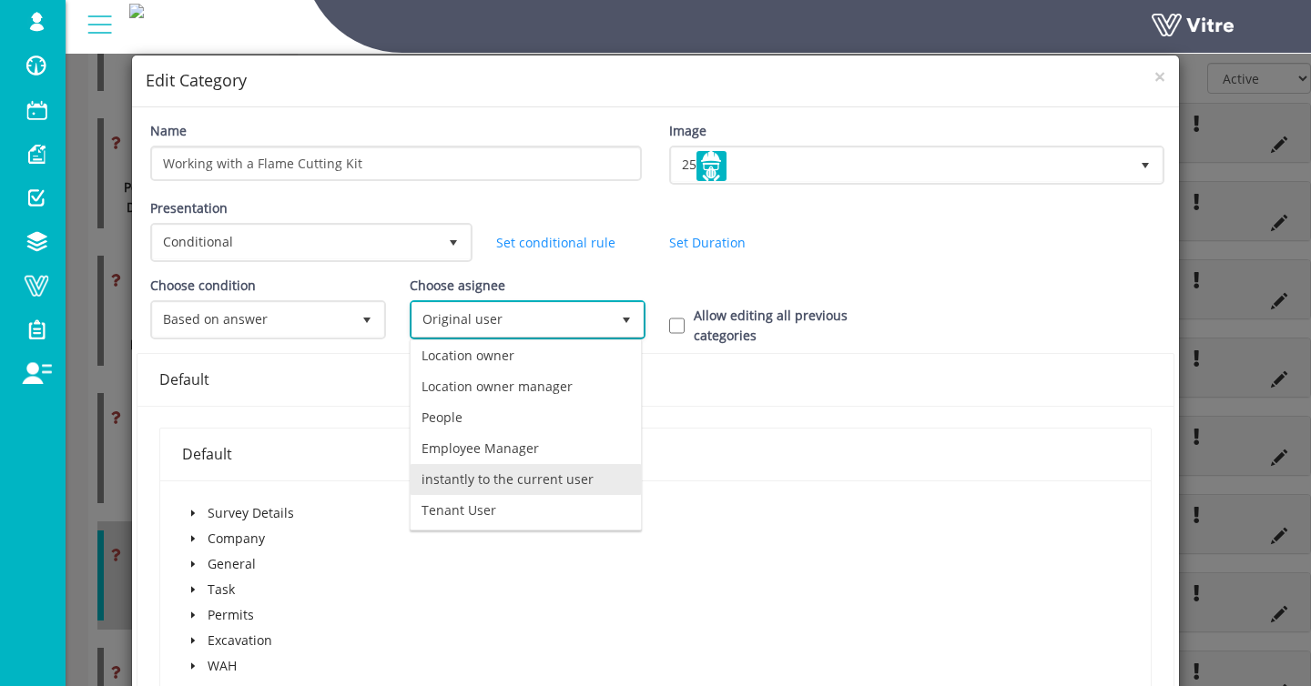
click at [472, 475] on li "instantly to the current user" at bounding box center [526, 479] width 230 height 31
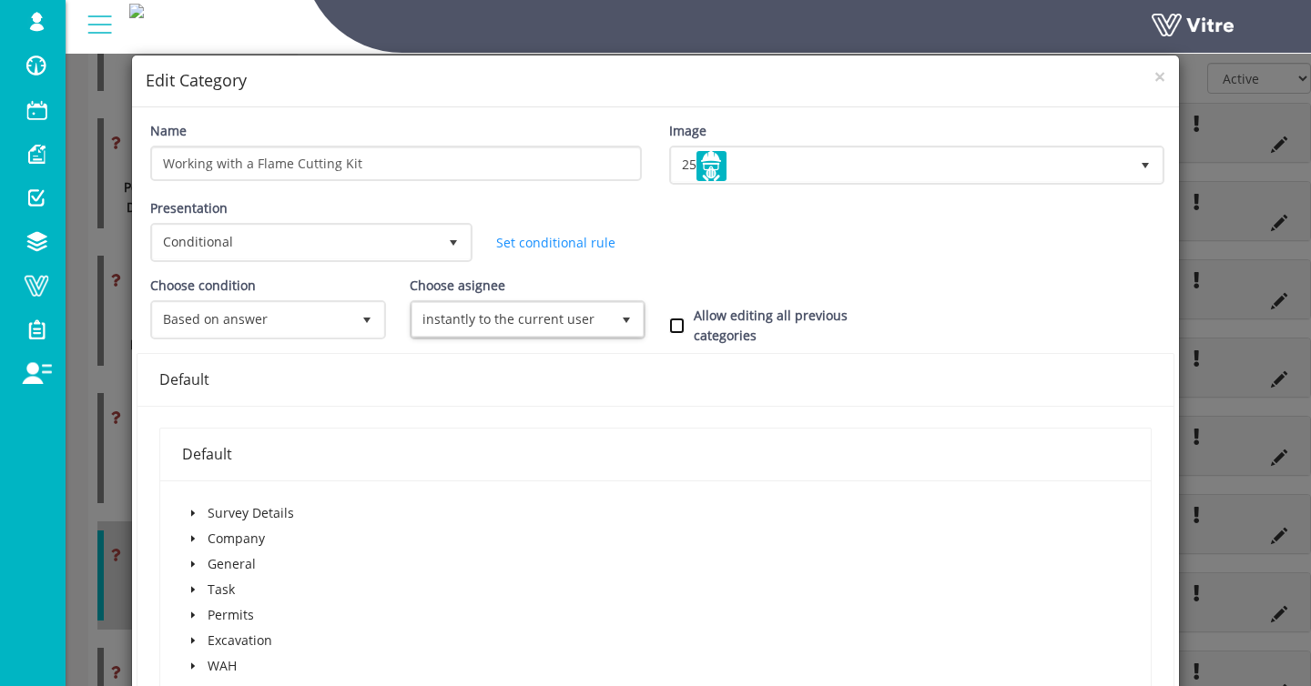
click at [677, 326] on input "Allow editing all previous categories" at bounding box center [676, 326] width 15 height 16
checkbox input "true"
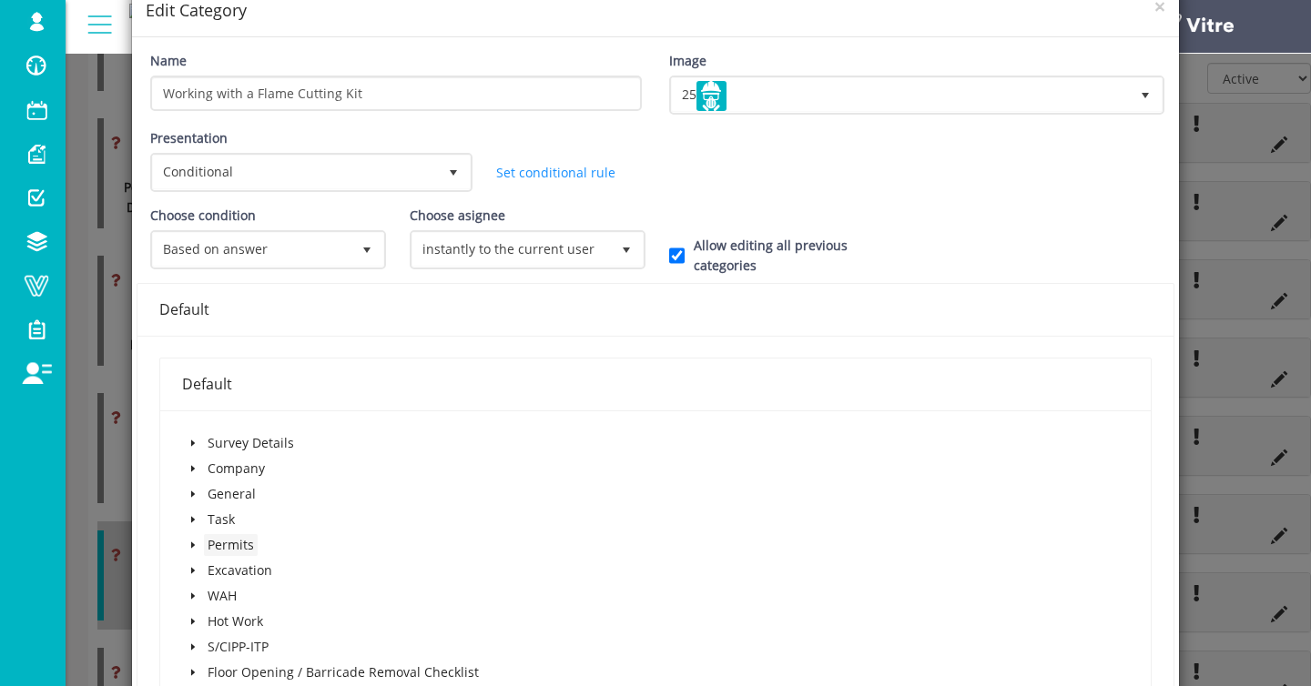
click at [213, 539] on span "Permits" at bounding box center [231, 544] width 46 height 17
click at [192, 543] on icon "caret-down" at bounding box center [192, 545] width 9 height 9
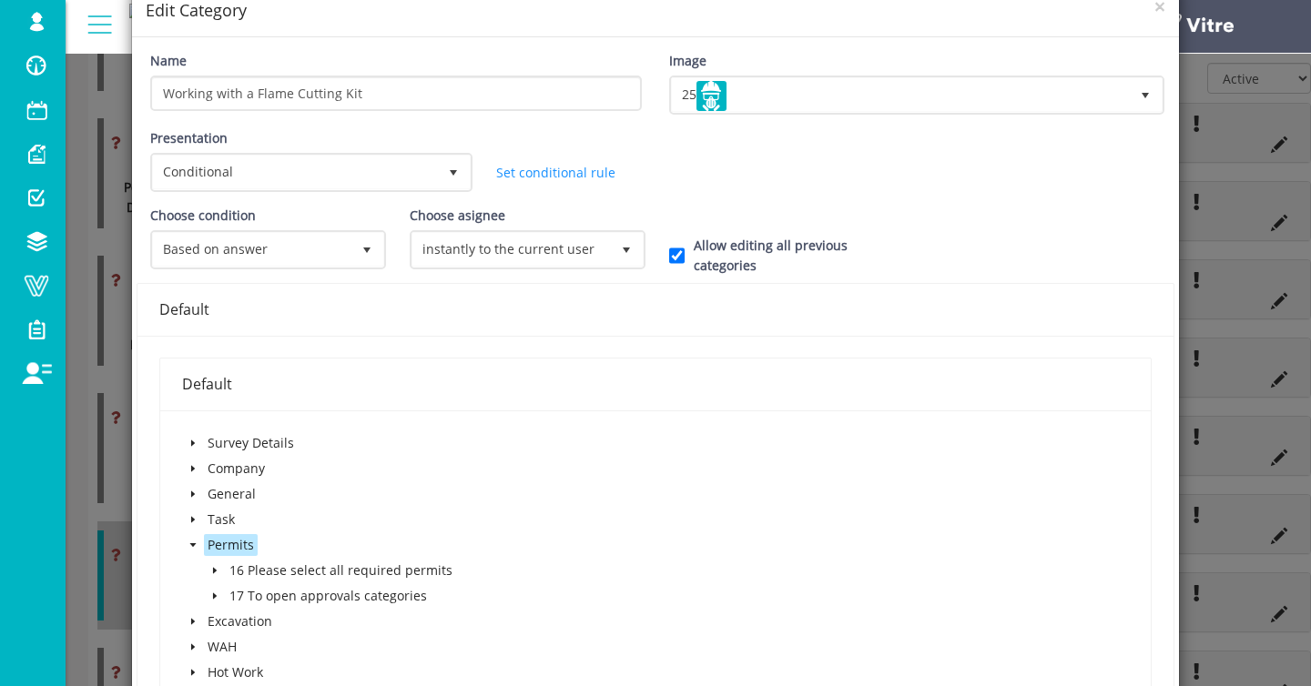
click at [218, 565] on span at bounding box center [215, 571] width 22 height 22
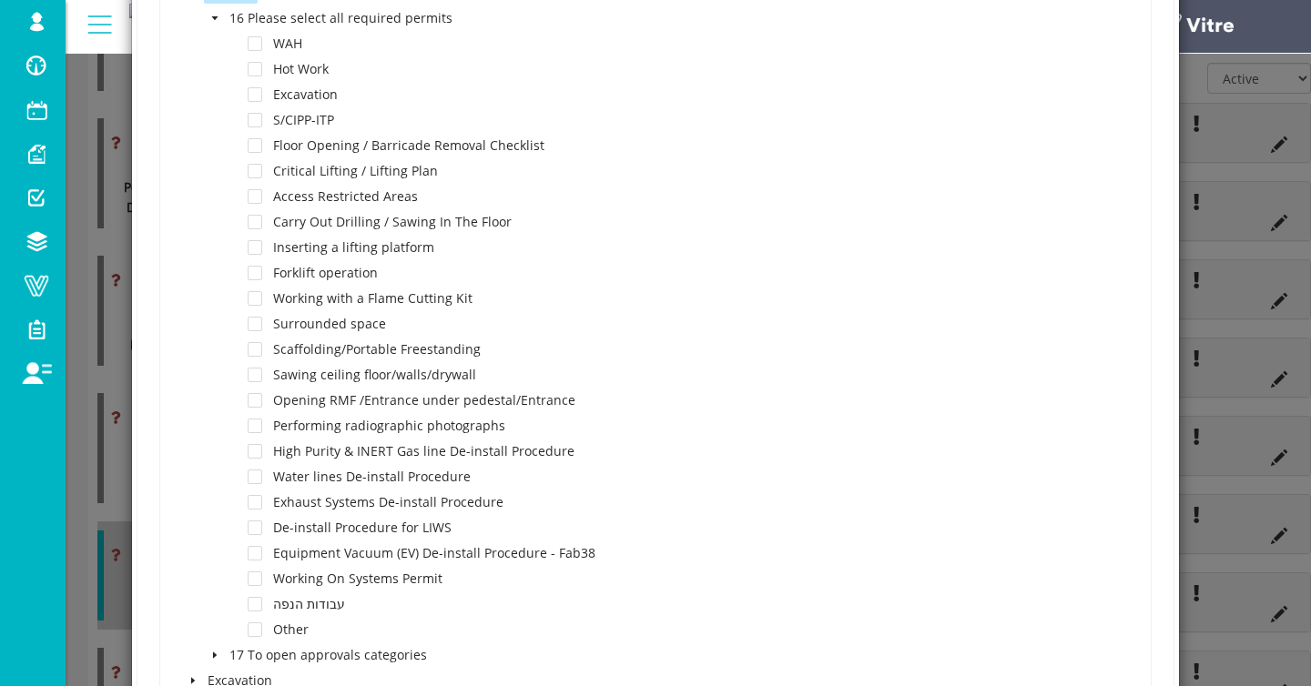
scroll to position [623, 0]
click at [254, 299] on span at bounding box center [255, 298] width 15 height 15
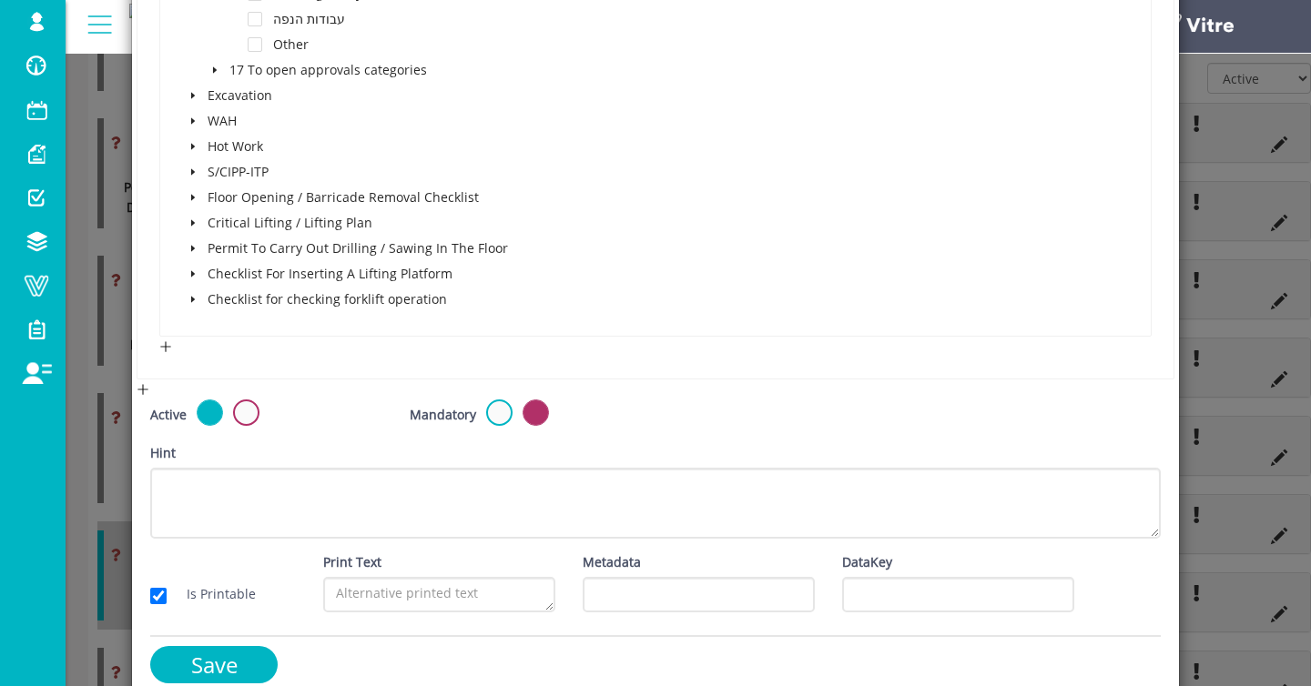
scroll to position [1233, 0]
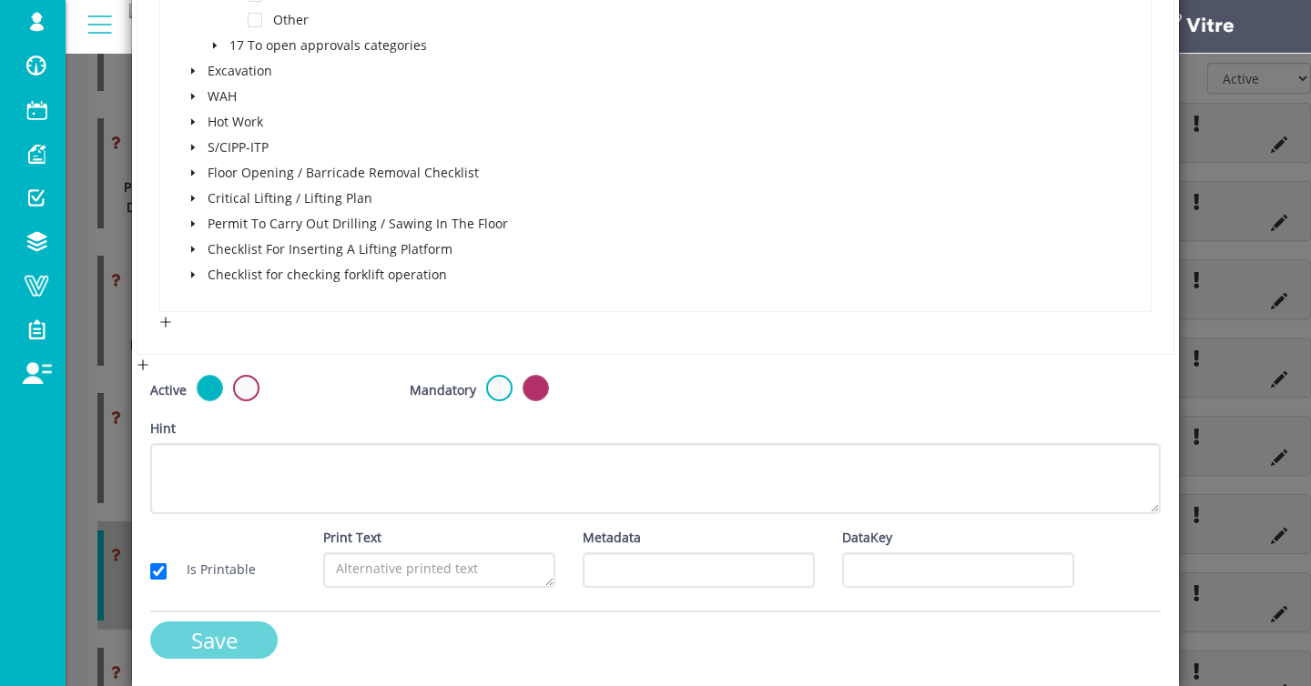
click at [238, 637] on input "Save" at bounding box center [213, 640] width 127 height 37
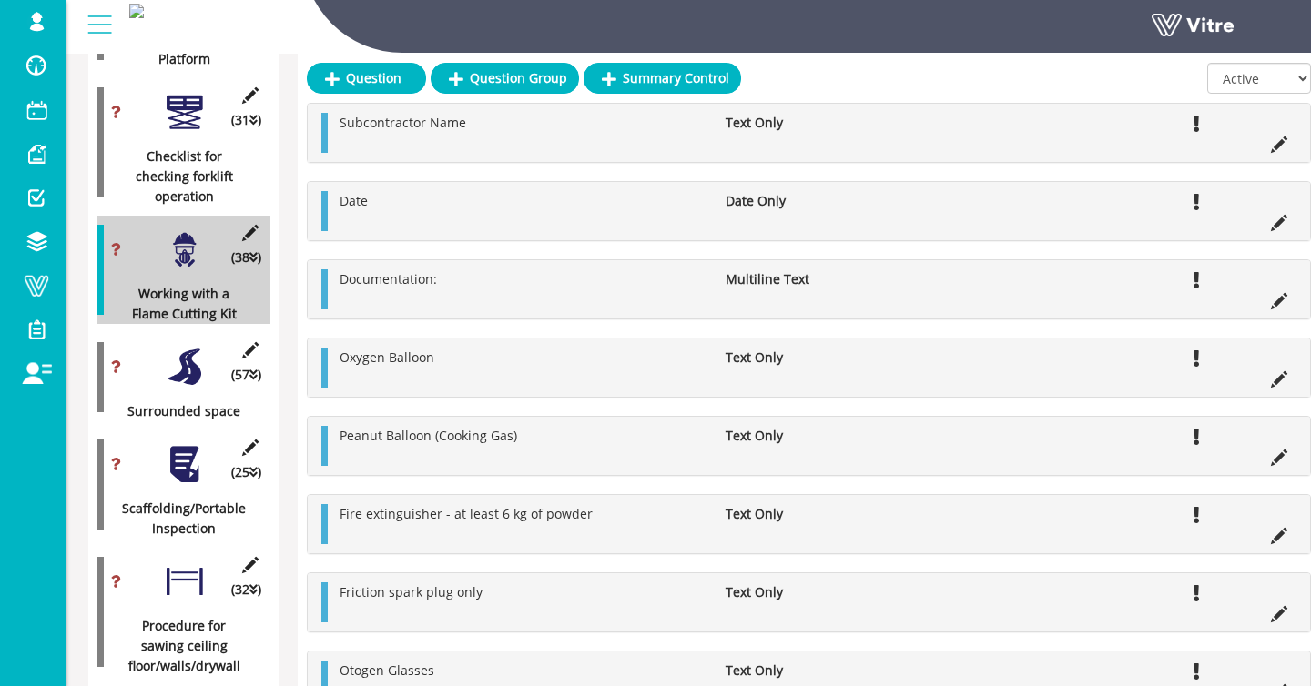
scroll to position [1827, 0]
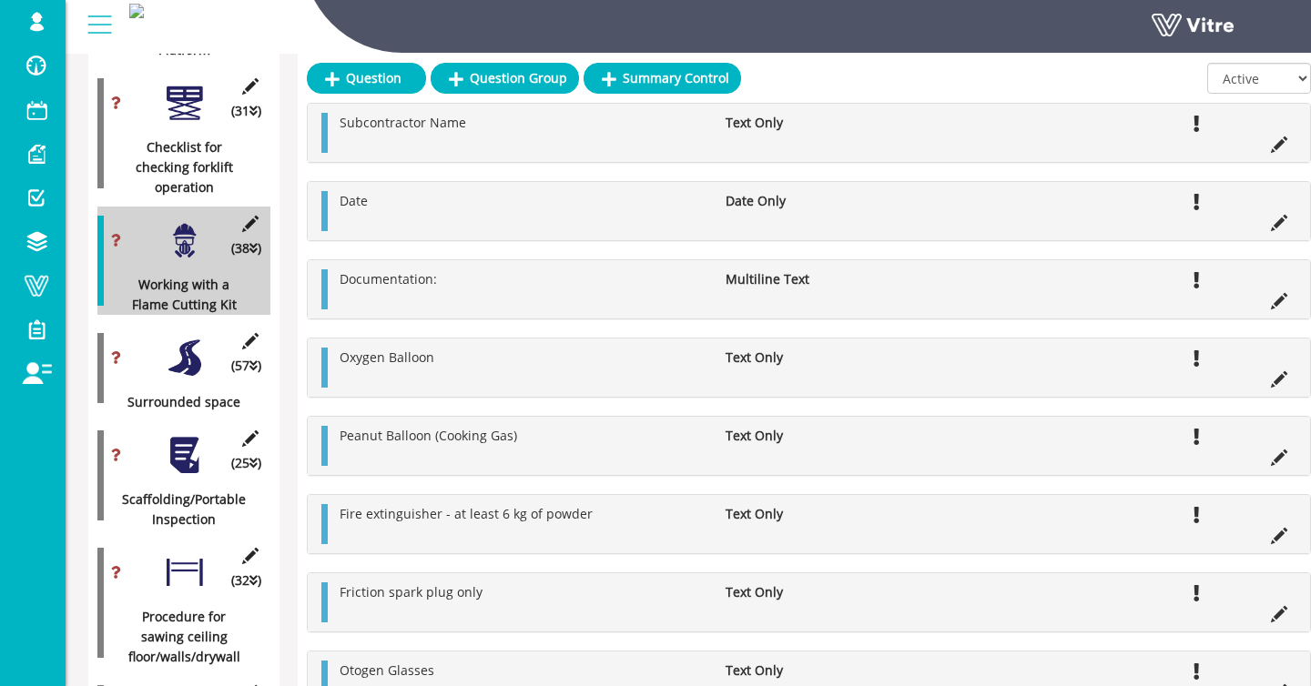
click at [155, 307] on div "Working with a Flame Cutting Kit" at bounding box center [176, 295] width 159 height 40
click at [179, 344] on div at bounding box center [184, 358] width 41 height 41
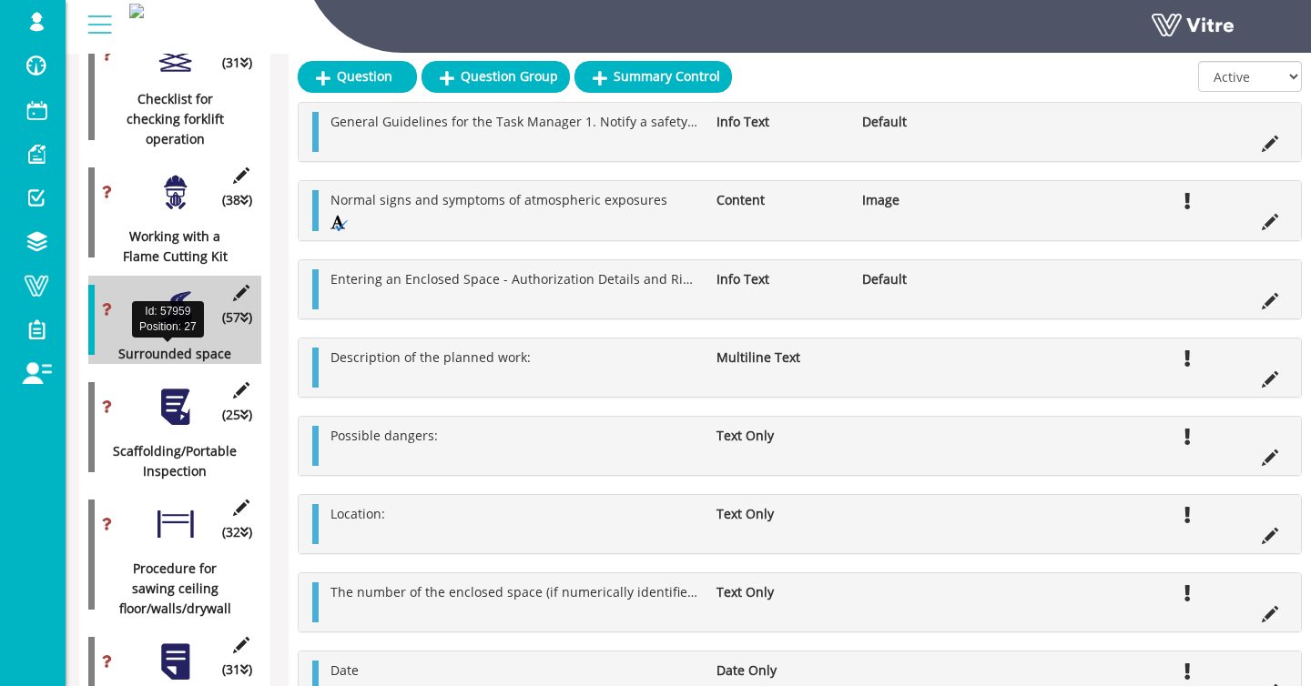
scroll to position [1874, 9]
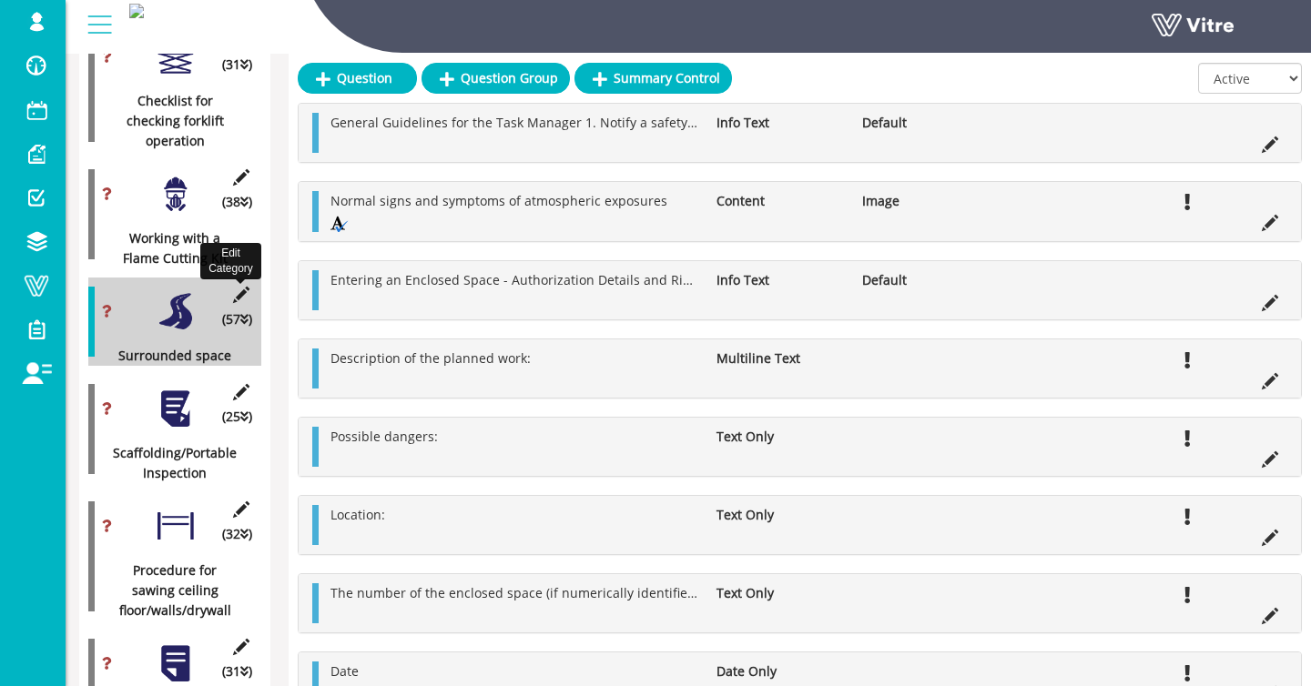
click at [234, 293] on icon at bounding box center [240, 295] width 23 height 16
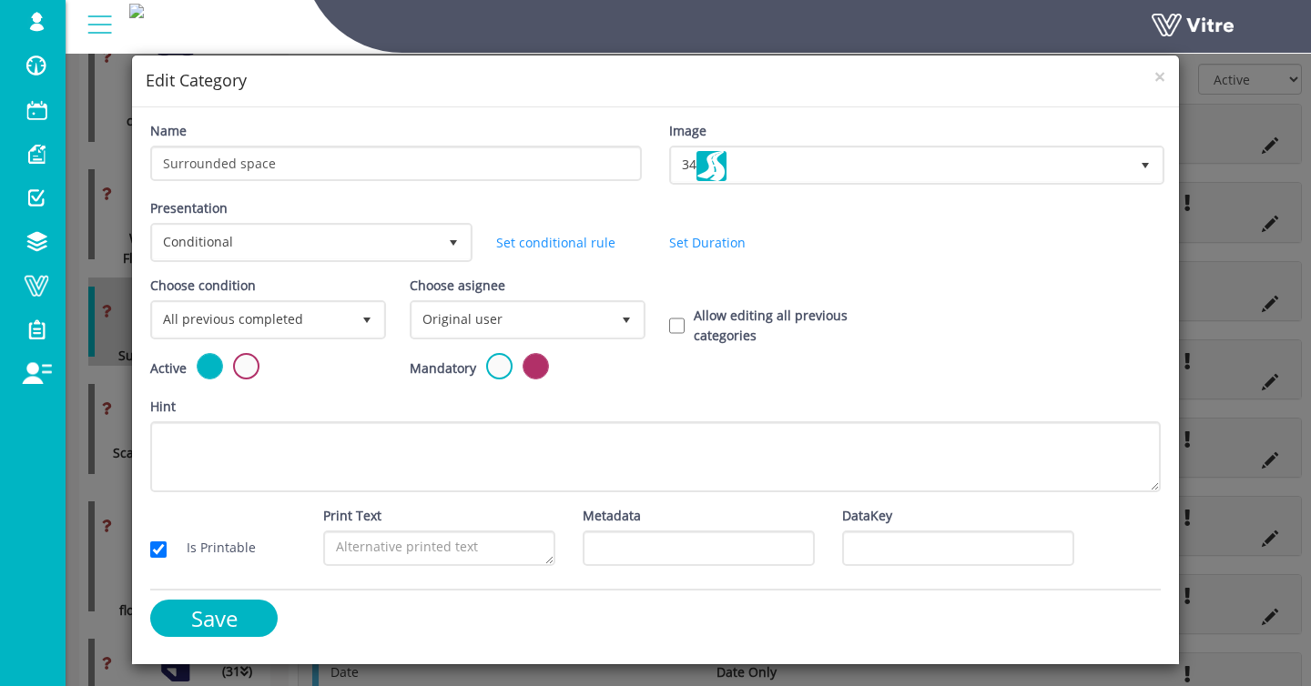
scroll to position [1874, 9]
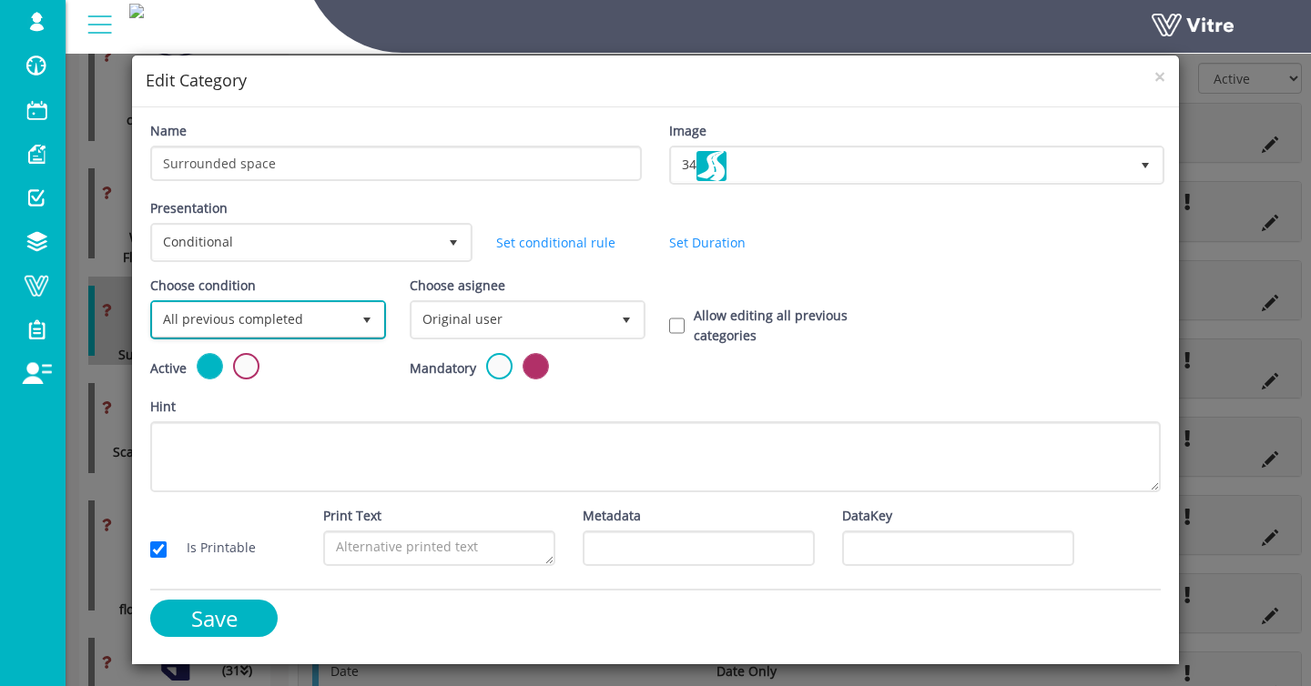
click at [306, 320] on span "All previous completed" at bounding box center [252, 319] width 198 height 33
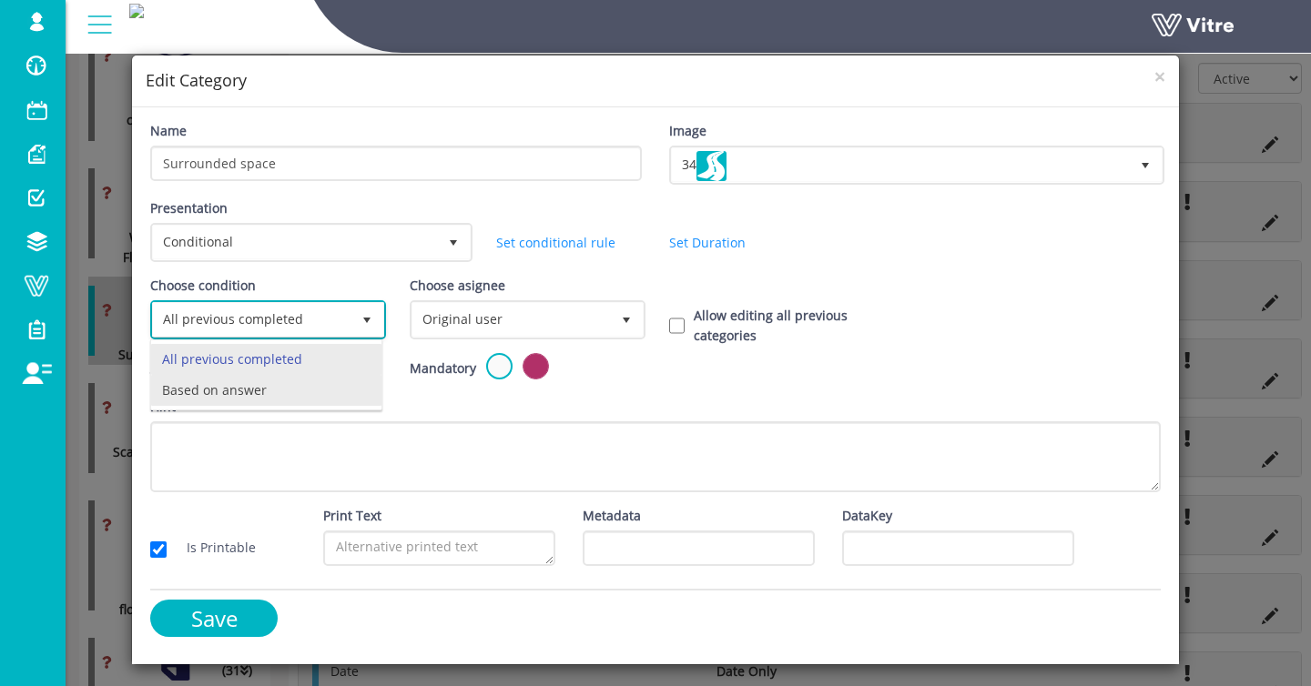
click at [283, 386] on li "Based on answer" at bounding box center [266, 390] width 230 height 31
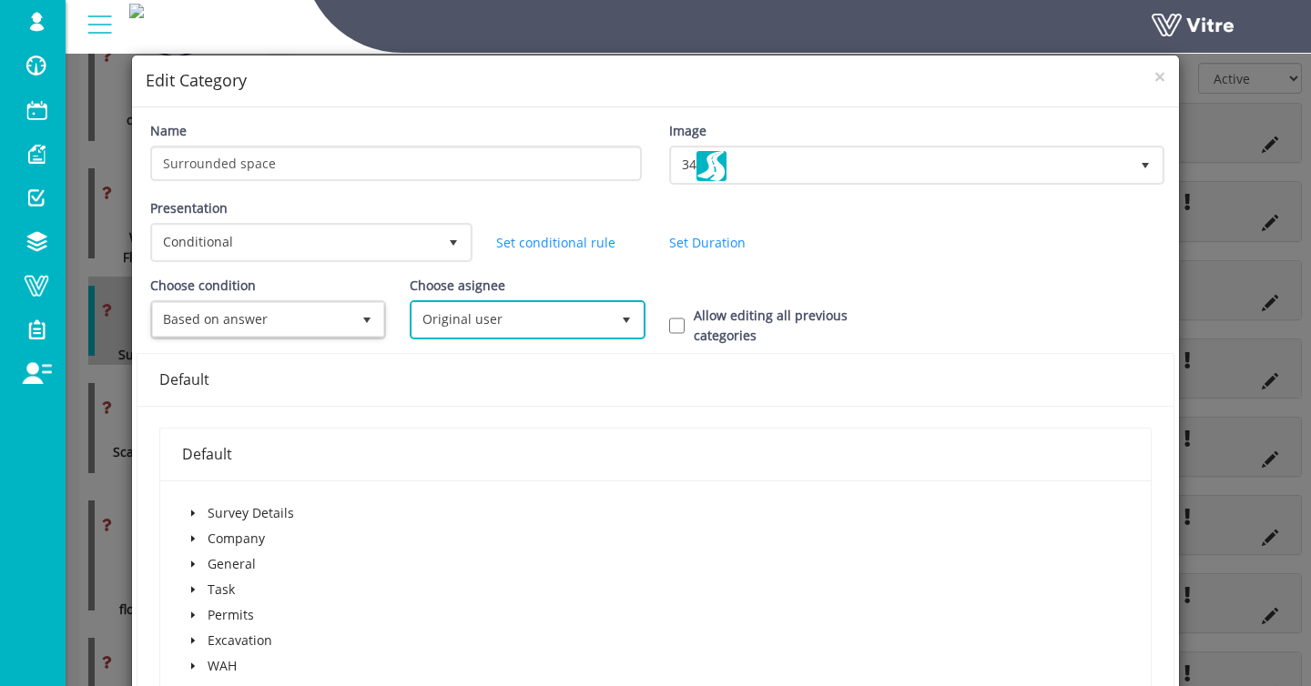
click at [438, 325] on span "Original user" at bounding box center [511, 319] width 198 height 33
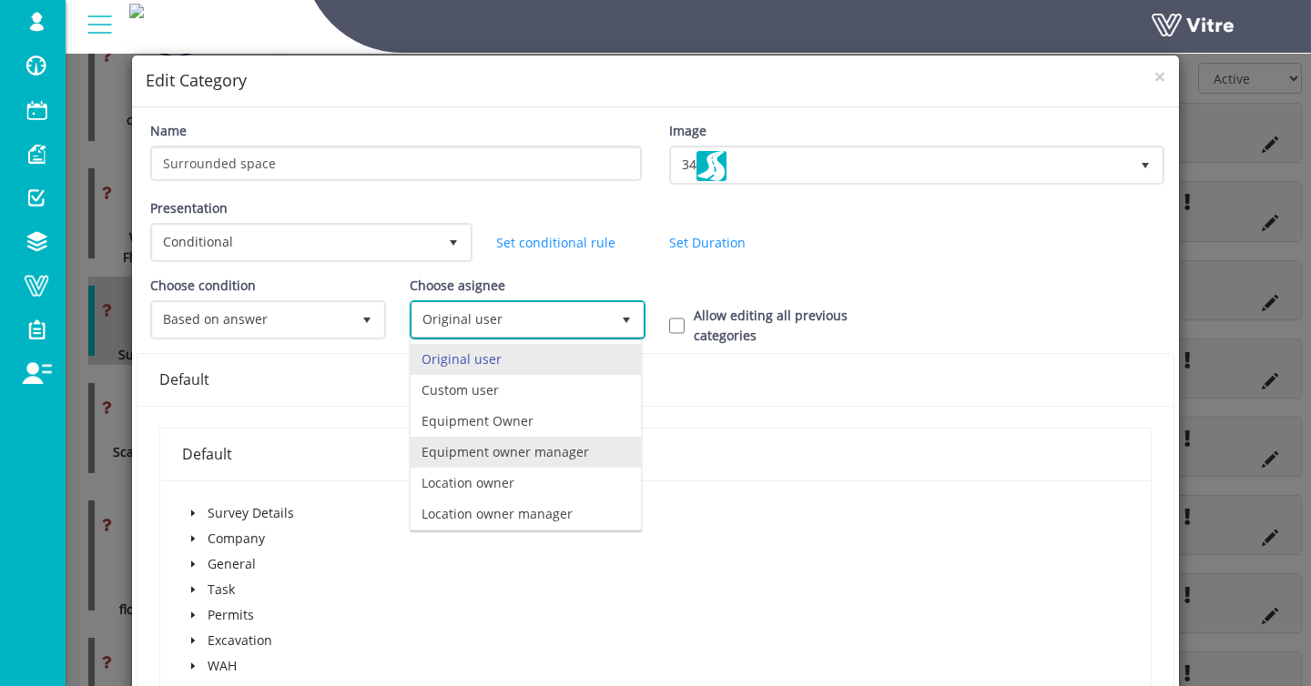
scroll to position [127, 0]
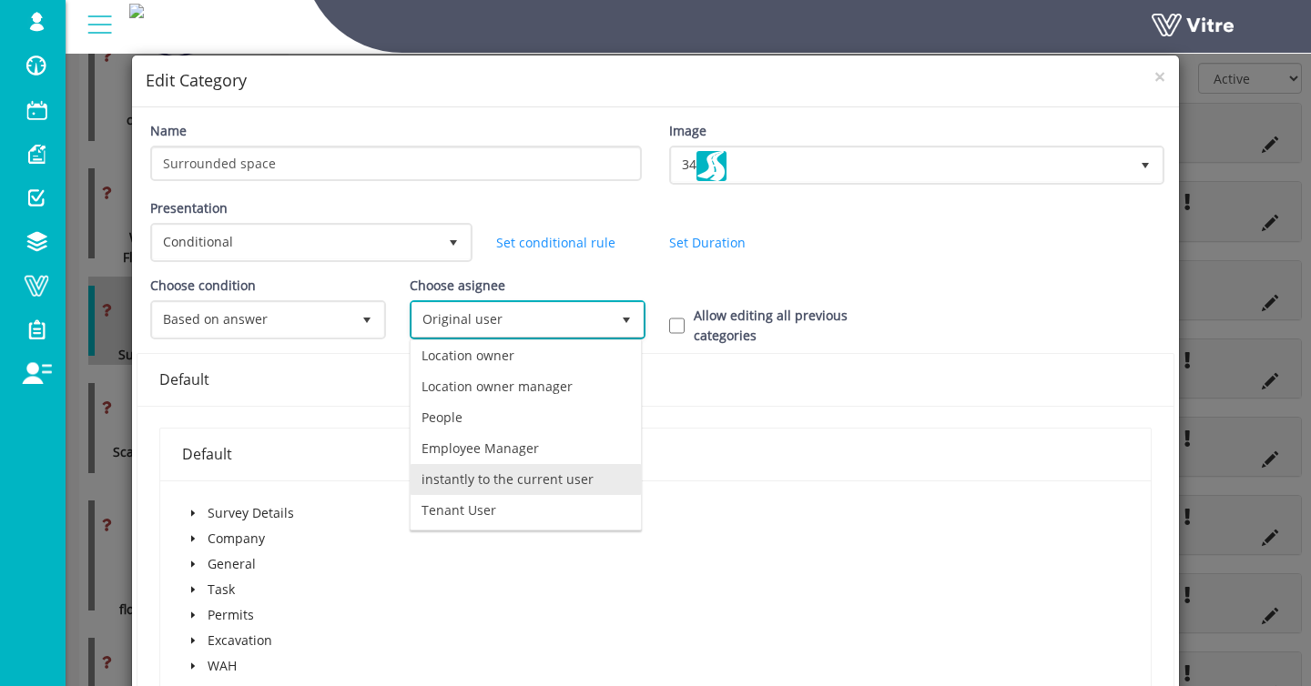
click at [455, 472] on li "instantly to the current user" at bounding box center [526, 479] width 230 height 31
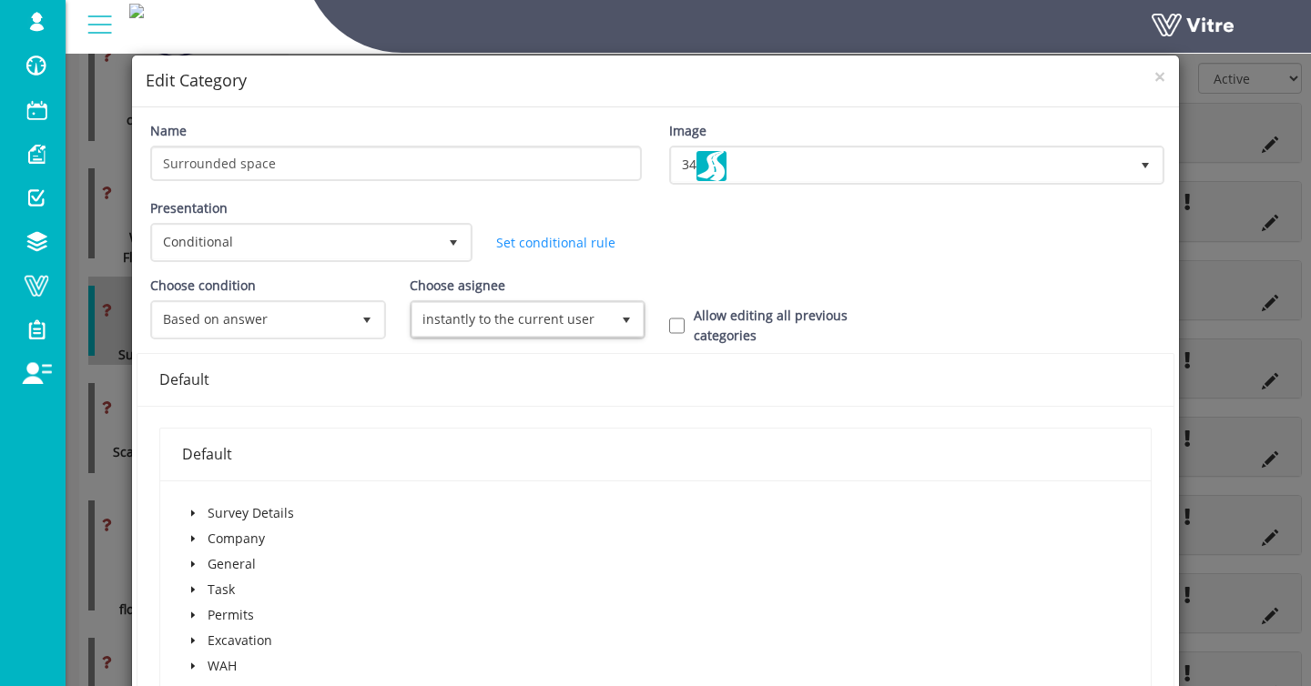
click at [696, 320] on label "Allow editing all previous categories" at bounding box center [798, 326] width 208 height 40
click at [685, 320] on input "Allow editing all previous categories" at bounding box center [676, 326] width 15 height 16
checkbox input "true"
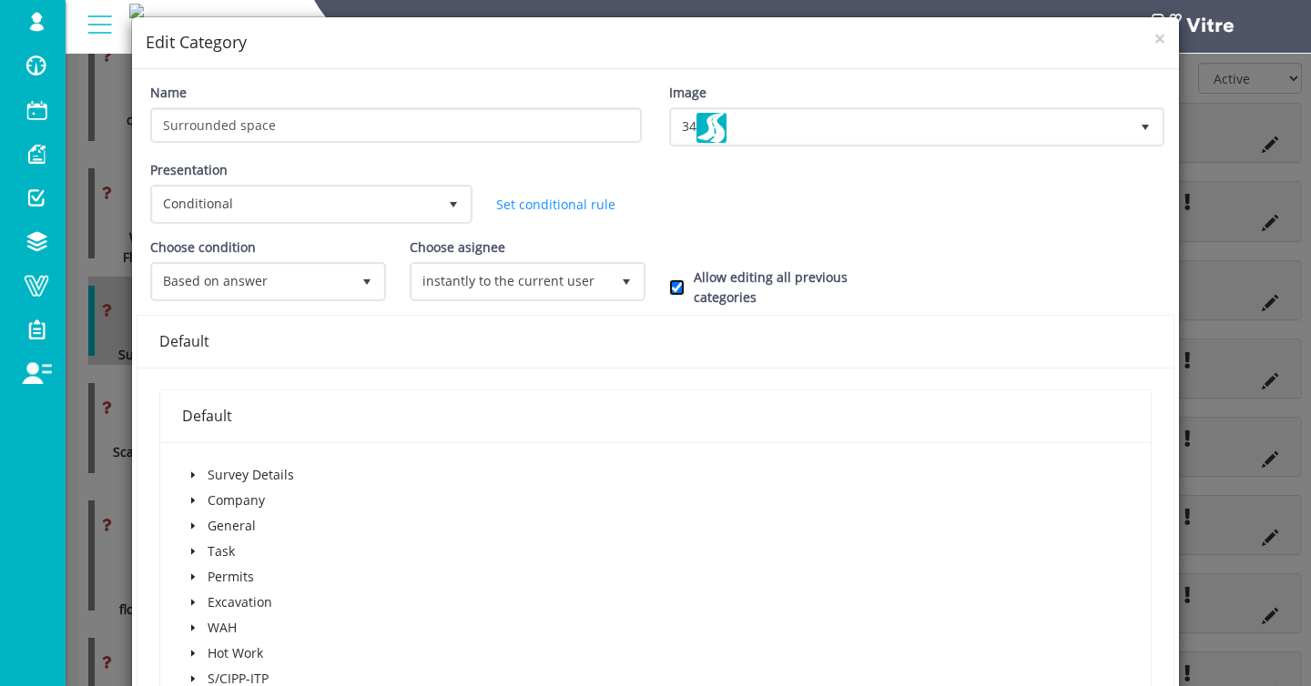
scroll to position [40, 0]
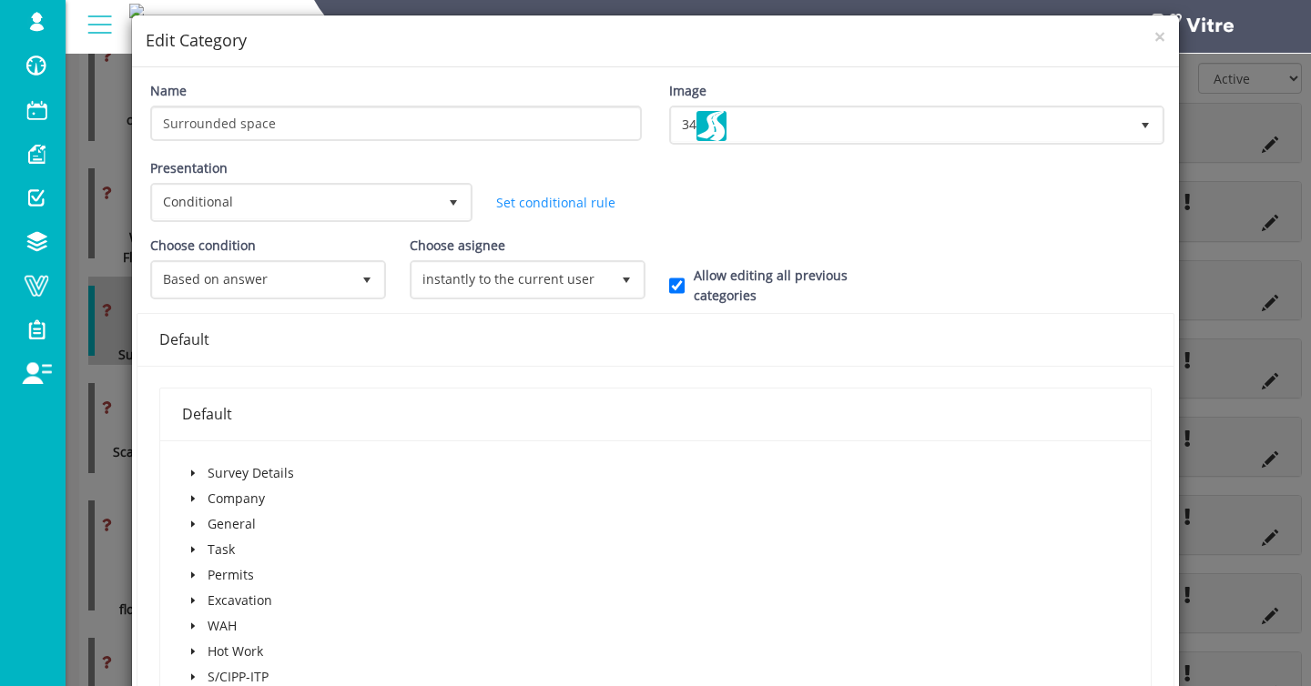
click at [196, 576] on icon "caret-down" at bounding box center [192, 575] width 9 height 9
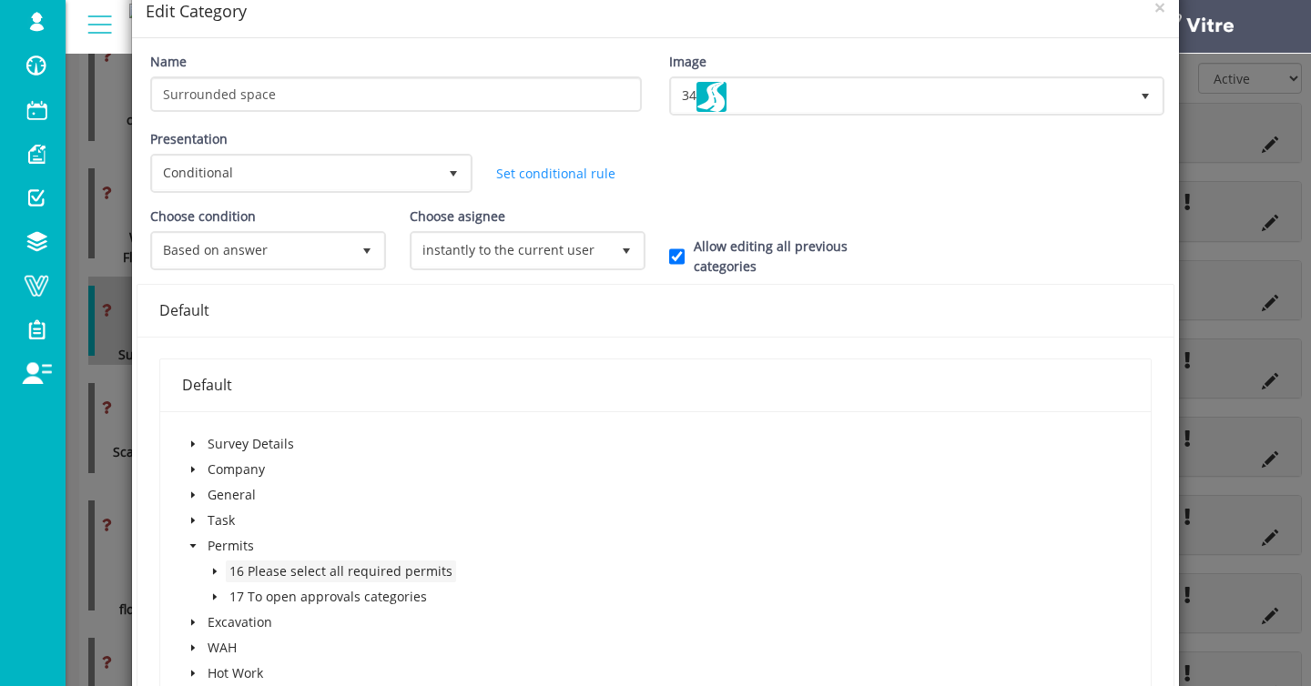
scroll to position [80, 0]
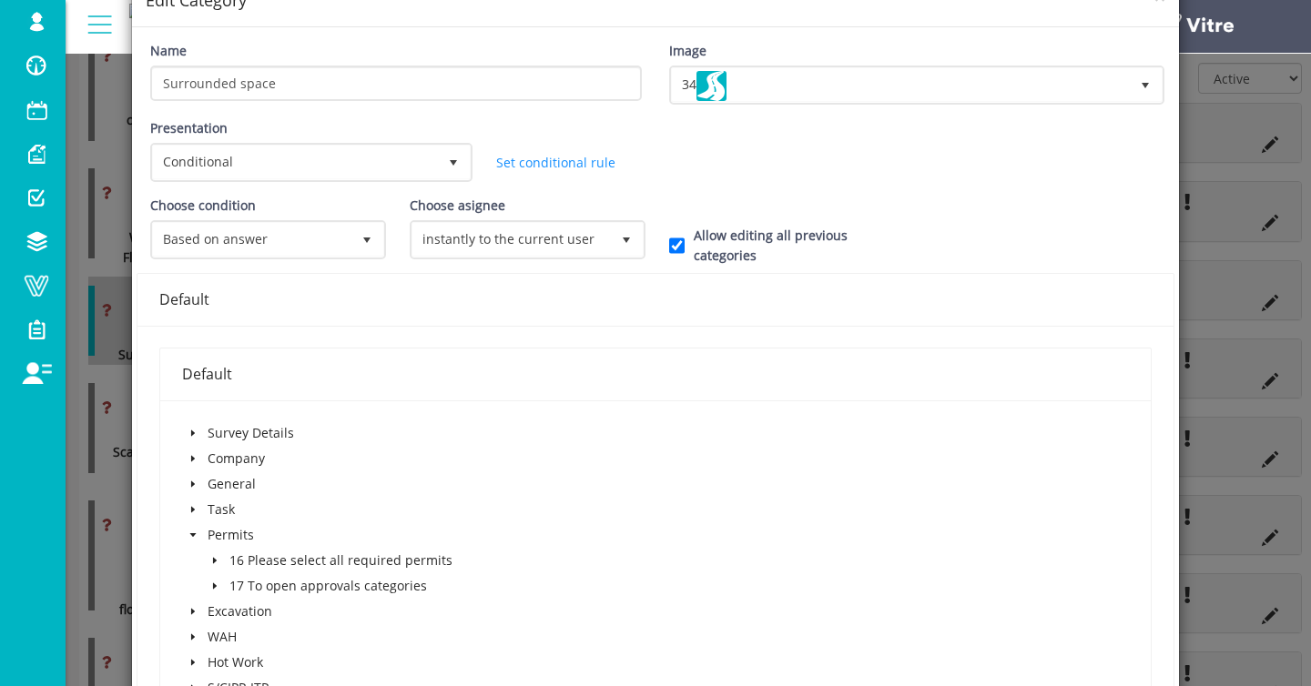
click at [213, 564] on icon "caret-down" at bounding box center [214, 560] width 9 height 9
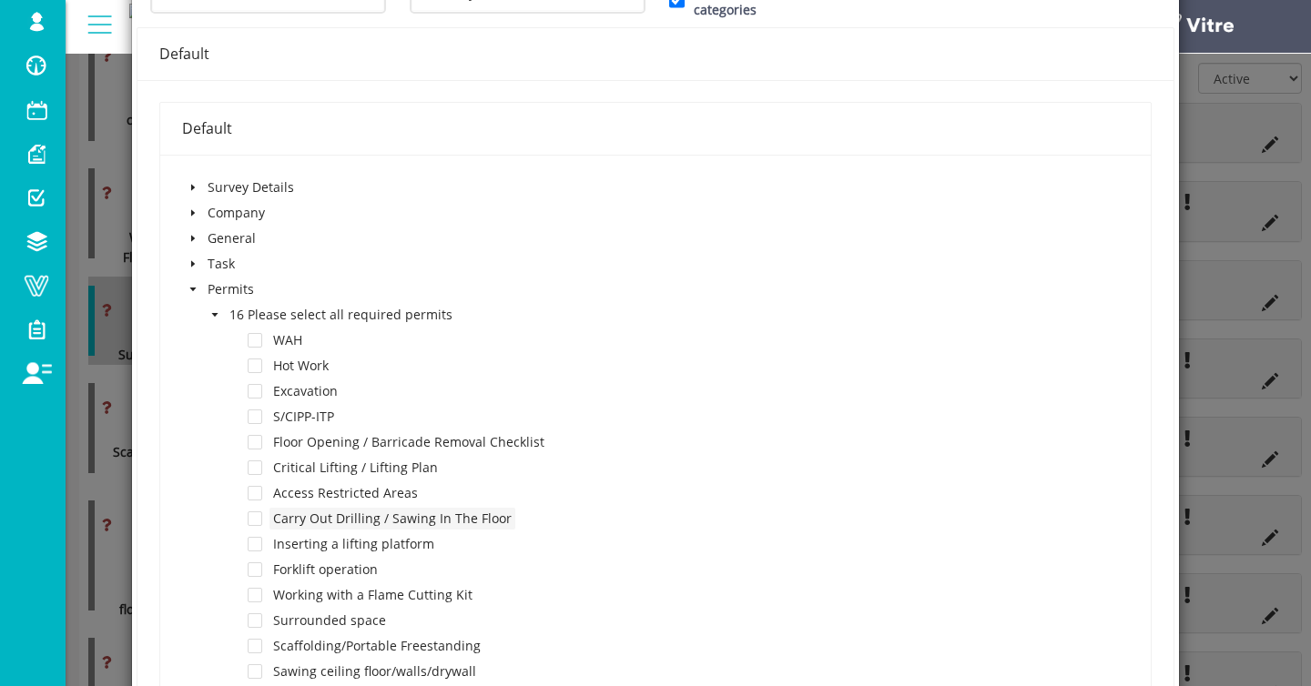
scroll to position [346, 0]
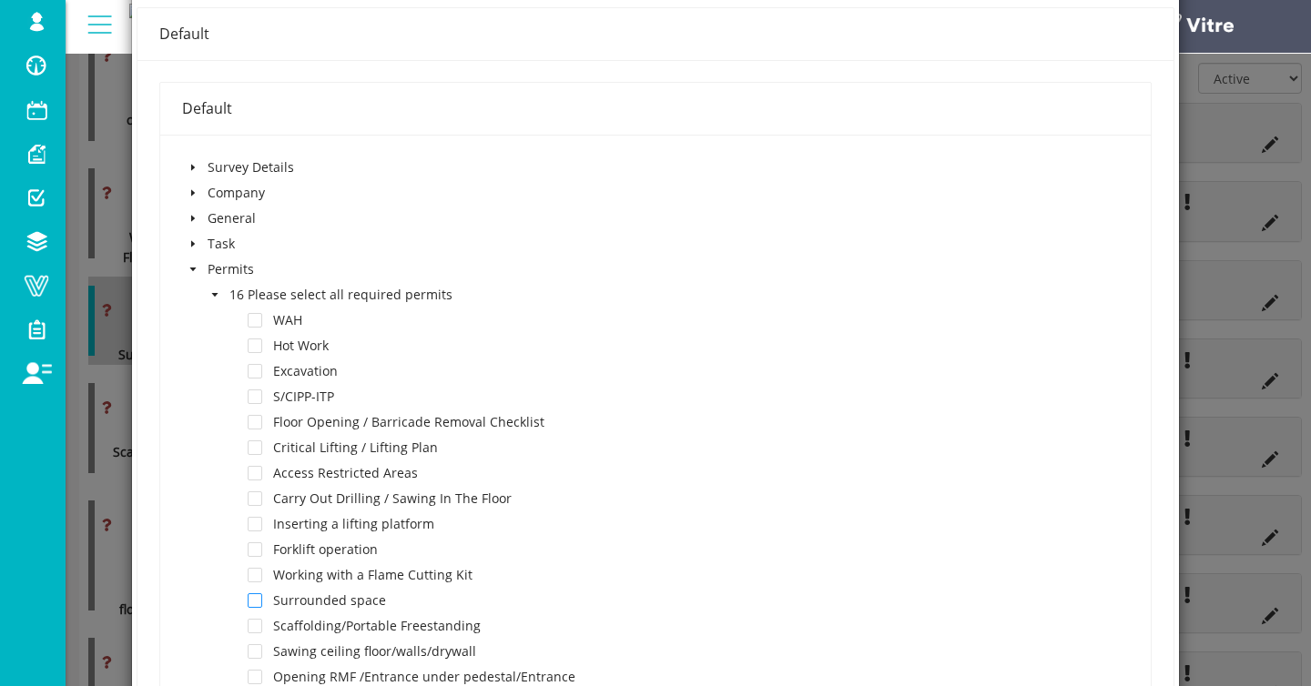
click at [257, 603] on span at bounding box center [255, 601] width 15 height 15
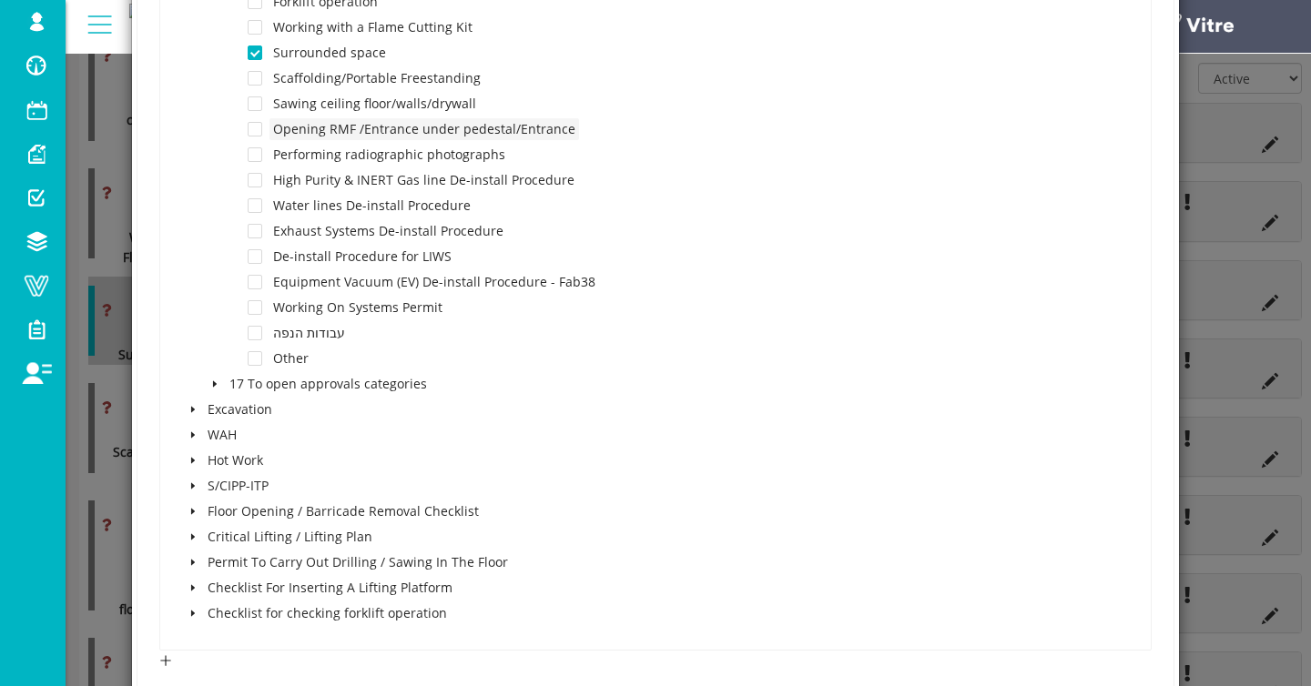
scroll to position [1233, 0]
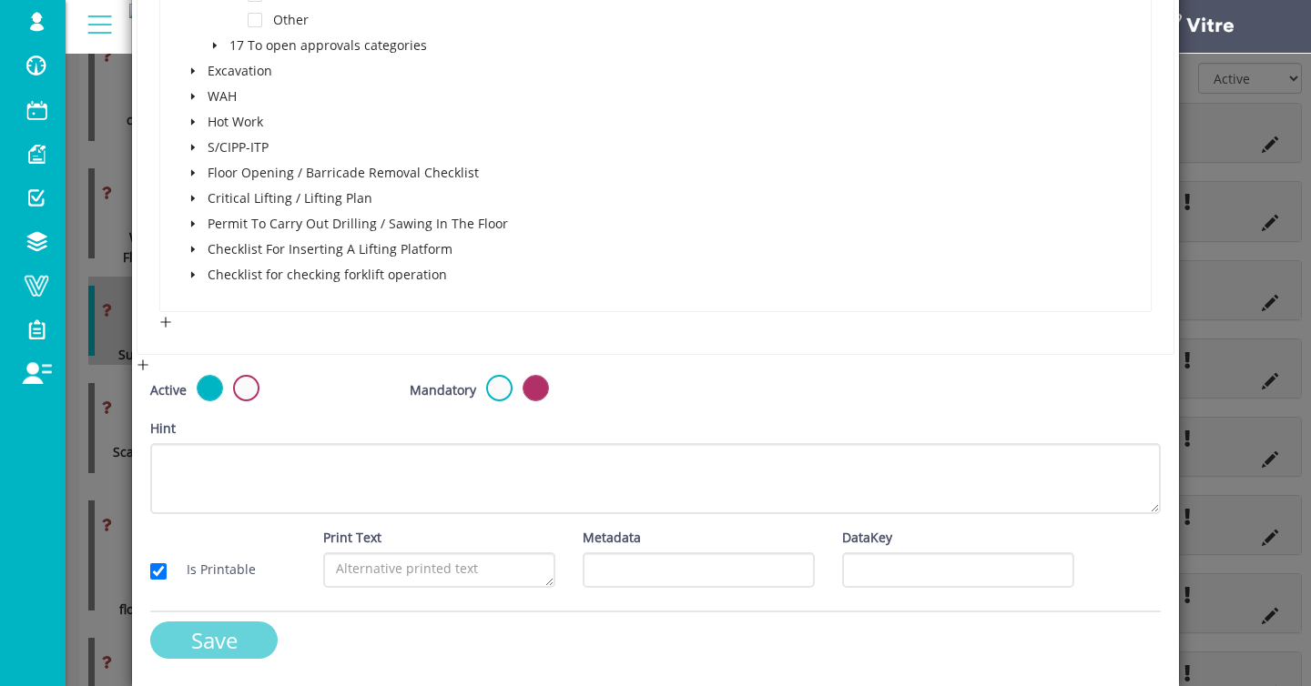
click at [209, 635] on input "Save" at bounding box center [213, 640] width 127 height 37
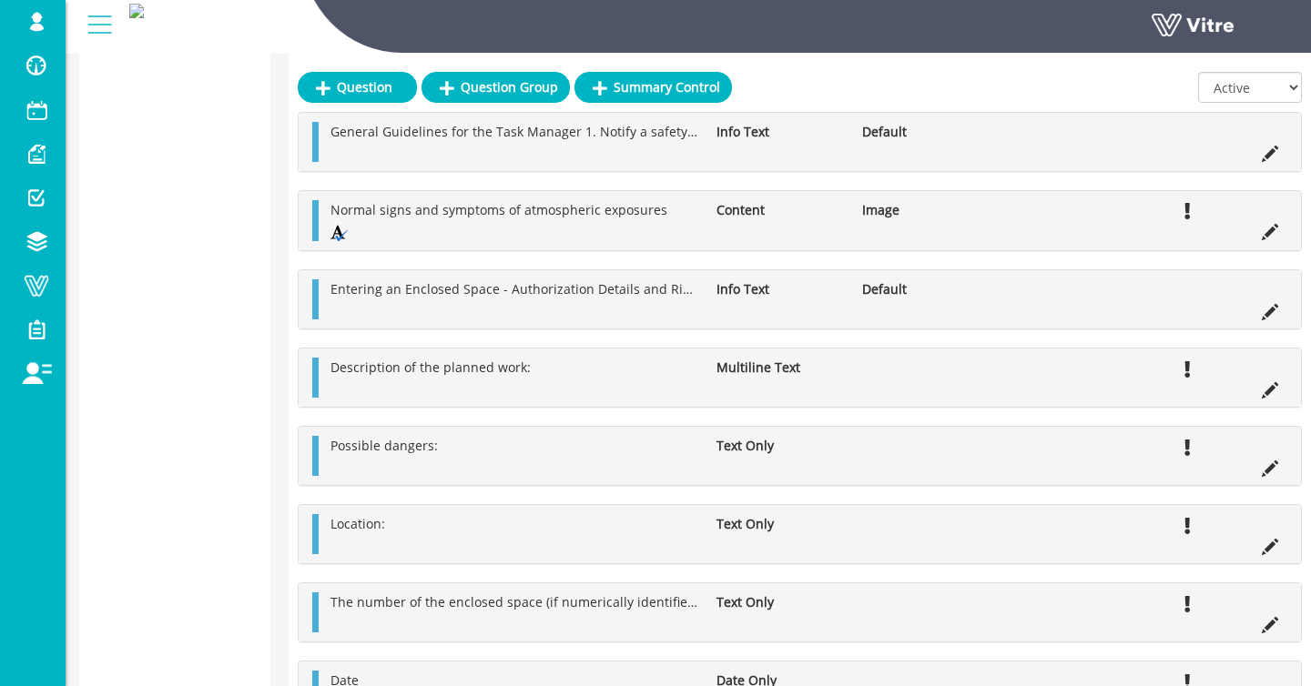
scroll to position [1874, 0]
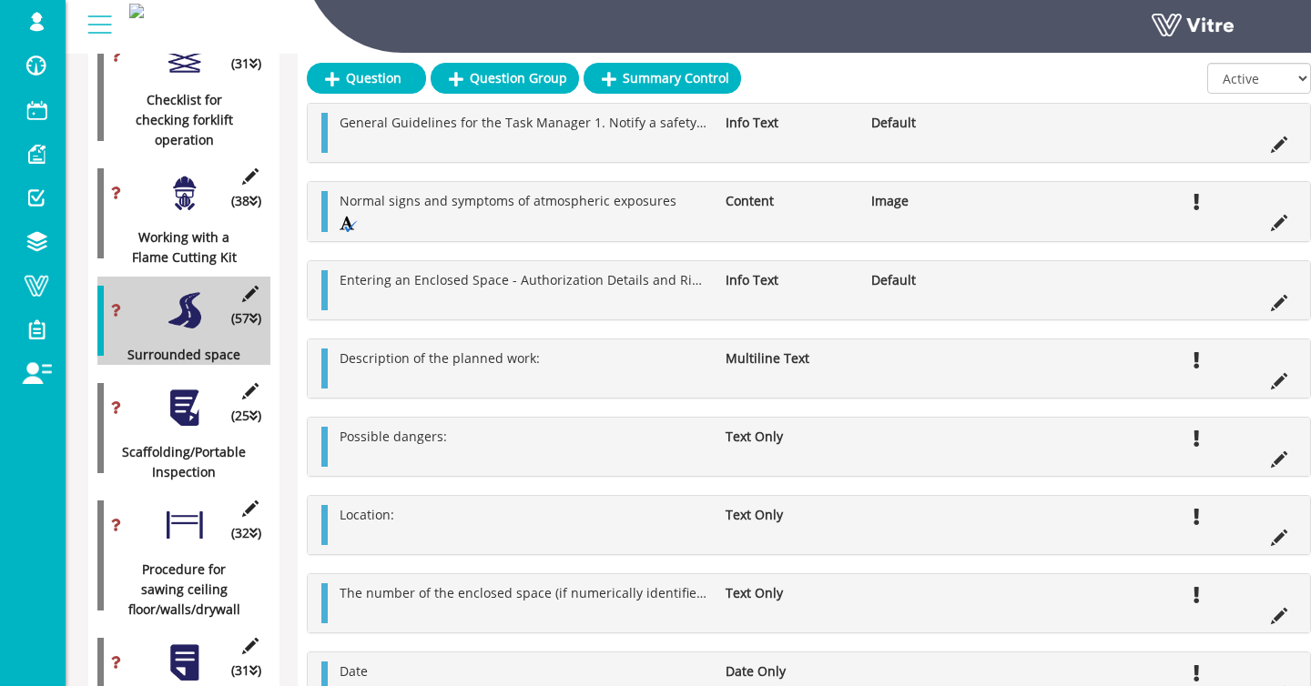
click at [180, 395] on div at bounding box center [184, 408] width 41 height 41
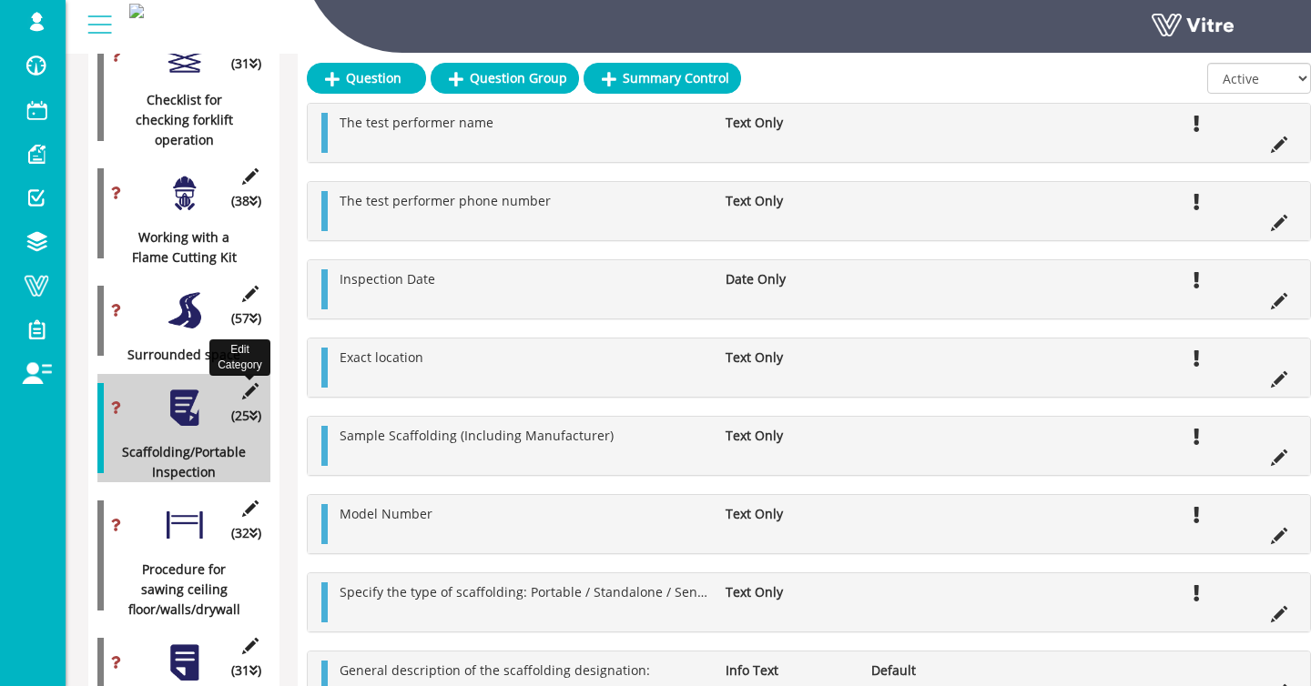
click at [249, 387] on icon at bounding box center [250, 391] width 23 height 16
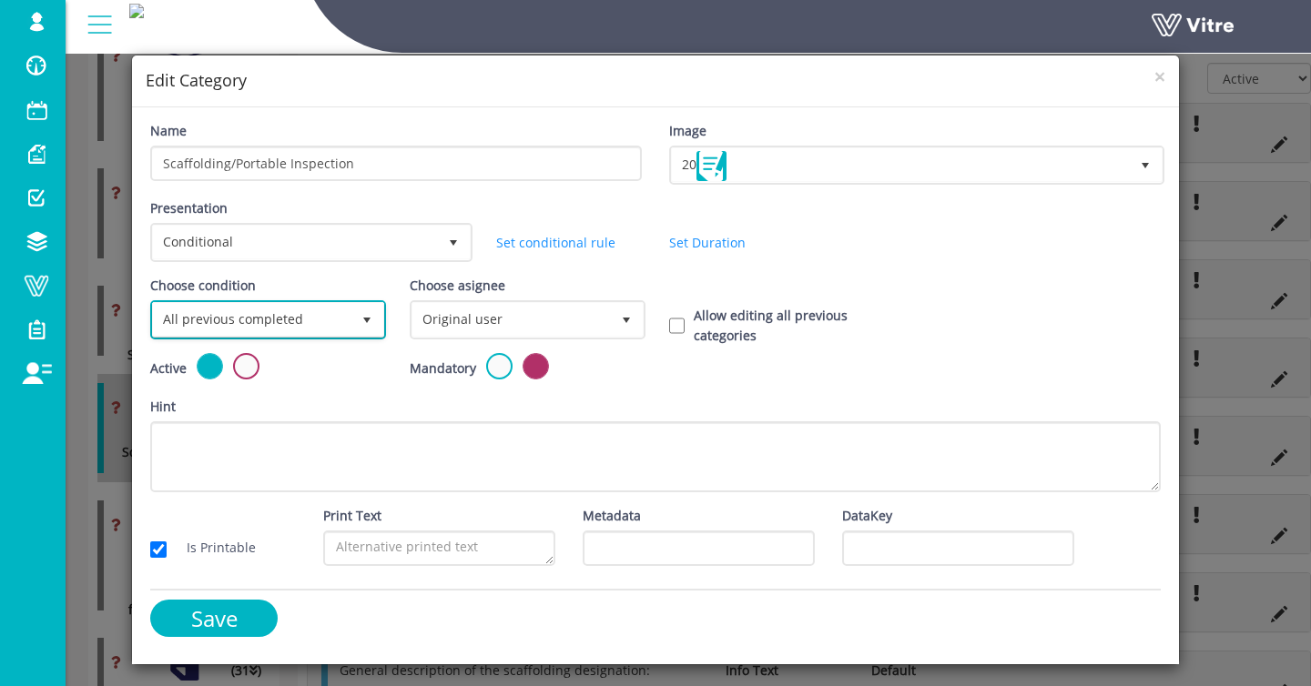
click at [239, 310] on span "All previous completed" at bounding box center [252, 319] width 198 height 33
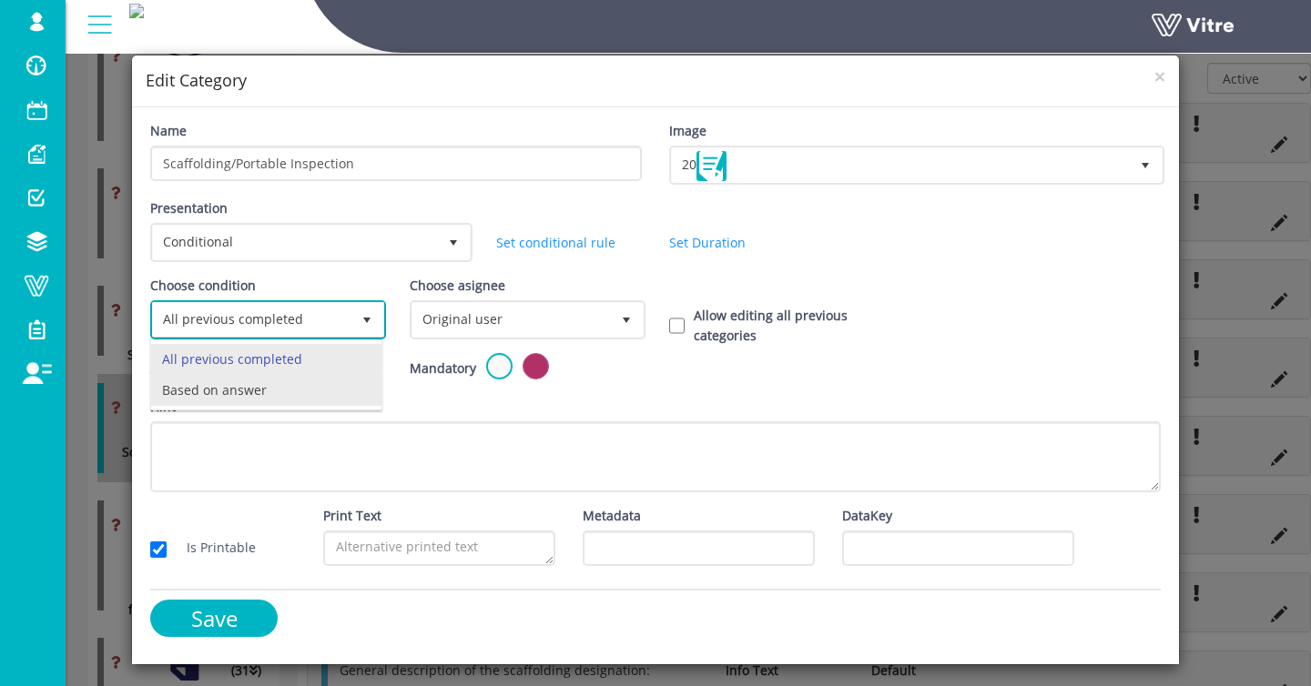
click at [232, 386] on li "Based on answer" at bounding box center [266, 390] width 230 height 31
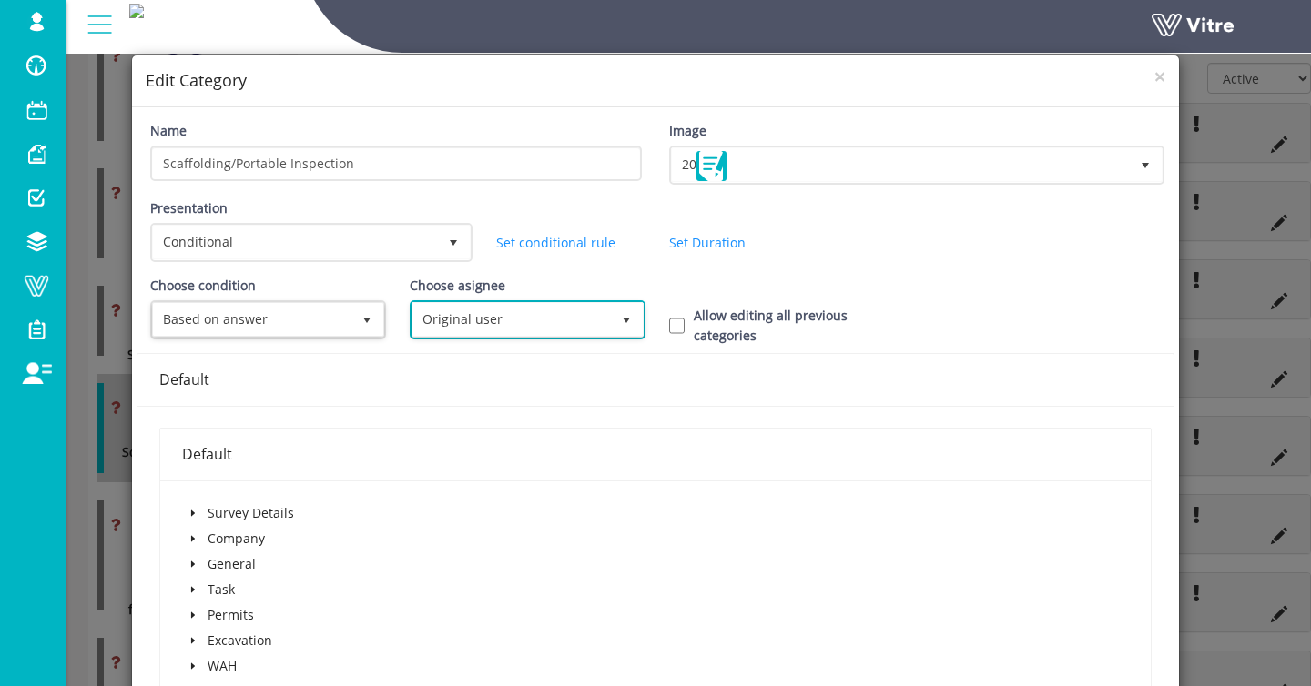
click at [513, 310] on span "Original user" at bounding box center [511, 319] width 198 height 33
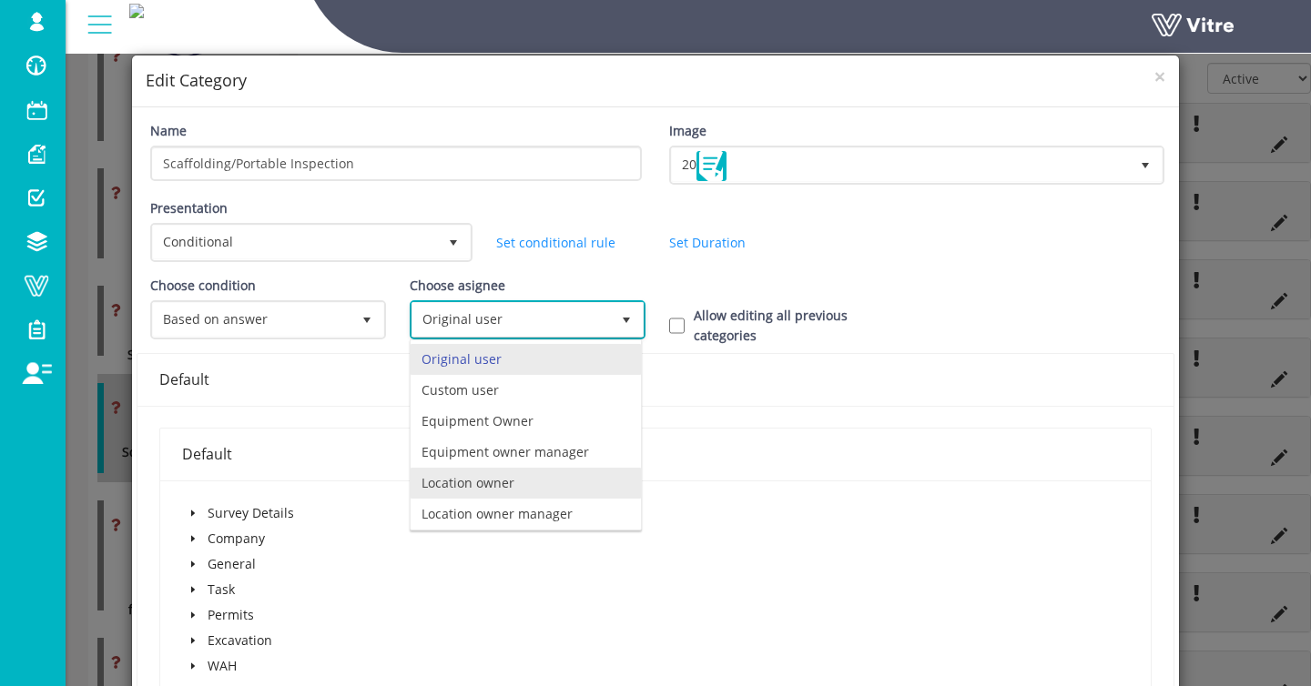
scroll to position [127, 0]
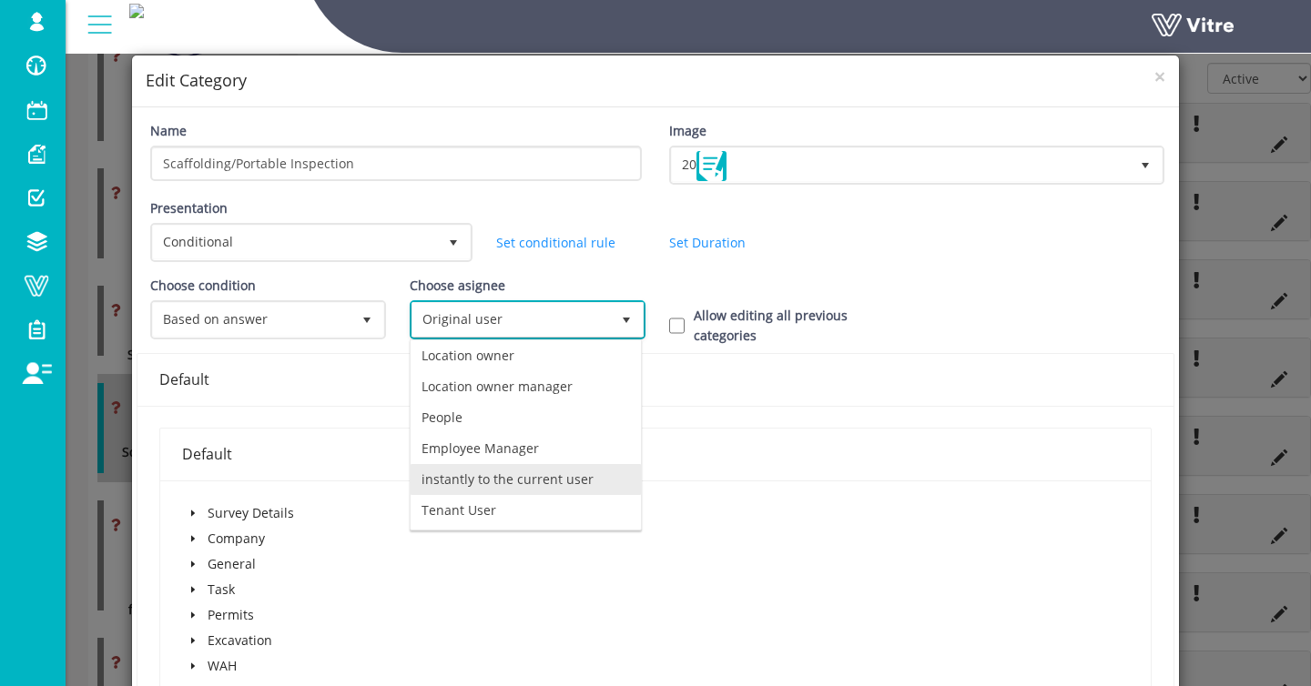
click at [490, 484] on li "instantly to the current user" at bounding box center [526, 479] width 230 height 31
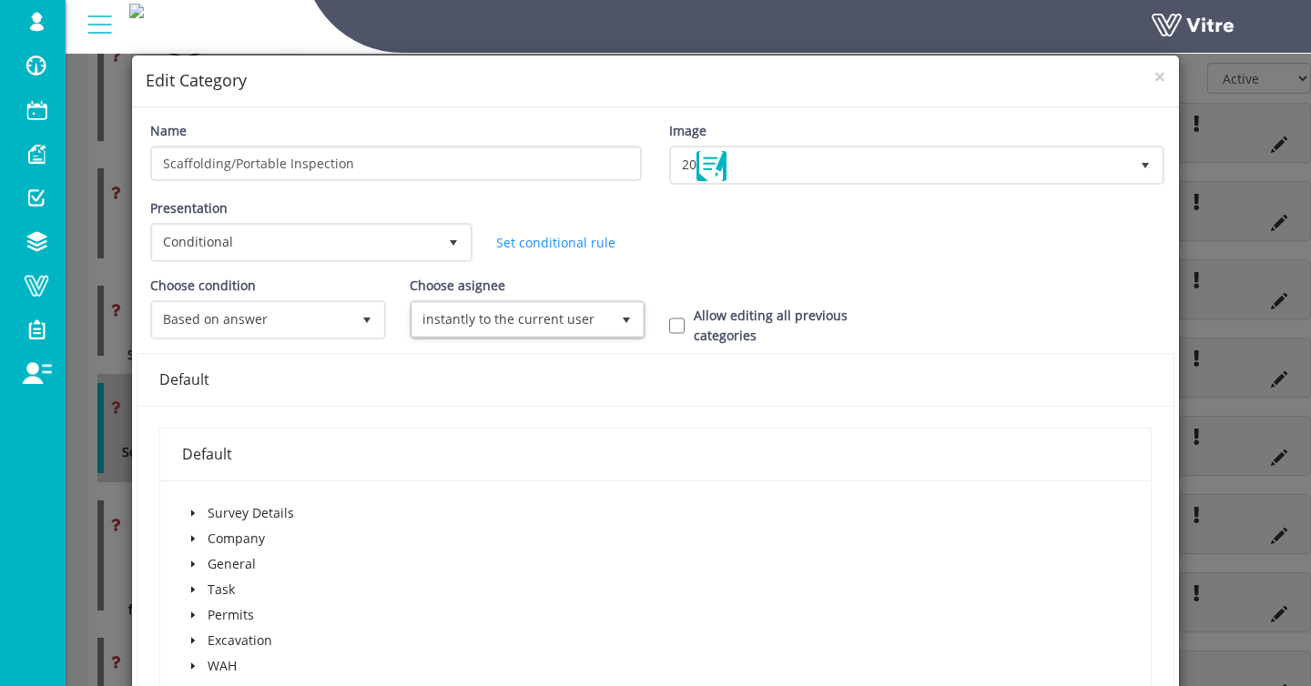
click at [689, 316] on div "Allow editing all previous categories" at bounding box center [784, 326] width 259 height 40
click at [660, 330] on div "Allow editing all previous categories" at bounding box center [784, 326] width 259 height 40
click at [675, 327] on input "Allow editing all previous categories" at bounding box center [676, 326] width 15 height 16
checkbox input "true"
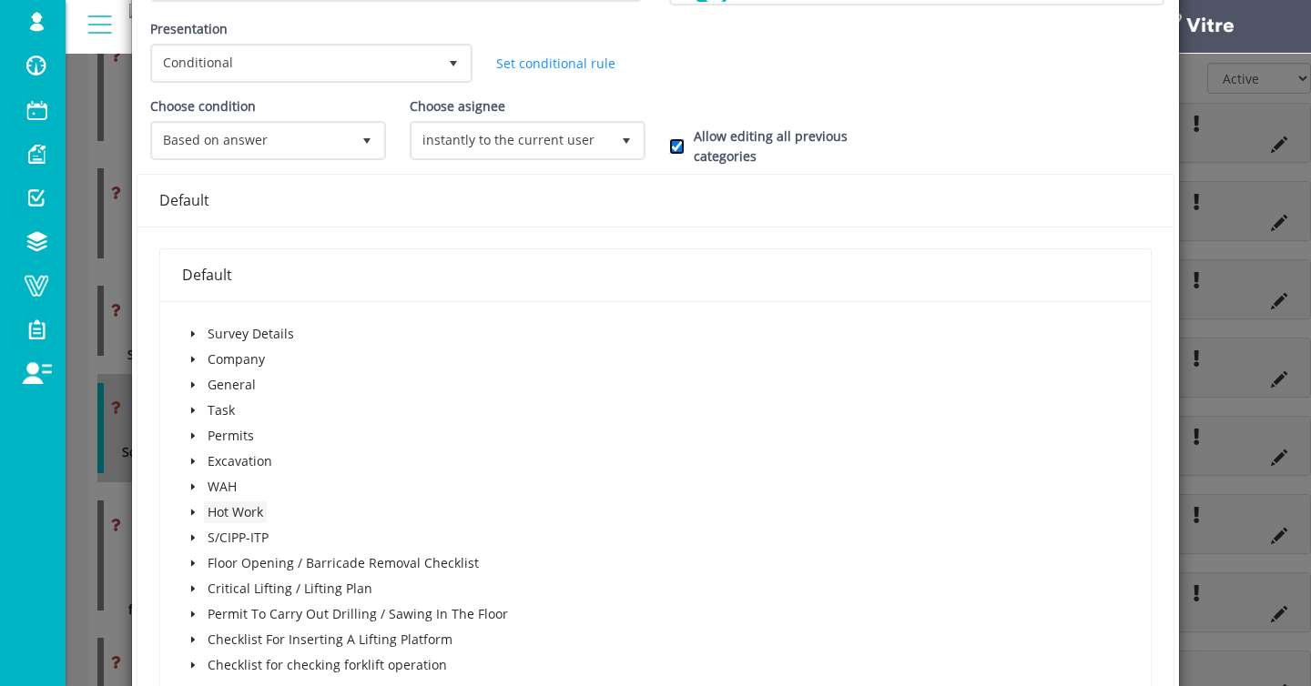
scroll to position [184, 0]
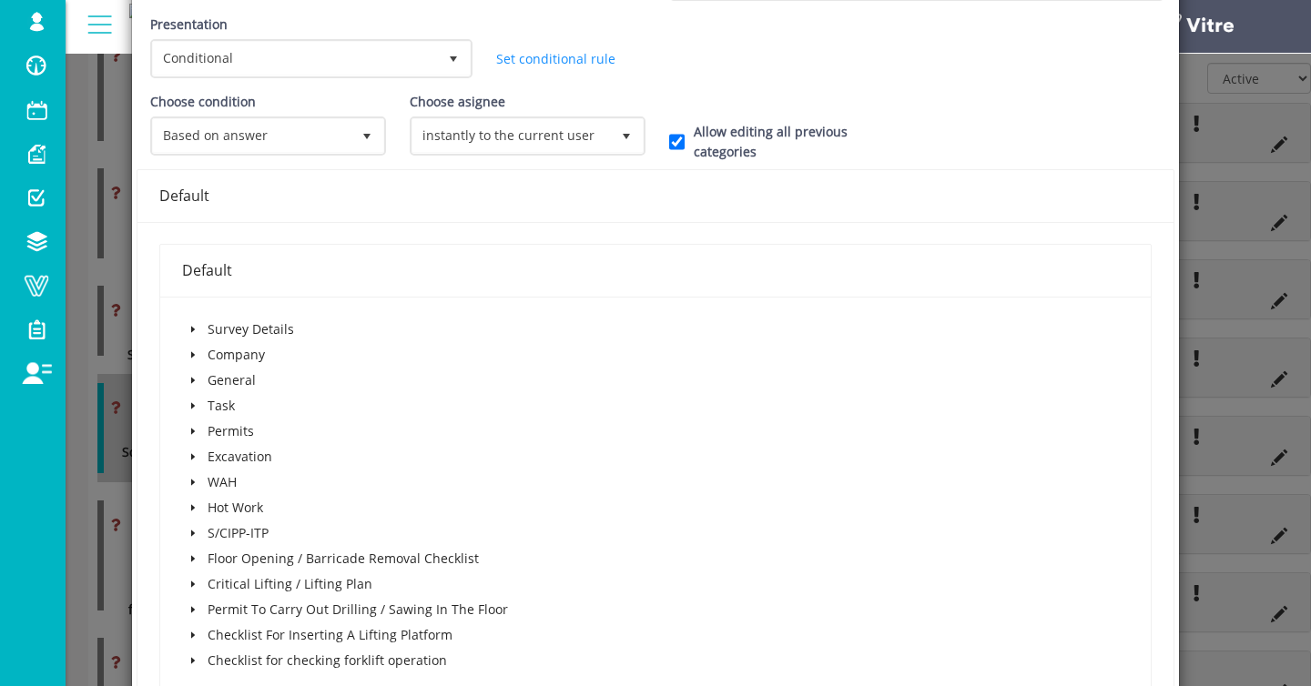
click at [194, 432] on icon "caret-down" at bounding box center [193, 432] width 4 height 6
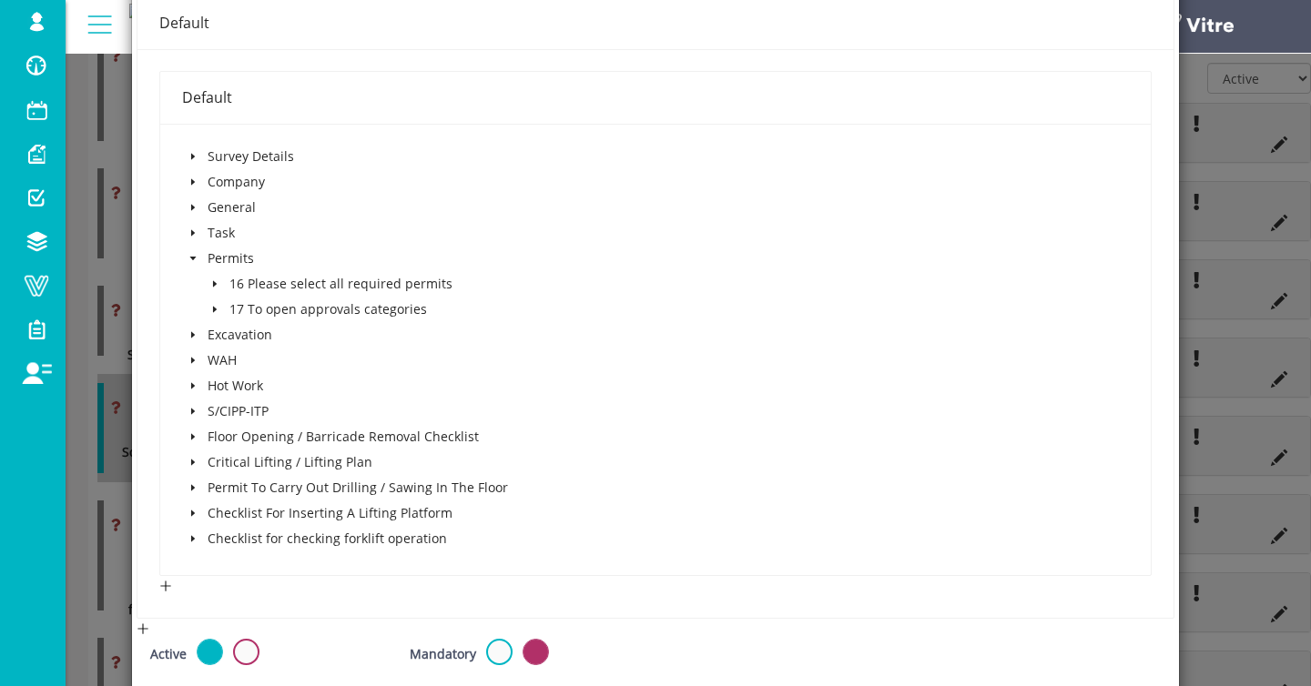
scroll to position [364, 0]
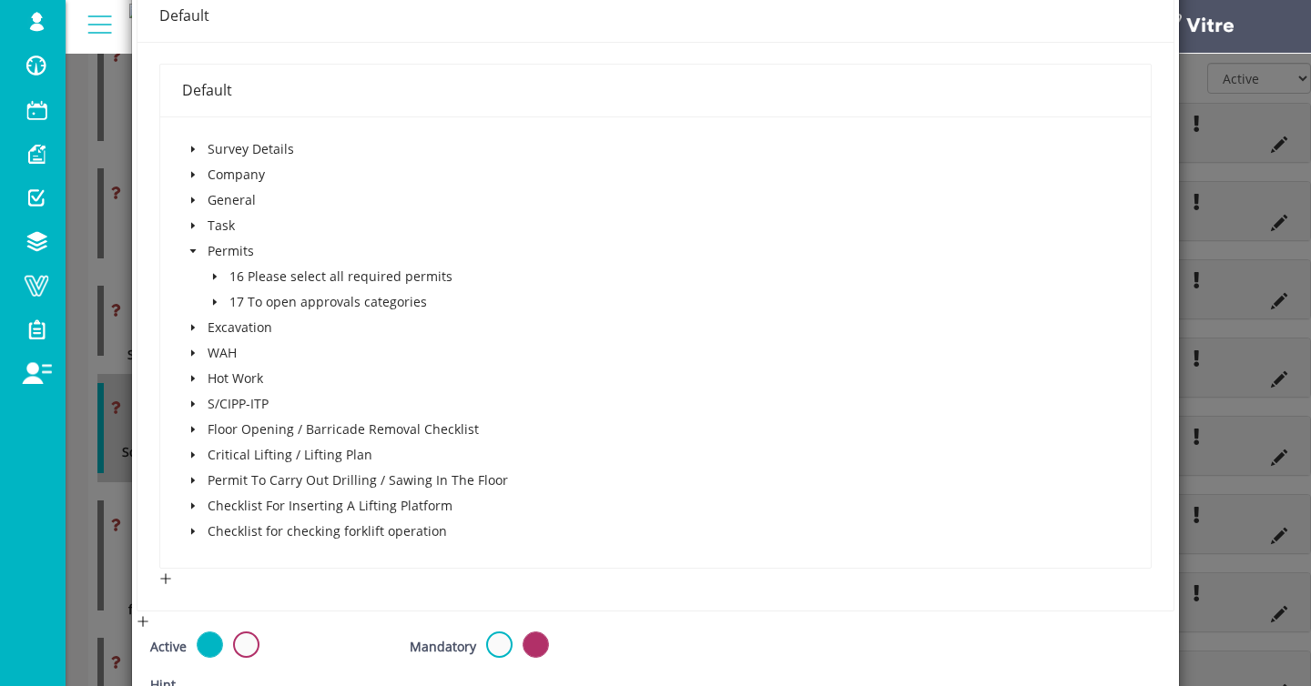
click at [224, 280] on span at bounding box center [215, 277] width 22 height 22
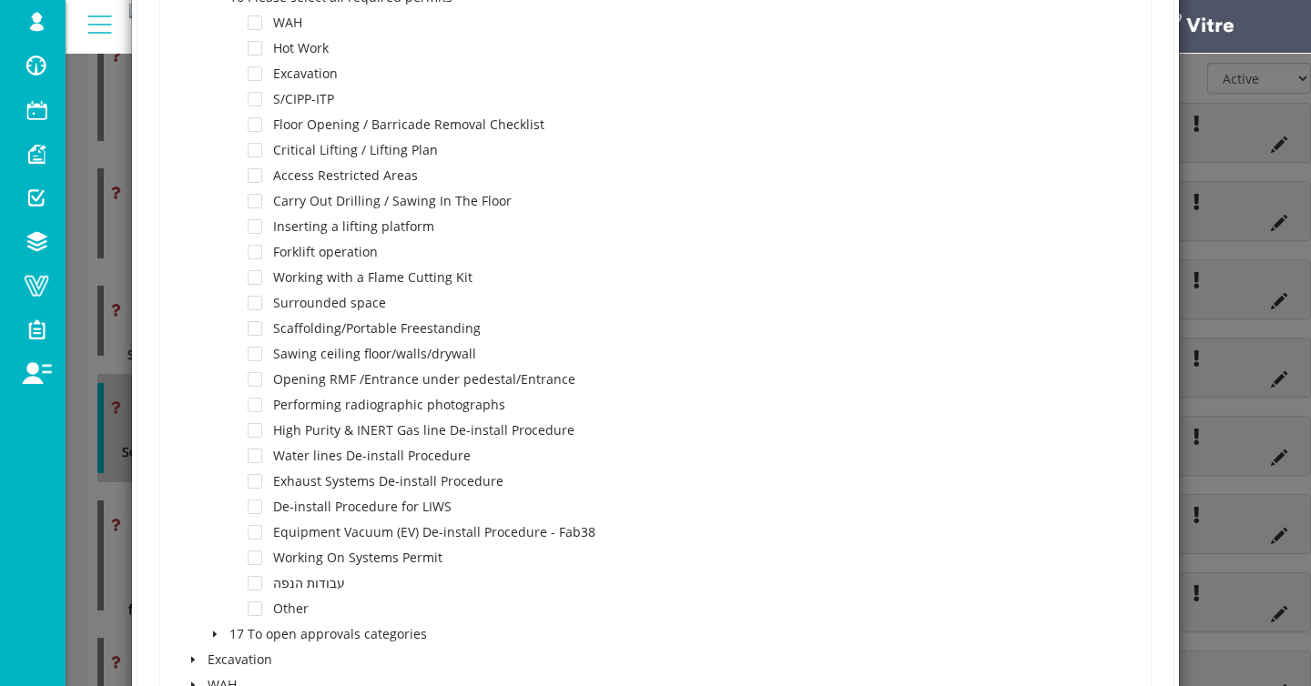
scroll to position [651, 0]
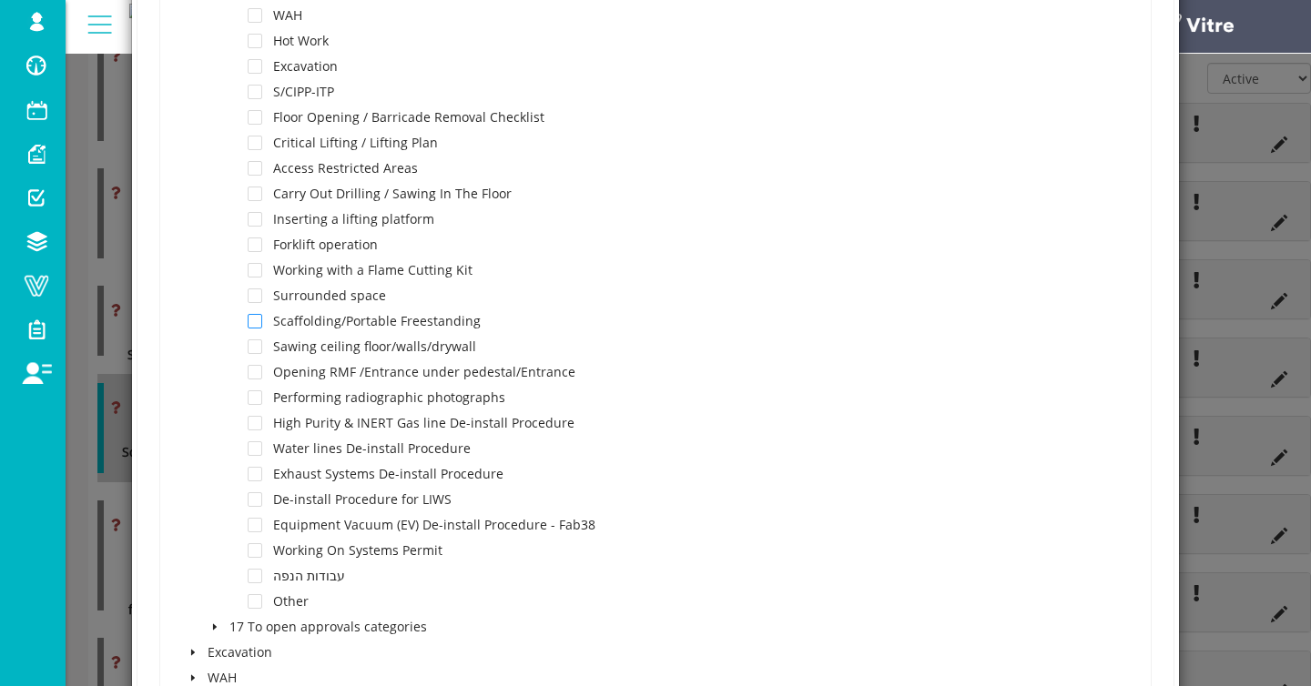
click at [259, 320] on span at bounding box center [255, 321] width 15 height 15
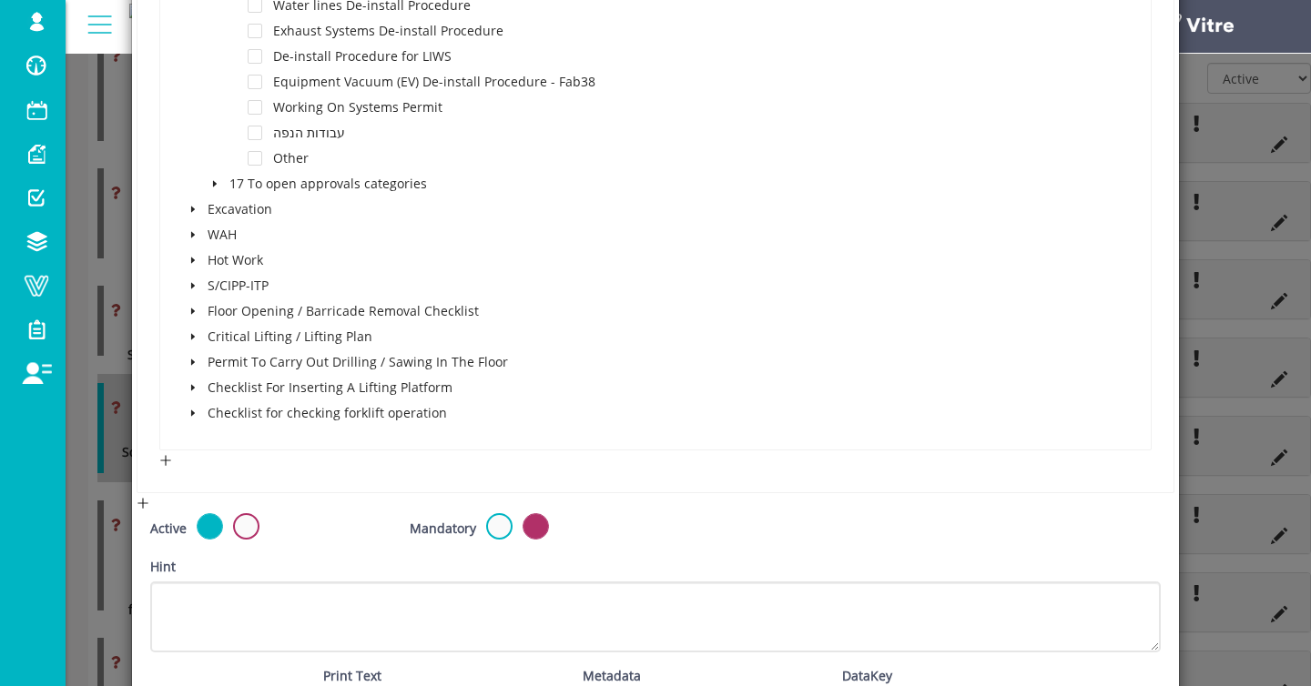
scroll to position [1233, 0]
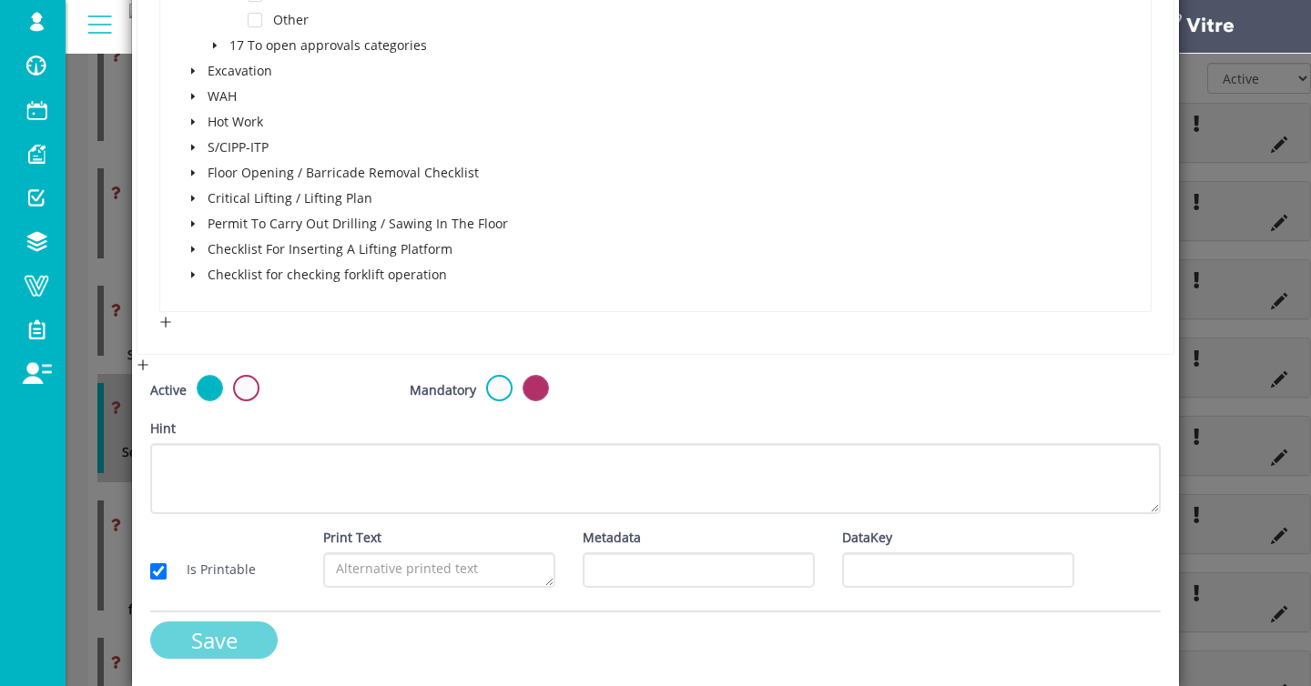
click at [220, 643] on input "Save" at bounding box center [213, 640] width 127 height 37
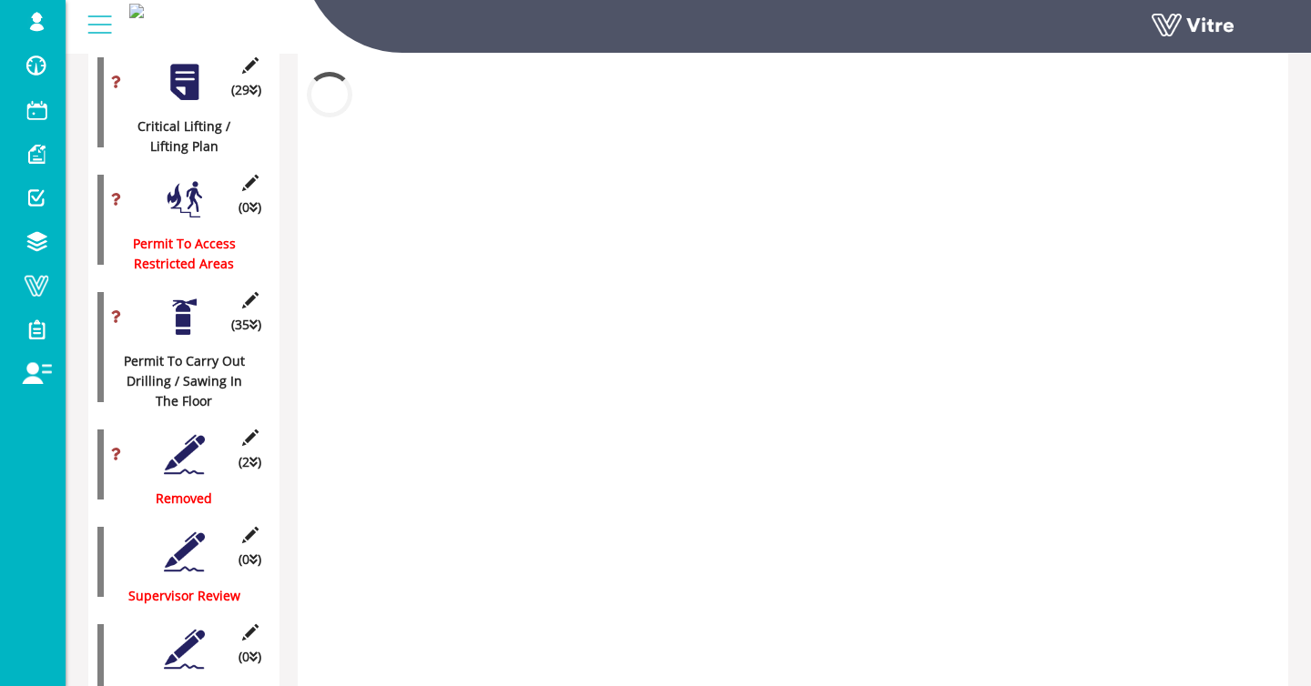
scroll to position [1874, 0]
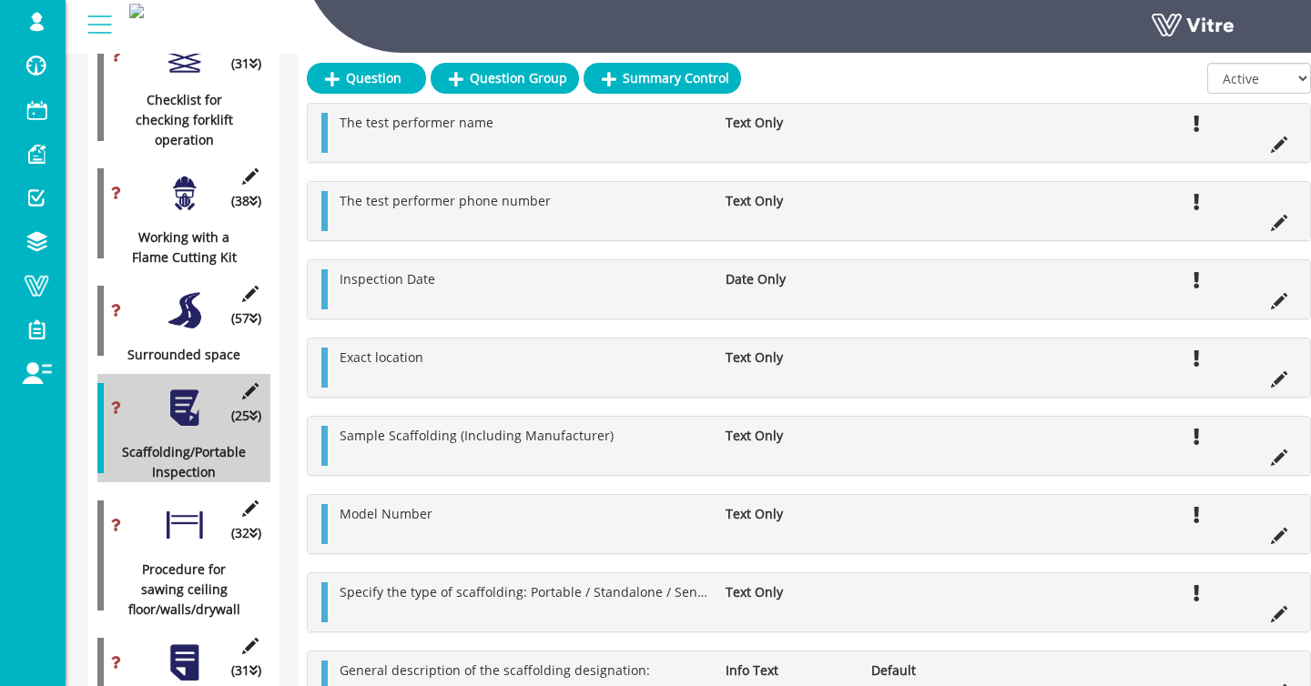
click at [191, 534] on div at bounding box center [184, 525] width 41 height 41
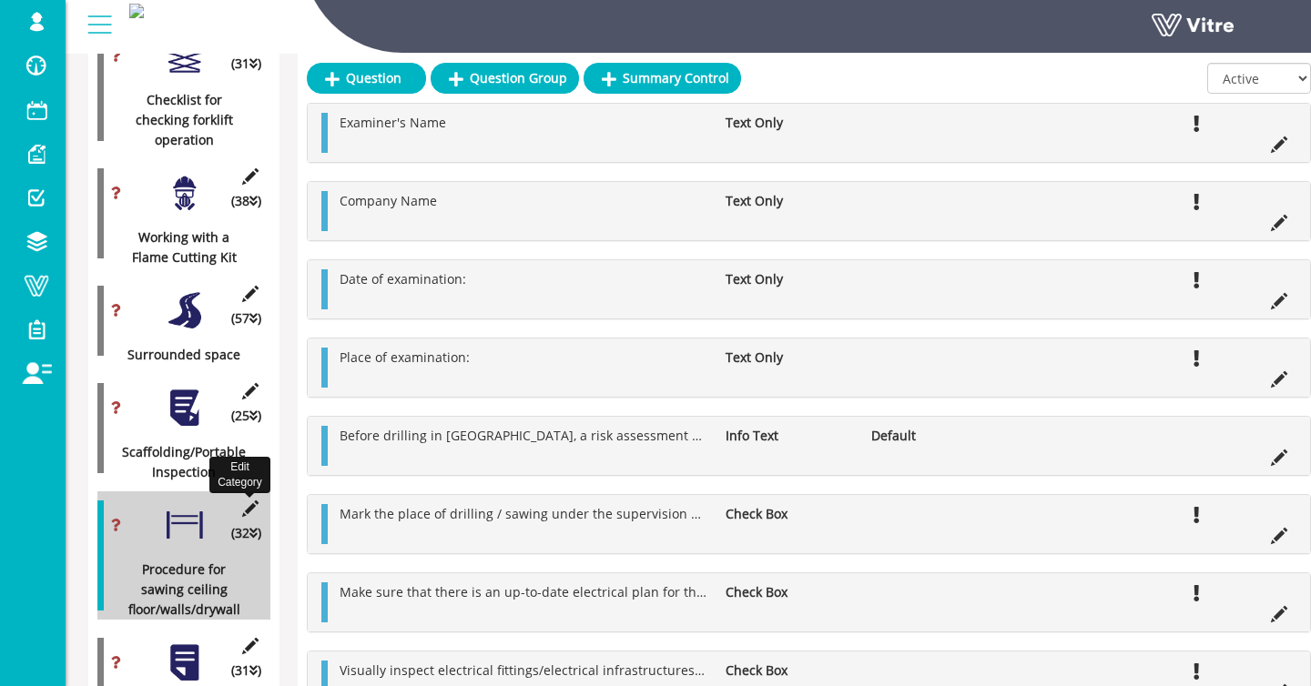
click at [260, 506] on icon at bounding box center [250, 509] width 23 height 16
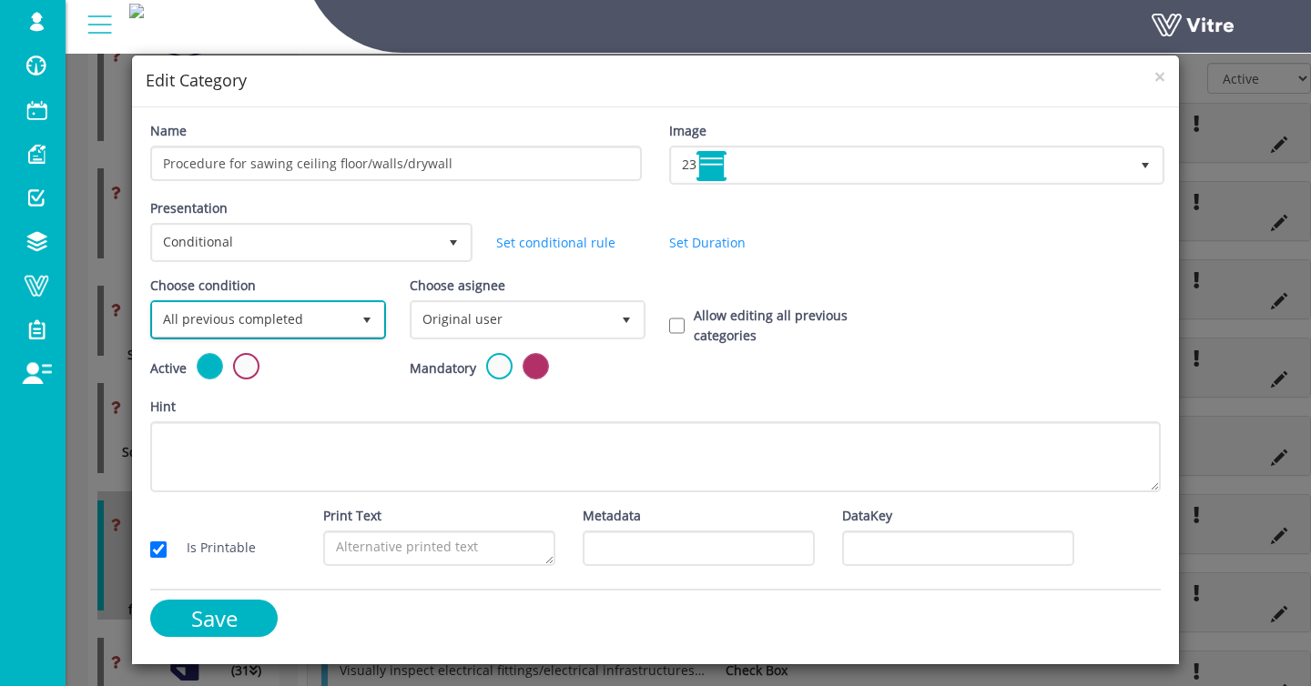
click at [259, 310] on span "All previous completed" at bounding box center [252, 319] width 198 height 33
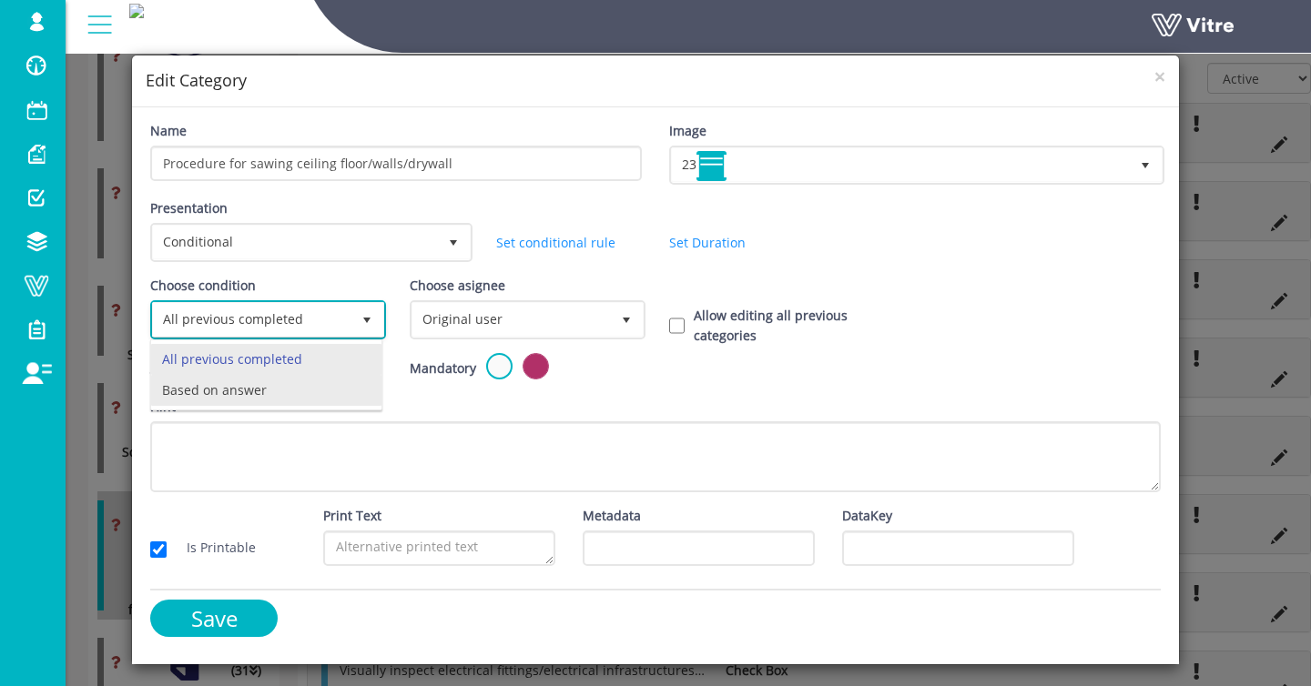
click at [253, 388] on li "Based on answer" at bounding box center [266, 390] width 230 height 31
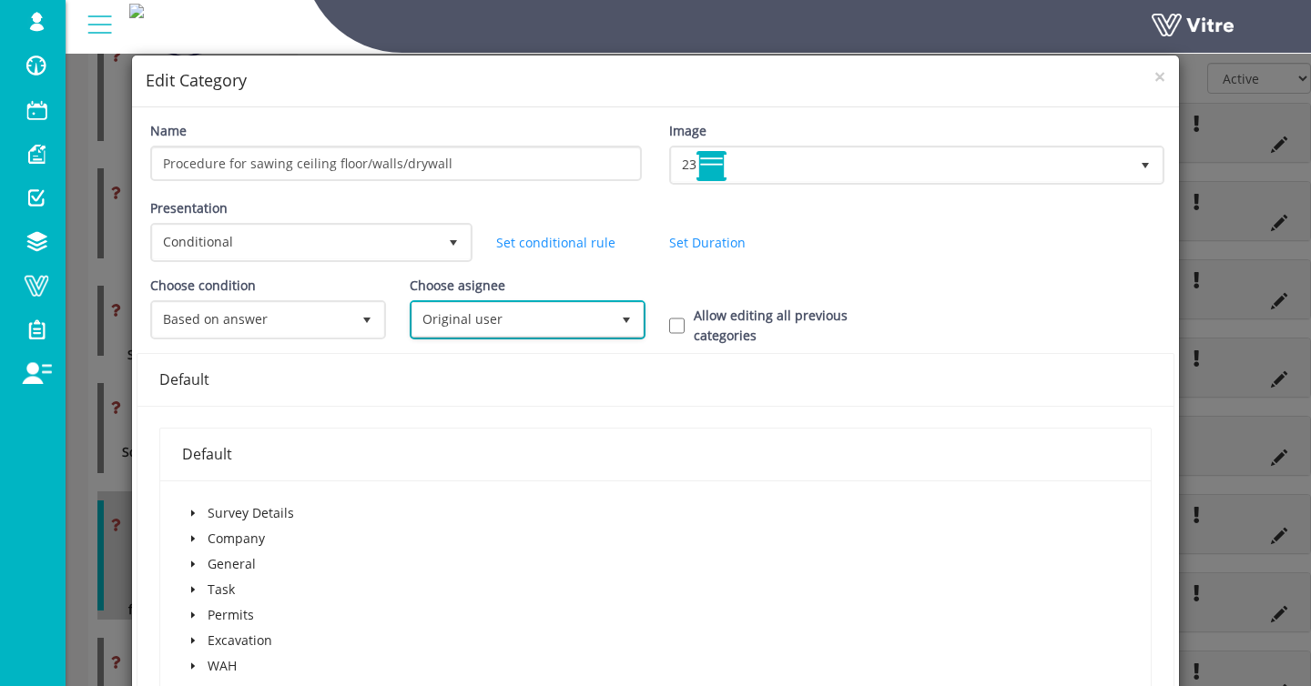
click at [464, 307] on span "Original user" at bounding box center [511, 319] width 198 height 33
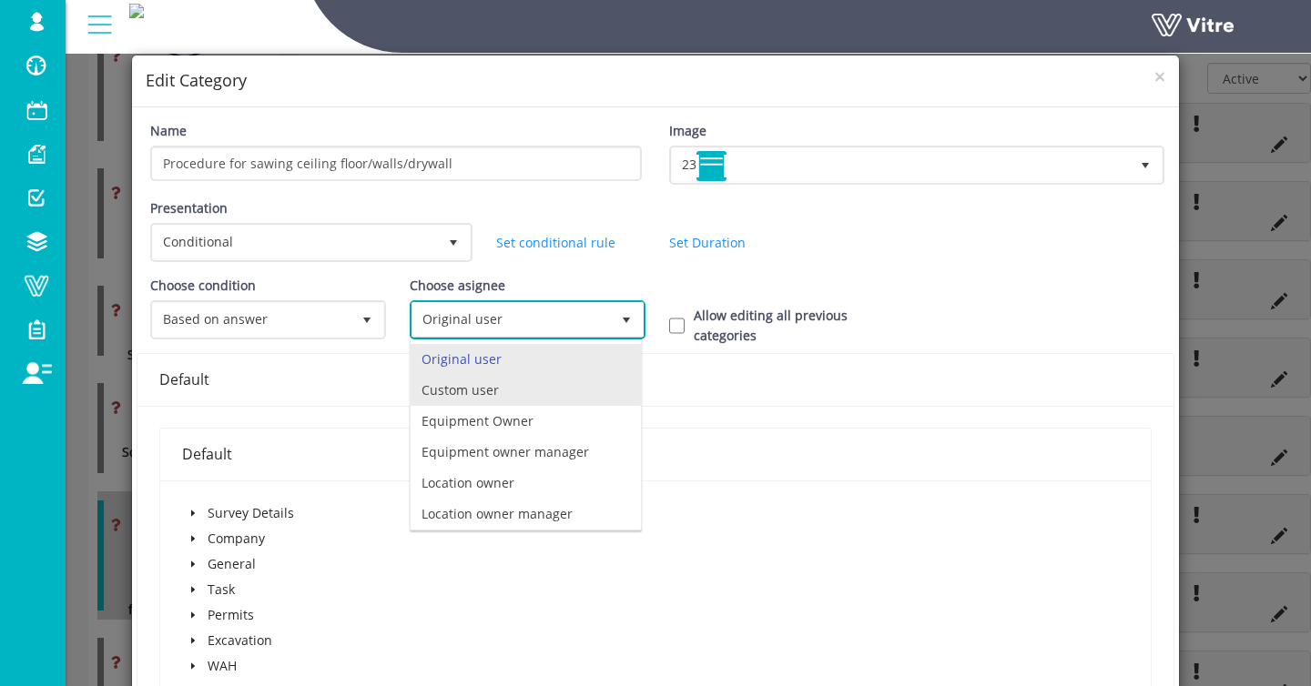
scroll to position [127, 0]
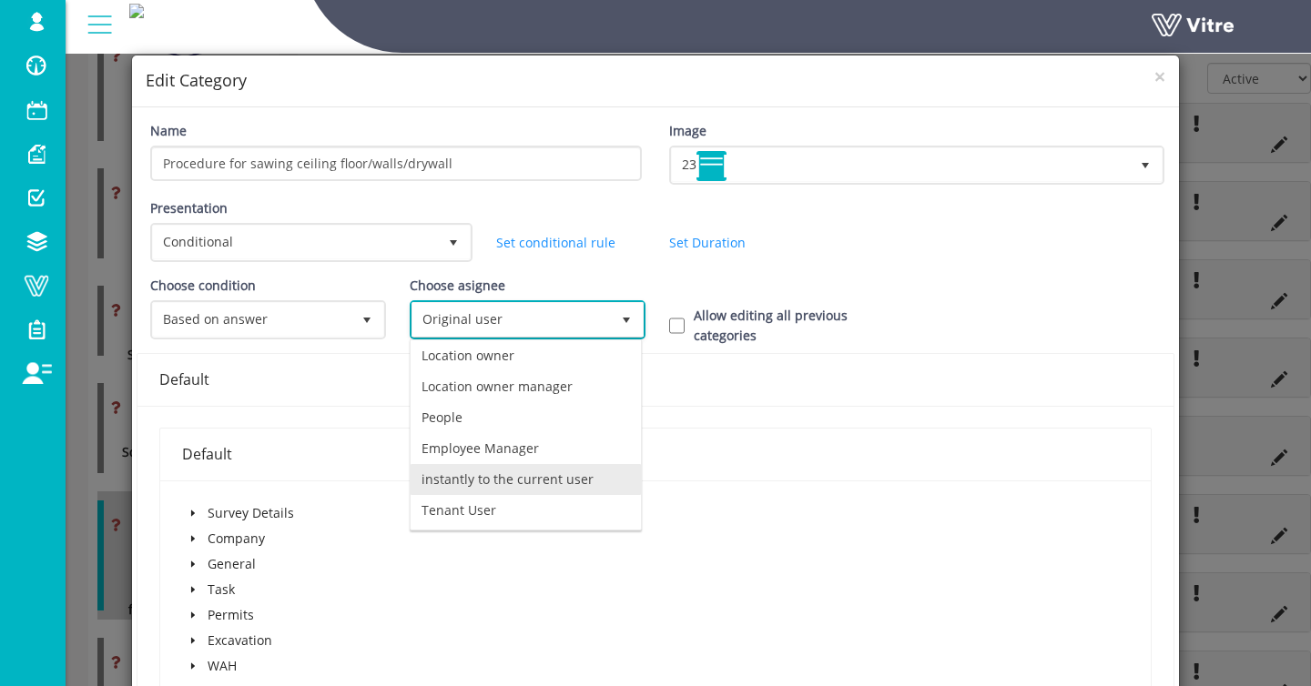
drag, startPoint x: 493, startPoint y: 483, endPoint x: 532, endPoint y: 452, distance: 50.5
click at [493, 483] on li "instantly to the current user" at bounding box center [526, 479] width 230 height 31
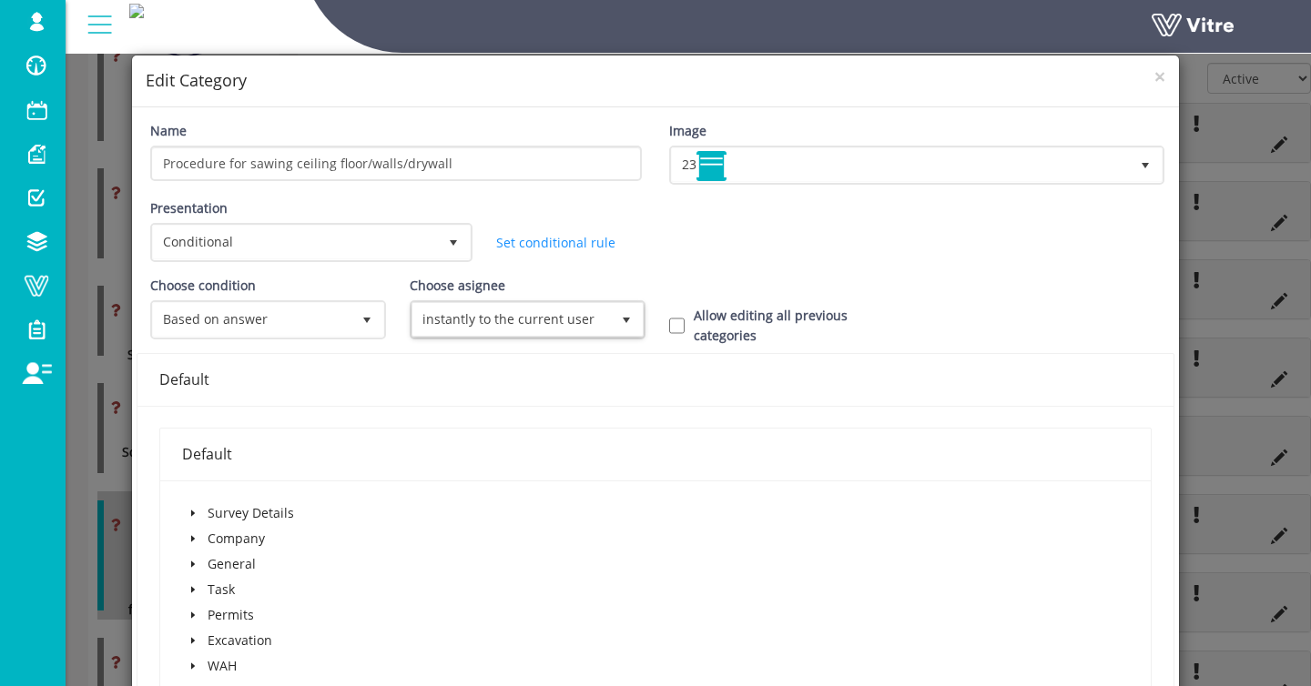
click at [728, 321] on label "Allow editing all previous categories" at bounding box center [798, 326] width 208 height 40
click at [685, 321] on input "Allow editing all previous categories" at bounding box center [676, 326] width 15 height 16
checkbox input "true"
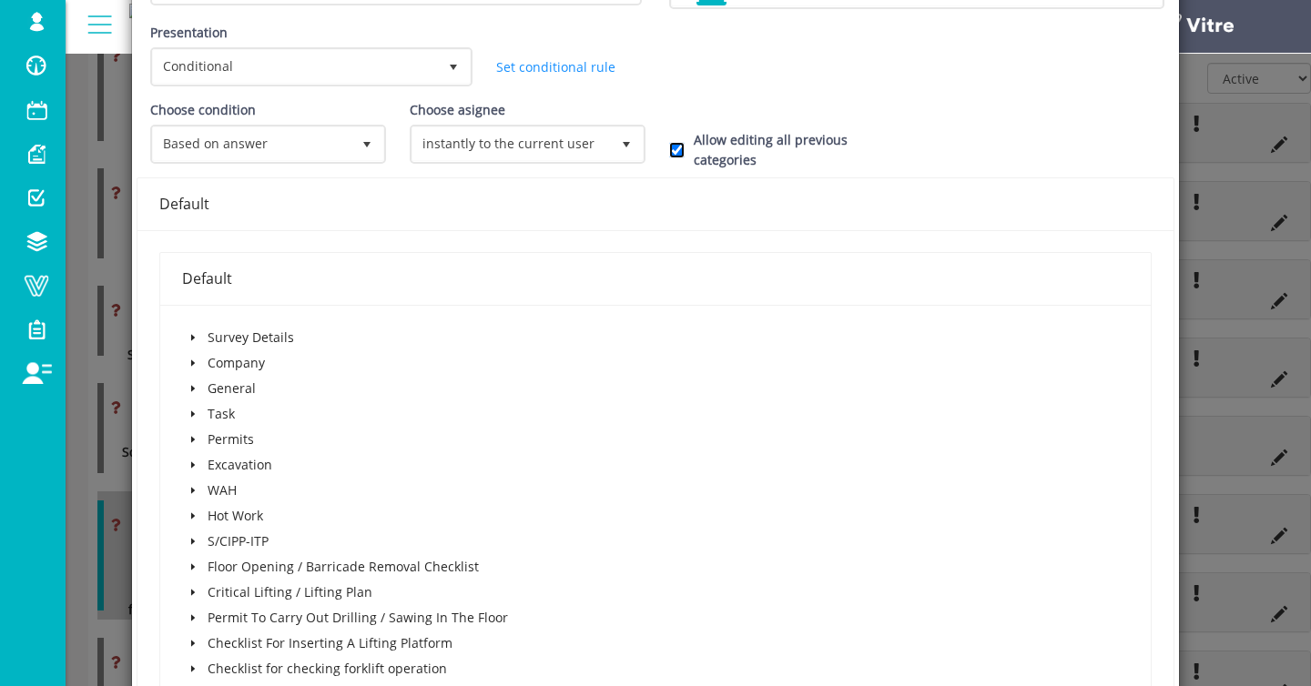
scroll to position [245, 0]
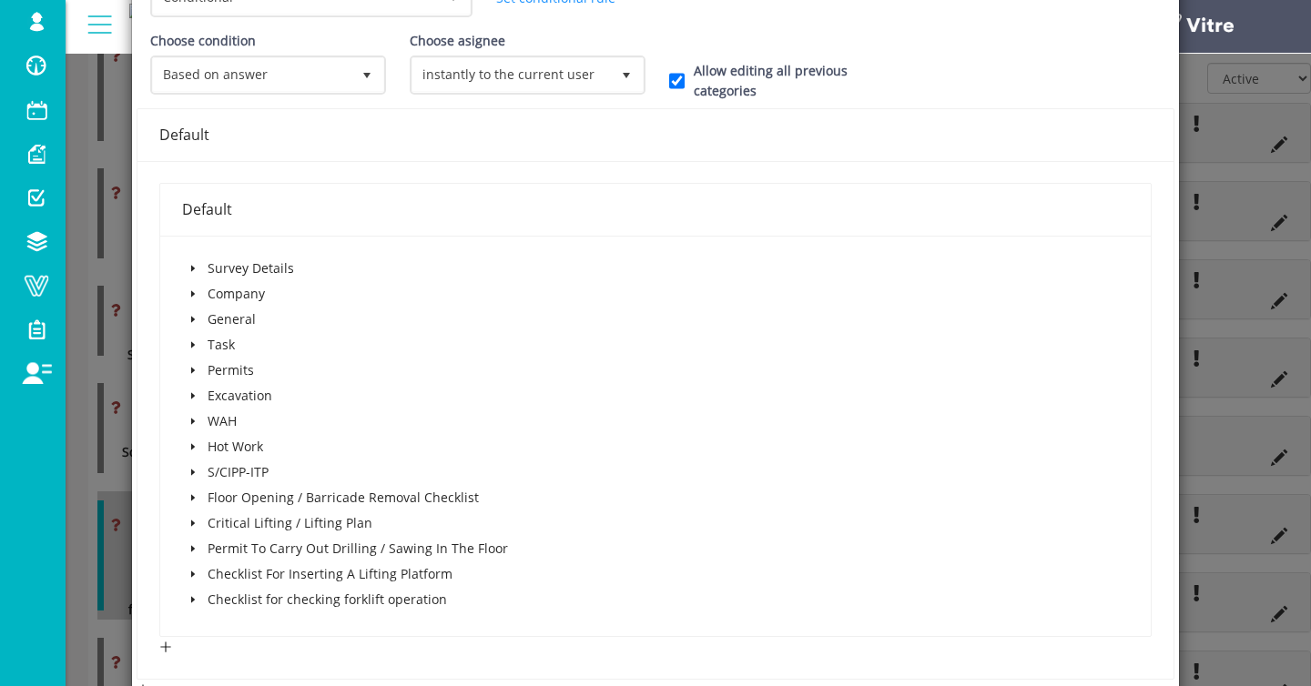
click at [198, 366] on span at bounding box center [193, 371] width 22 height 22
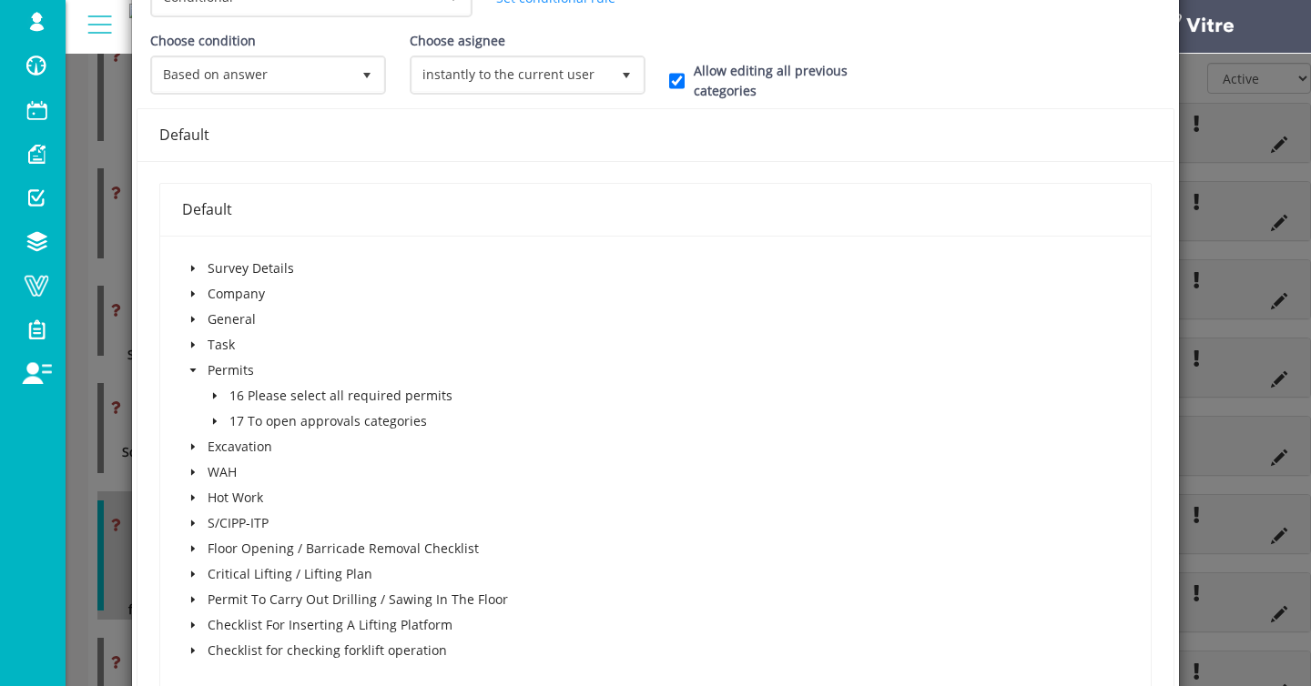
click at [218, 400] on icon "caret-down" at bounding box center [214, 395] width 9 height 9
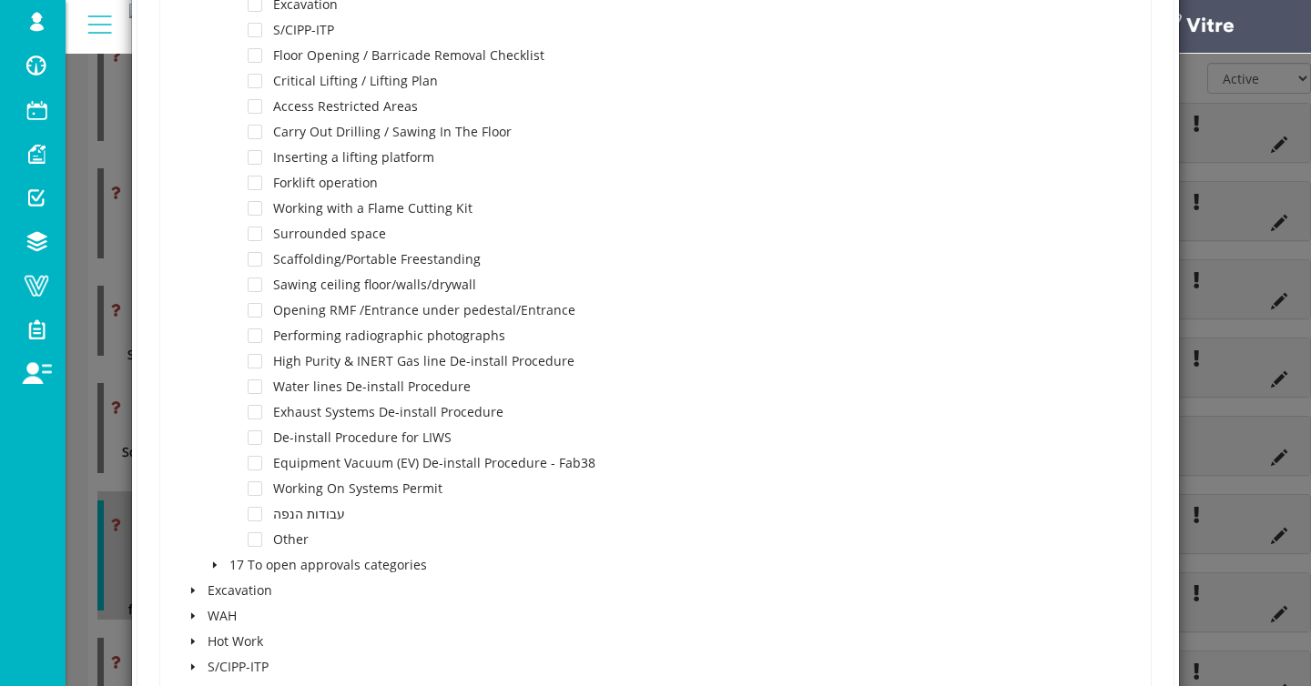
scroll to position [725, 0]
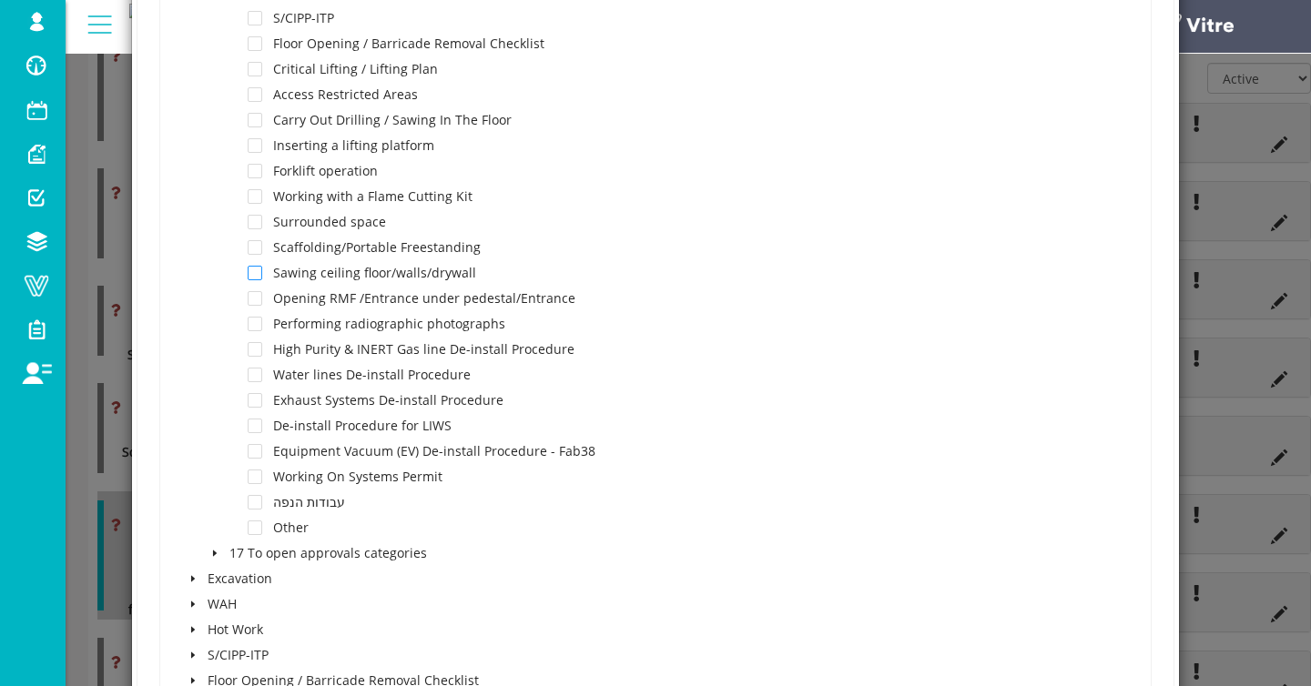
click at [261, 275] on span at bounding box center [255, 273] width 15 height 15
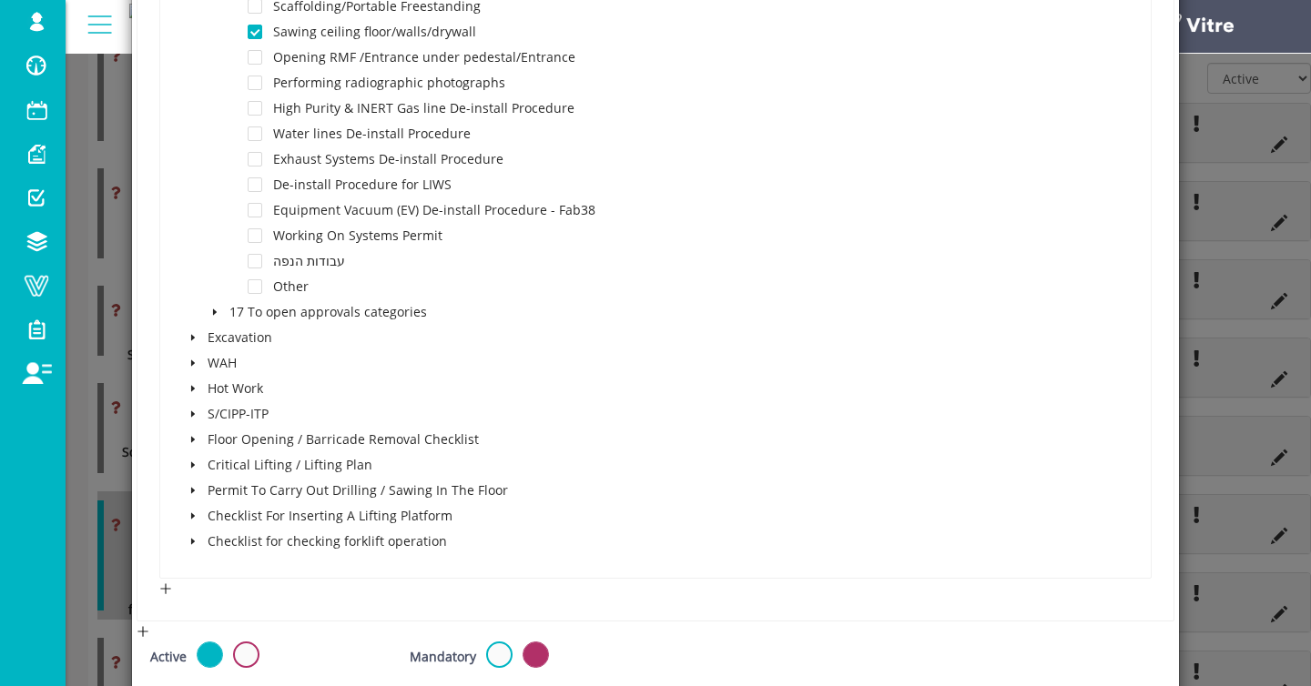
scroll to position [1233, 0]
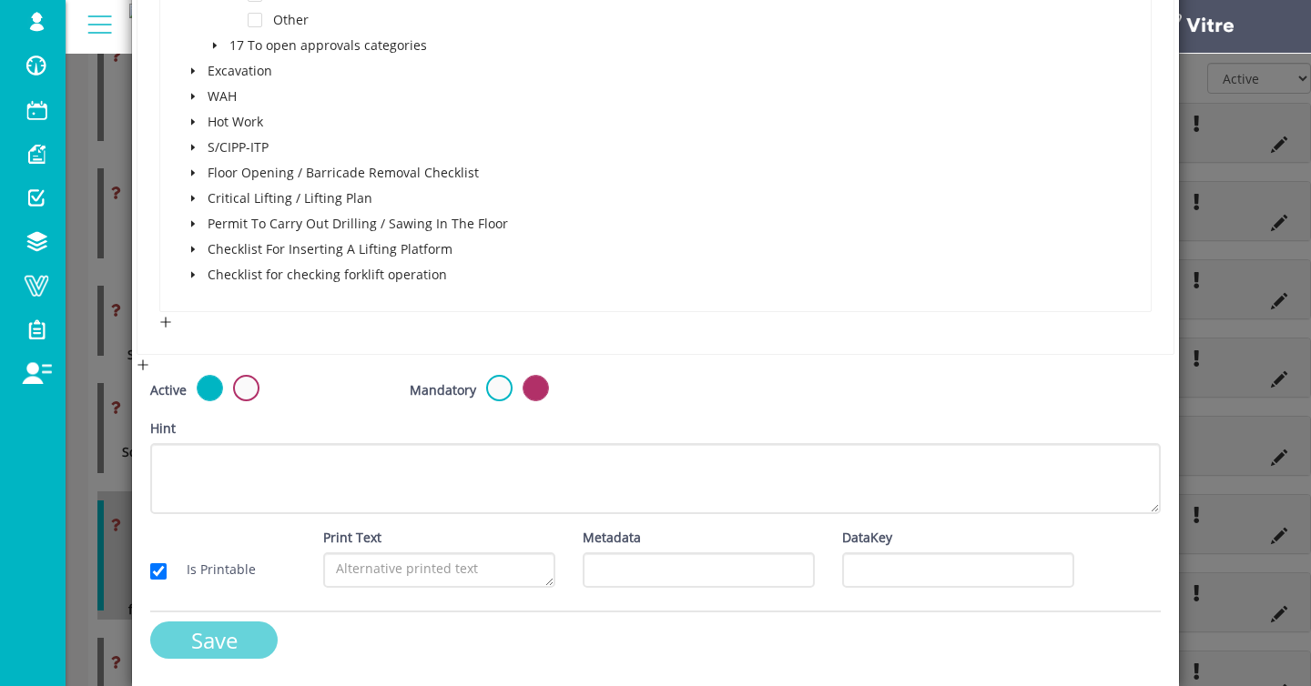
click at [236, 630] on input "Save" at bounding box center [213, 640] width 127 height 37
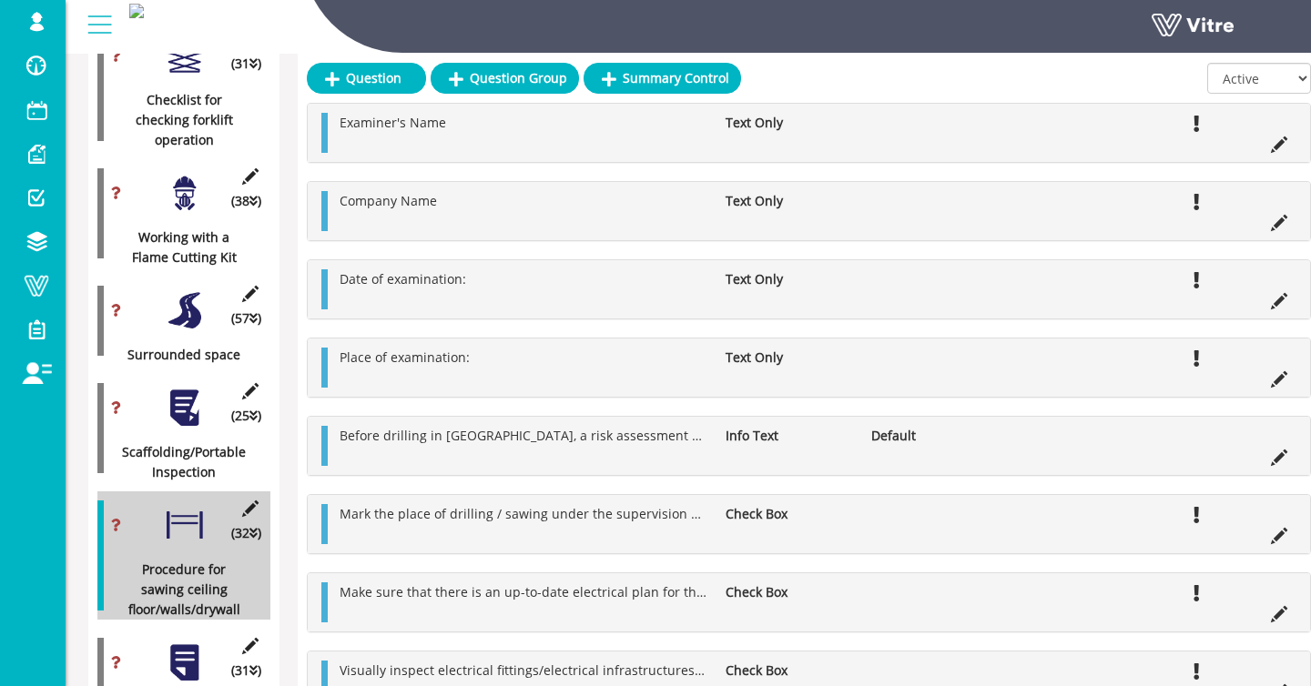
scroll to position [1874, 3]
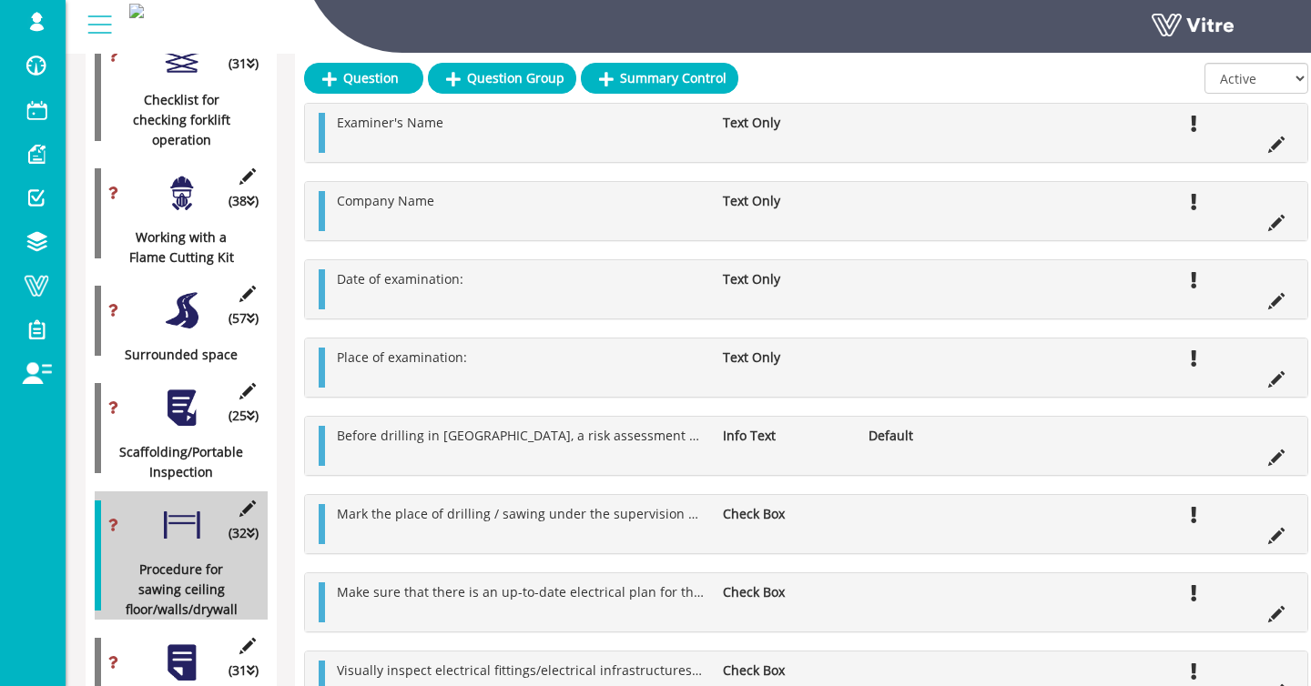
click at [189, 643] on div at bounding box center [181, 663] width 41 height 41
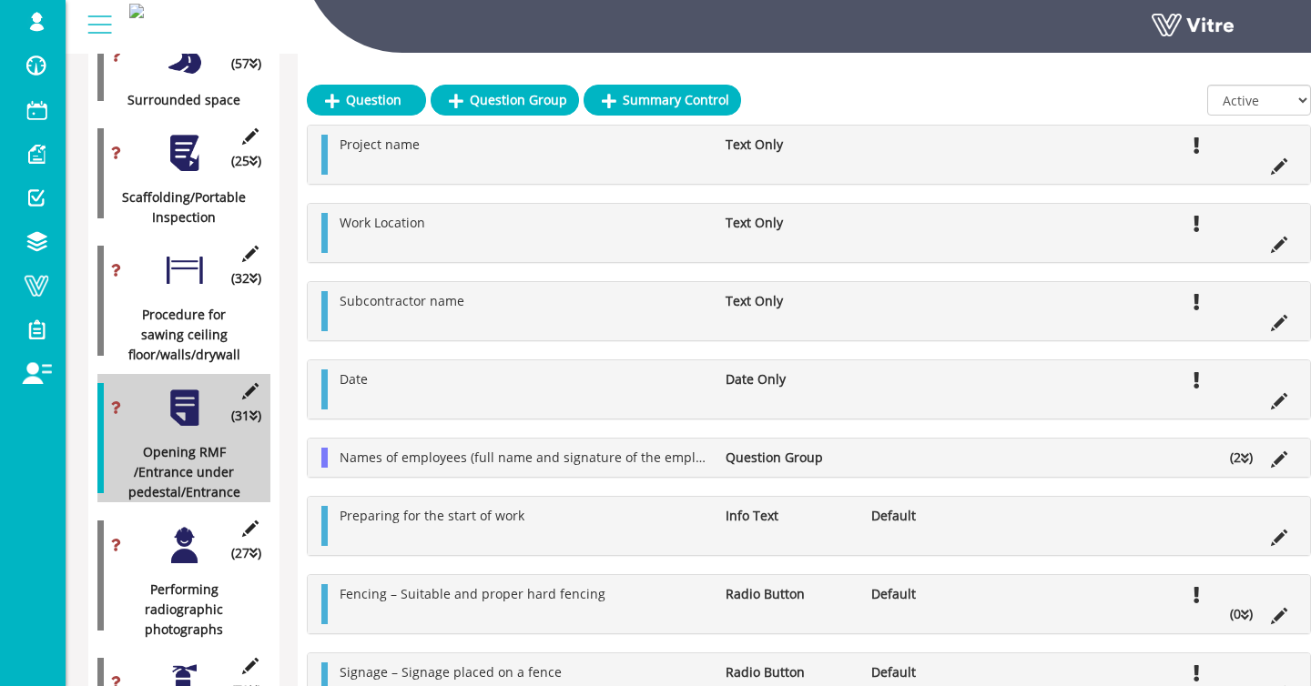
scroll to position [2151, 0]
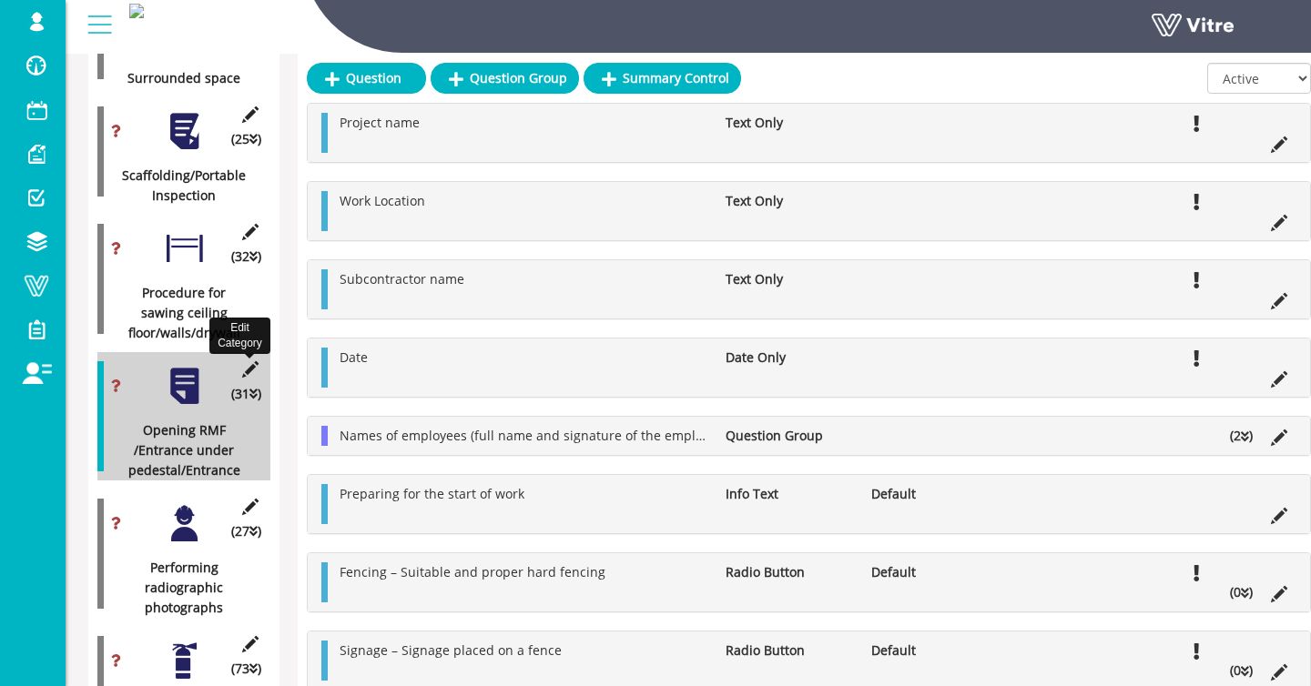
click at [239, 365] on icon at bounding box center [250, 369] width 23 height 16
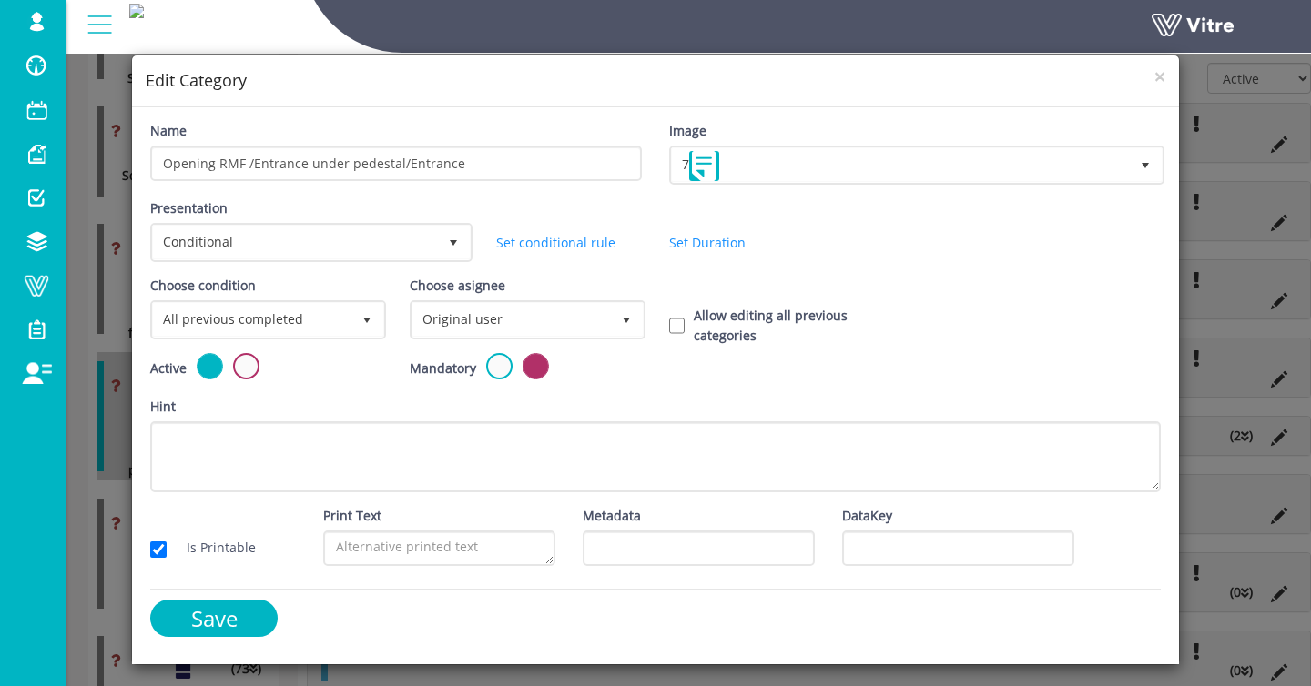
click at [347, 296] on div "Choose condition All previous completed 0" at bounding box center [266, 308] width 232 height 64
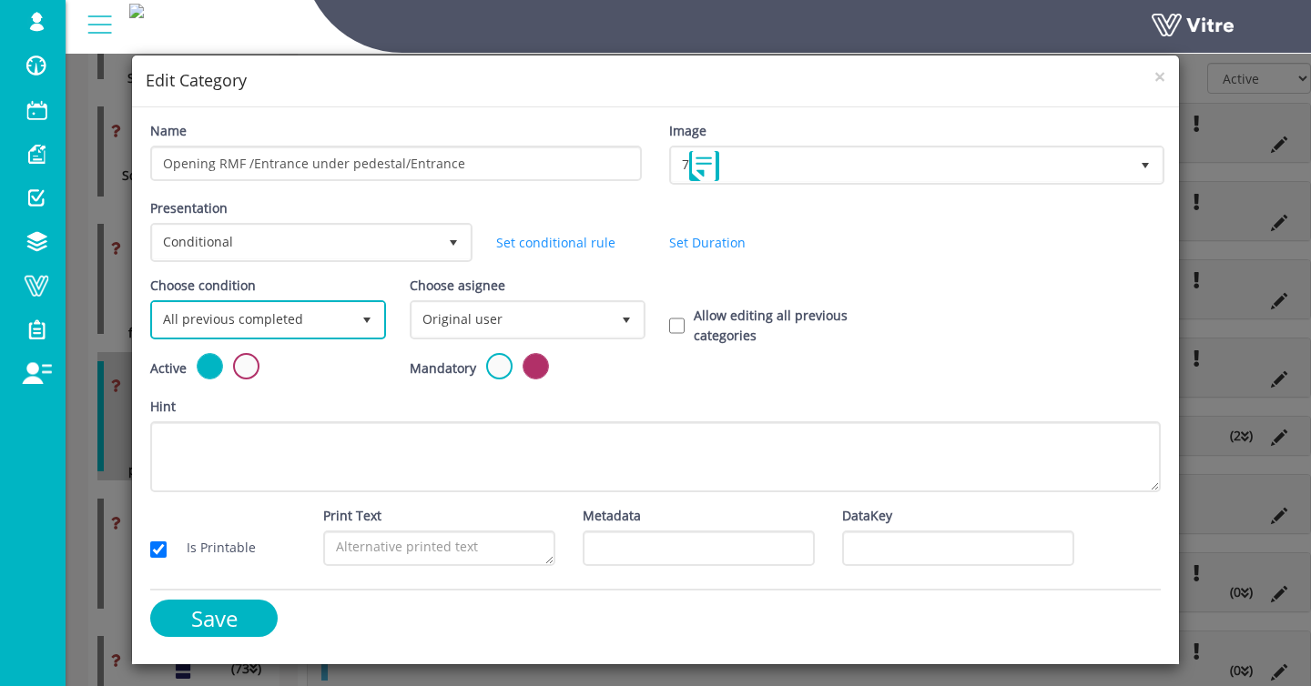
click at [346, 306] on span "All previous completed" at bounding box center [252, 319] width 198 height 33
click at [284, 396] on li "Based on answer" at bounding box center [266, 390] width 230 height 31
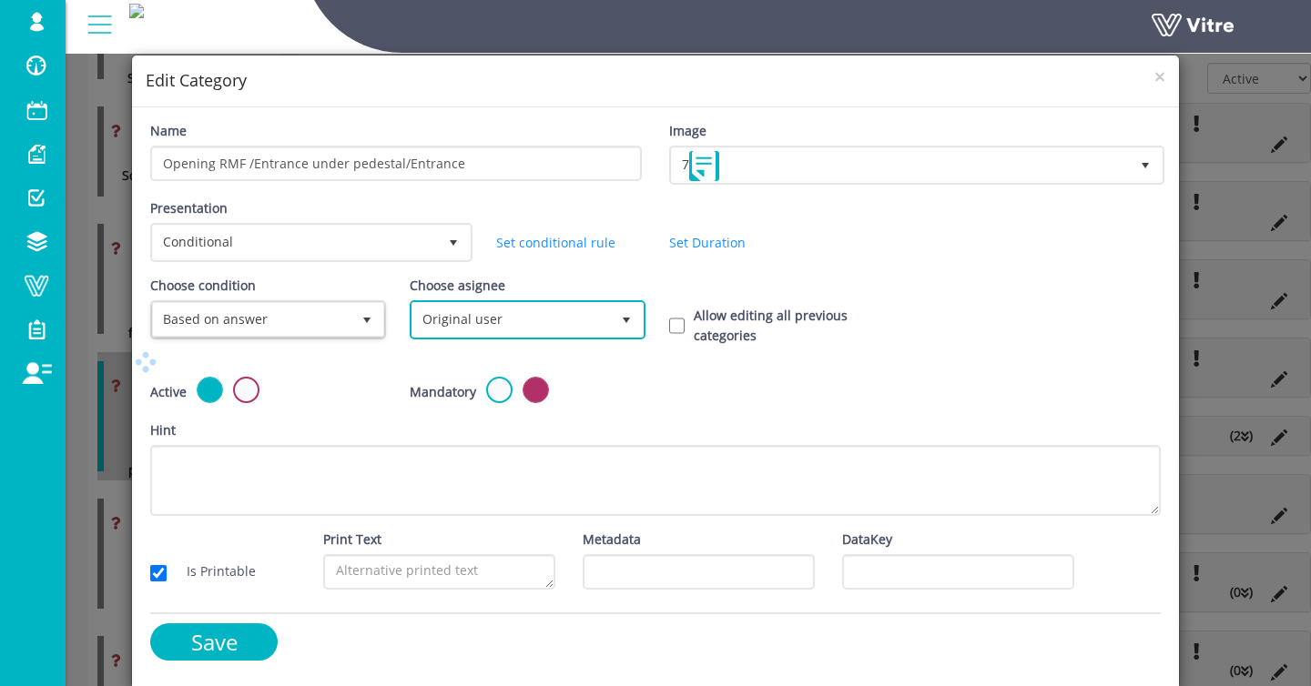
click at [442, 335] on span "Original user" at bounding box center [511, 319] width 198 height 33
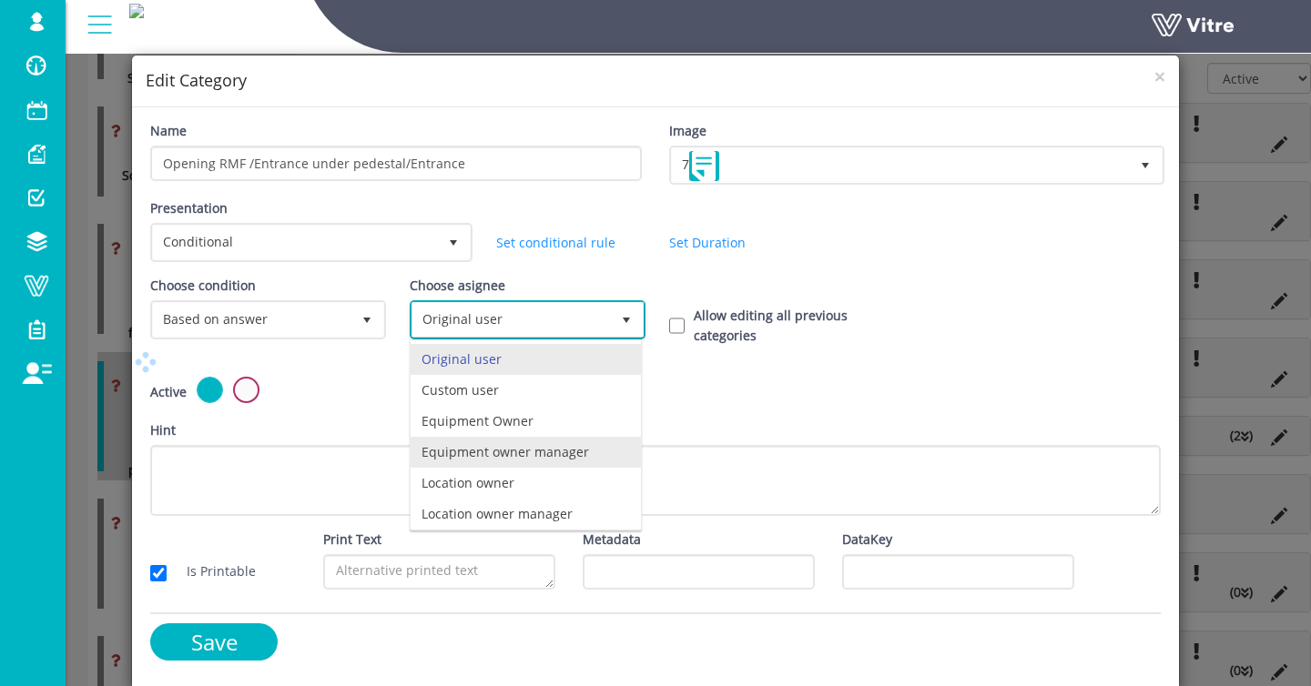
scroll to position [127, 0]
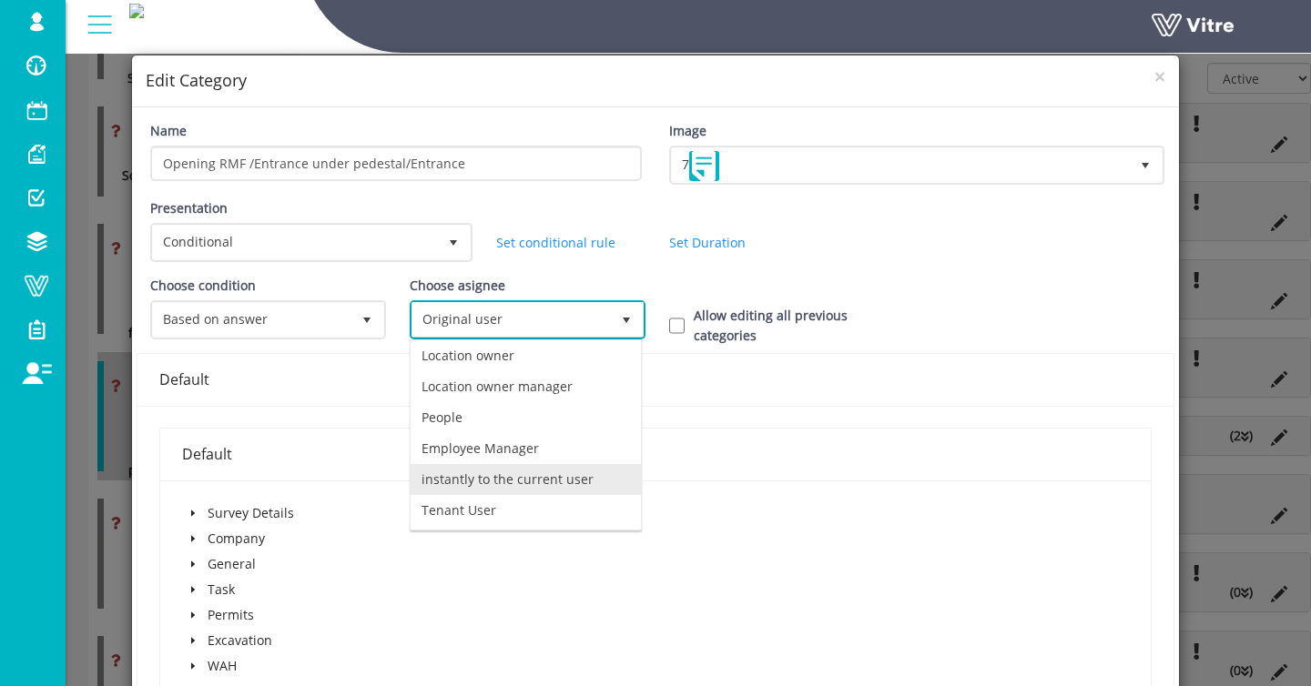
click at [471, 483] on li "instantly to the current user" at bounding box center [526, 479] width 230 height 31
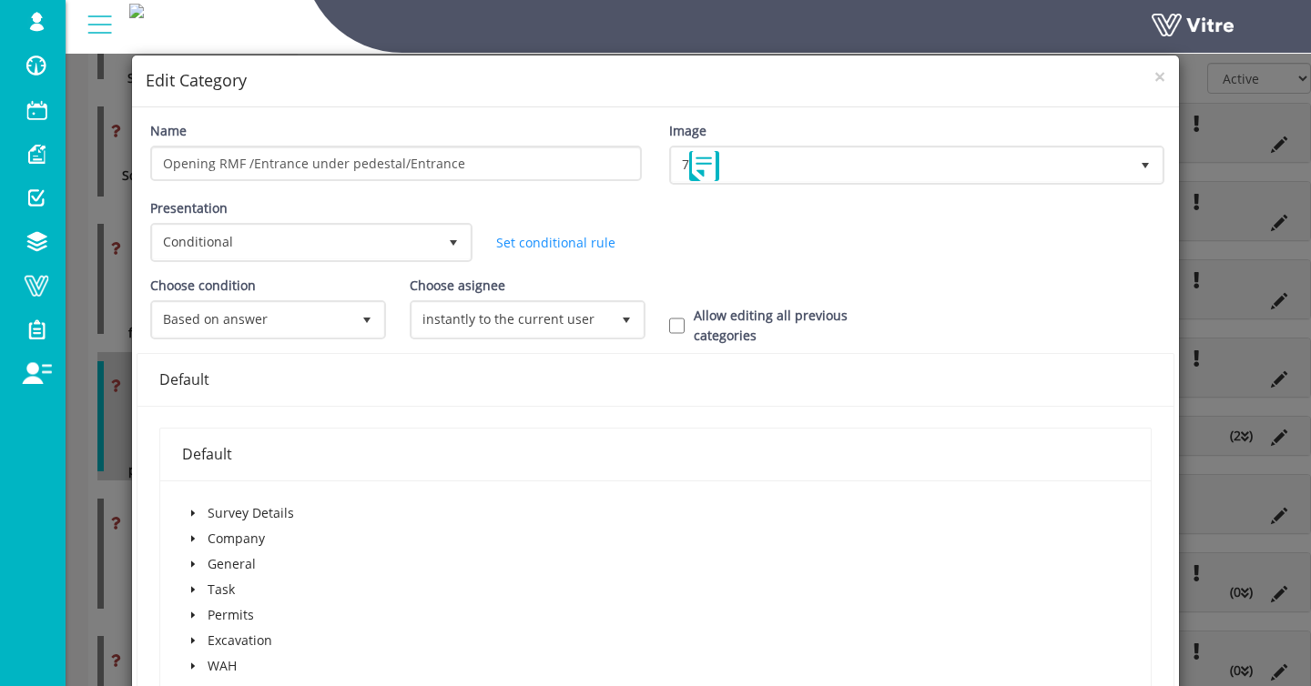
click at [666, 326] on div "Allow editing all previous categories" at bounding box center [784, 326] width 259 height 40
click at [671, 325] on input "Allow editing all previous categories" at bounding box center [676, 326] width 15 height 16
checkbox input "true"
click at [188, 614] on icon "caret-down" at bounding box center [192, 615] width 9 height 9
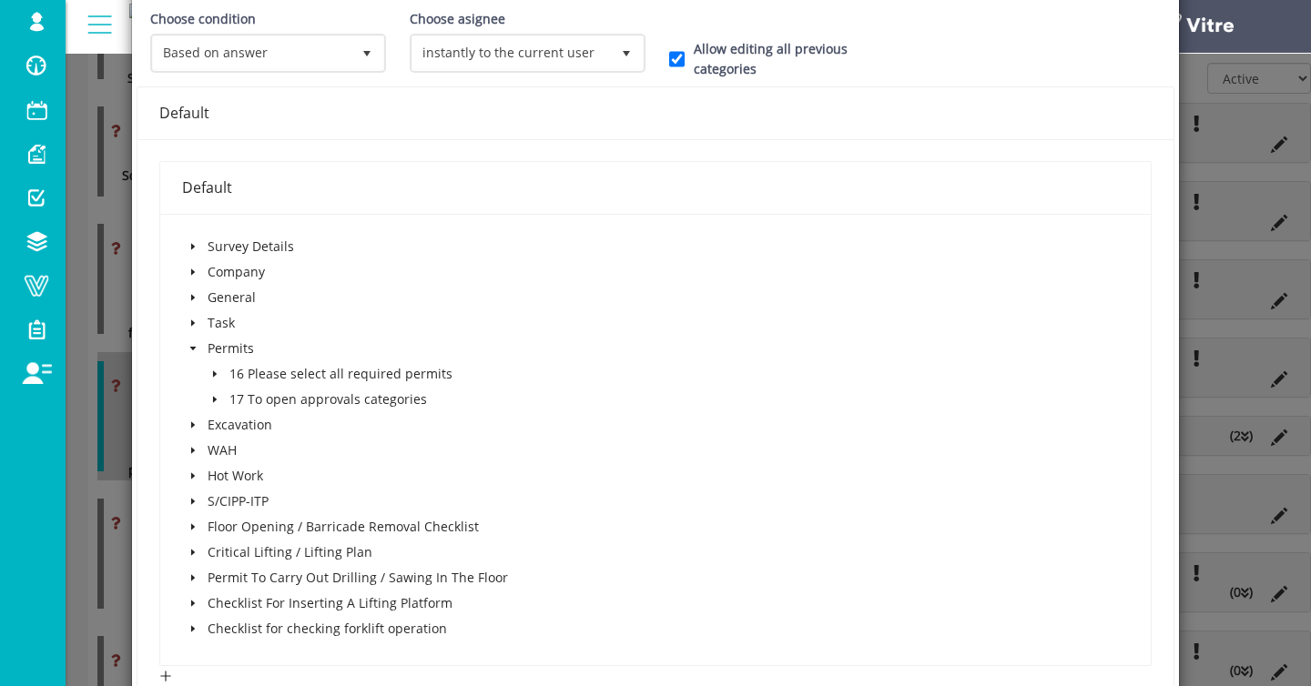
click at [209, 369] on span at bounding box center [215, 374] width 22 height 22
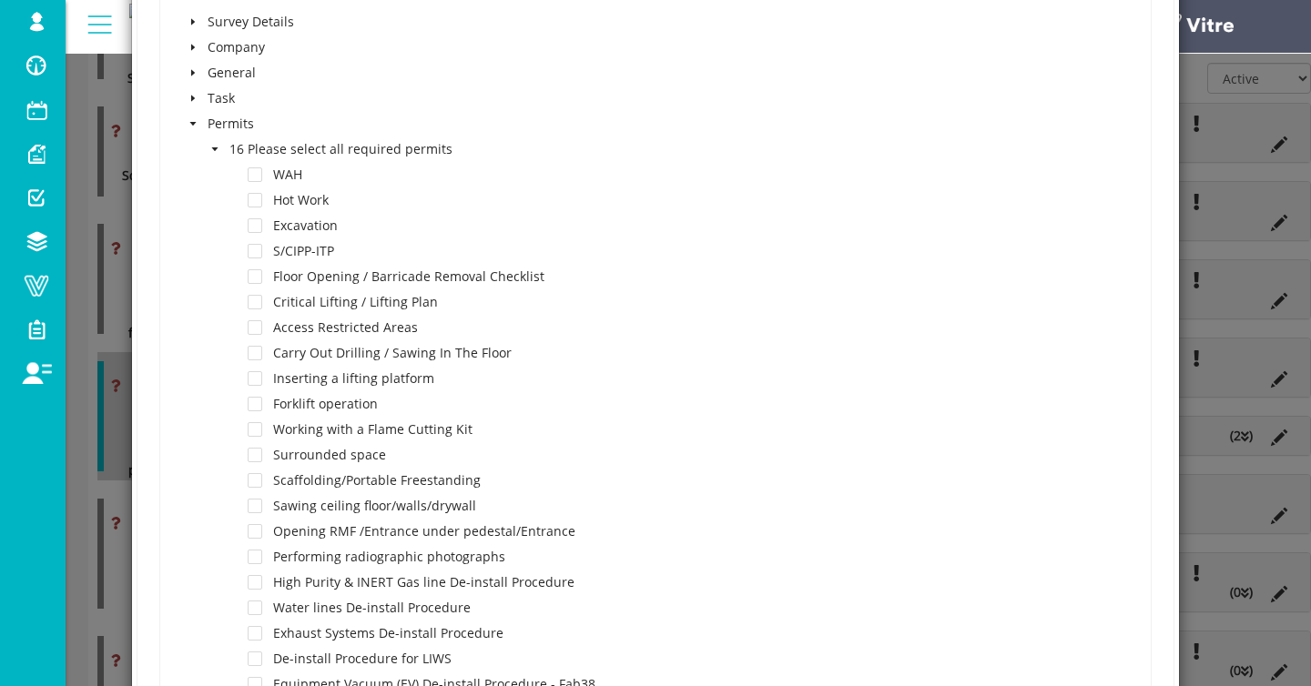
scroll to position [495, 0]
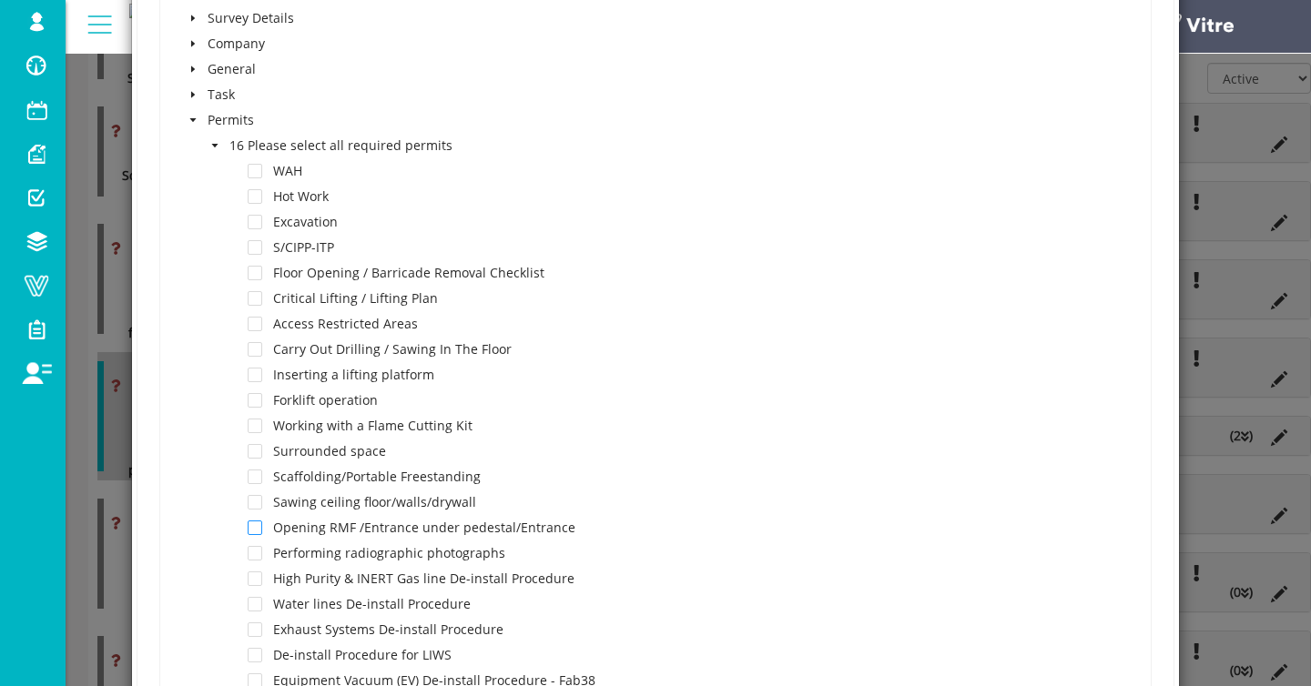
click at [258, 524] on span at bounding box center [255, 528] width 15 height 15
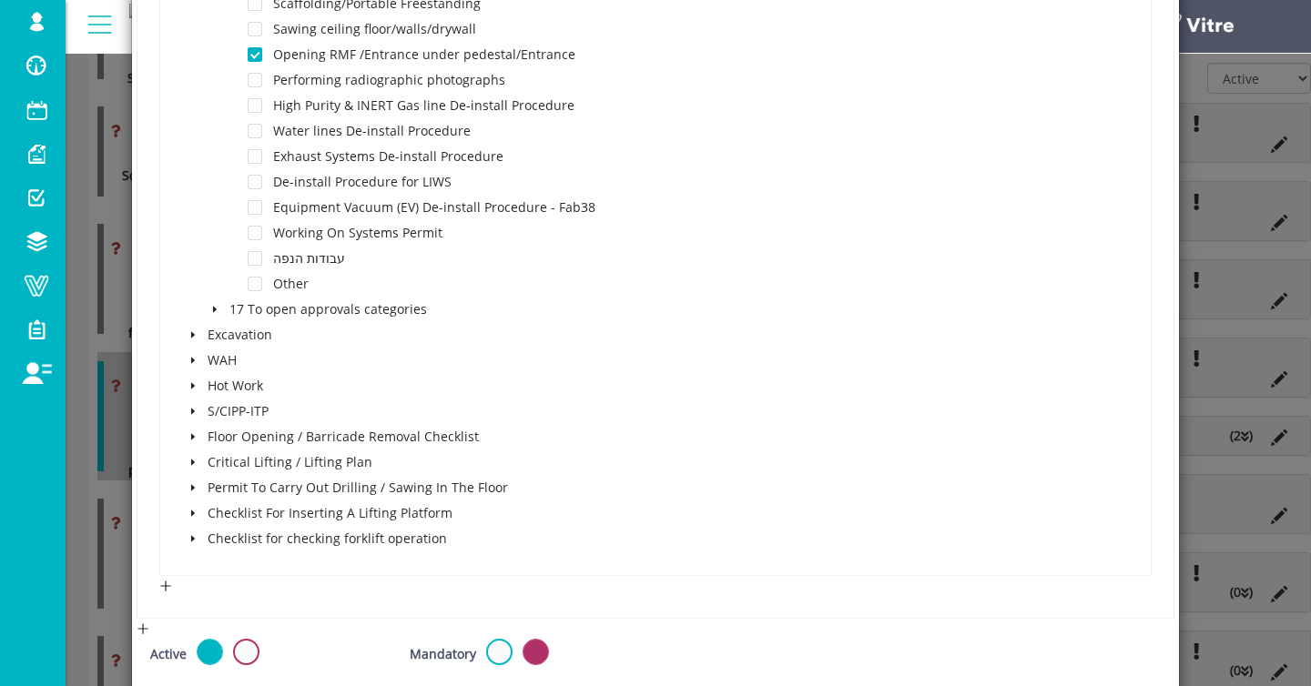
scroll to position [1233, 0]
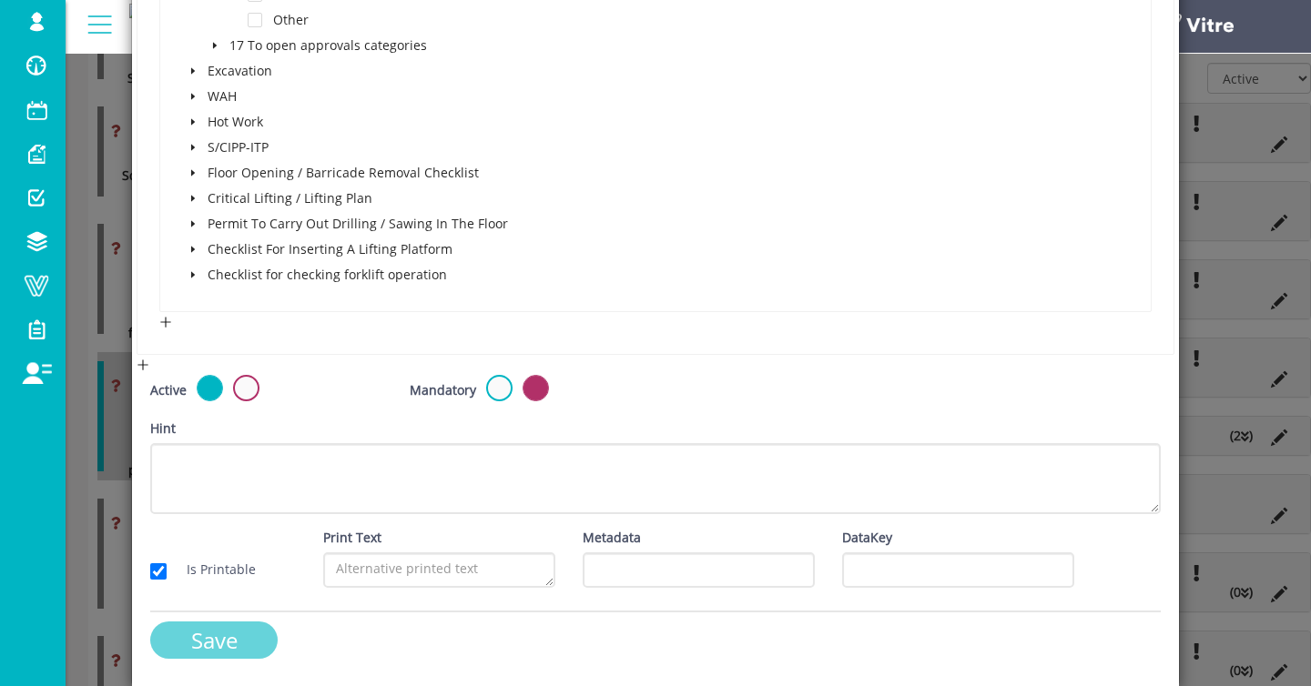
click at [198, 630] on input "Save" at bounding box center [213, 640] width 127 height 37
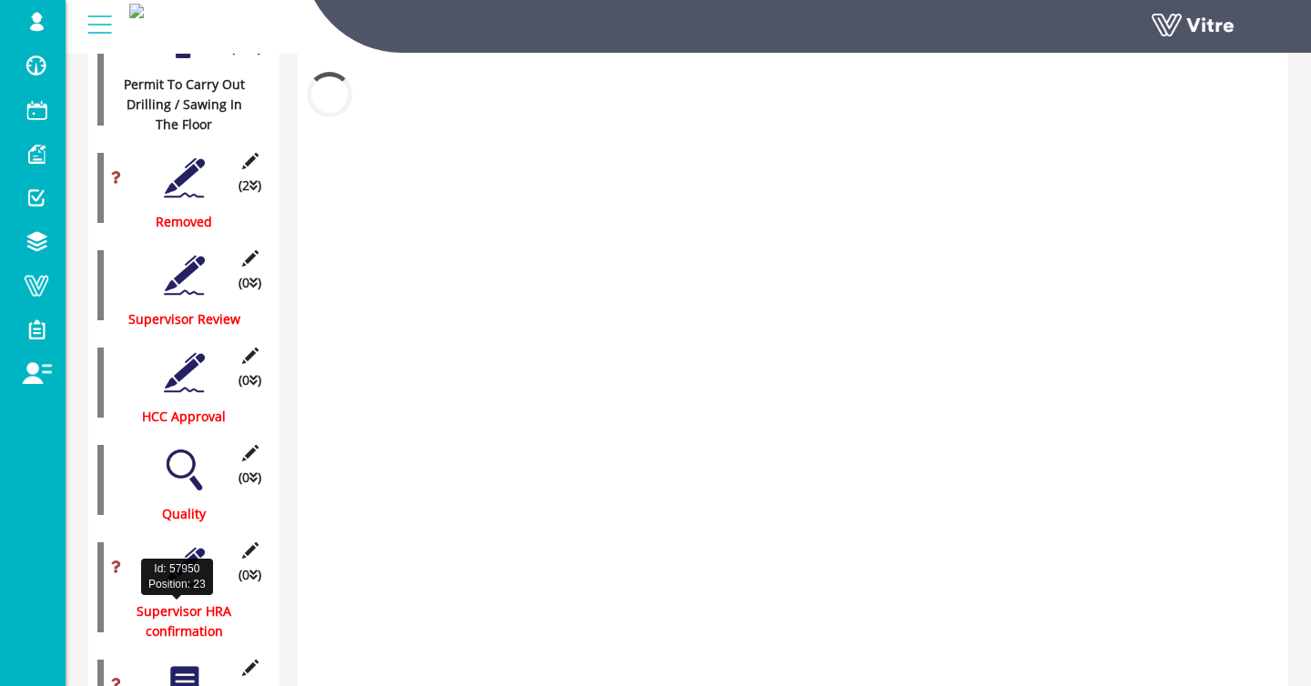
scroll to position [2151, 0]
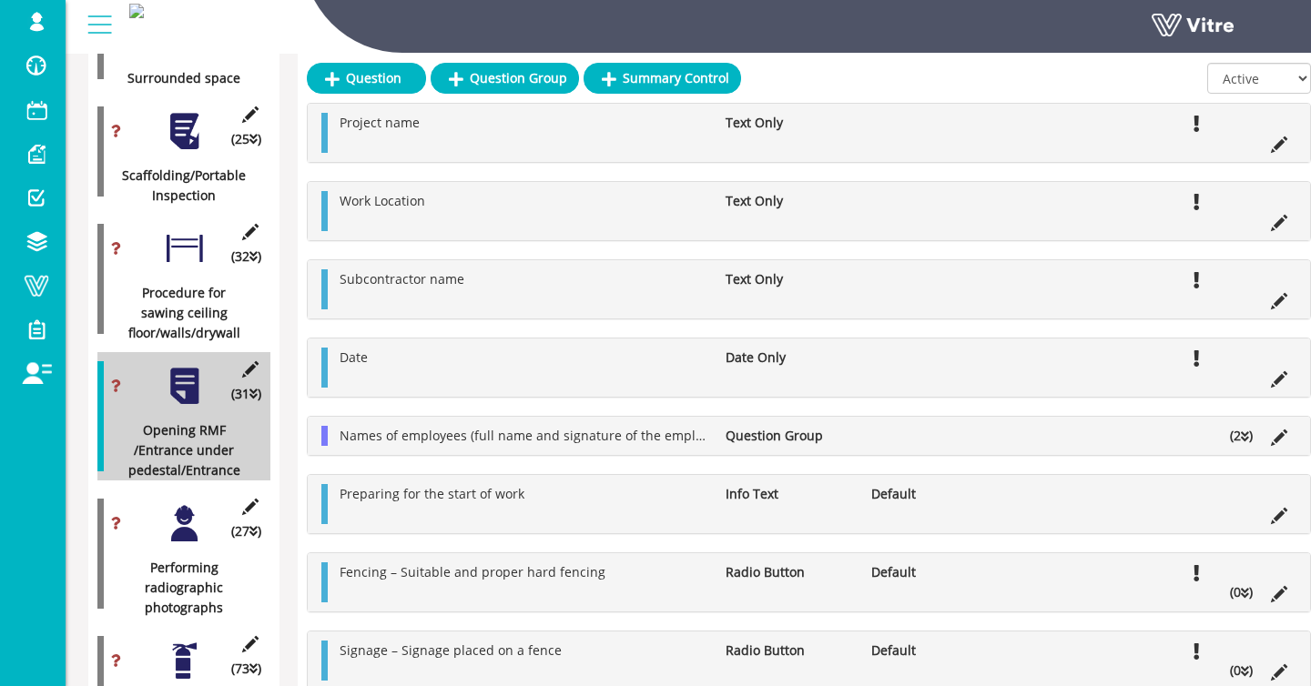
click at [185, 532] on div at bounding box center [184, 523] width 41 height 41
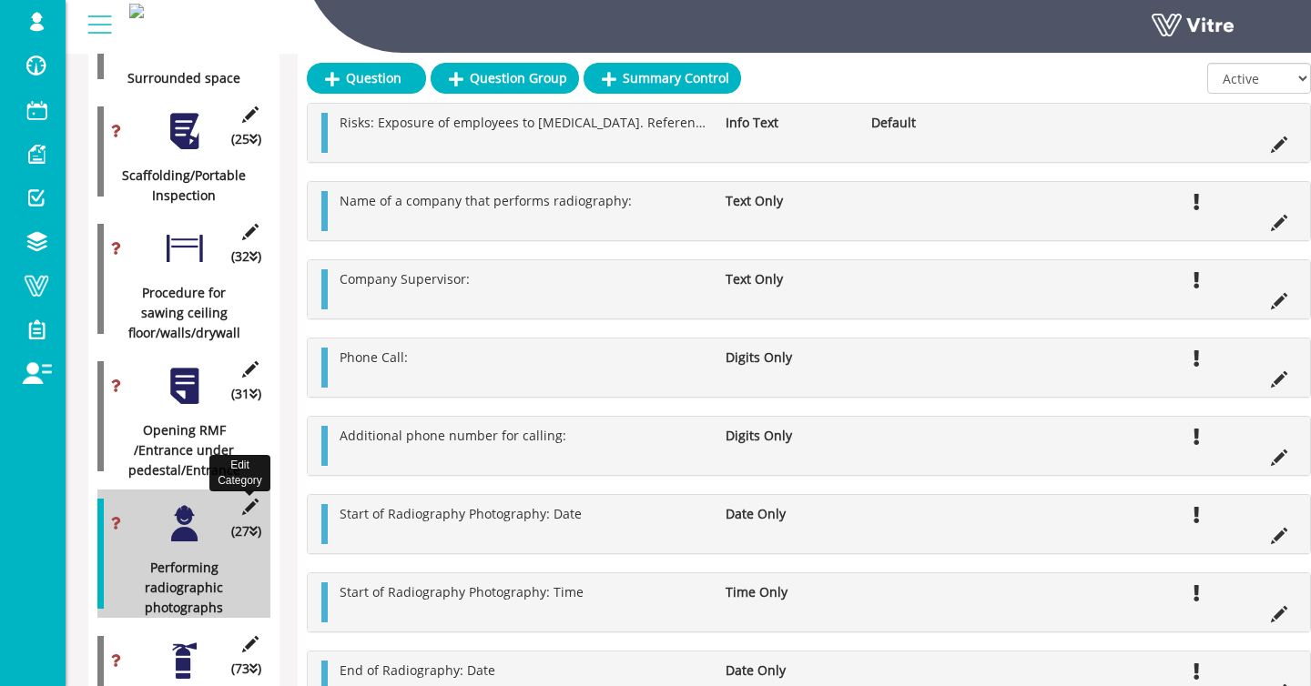
click at [255, 500] on icon at bounding box center [250, 507] width 23 height 16
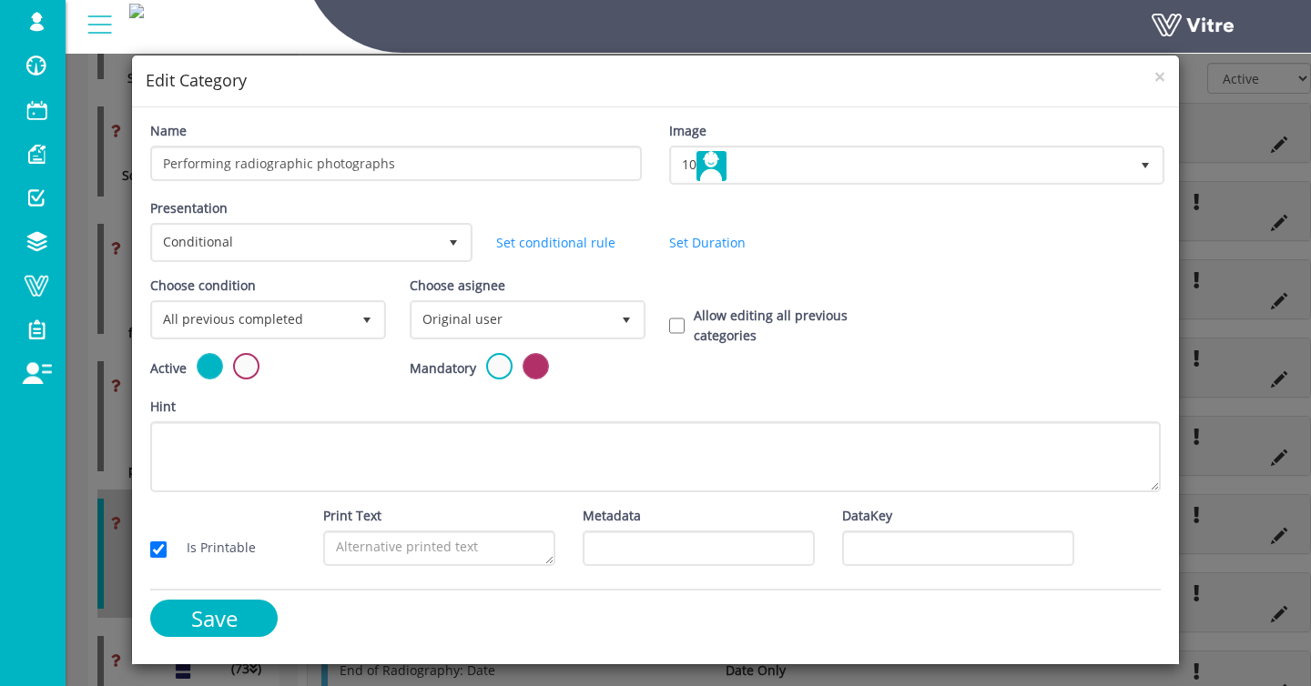
click at [1236, 326] on div "× Edit Category Name Performing radiographic photographs Image 10 10 Presentati…" at bounding box center [655, 343] width 1311 height 686
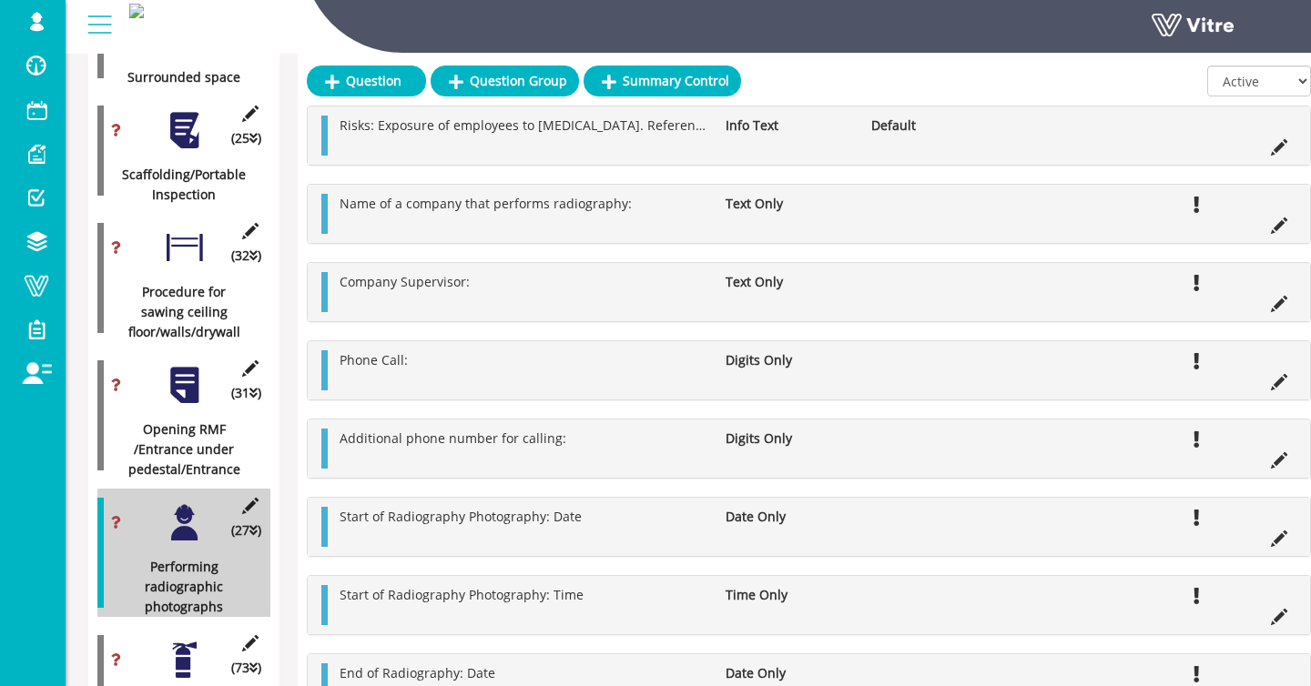
scroll to position [2157, 0]
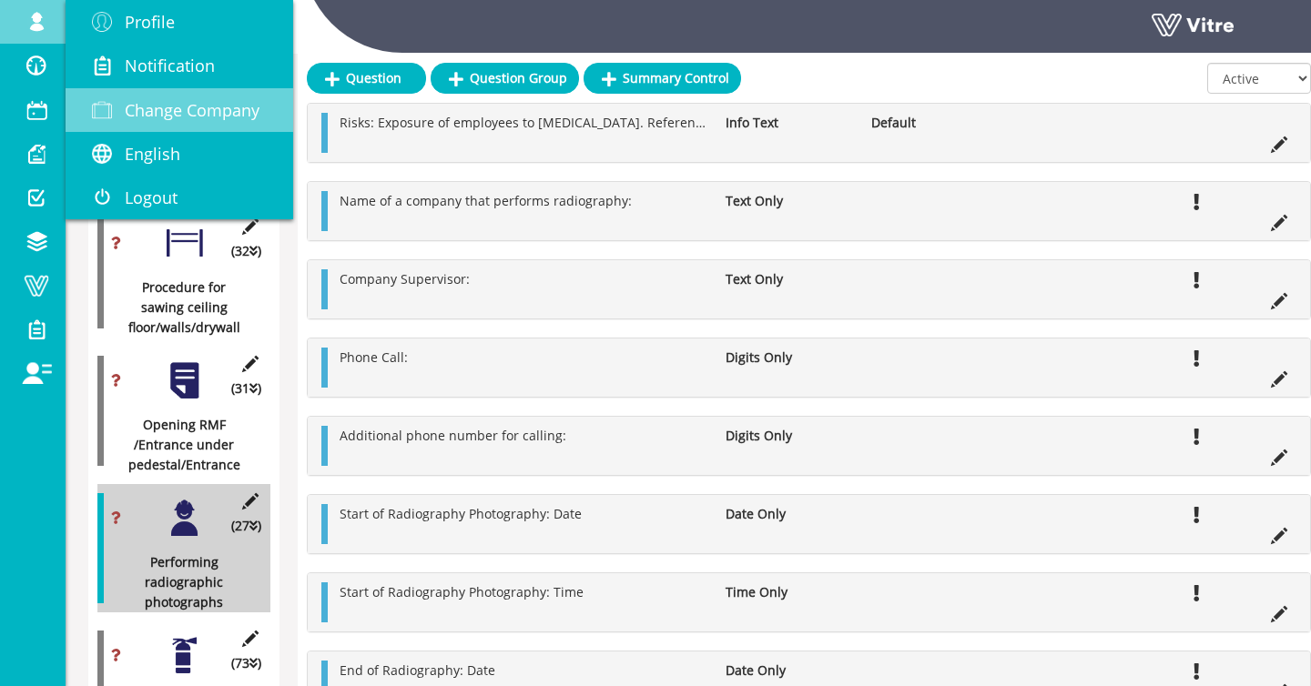
click at [188, 111] on span "Change Company" at bounding box center [192, 110] width 135 height 22
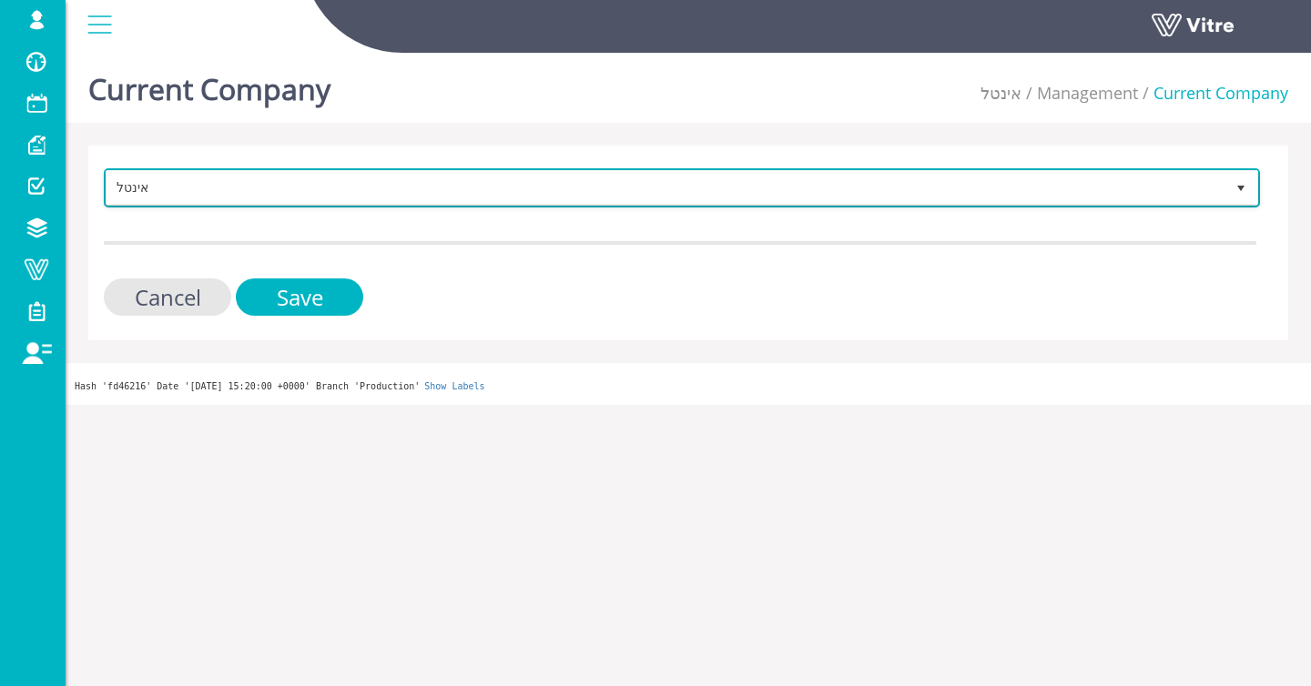
click at [186, 179] on span "אינטל" at bounding box center [666, 187] width 1118 height 33
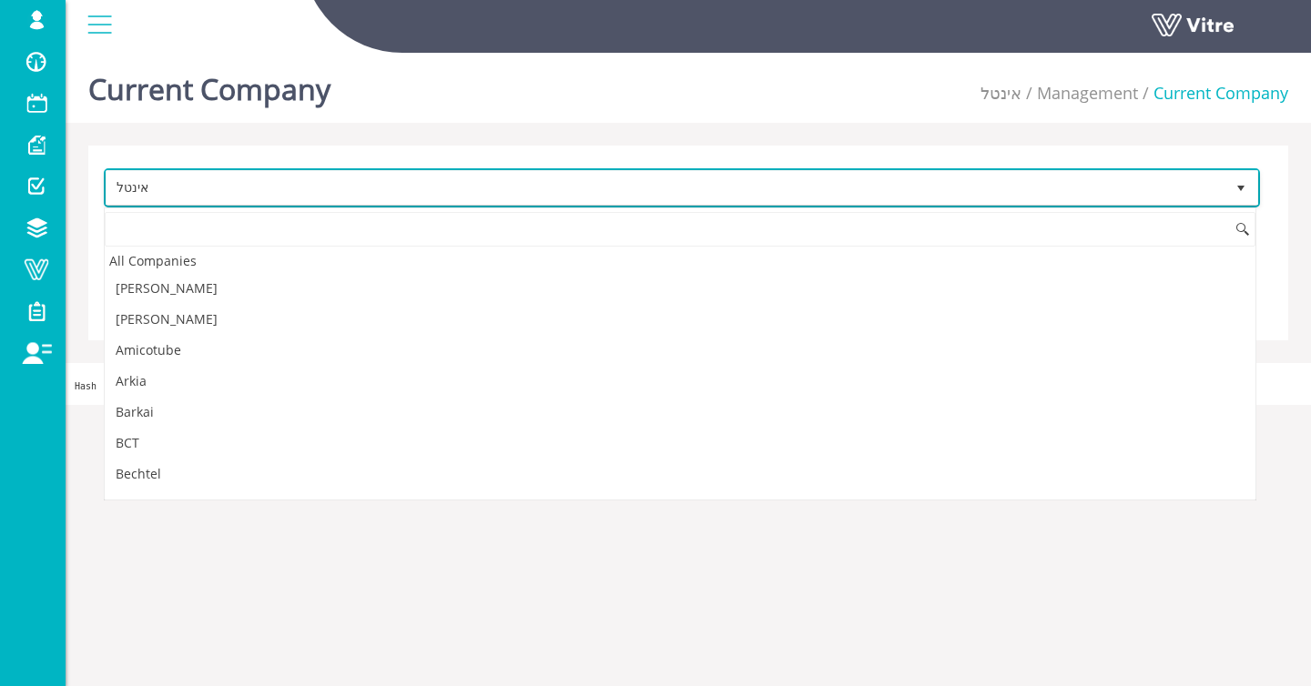
scroll to position [2717, 0]
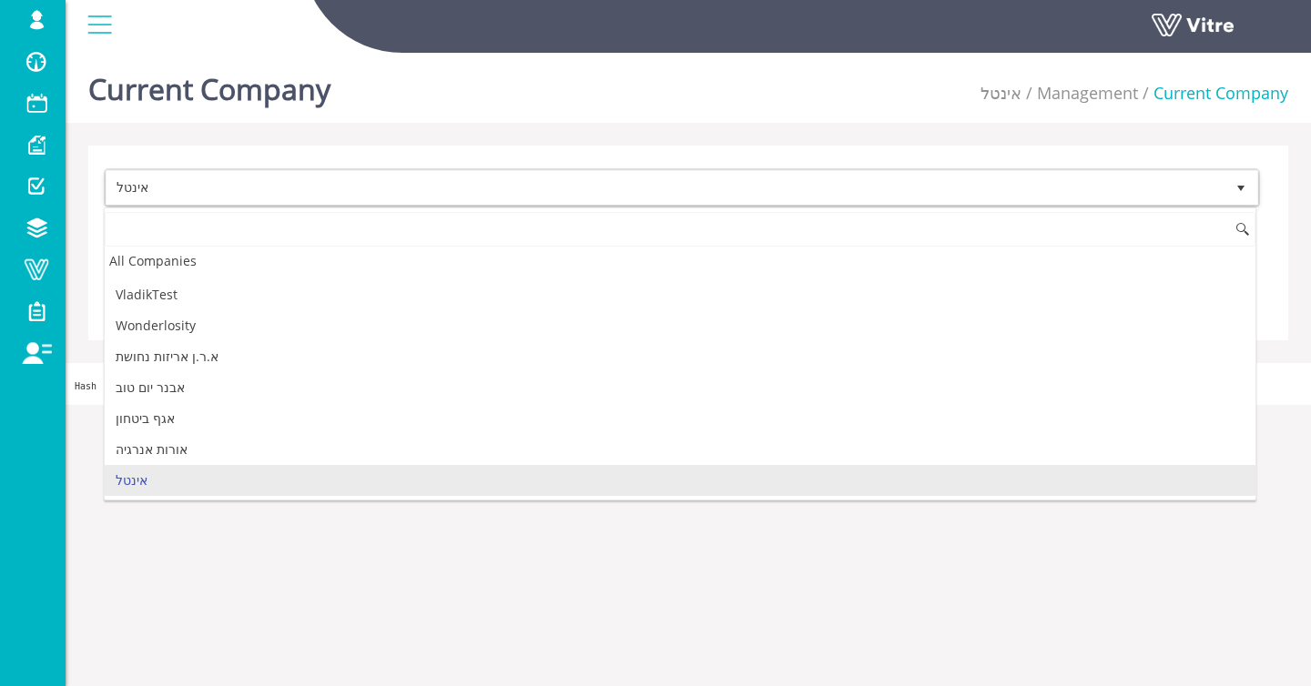
type input "o"
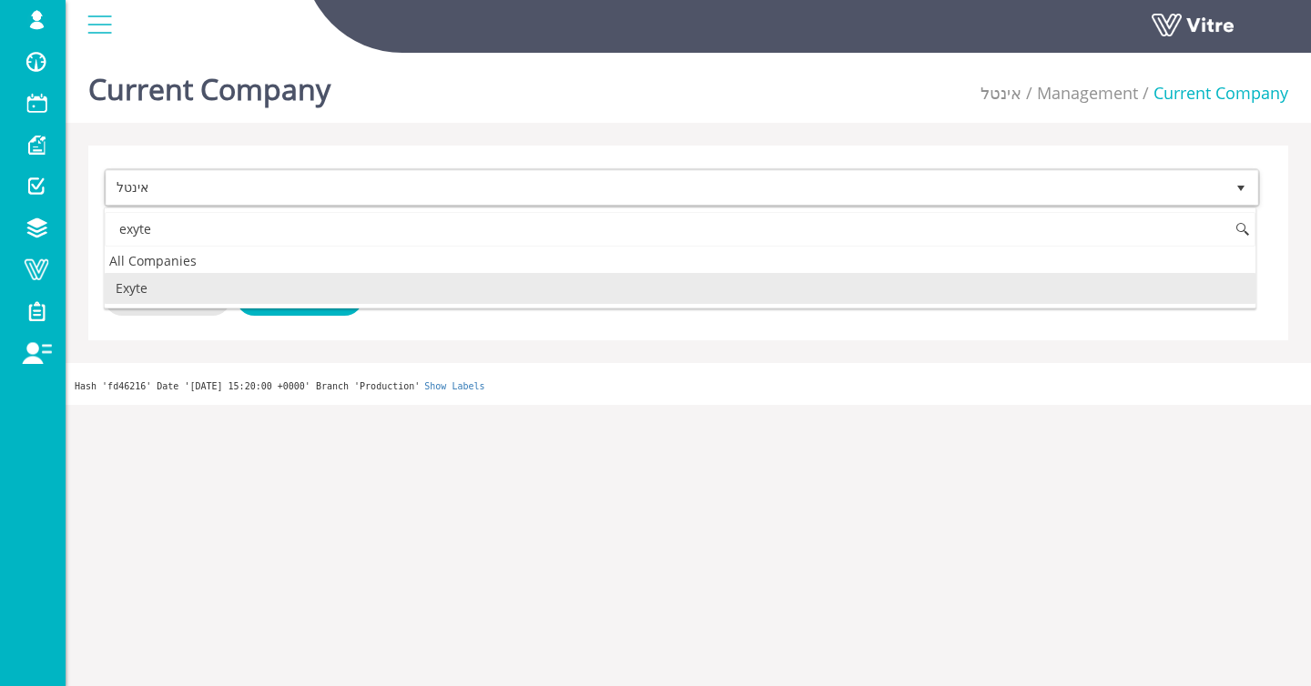
scroll to position [0, 0]
click at [147, 283] on li "Exyte" at bounding box center [680, 288] width 1151 height 31
type input "exyte"
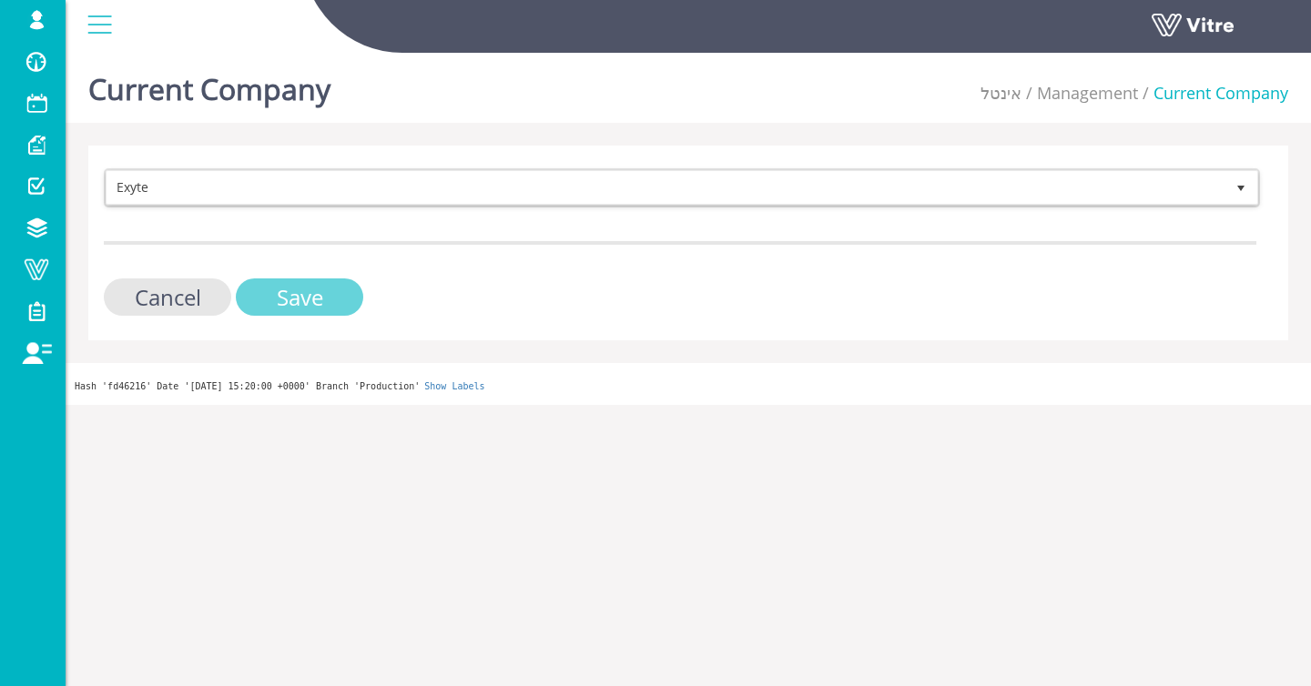
click at [284, 296] on input "Save" at bounding box center [299, 297] width 127 height 37
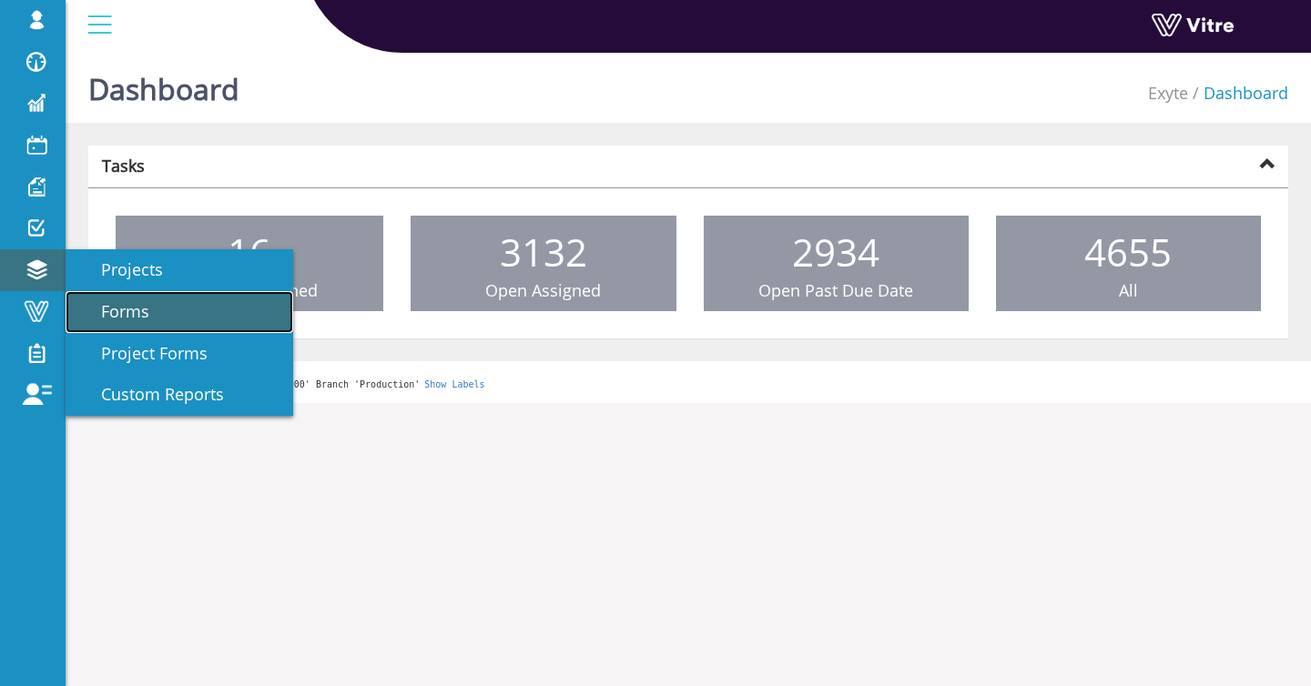
click at [154, 313] on link "Forms" at bounding box center [180, 312] width 228 height 42
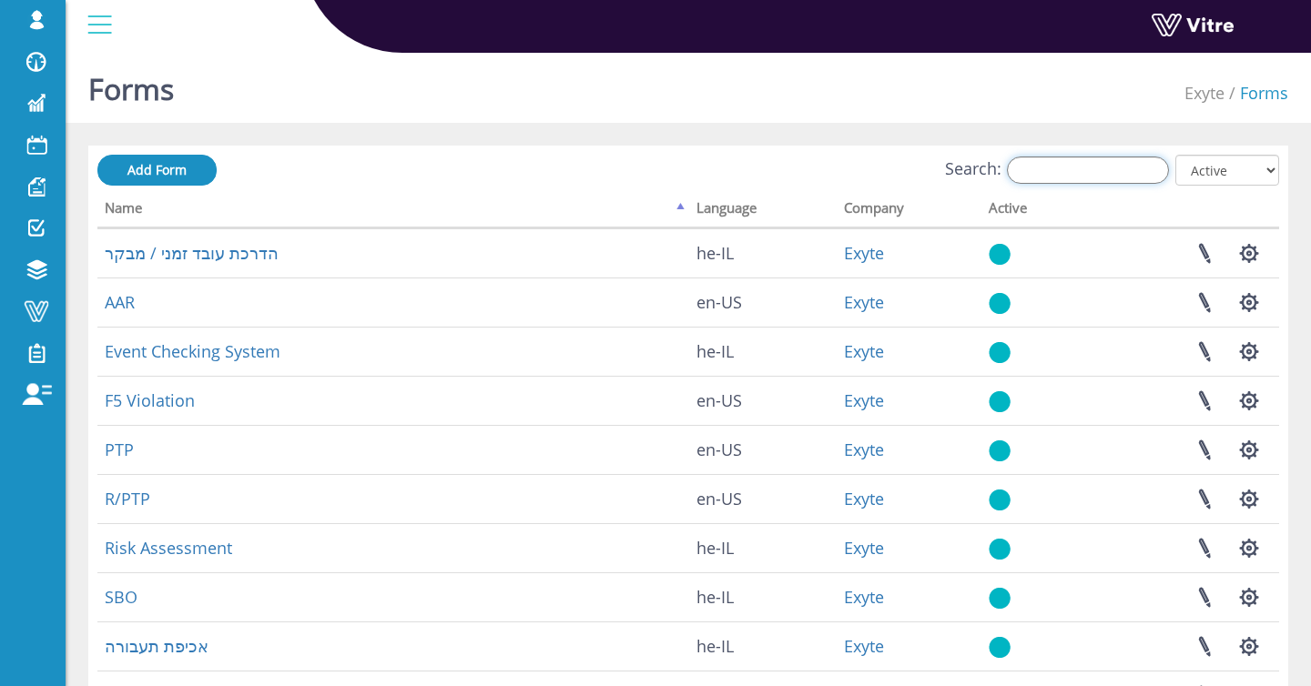
click at [1096, 164] on input "Search:" at bounding box center [1088, 170] width 162 height 27
type input "p"
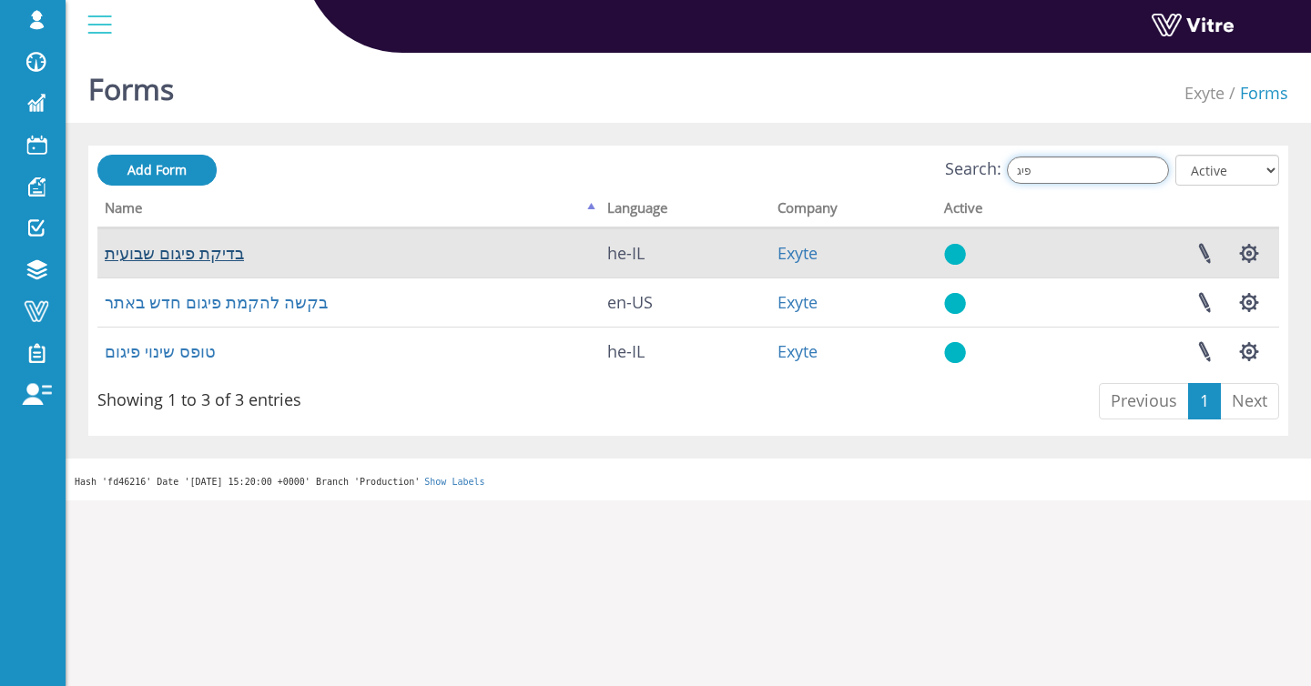
type input "פיג"
click at [209, 254] on link "בדיקת פיגום שבועית" at bounding box center [174, 253] width 139 height 22
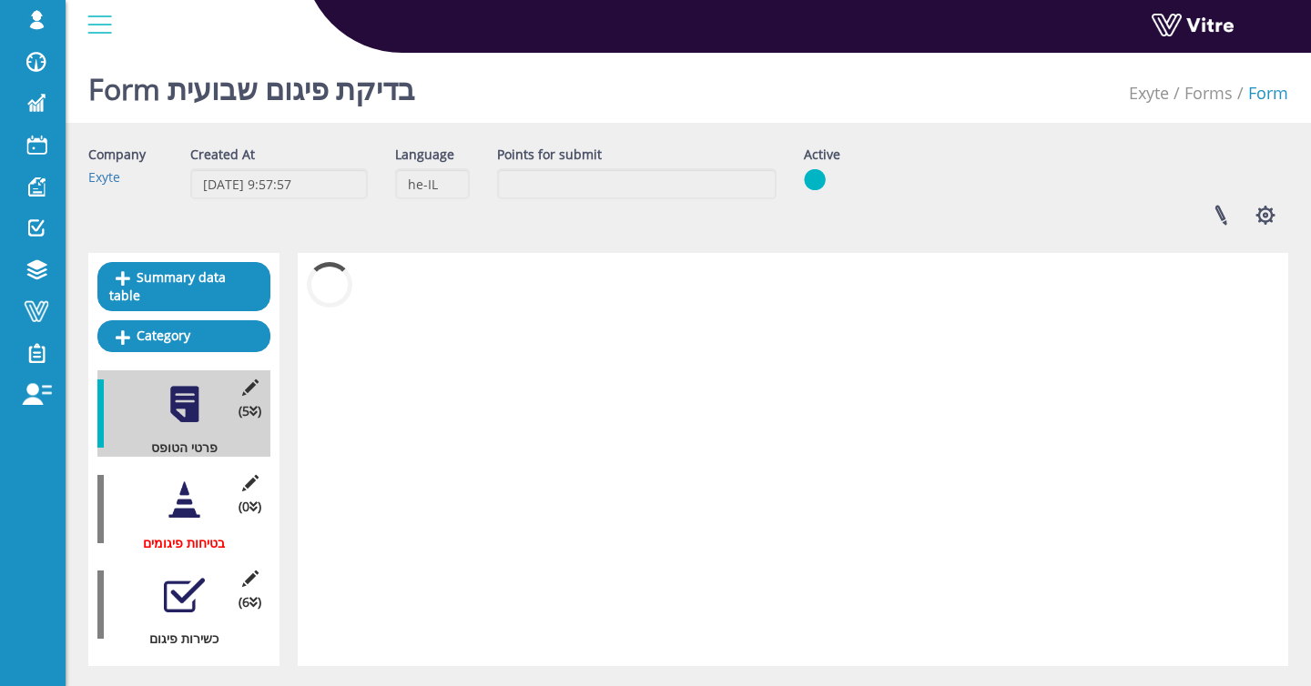
click at [185, 515] on div at bounding box center [184, 500] width 41 height 41
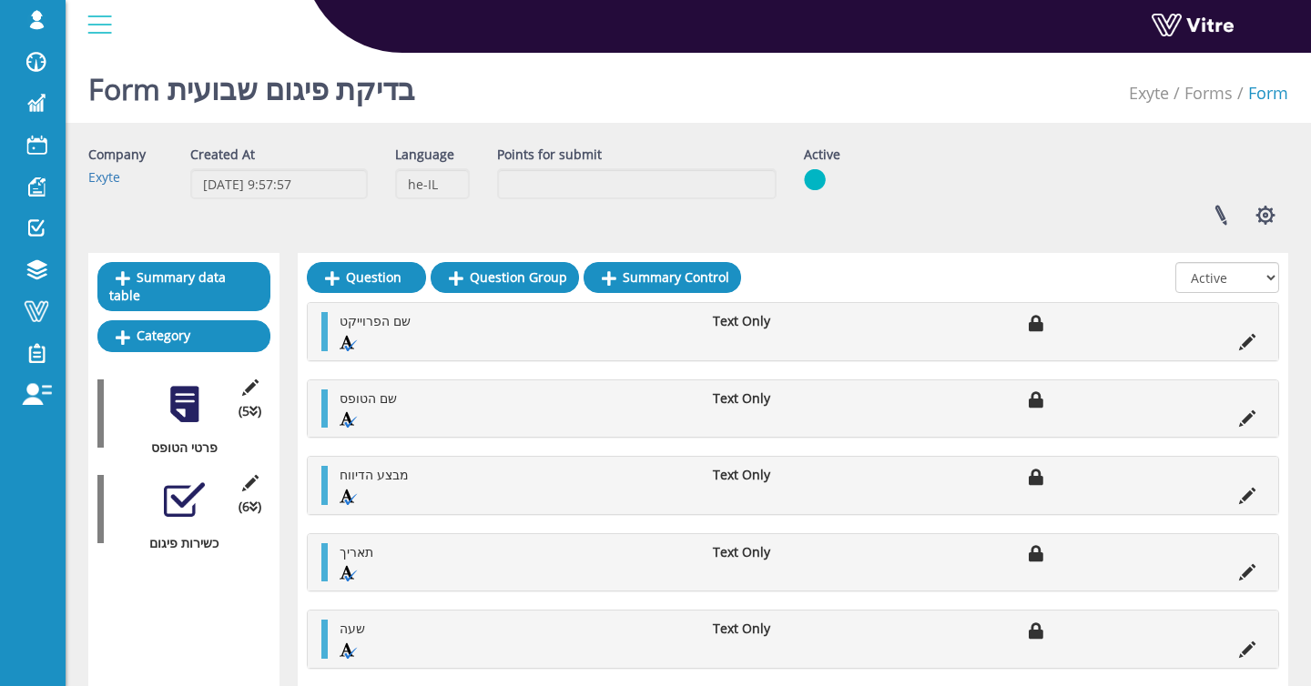
click at [188, 498] on div at bounding box center [184, 500] width 41 height 41
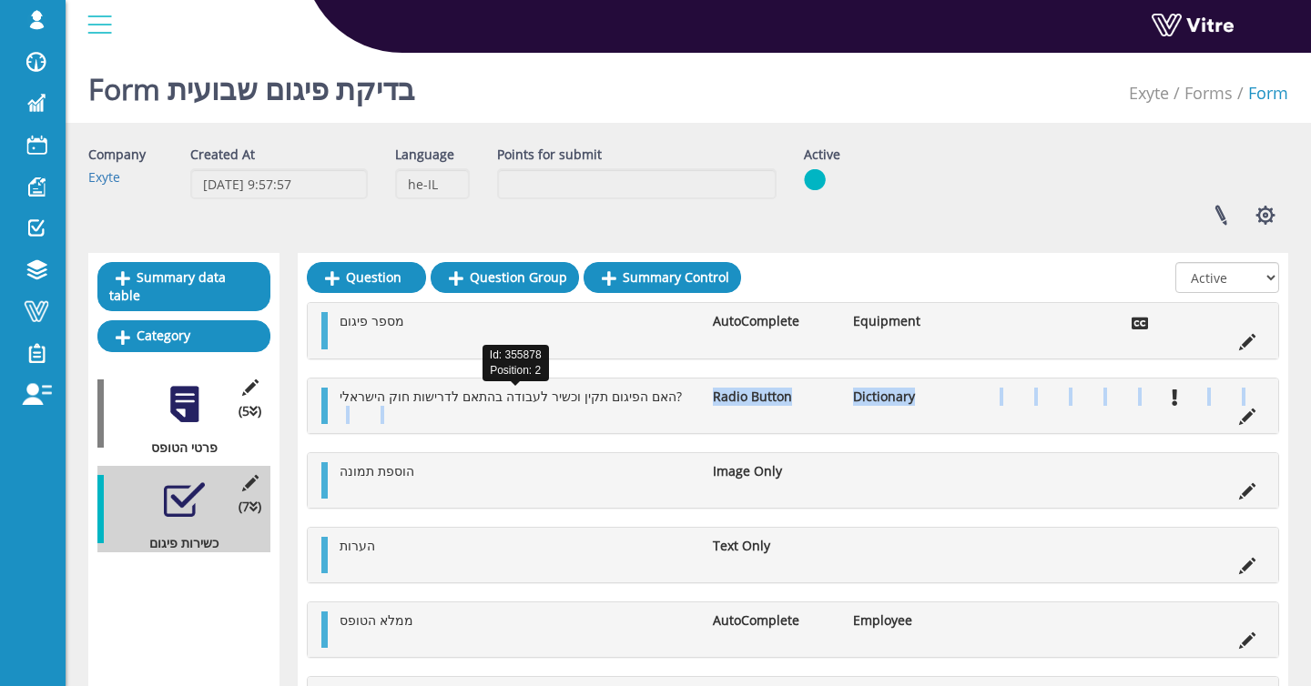
drag, startPoint x: 703, startPoint y: 398, endPoint x: 400, endPoint y: 400, distance: 303.2
click at [400, 402] on li "האם הפיגום תקין וכשיר לעבודה בהתאם לדרישות חוק הישראלי?" at bounding box center [516, 397] width 373 height 18
click at [400, 399] on span "האם הפיגום תקין וכשיר לעבודה בהתאם לדרישות חוק הישראלי?" at bounding box center [511, 396] width 342 height 17
click at [400, 398] on span "האם הפיגום תקין וכשיר לעבודה בהתאם לדרישות חוק הישראלי?" at bounding box center [511, 396] width 342 height 17
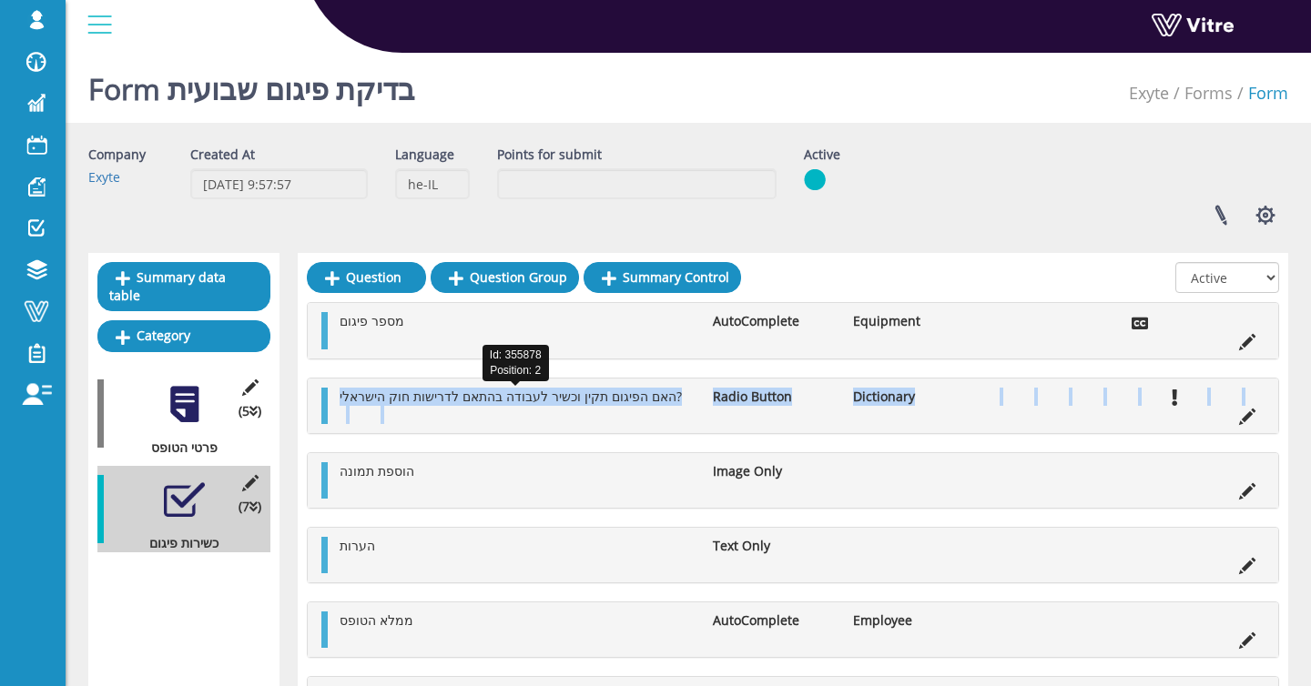
click at [400, 398] on span "האם הפיגום תקין וכשיר לעבודה בהתאם לדרישות חוק הישראלי?" at bounding box center [511, 396] width 342 height 17
click at [495, 401] on span "האם הפיגום תקין וכשיר לעבודה בהתאם לדרישות חוק הישראלי?" at bounding box center [511, 396] width 342 height 17
drag, startPoint x: 411, startPoint y: 321, endPoint x: 380, endPoint y: 411, distance: 95.6
click at [380, 411] on div "מספר פיגום AutoComplete Equipment האם הפיגום תקין וכשיר לעבודה בהתאם לדרישות חו…" at bounding box center [793, 517] width 972 height 431
click at [460, 461] on div "הוספת תמונה Image Only" at bounding box center [793, 480] width 970 height 55
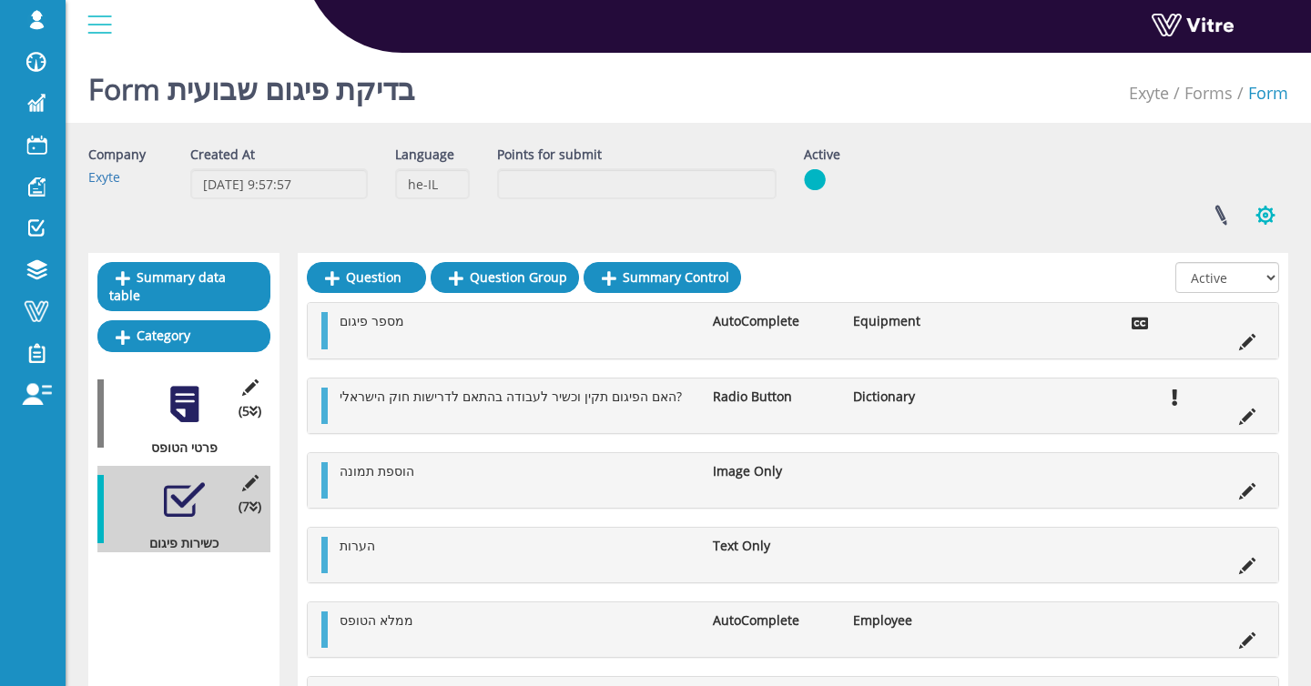
click at [1269, 226] on button "button" at bounding box center [1266, 215] width 46 height 48
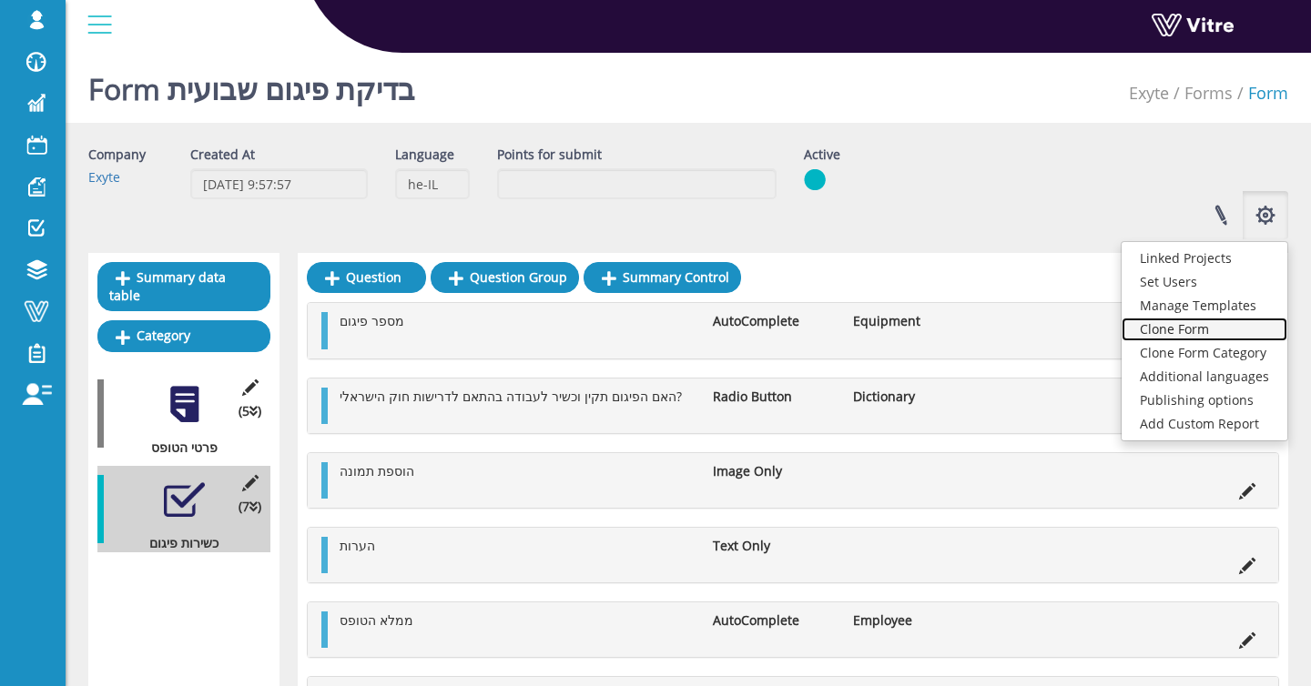
click at [1225, 329] on link "Clone Form" at bounding box center [1205, 330] width 166 height 24
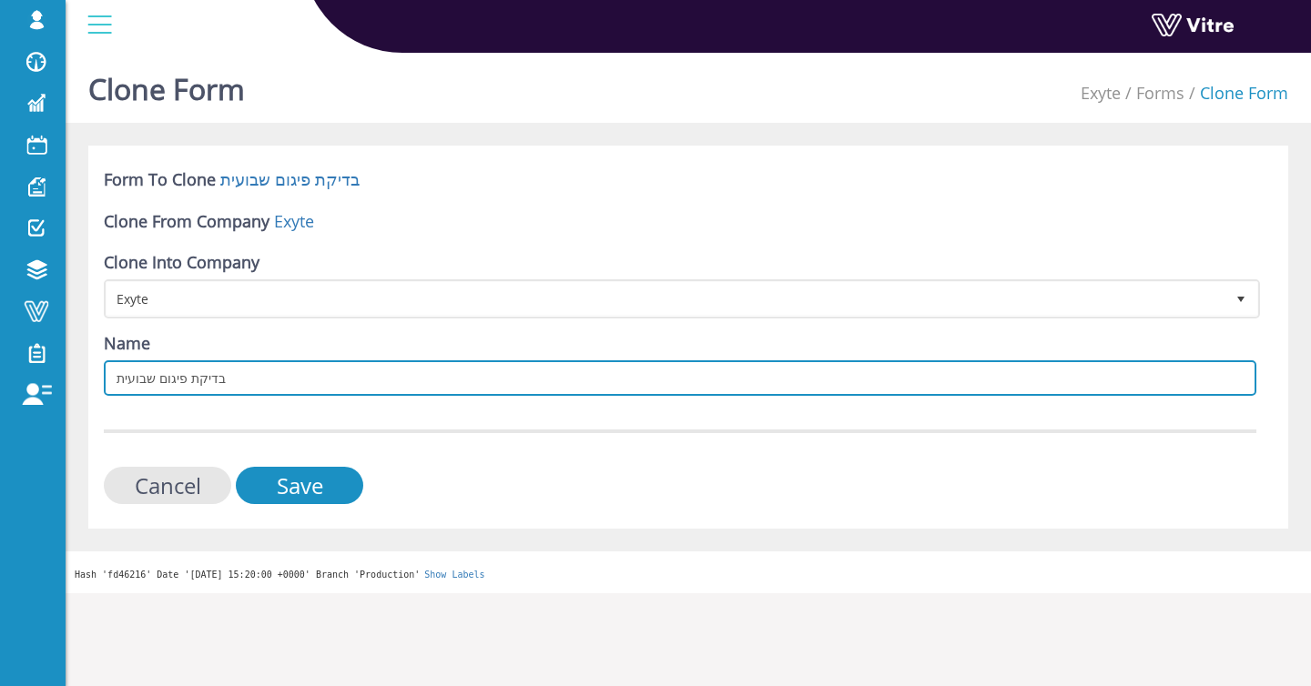
click at [343, 378] on input "בדיקת פיגום שבועית" at bounding box center [680, 378] width 1153 height 36
click at [136, 380] on input "בדיקת פיגום שבועית" at bounding box center [680, 378] width 1153 height 36
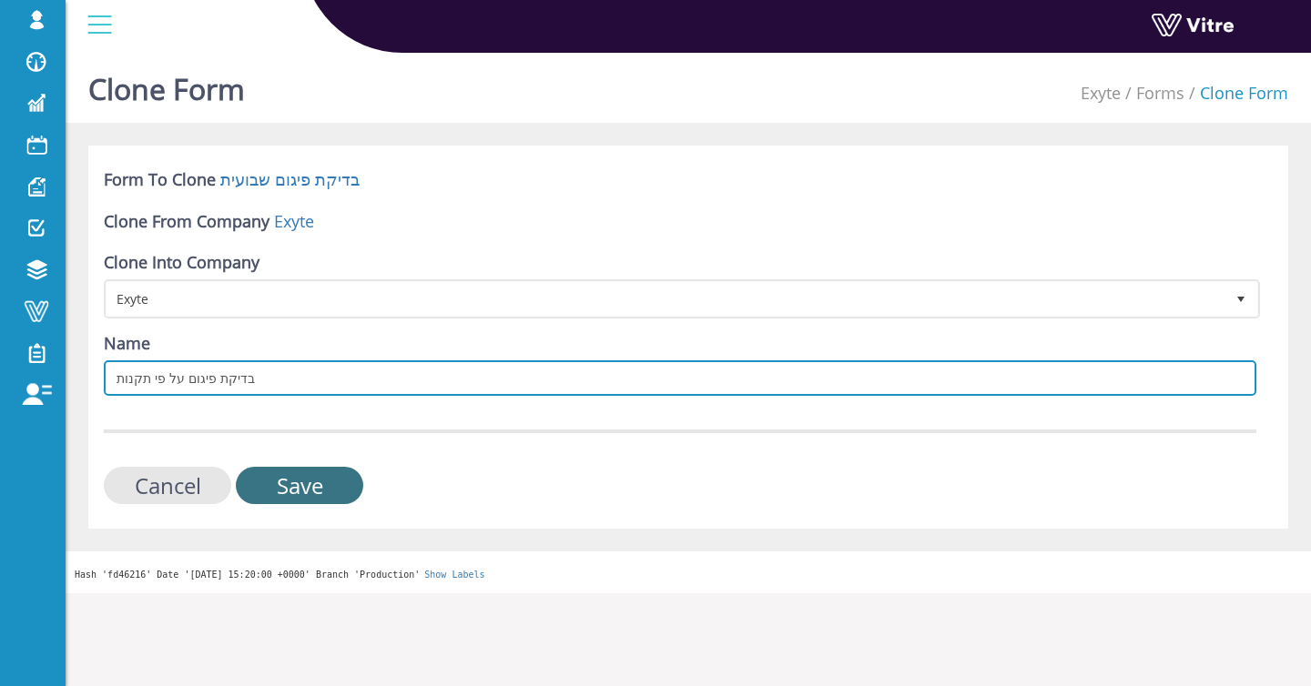
type input "בדיקת פיגום על פי תקנות"
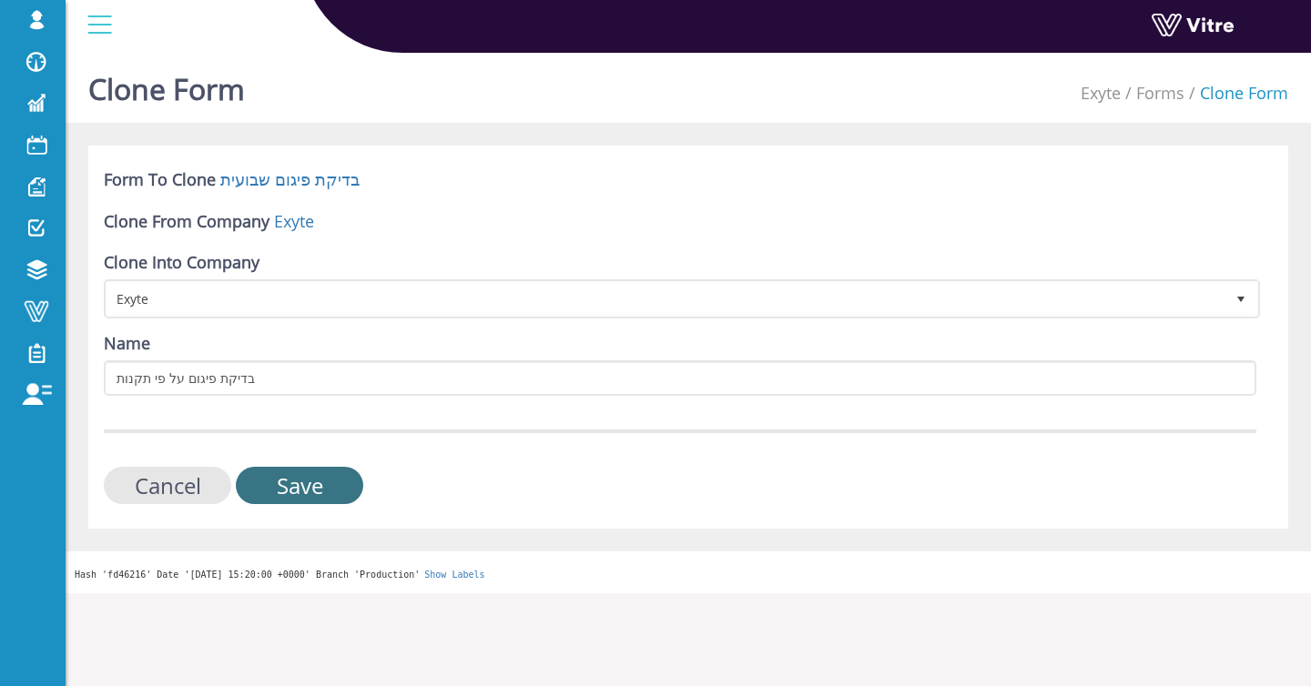
click at [274, 488] on input "Save" at bounding box center [299, 485] width 127 height 37
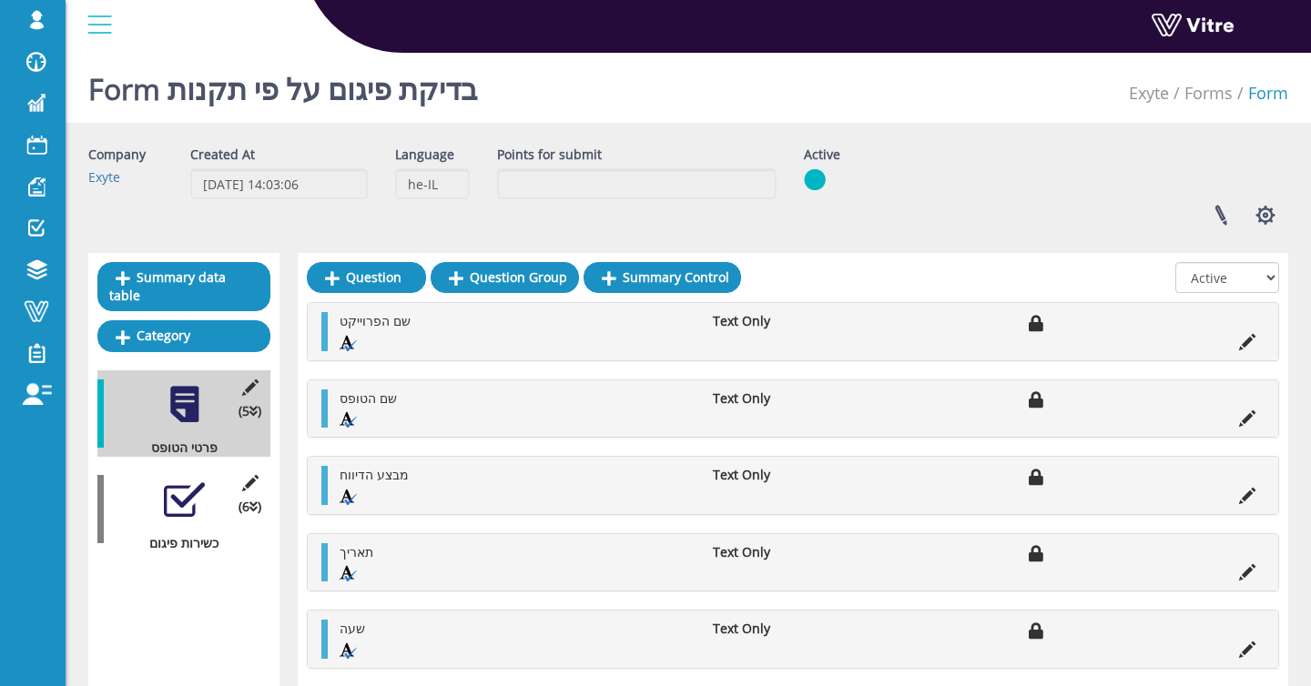
click at [159, 486] on div "(6 ) כשירות פיגום" at bounding box center [183, 509] width 173 height 86
click at [162, 493] on div "(6 ) כשירות פיגום" at bounding box center [183, 509] width 173 height 86
click at [190, 503] on div at bounding box center [184, 500] width 41 height 41
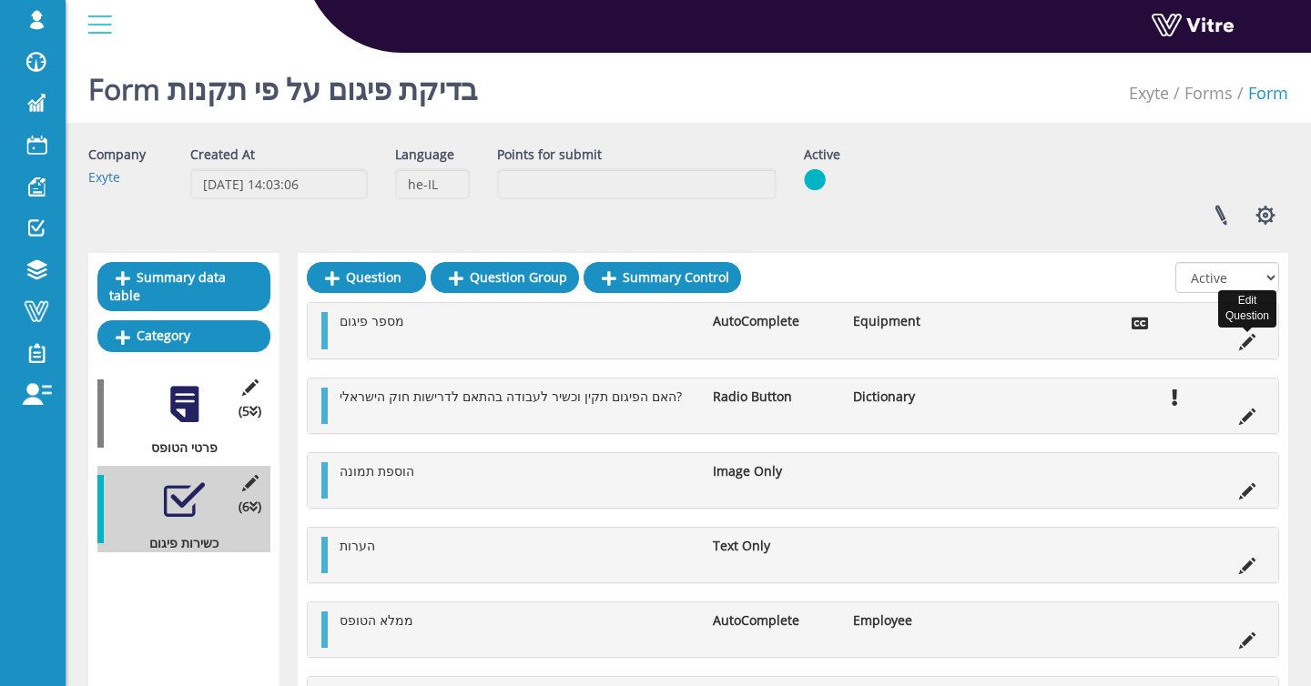
click at [1244, 340] on icon at bounding box center [1247, 342] width 16 height 16
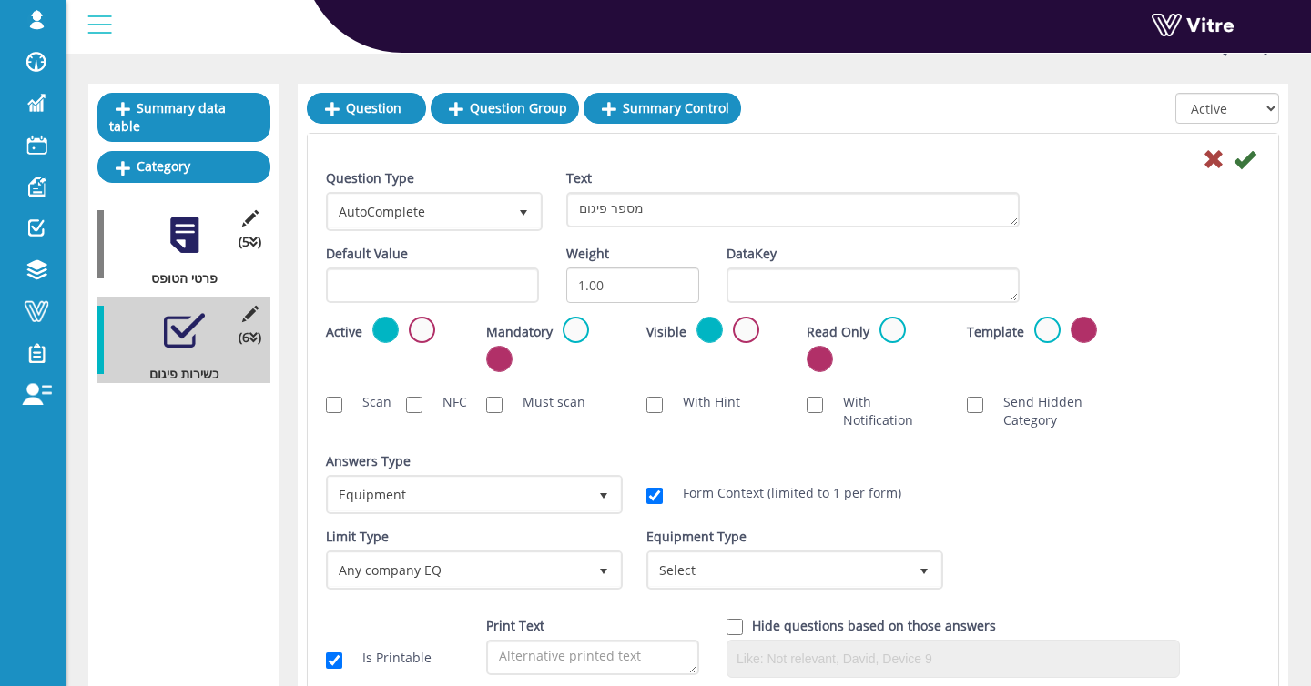
scroll to position [170, 0]
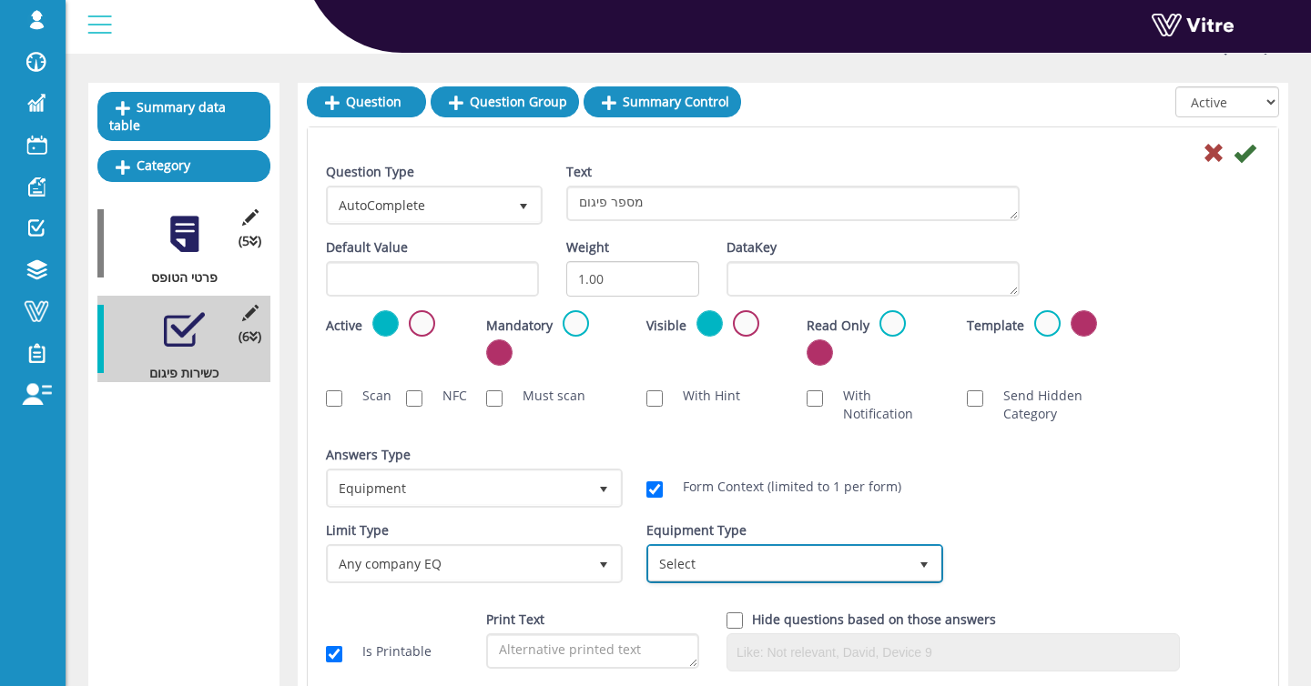
click at [830, 554] on span "Select" at bounding box center [778, 563] width 259 height 33
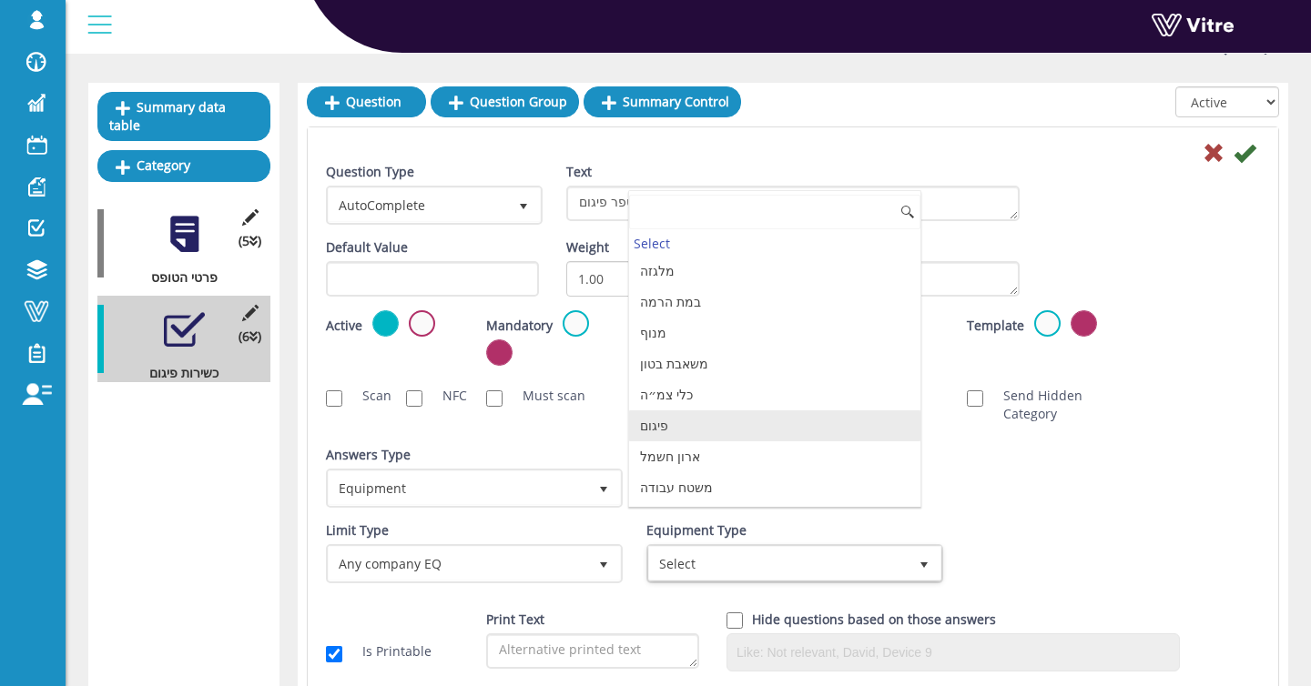
click at [745, 427] on li "פיגום" at bounding box center [774, 426] width 291 height 31
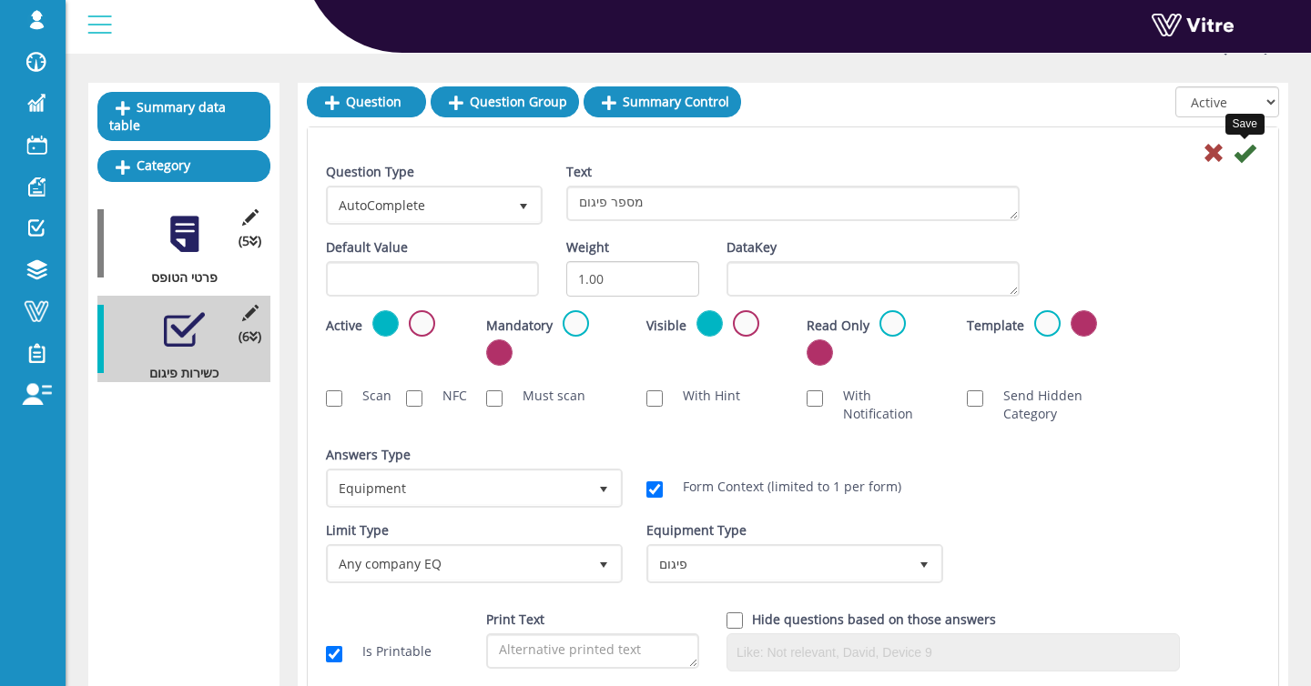
click at [1244, 158] on icon at bounding box center [1245, 153] width 22 height 22
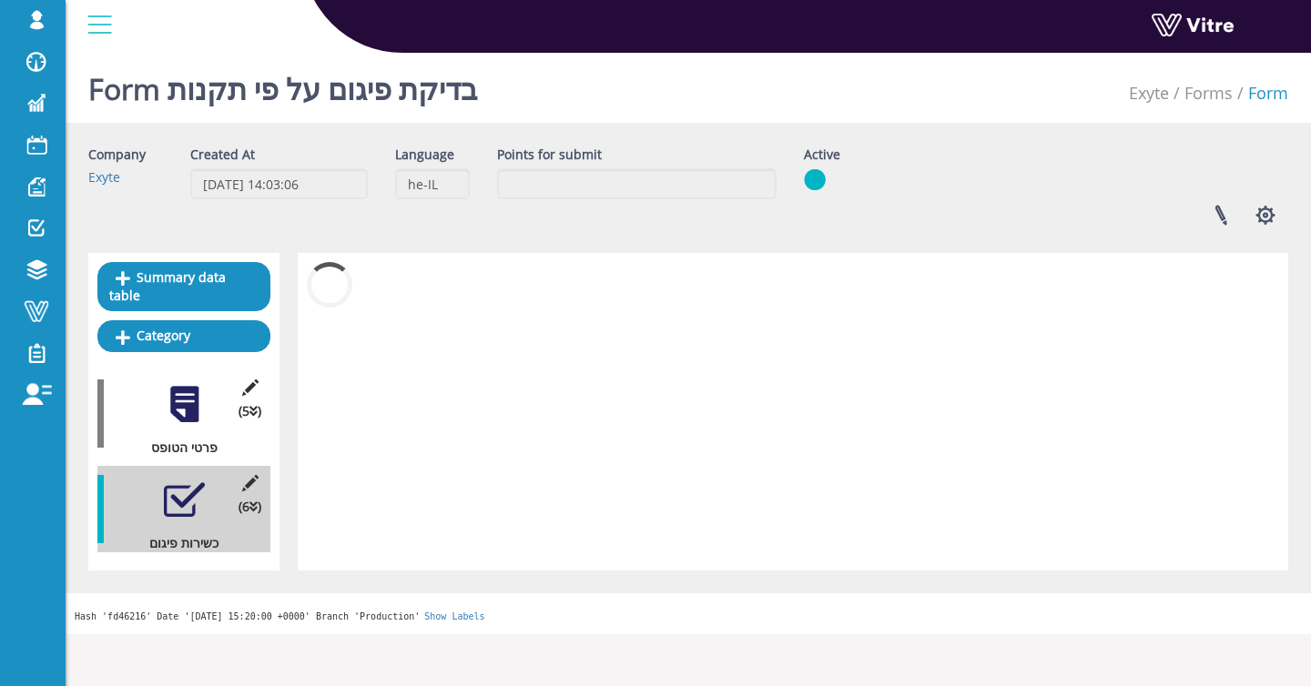
scroll to position [0, 0]
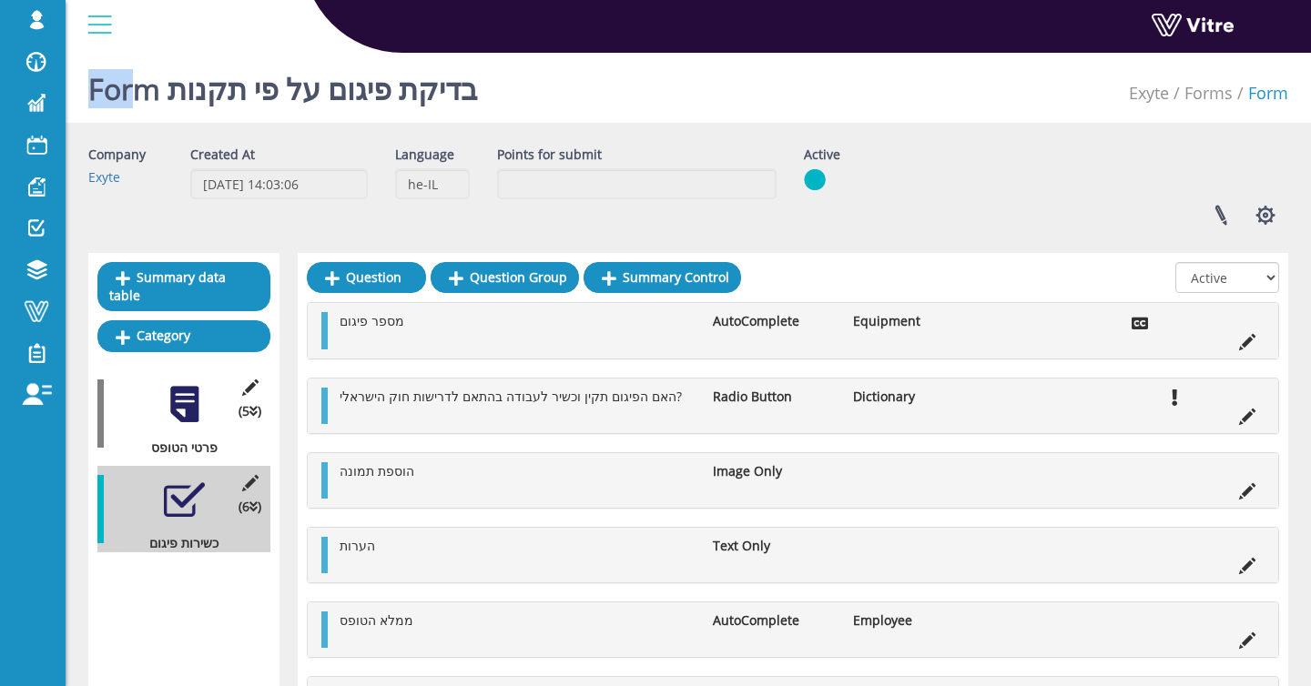
drag, startPoint x: 94, startPoint y: 97, endPoint x: 148, endPoint y: 97, distance: 54.6
click at [148, 97] on h1 "Form בדיקת פיגום על פי תקנות" at bounding box center [283, 84] width 390 height 77
click at [150, 97] on h1 "Form בדיקת פיגום על פי תקנות" at bounding box center [283, 84] width 390 height 77
click at [1240, 414] on icon at bounding box center [1247, 417] width 16 height 16
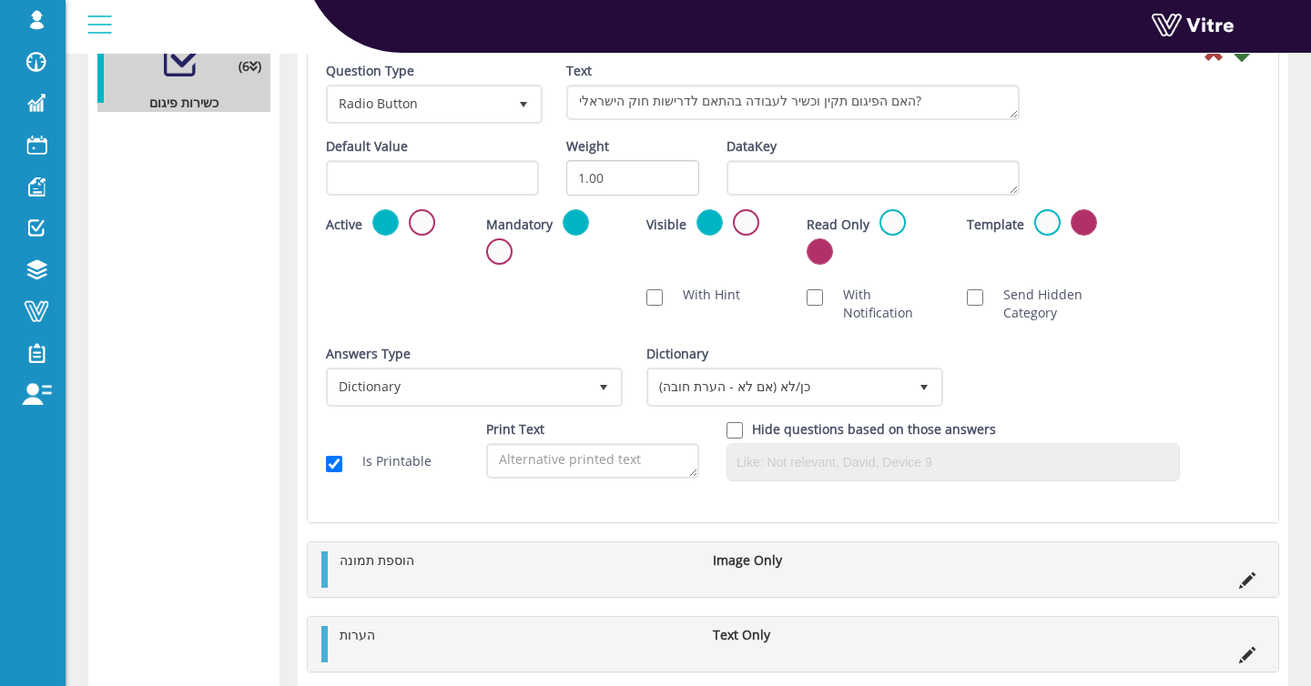
scroll to position [417, 0]
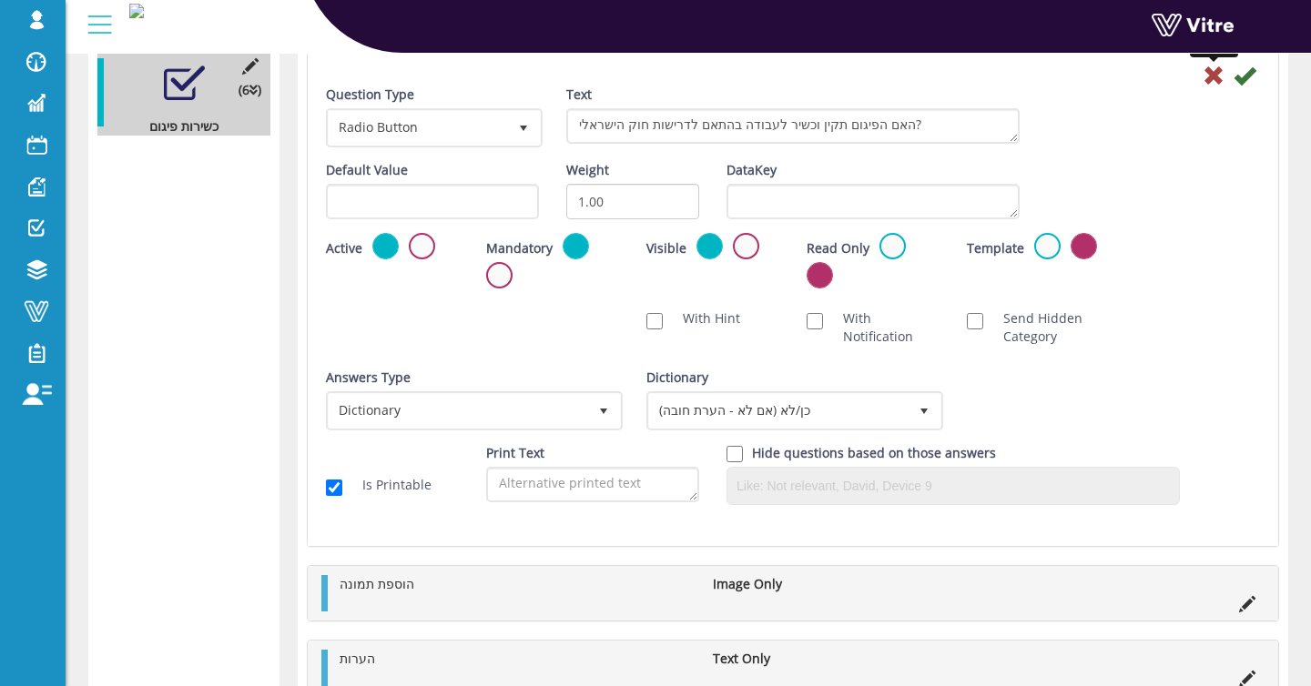
click at [1212, 80] on icon at bounding box center [1214, 76] width 22 height 22
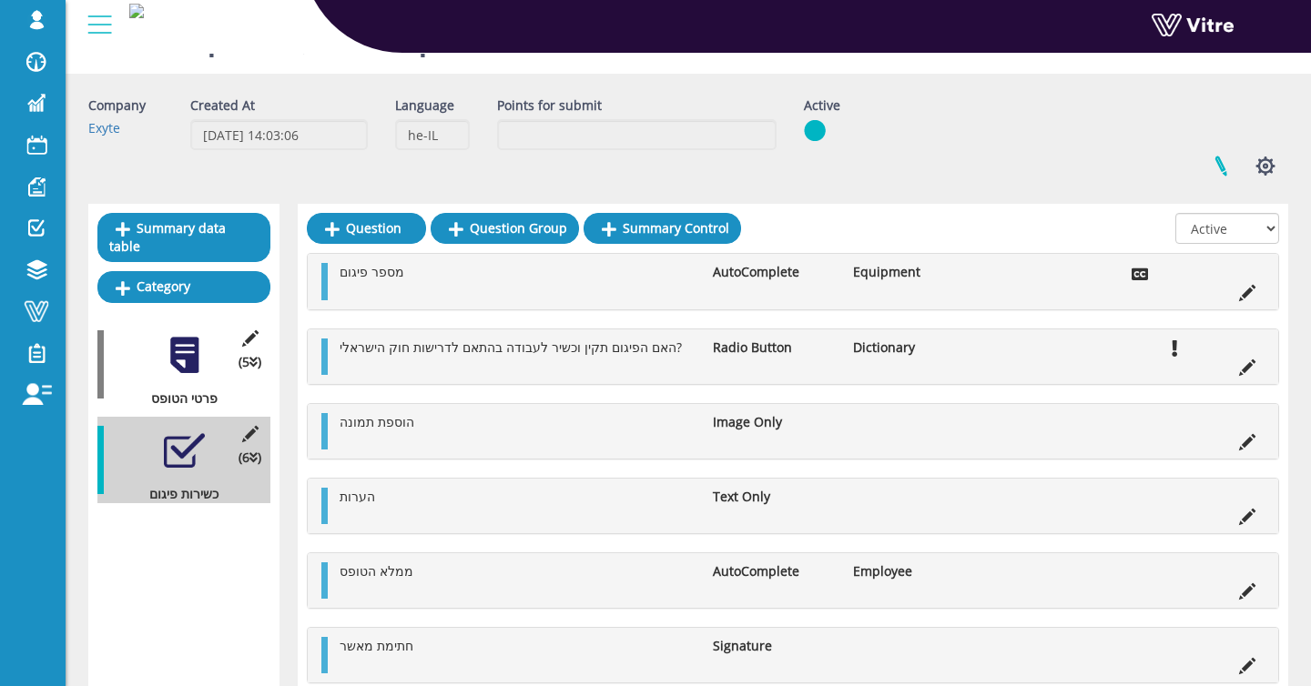
scroll to position [48, 0]
click at [1258, 160] on button "button" at bounding box center [1266, 167] width 46 height 48
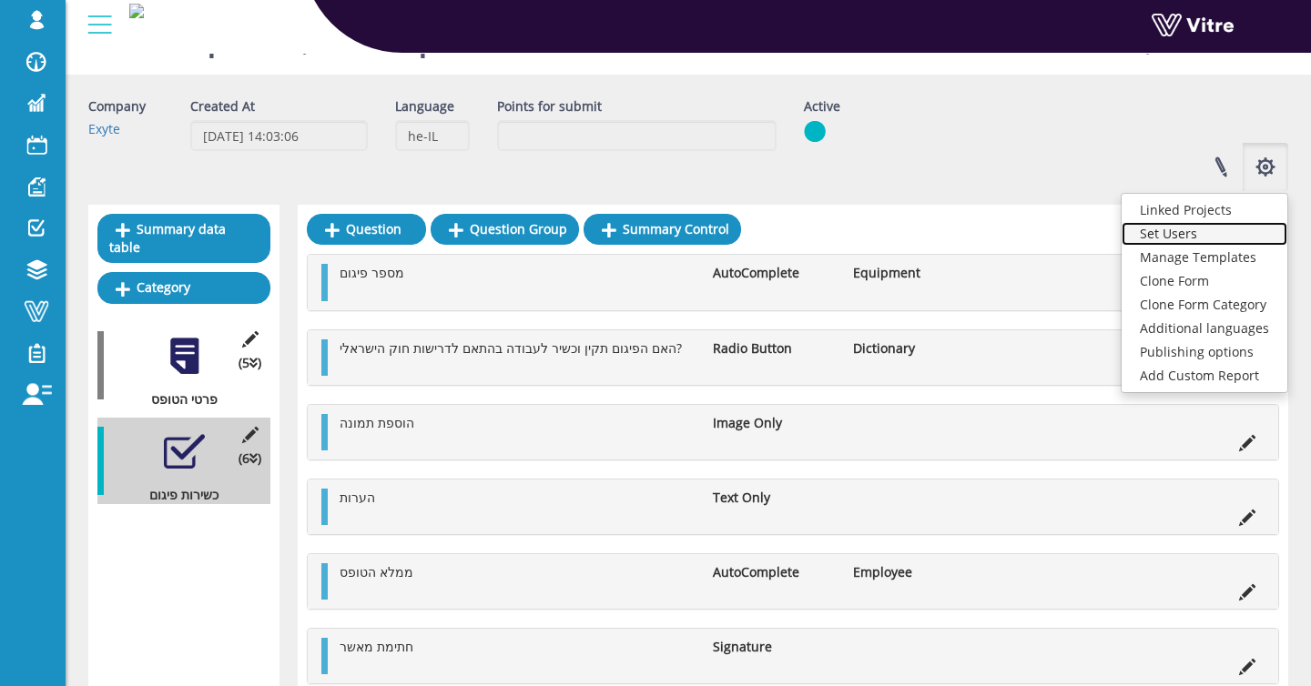
click at [1189, 237] on link "Set Users" at bounding box center [1205, 234] width 166 height 24
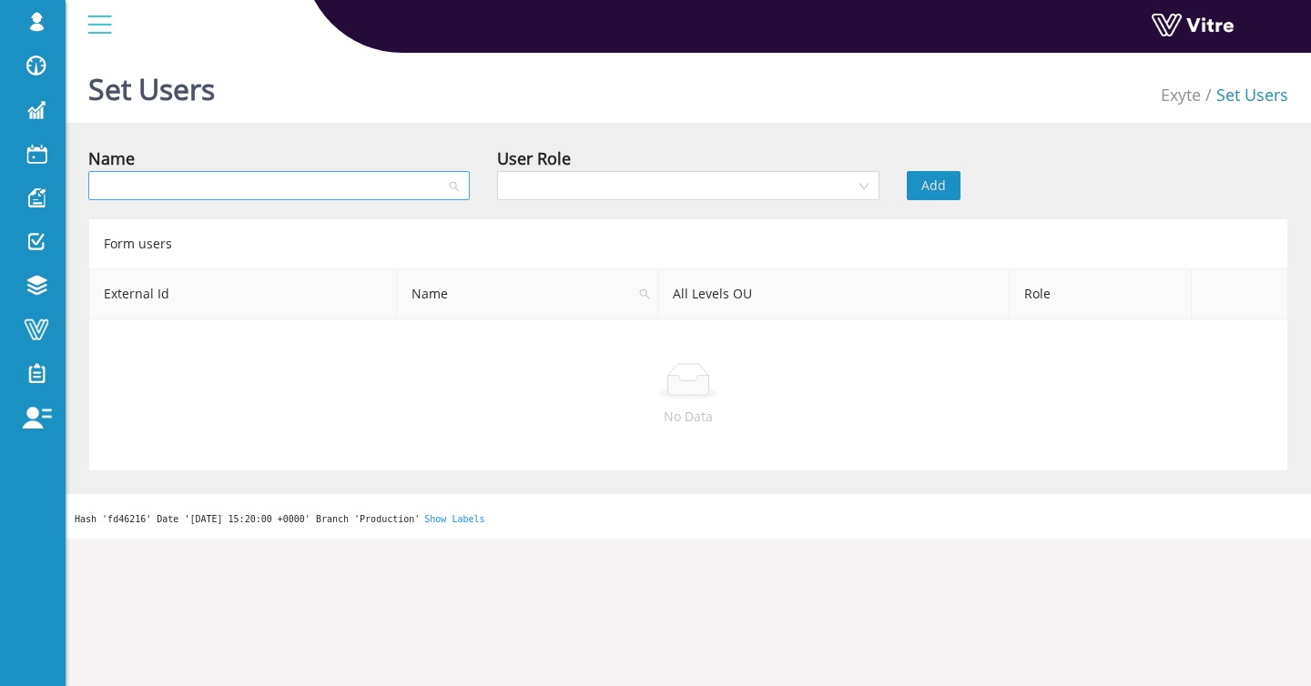
click at [346, 187] on input "search" at bounding box center [272, 185] width 347 height 27
type input "ע"
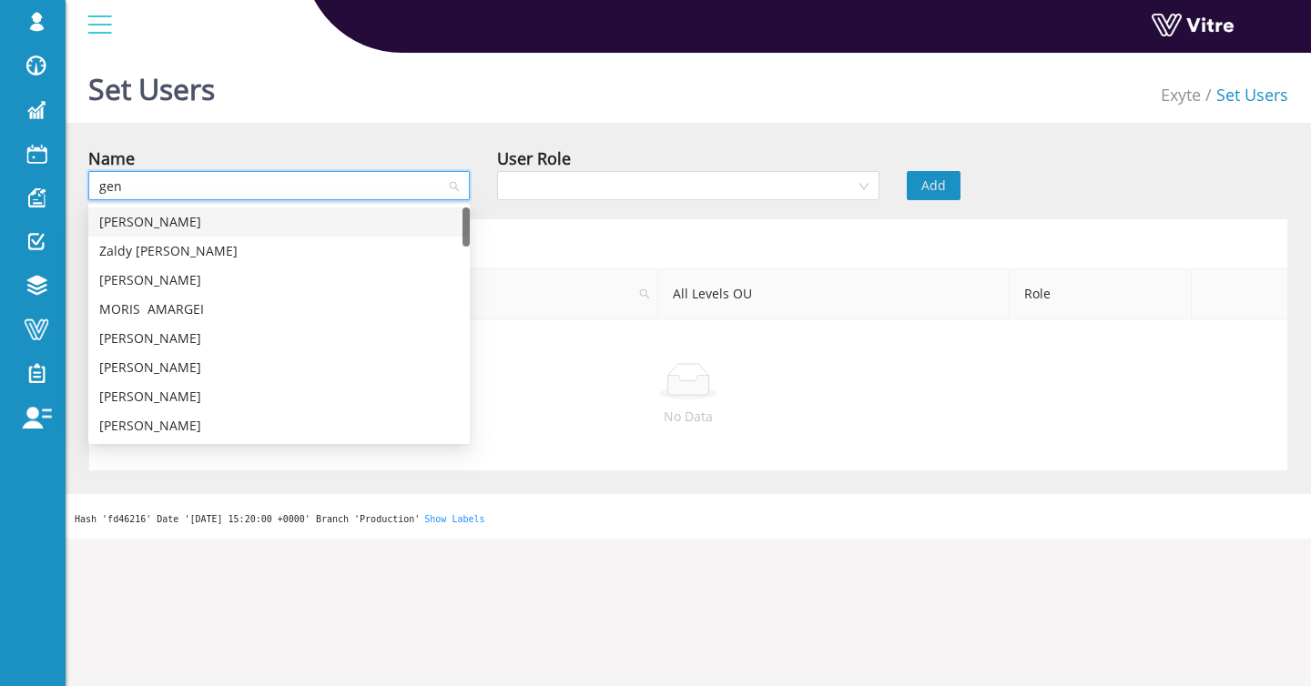
type input "gene"
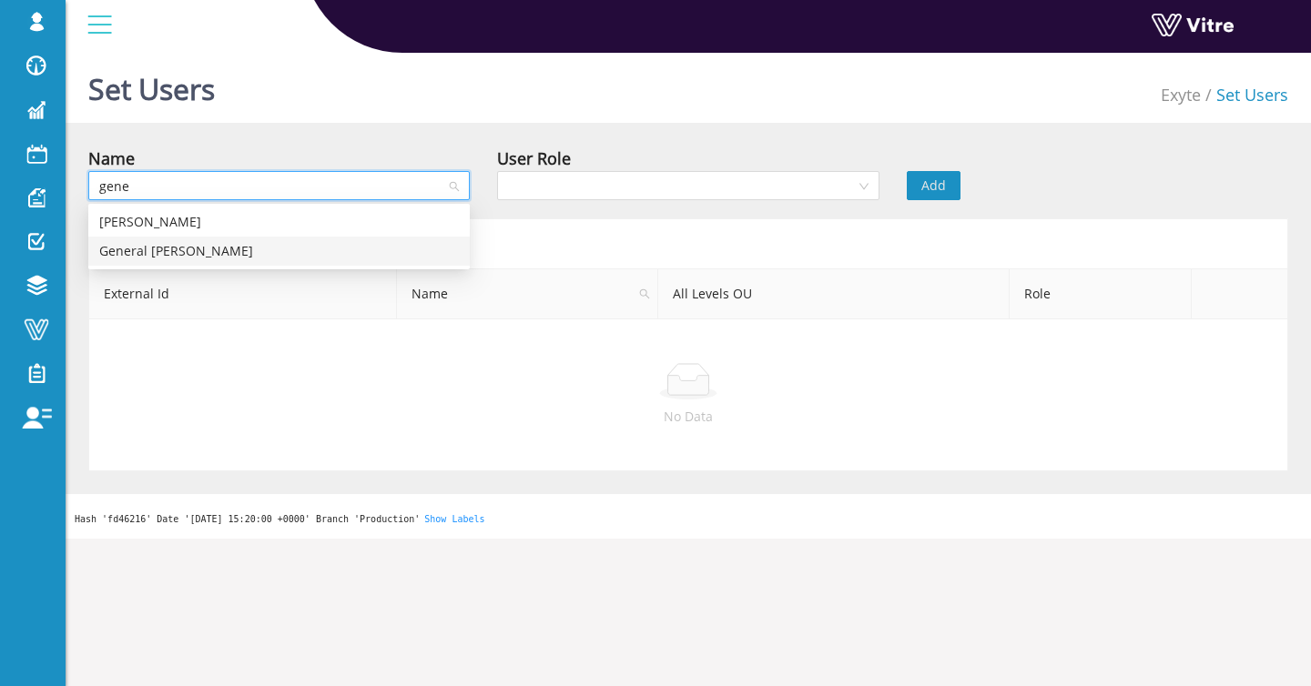
click at [279, 244] on div "General [PERSON_NAME]" at bounding box center [279, 251] width 360 height 20
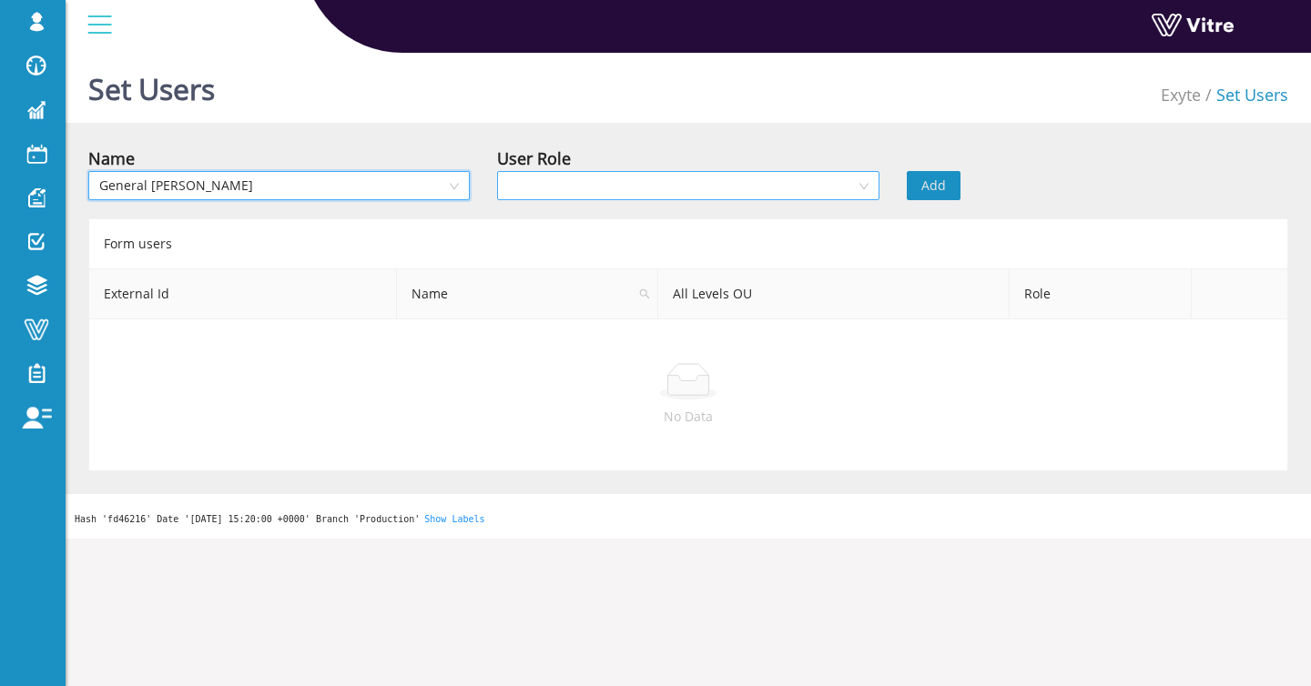
click at [614, 175] on input "search" at bounding box center [681, 185] width 347 height 27
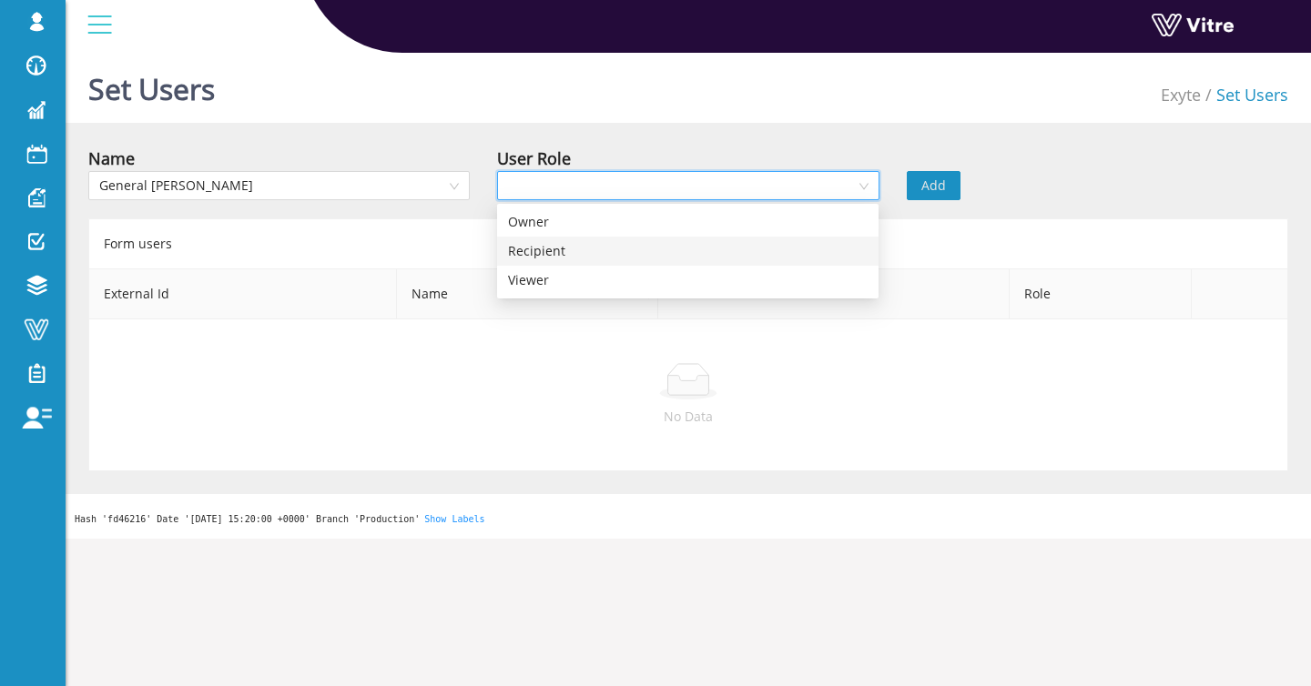
click at [584, 249] on div "Recipient" at bounding box center [688, 251] width 360 height 20
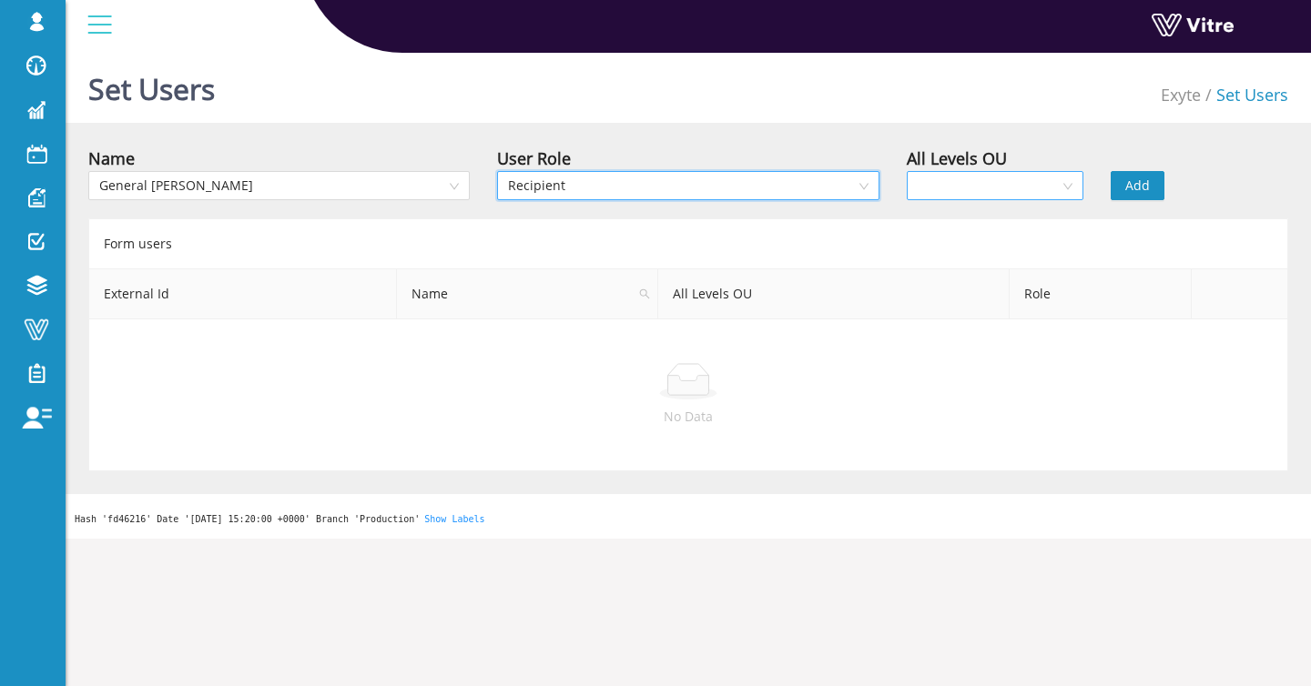
click at [972, 178] on input "search" at bounding box center [989, 185] width 143 height 27
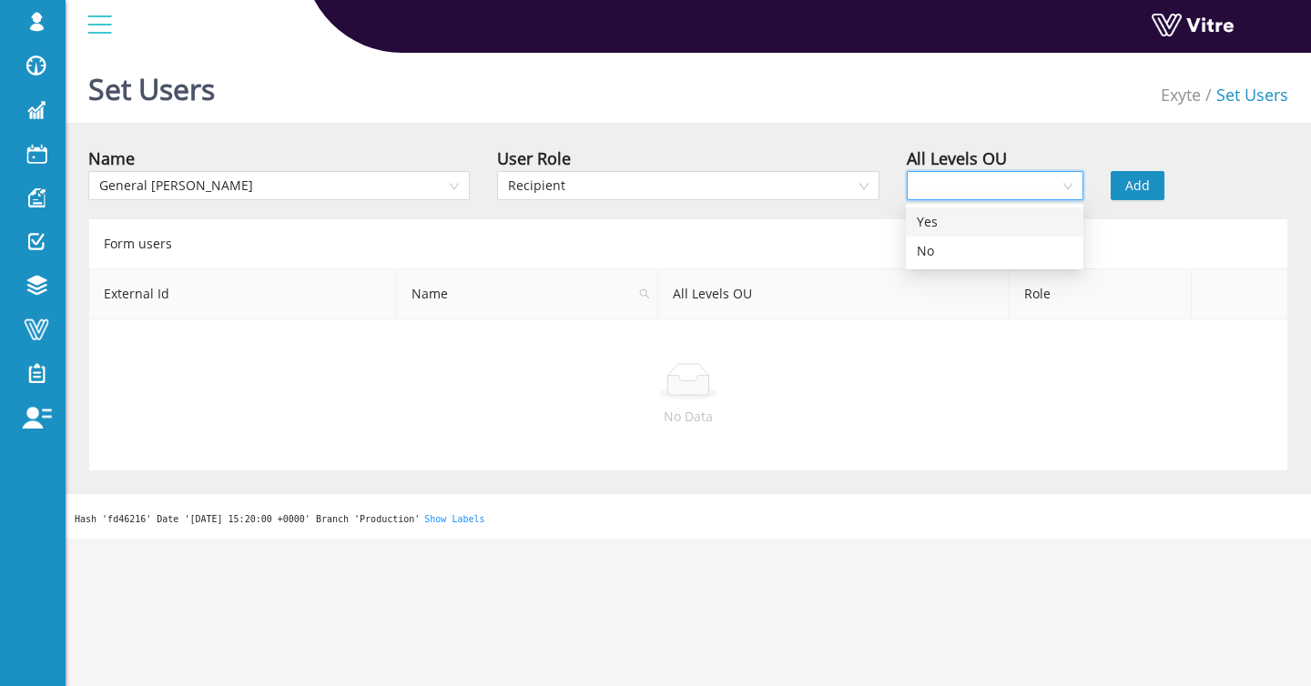
click at [979, 224] on div "Yes" at bounding box center [995, 222] width 156 height 20
click at [1036, 181] on span "Yes" at bounding box center [996, 185] width 156 height 27
click at [998, 255] on div "No" at bounding box center [995, 251] width 156 height 20
click at [967, 182] on span "No" at bounding box center [996, 185] width 156 height 27
click at [969, 210] on div "Yes" at bounding box center [995, 222] width 178 height 29
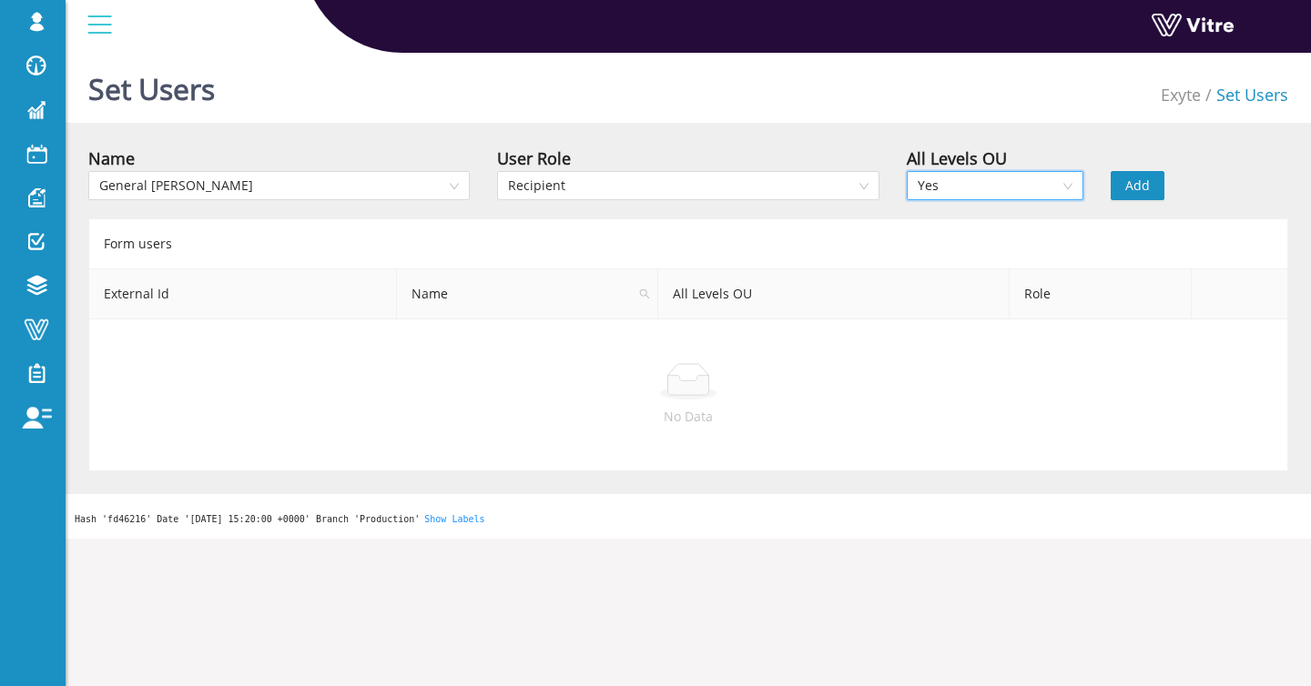
click at [1131, 189] on span "Add" at bounding box center [1137, 186] width 25 height 20
